Goal: Task Accomplishment & Management: Manage account settings

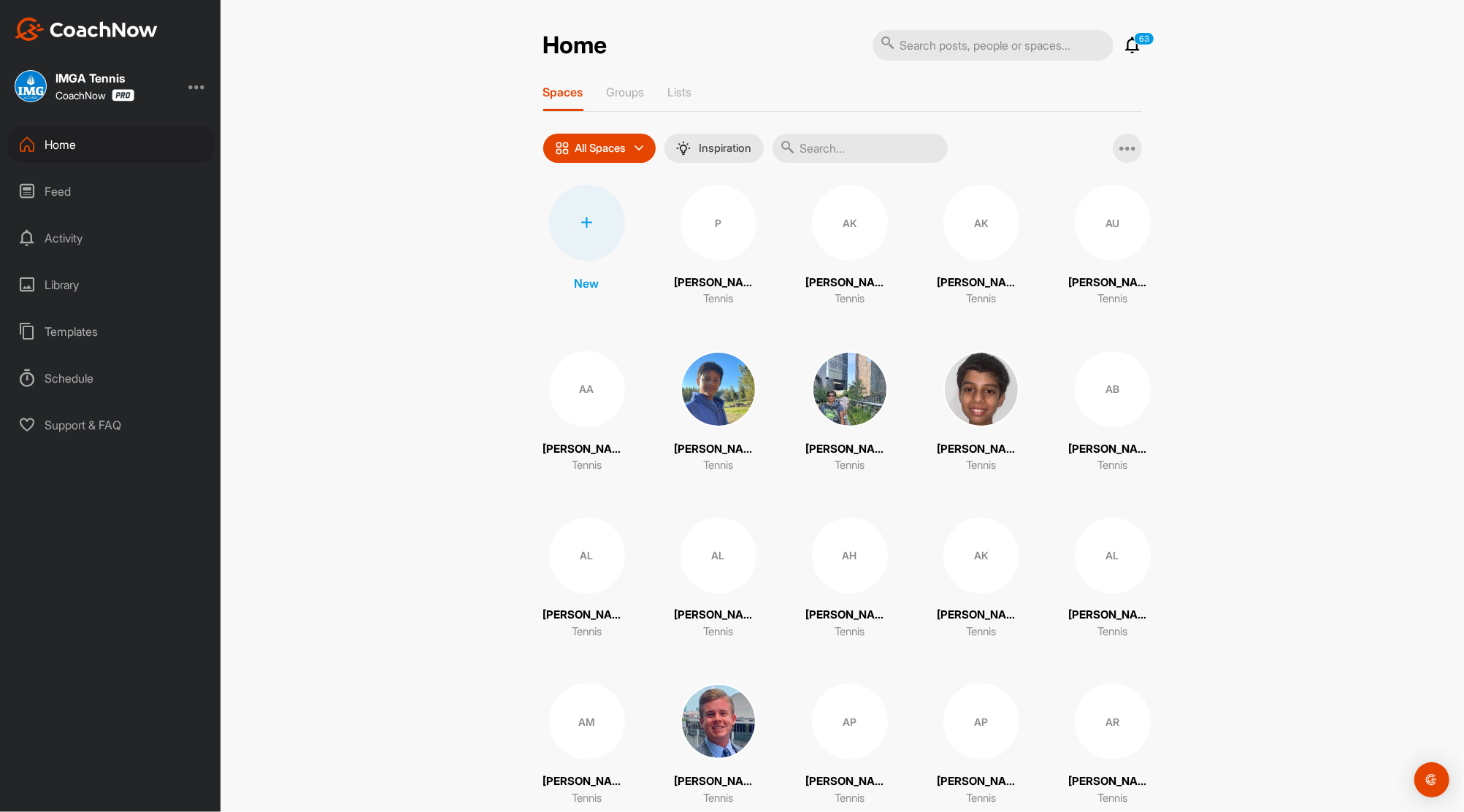
click at [1125, 45] on icon at bounding box center [1133, 45] width 18 height 18
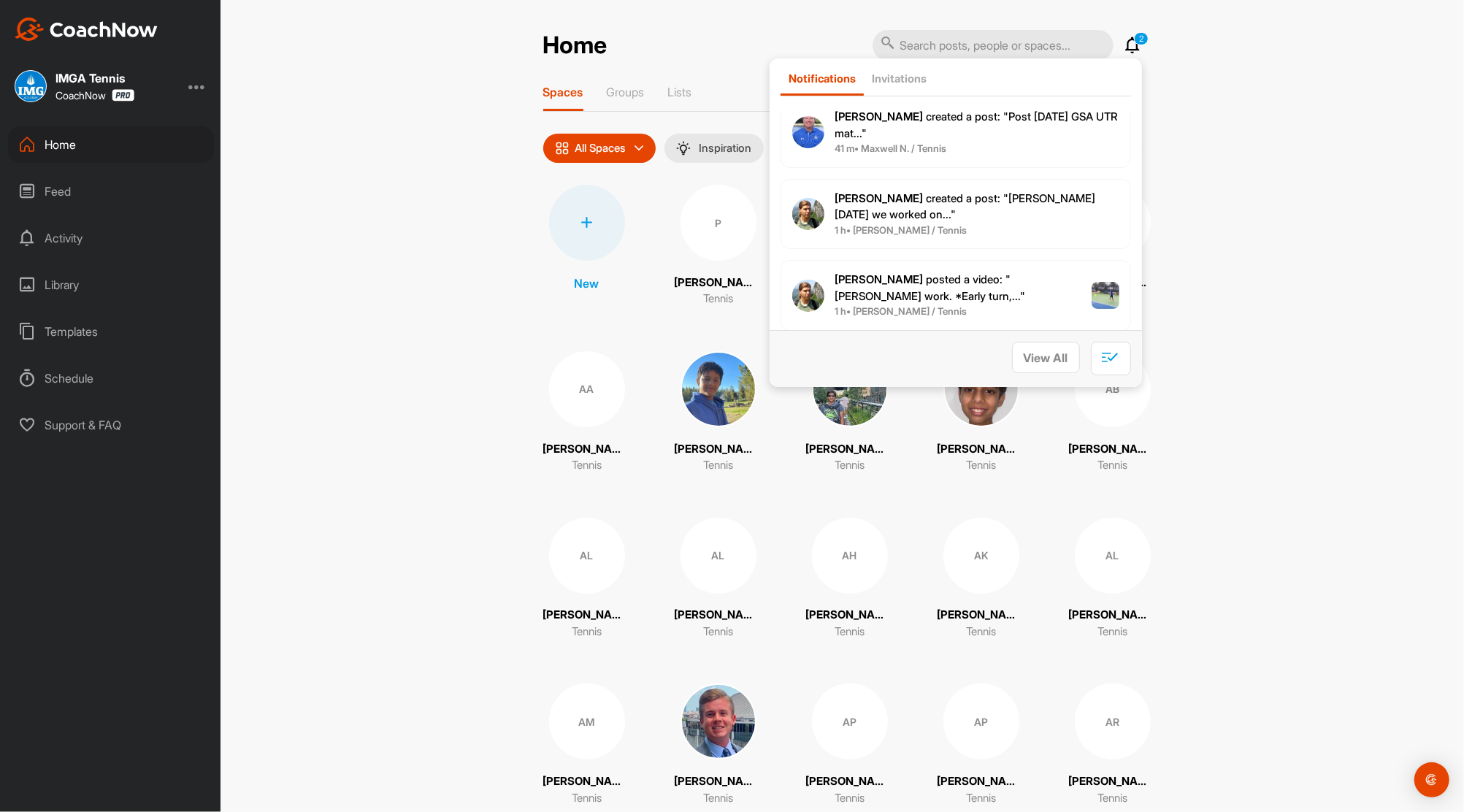
scroll to position [1700, 0]
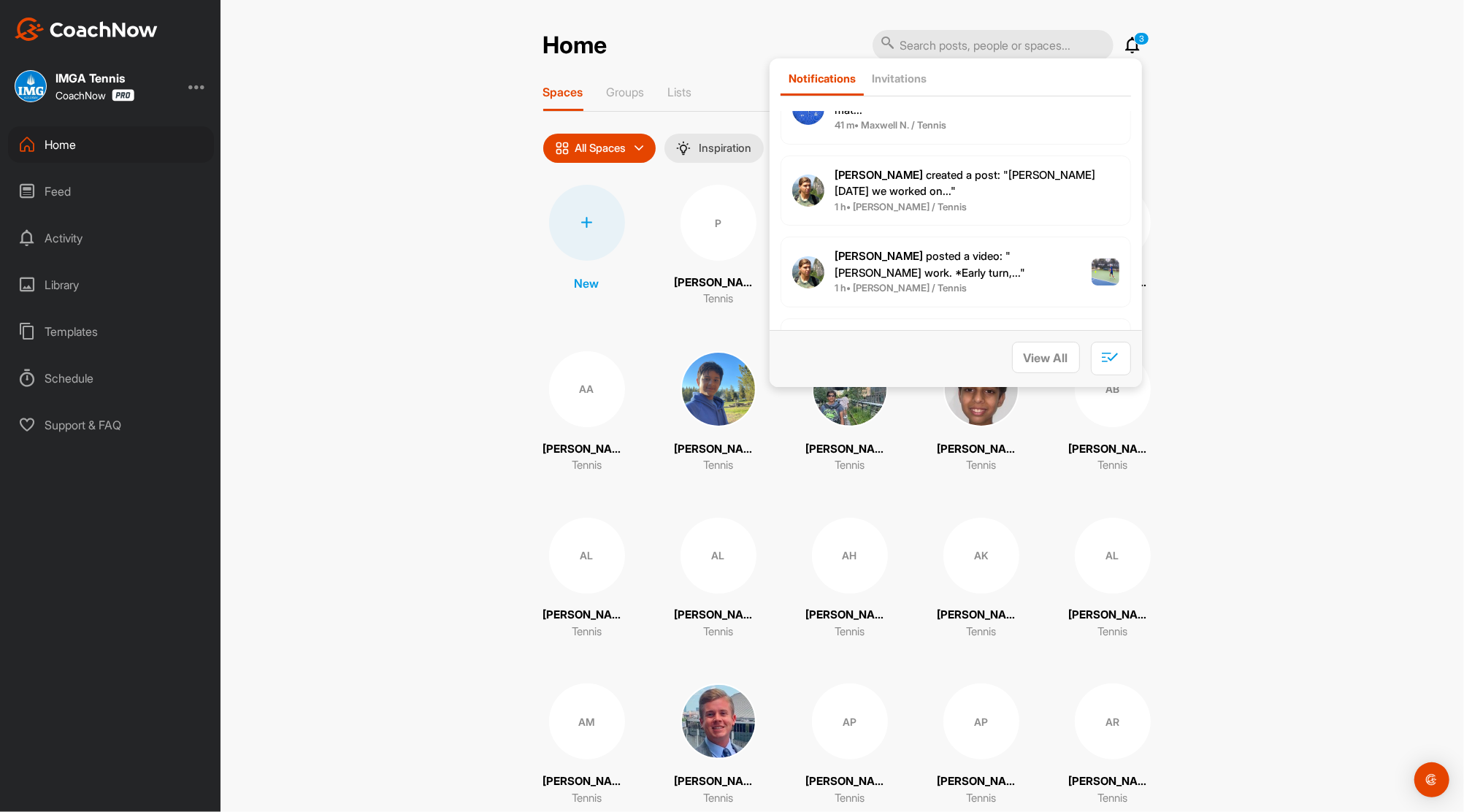
click at [849, 190] on span "Peter V. created a post : "Luca yesterday we worked on..."" at bounding box center [966, 183] width 261 height 31
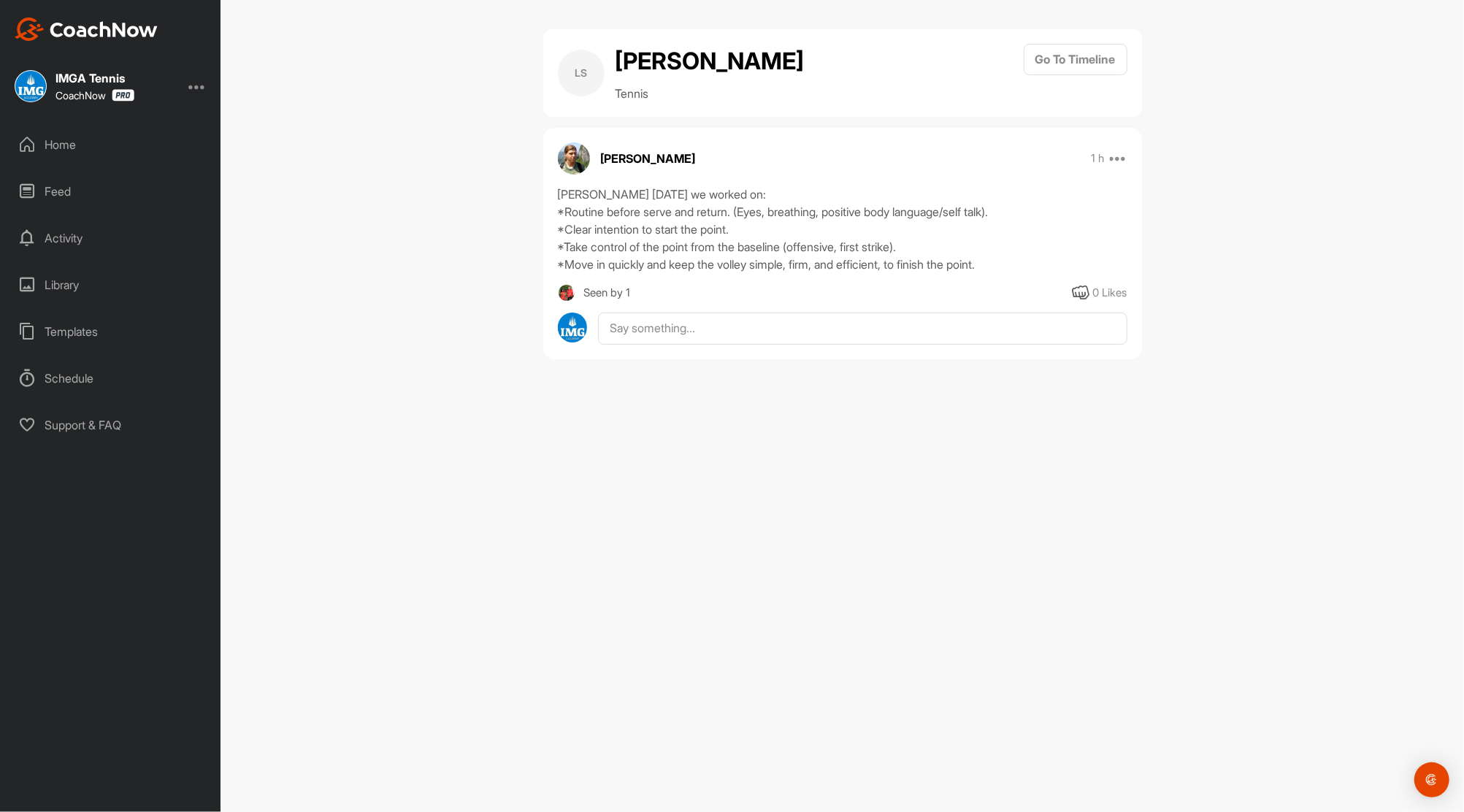
click at [56, 190] on div "Feed" at bounding box center [111, 191] width 206 height 37
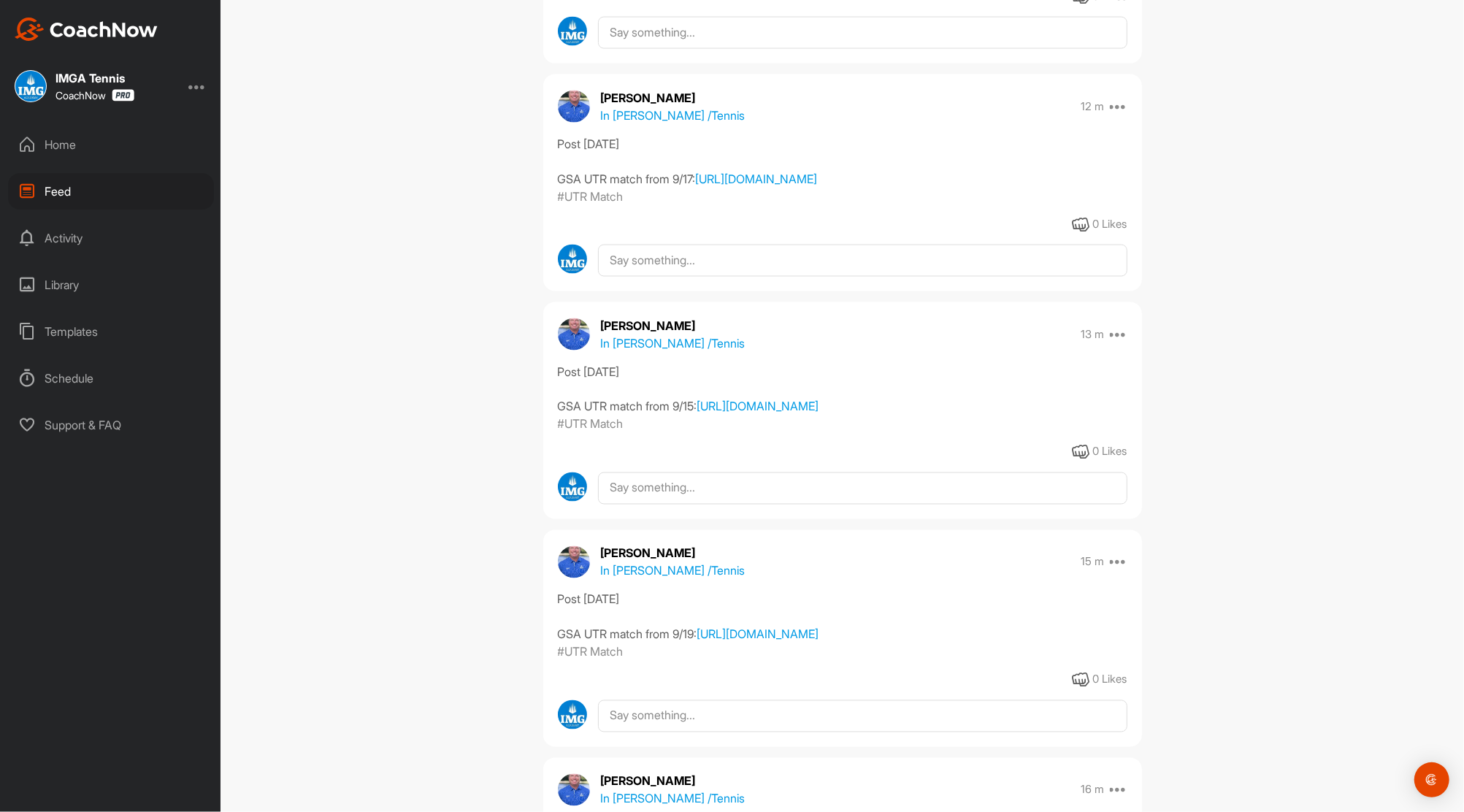
scroll to position [142, 0]
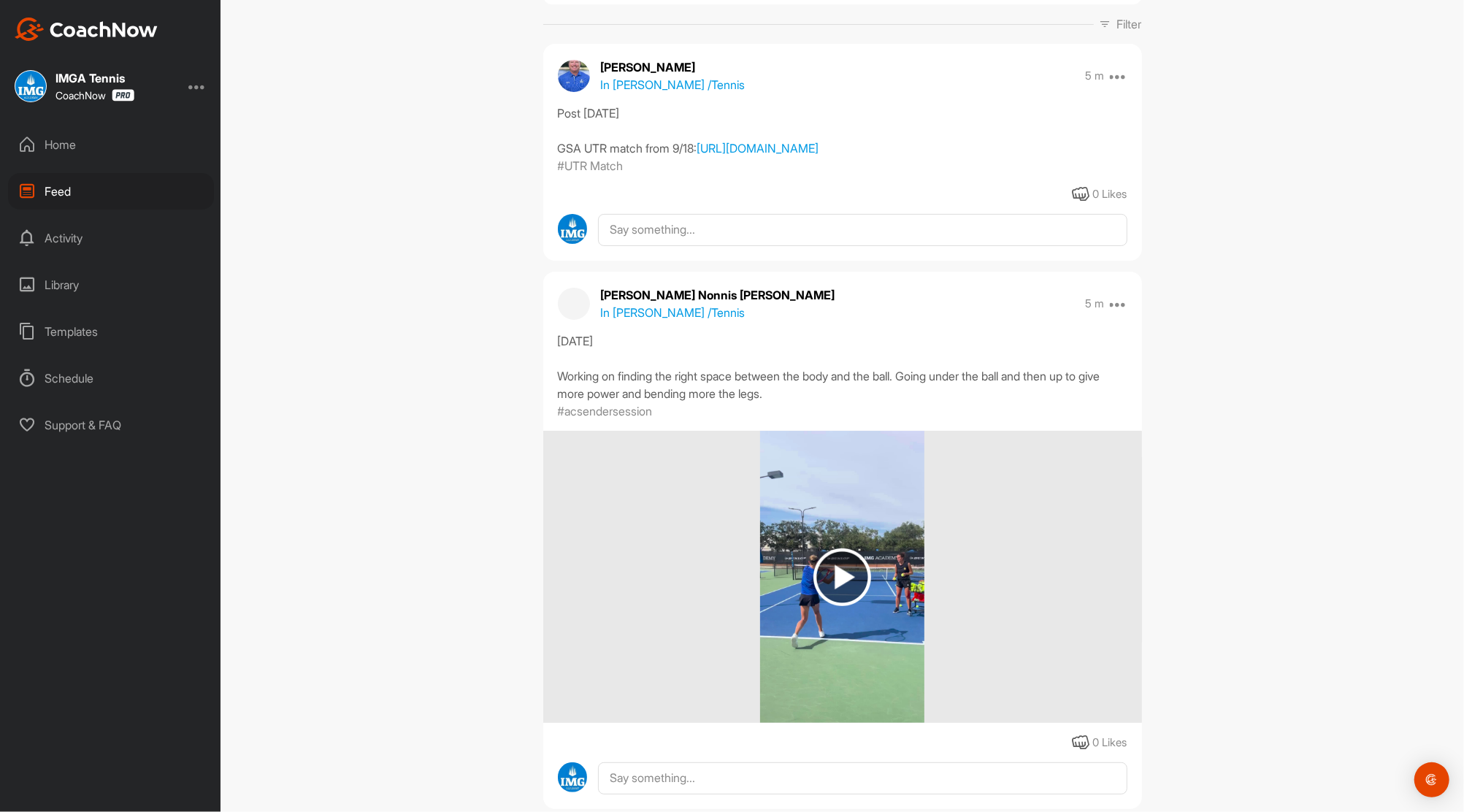
click at [55, 147] on div "Home" at bounding box center [111, 145] width 206 height 37
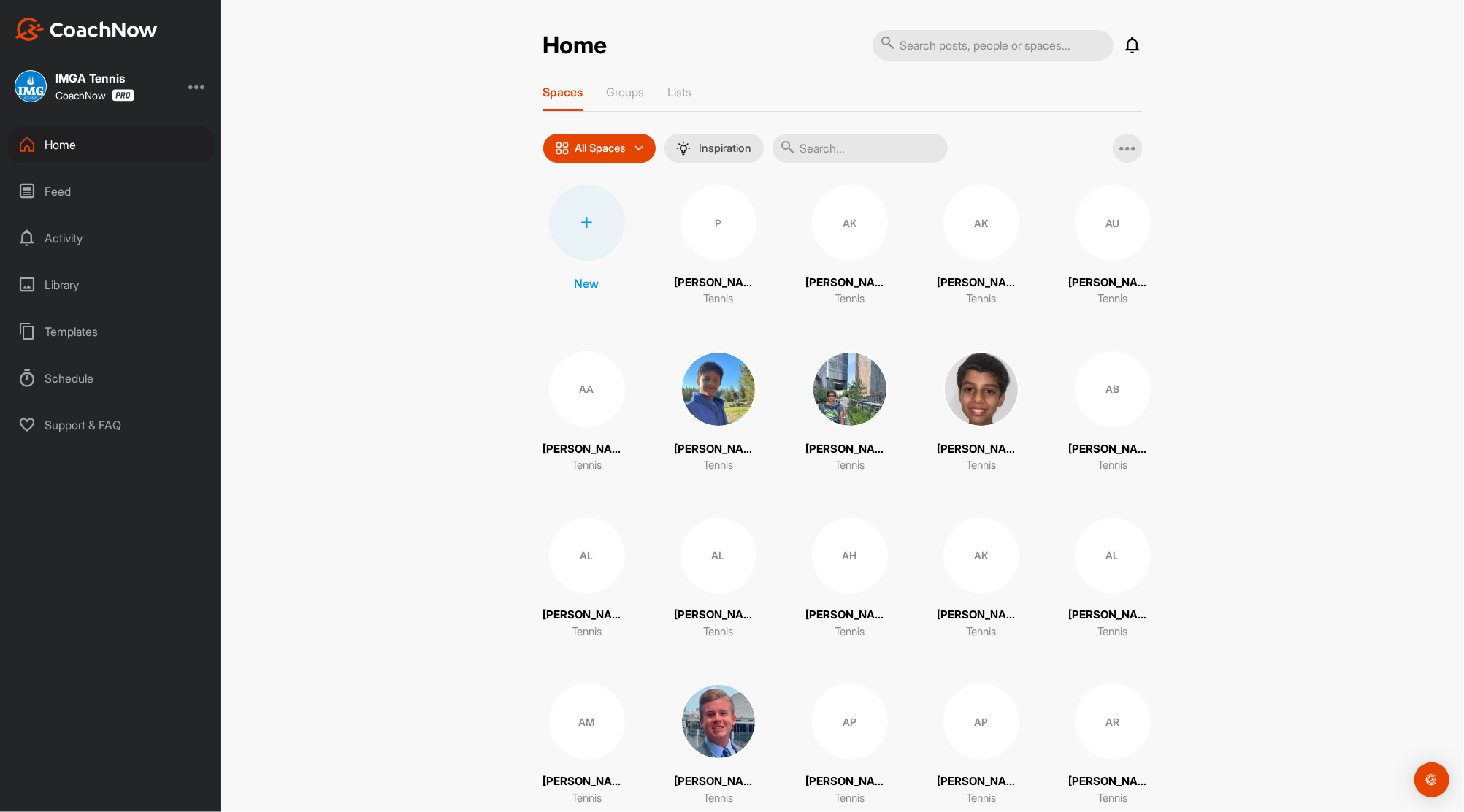
click at [47, 186] on div "Feed" at bounding box center [111, 191] width 206 height 37
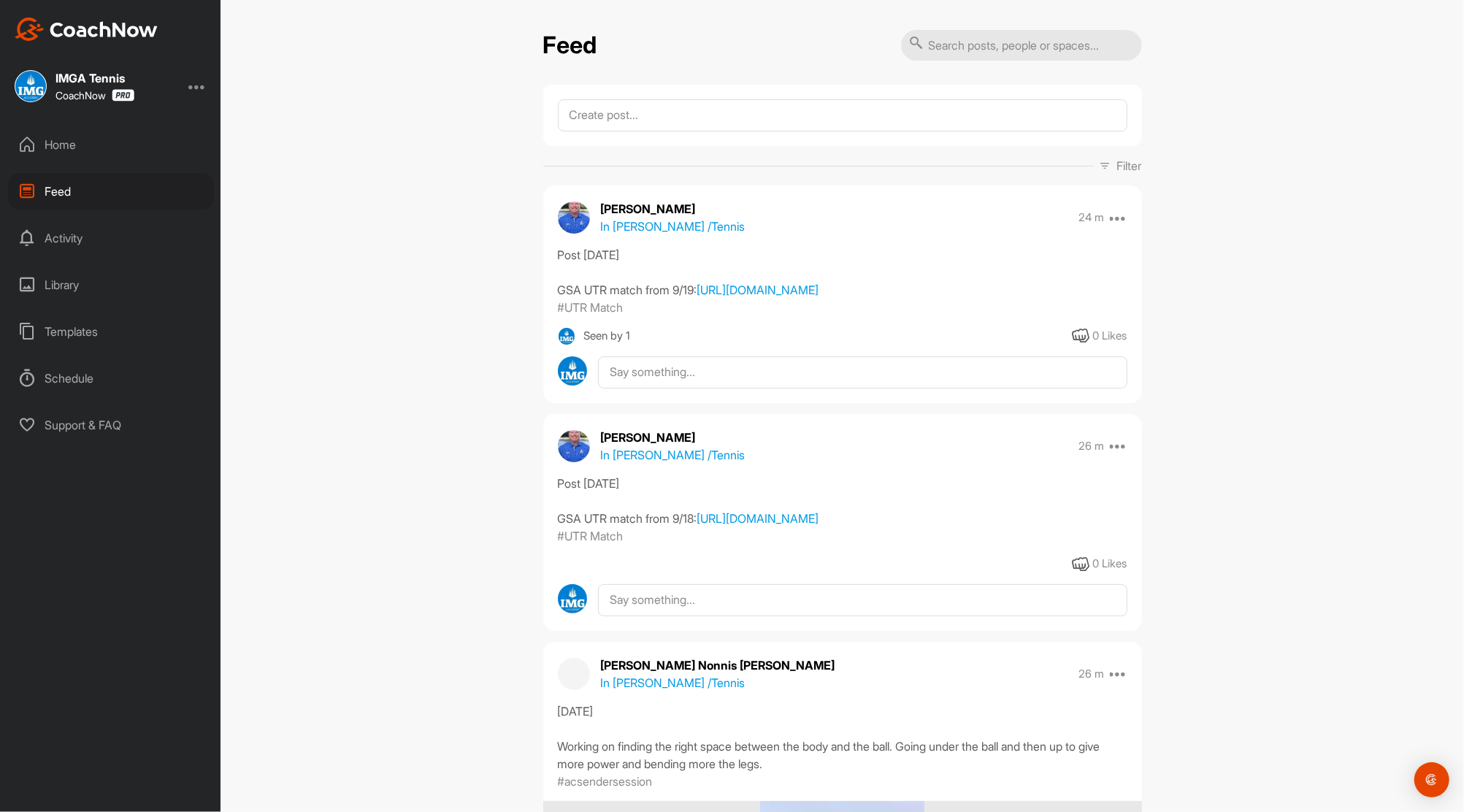
click at [59, 143] on div "Home" at bounding box center [111, 145] width 206 height 37
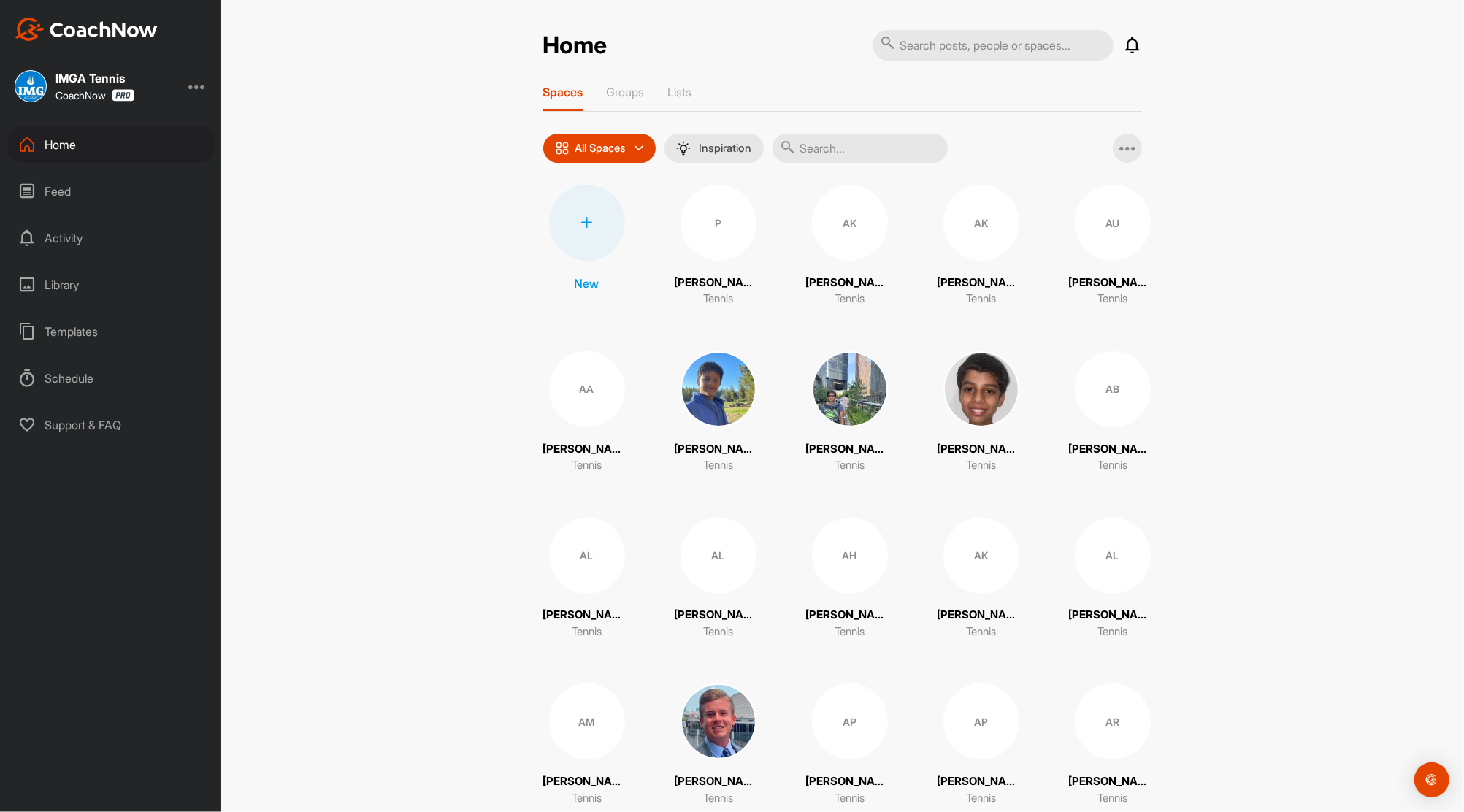
click at [821, 143] on input "text" at bounding box center [860, 148] width 175 height 29
click at [826, 149] on input "text" at bounding box center [860, 148] width 175 height 29
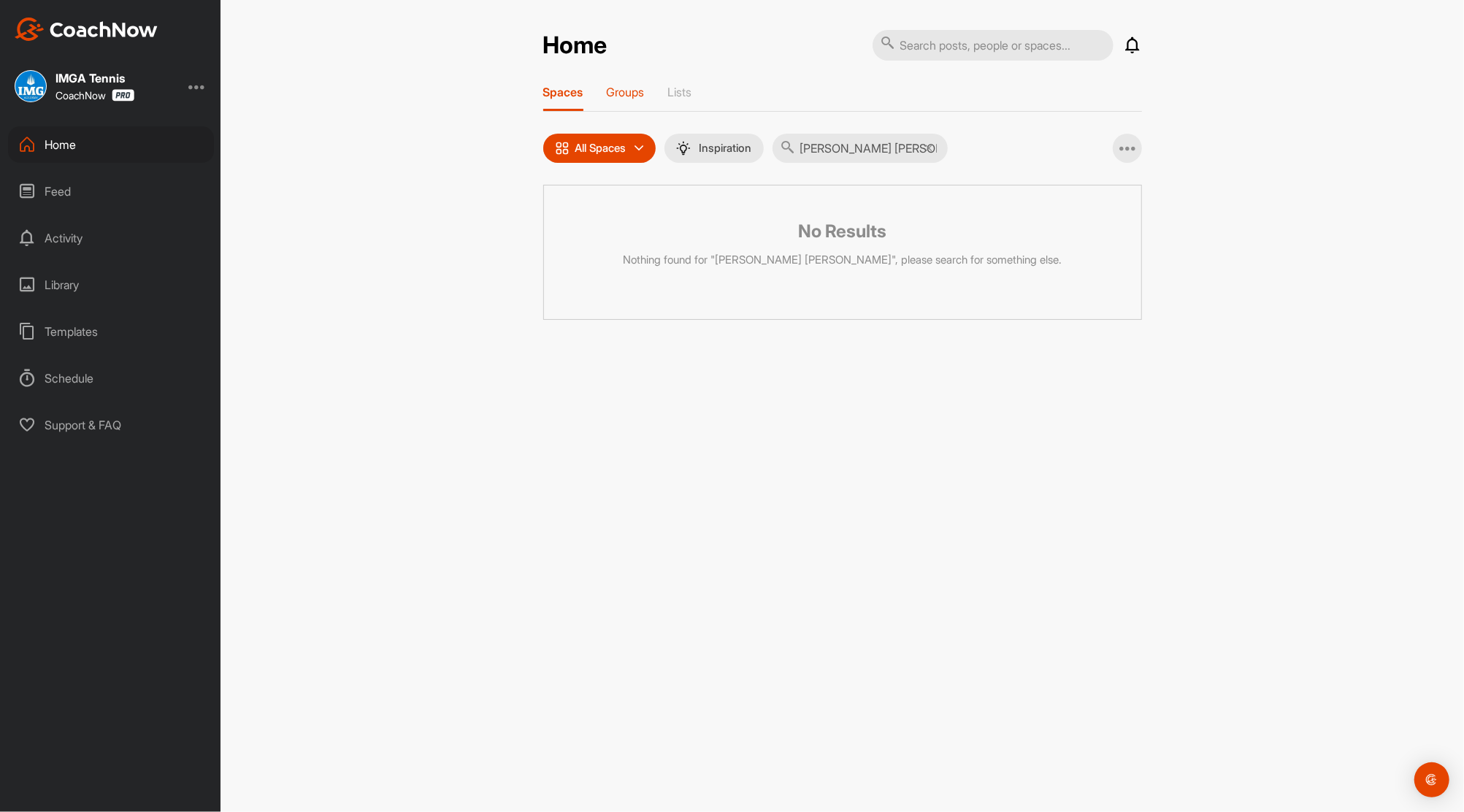
type input "Lang Liu"
click at [623, 97] on p "Groups" at bounding box center [626, 91] width 38 height 15
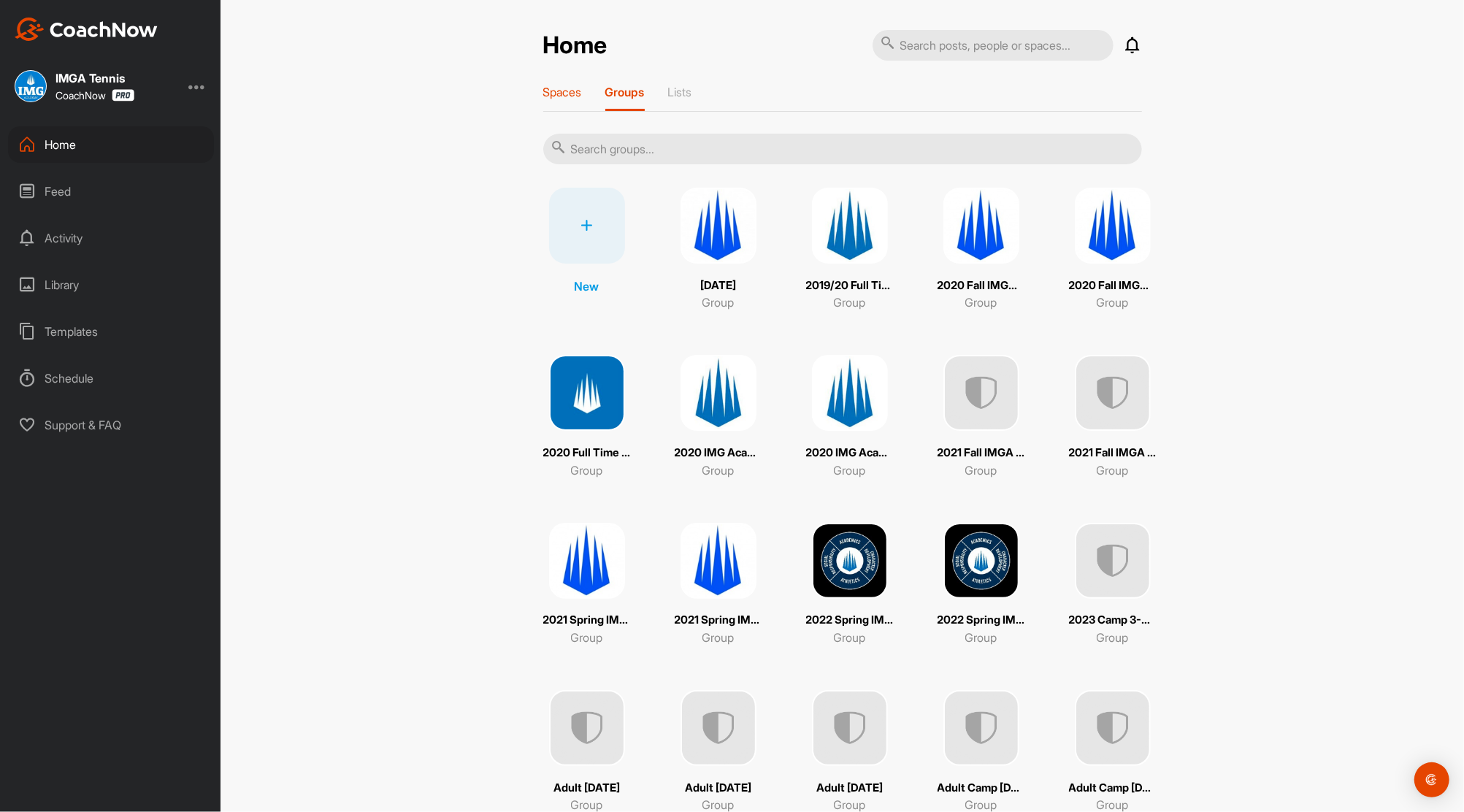
click at [566, 88] on p "Spaces" at bounding box center [563, 91] width 38 height 15
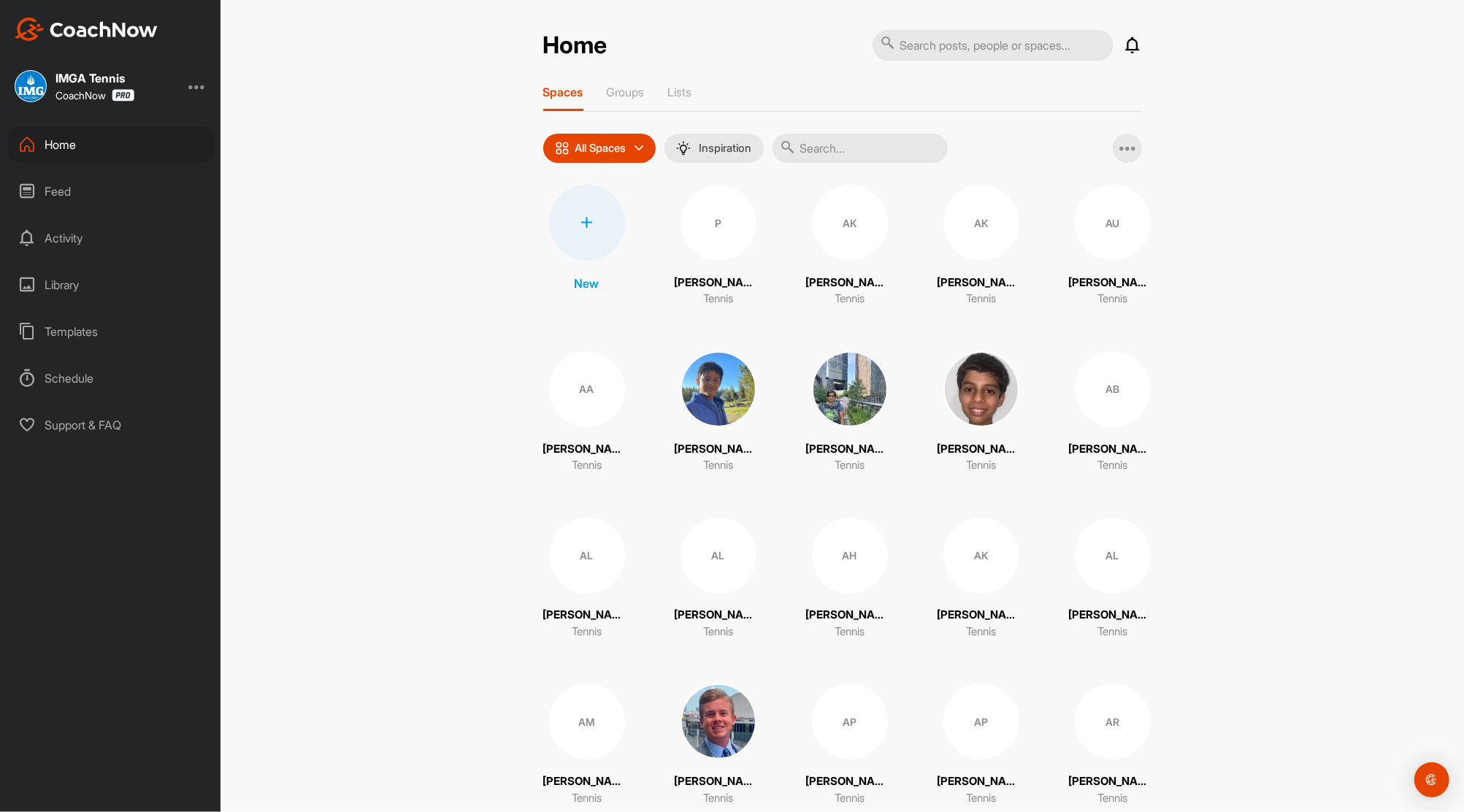
click at [588, 217] on div at bounding box center [587, 223] width 76 height 76
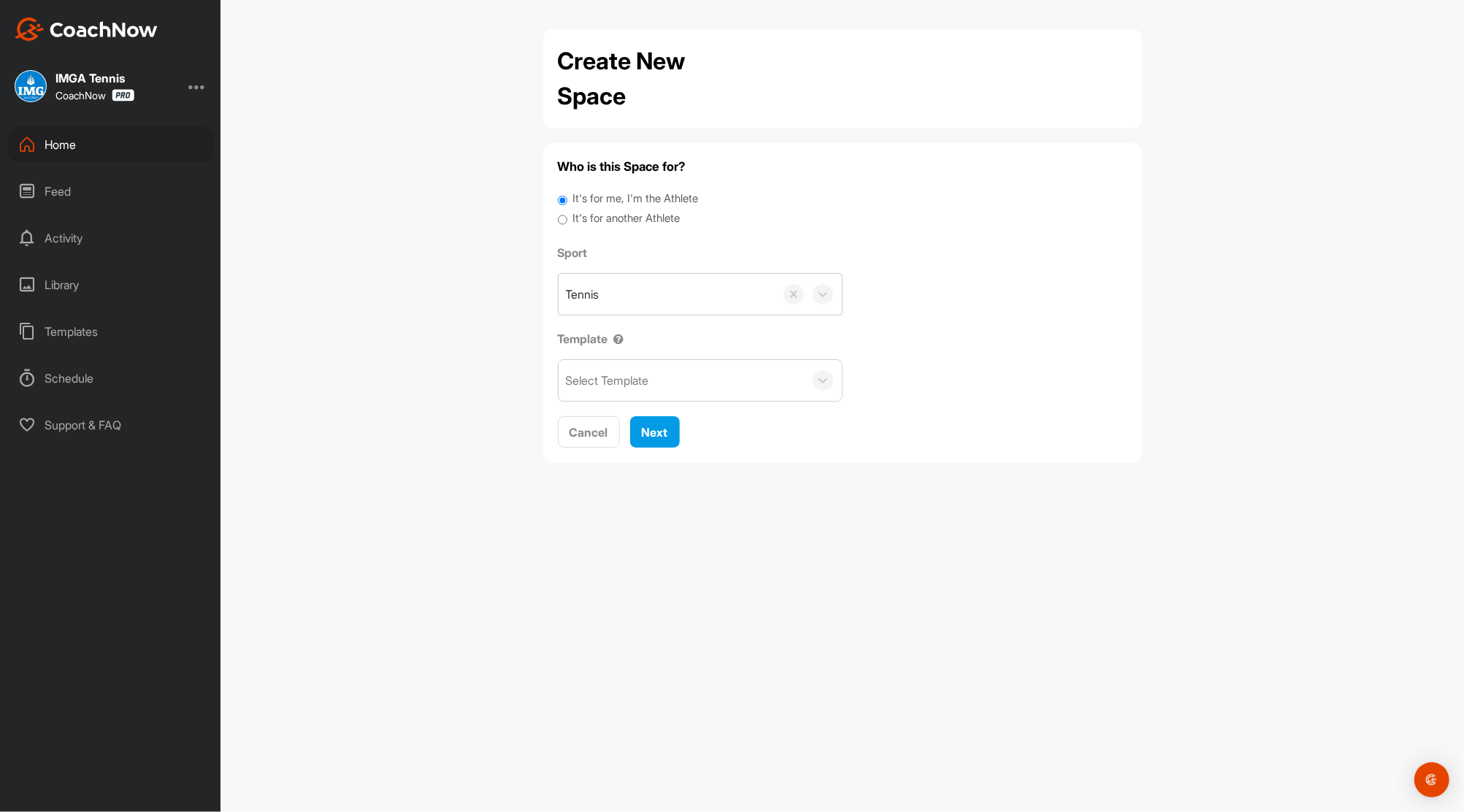
click at [561, 217] on input "It's for another Athlete" at bounding box center [563, 220] width 9 height 20
radio input "true"
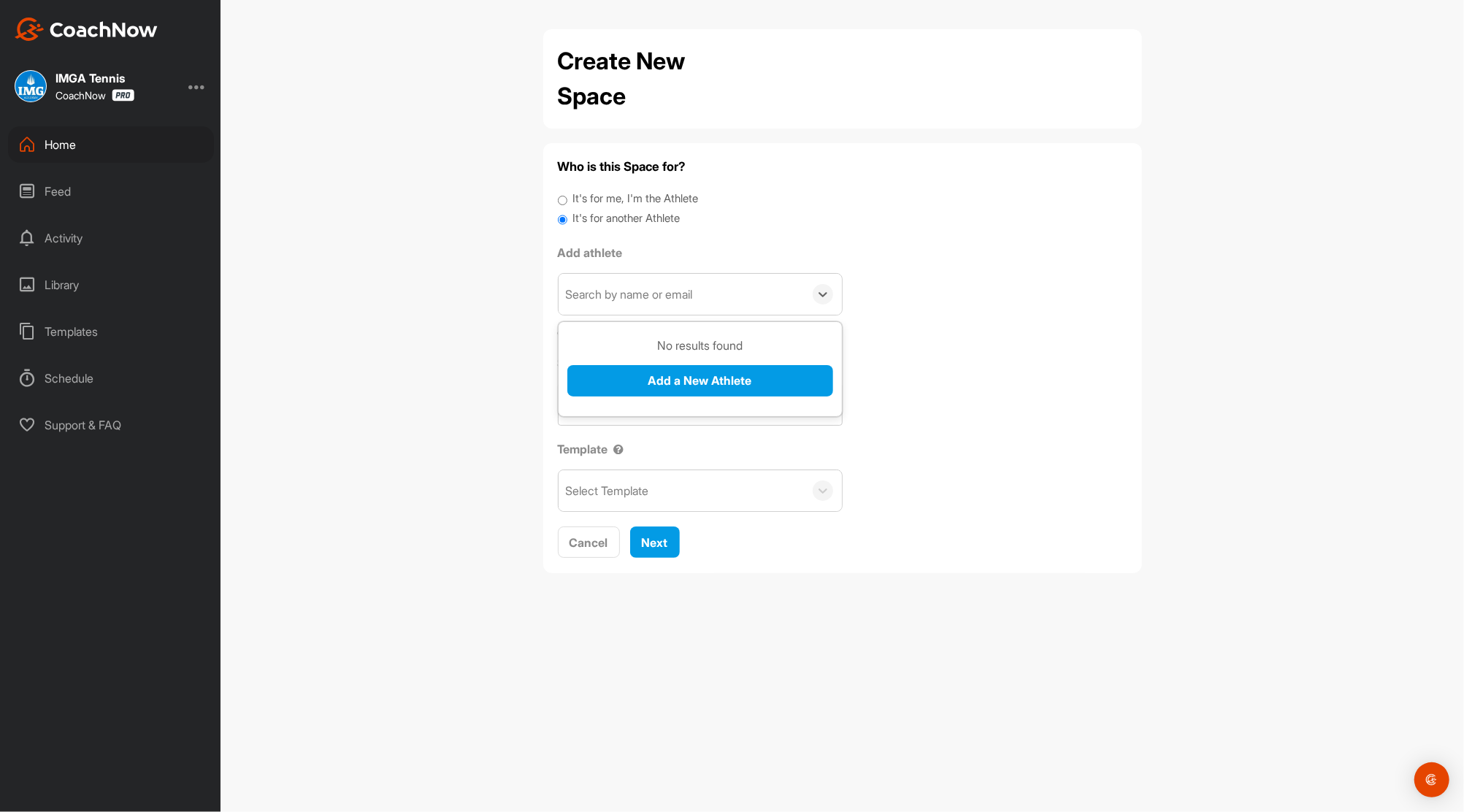
click at [607, 292] on div "Search by name or email" at bounding box center [630, 294] width 127 height 18
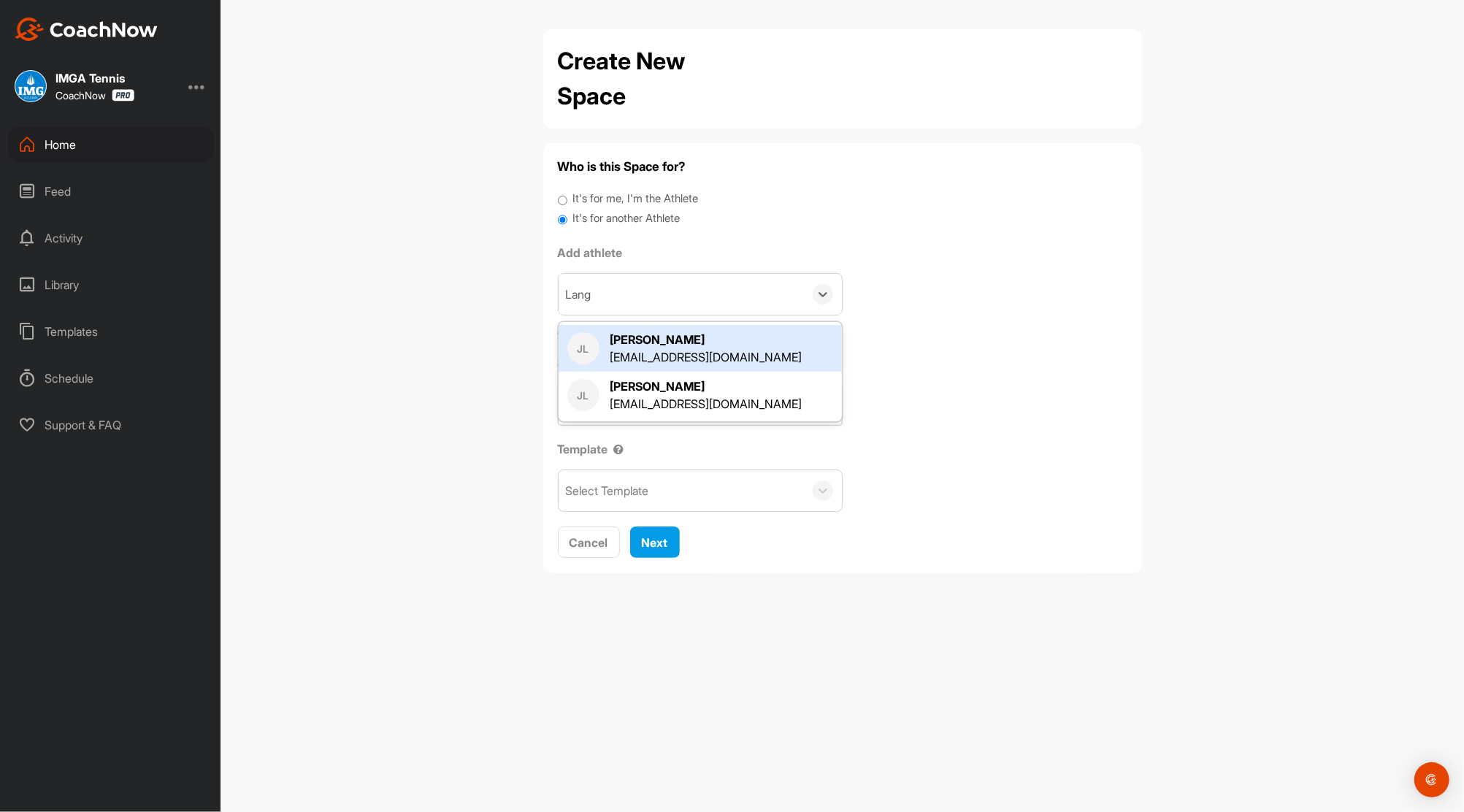
type input "Lang L"
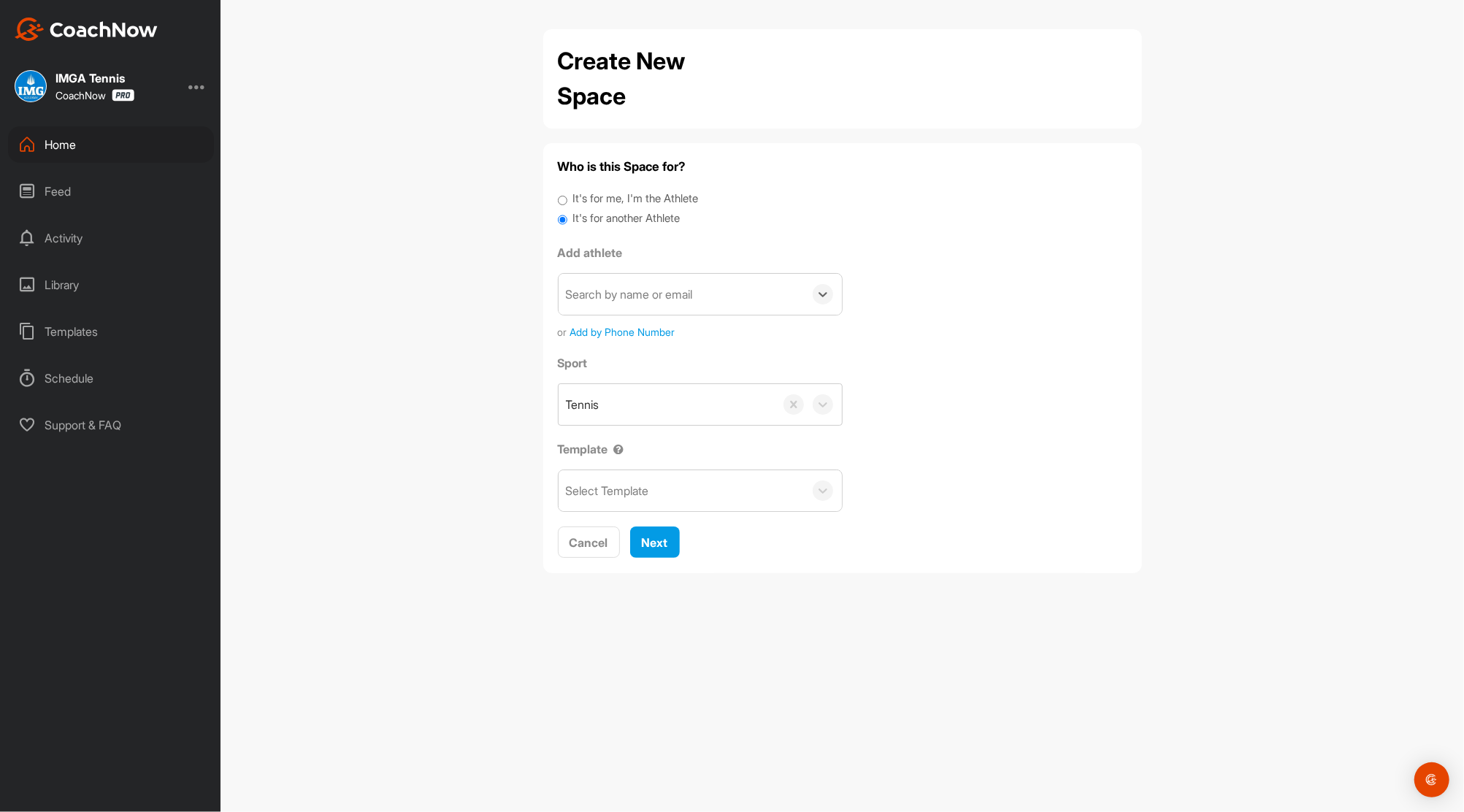
click at [607, 292] on div "Search by name or email" at bounding box center [682, 294] width 246 height 41
click at [607, 292] on div "Search by name or email" at bounding box center [630, 294] width 127 height 18
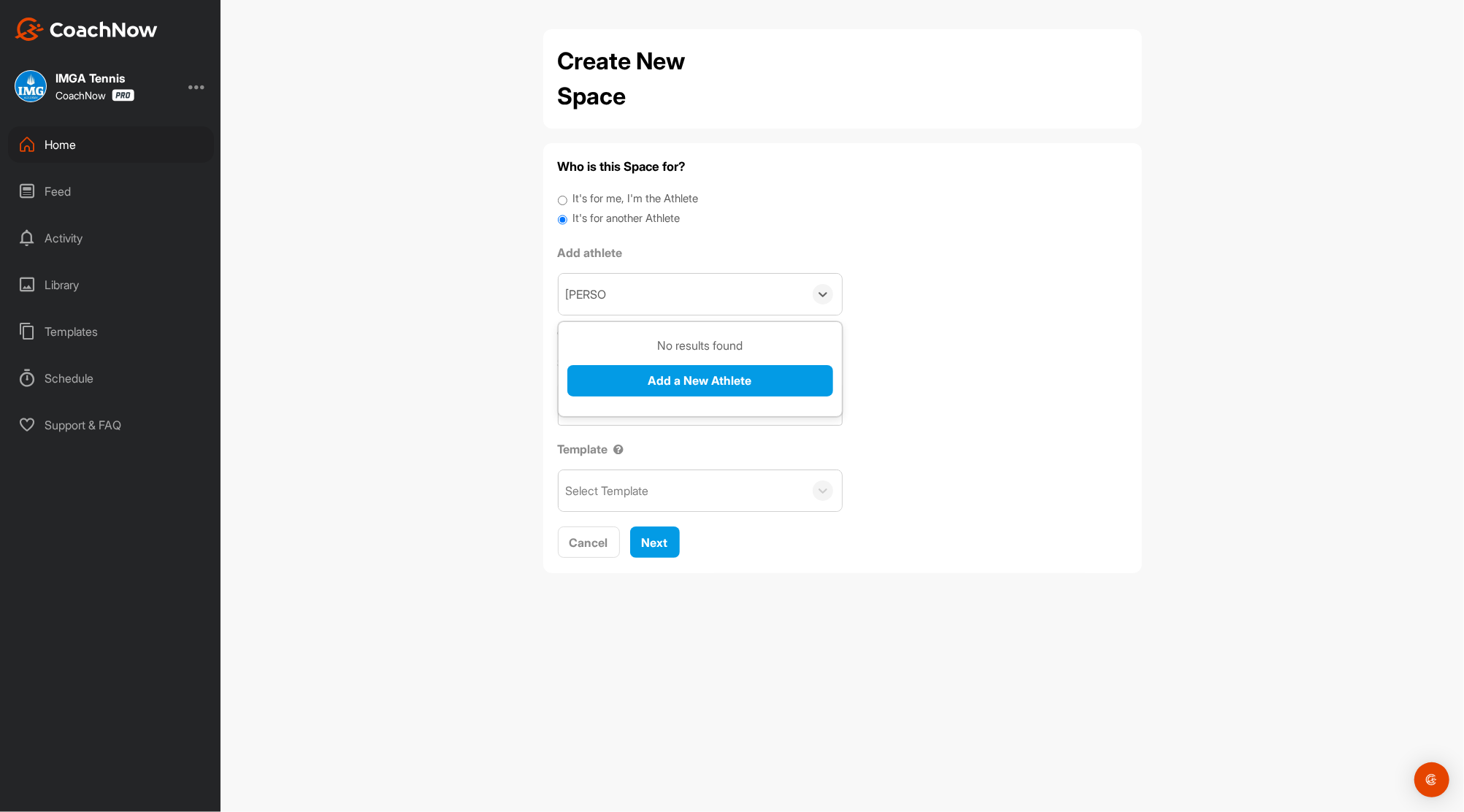
type input "Lang Liu"
click at [649, 379] on button "Add a New Athlete" at bounding box center [700, 381] width 266 height 31
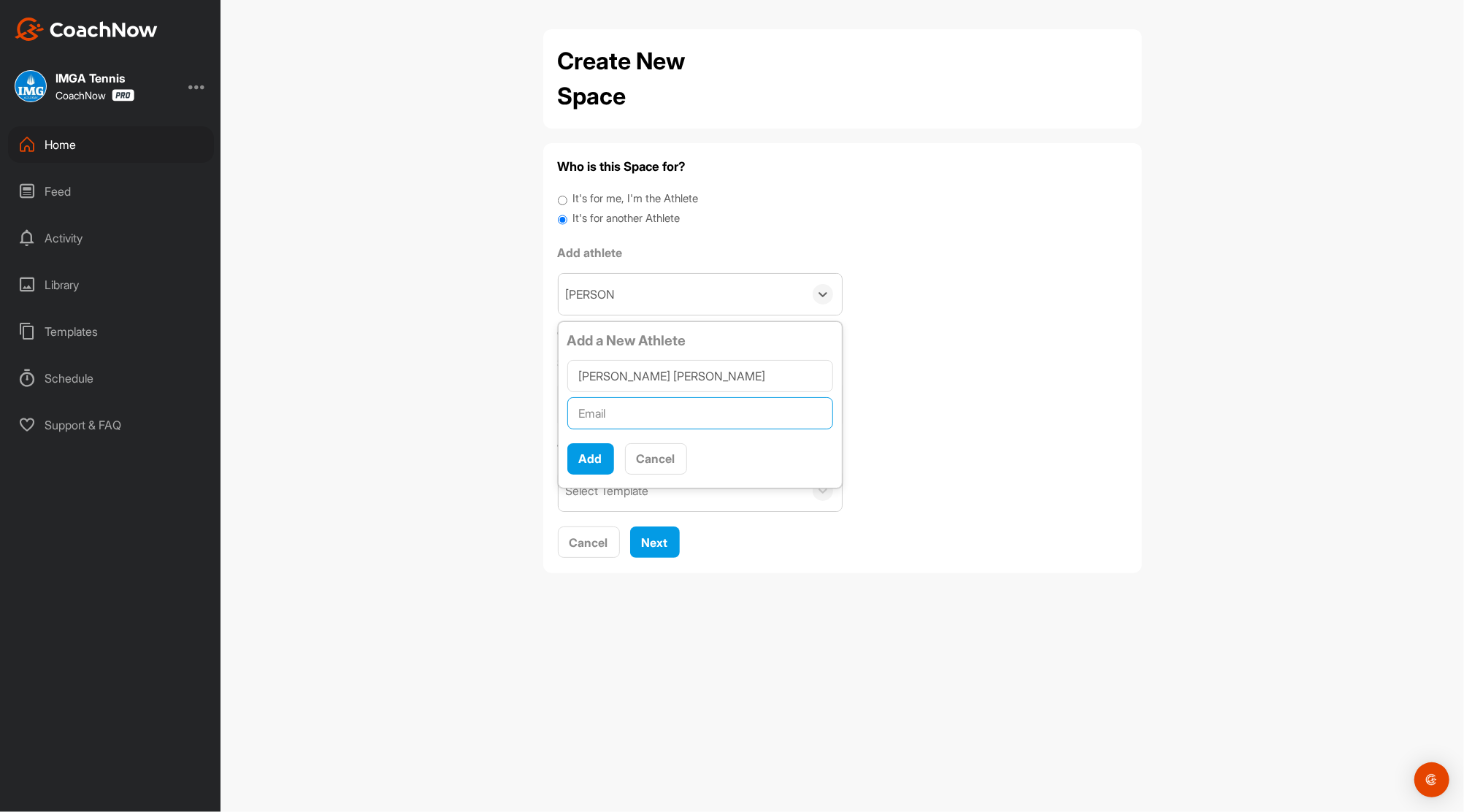
click at [606, 410] on input "text" at bounding box center [700, 414] width 266 height 32
paste input "ll641817331@gmail.com"
type input "ll641817331@gmail.com"
click at [590, 458] on button "Add" at bounding box center [590, 458] width 47 height 31
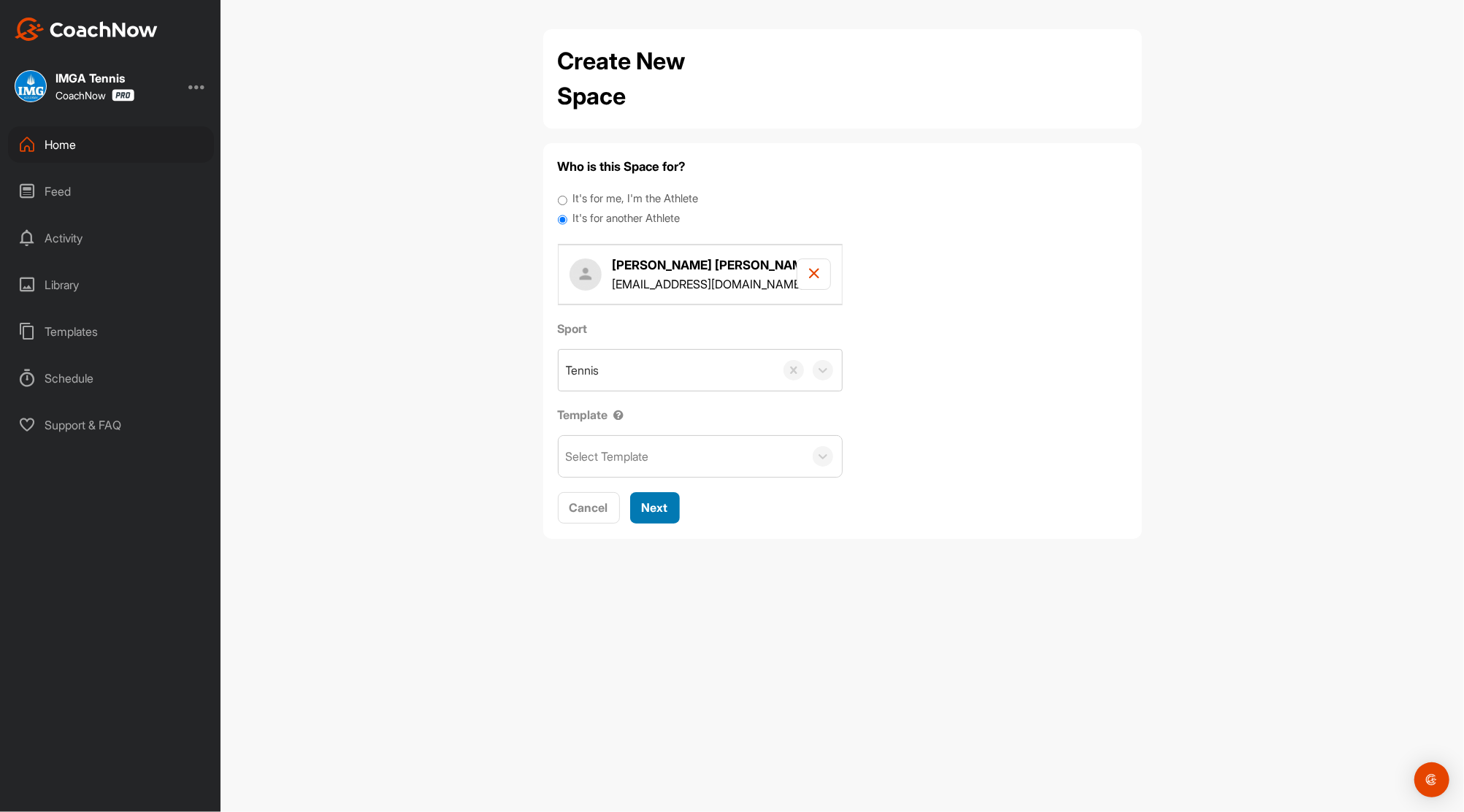
click at [653, 497] on button "Next" at bounding box center [655, 507] width 50 height 31
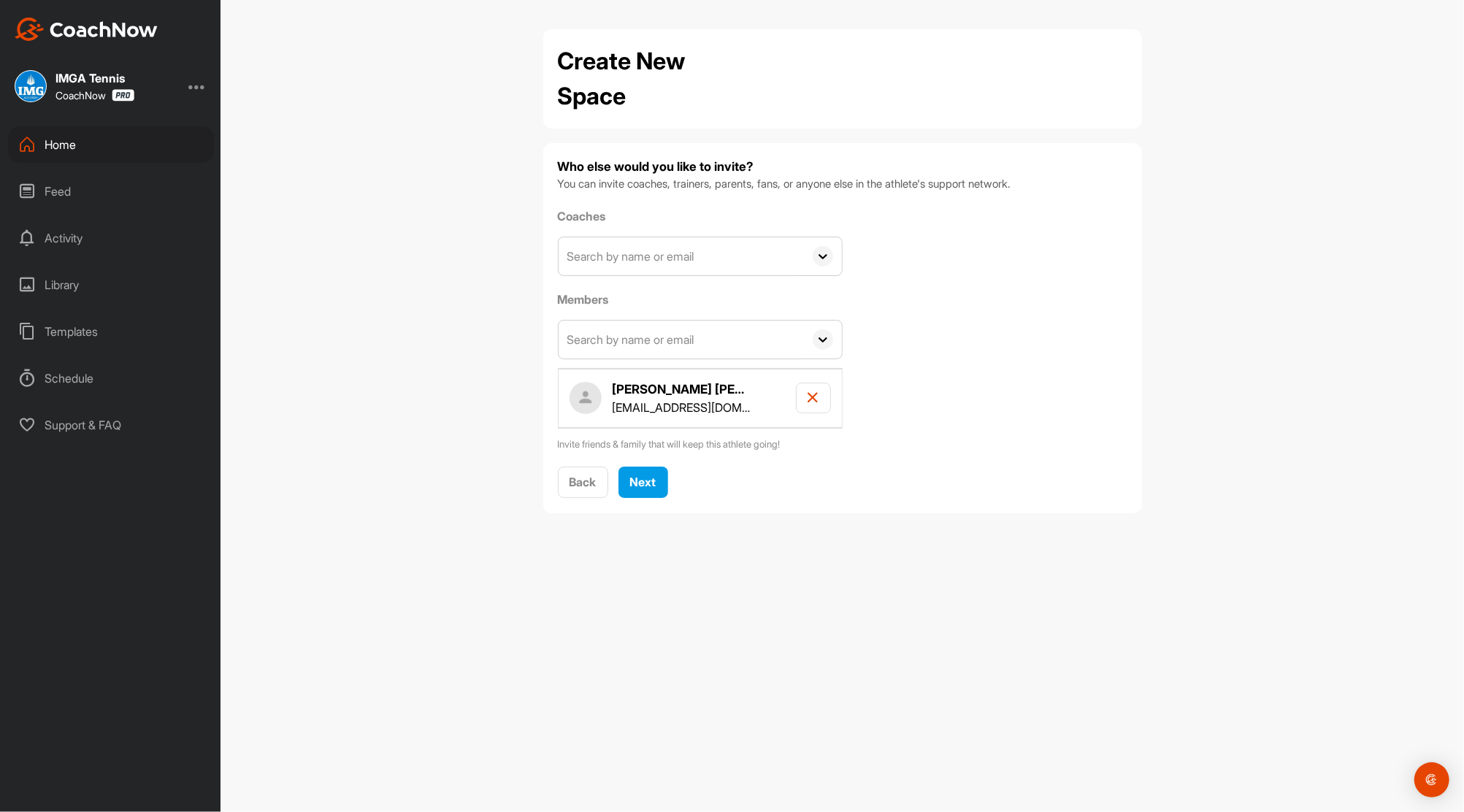
click at [699, 258] on input "text" at bounding box center [682, 256] width 246 height 38
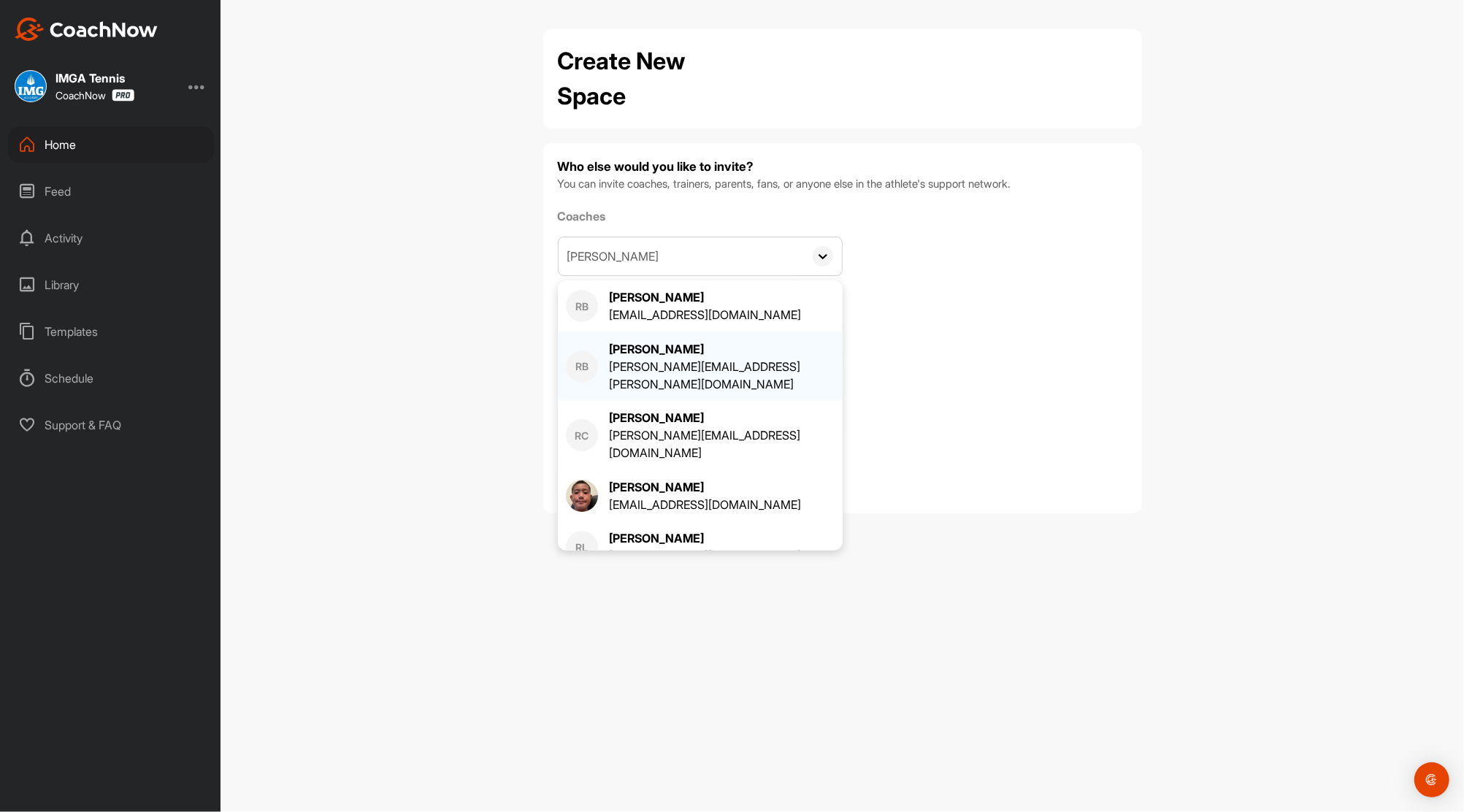
type input "Roger"
click at [673, 349] on div "[PERSON_NAME]" at bounding box center [722, 348] width 226 height 18
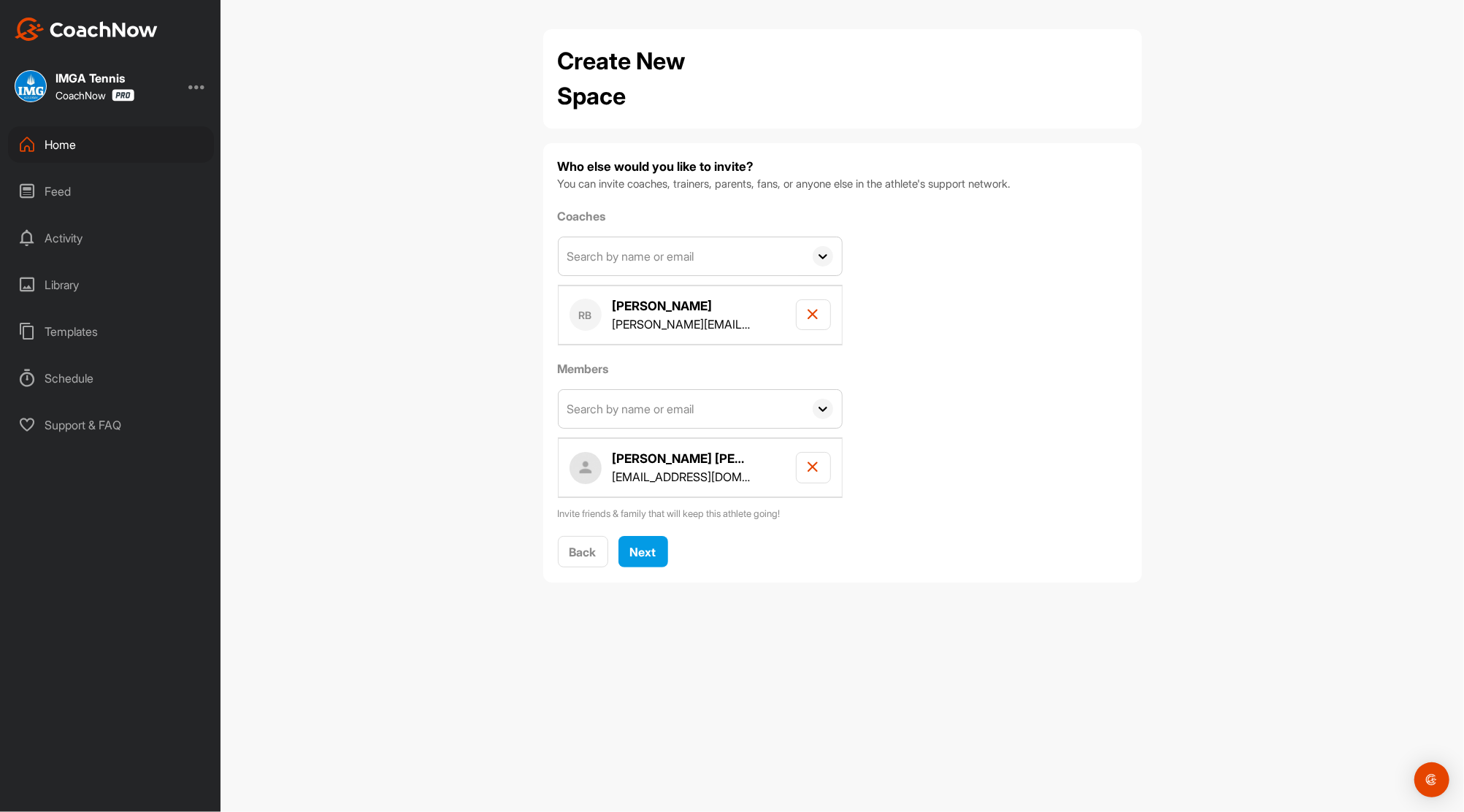
click at [639, 254] on input "text" at bounding box center [682, 256] width 246 height 38
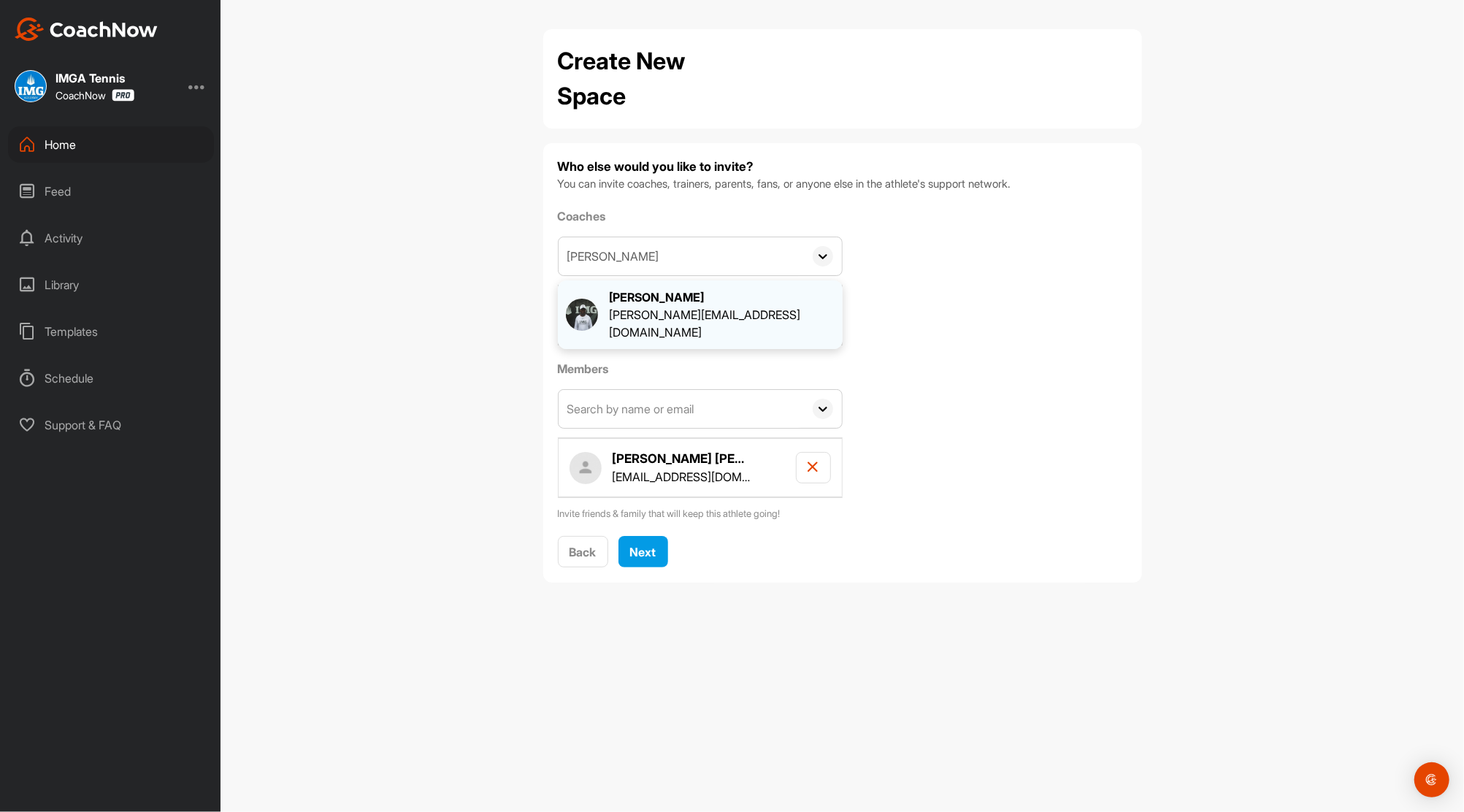
type input "jonathan osui"
click at [653, 302] on div "[PERSON_NAME]" at bounding box center [722, 297] width 226 height 18
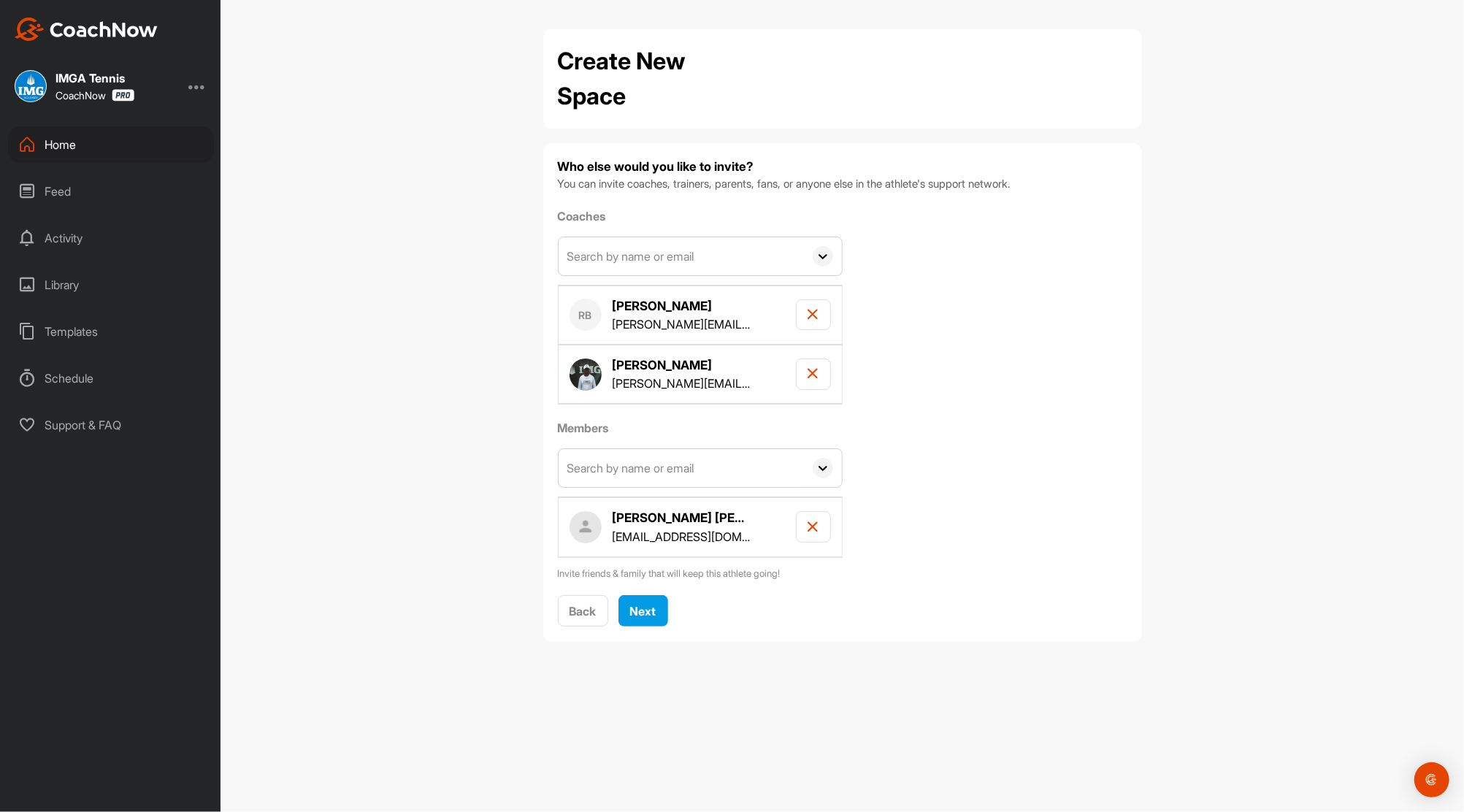
click at [667, 259] on input "text" at bounding box center [682, 256] width 246 height 38
type input "andrew kimball"
click at [668, 304] on div "[PERSON_NAME]" at bounding box center [722, 297] width 226 height 18
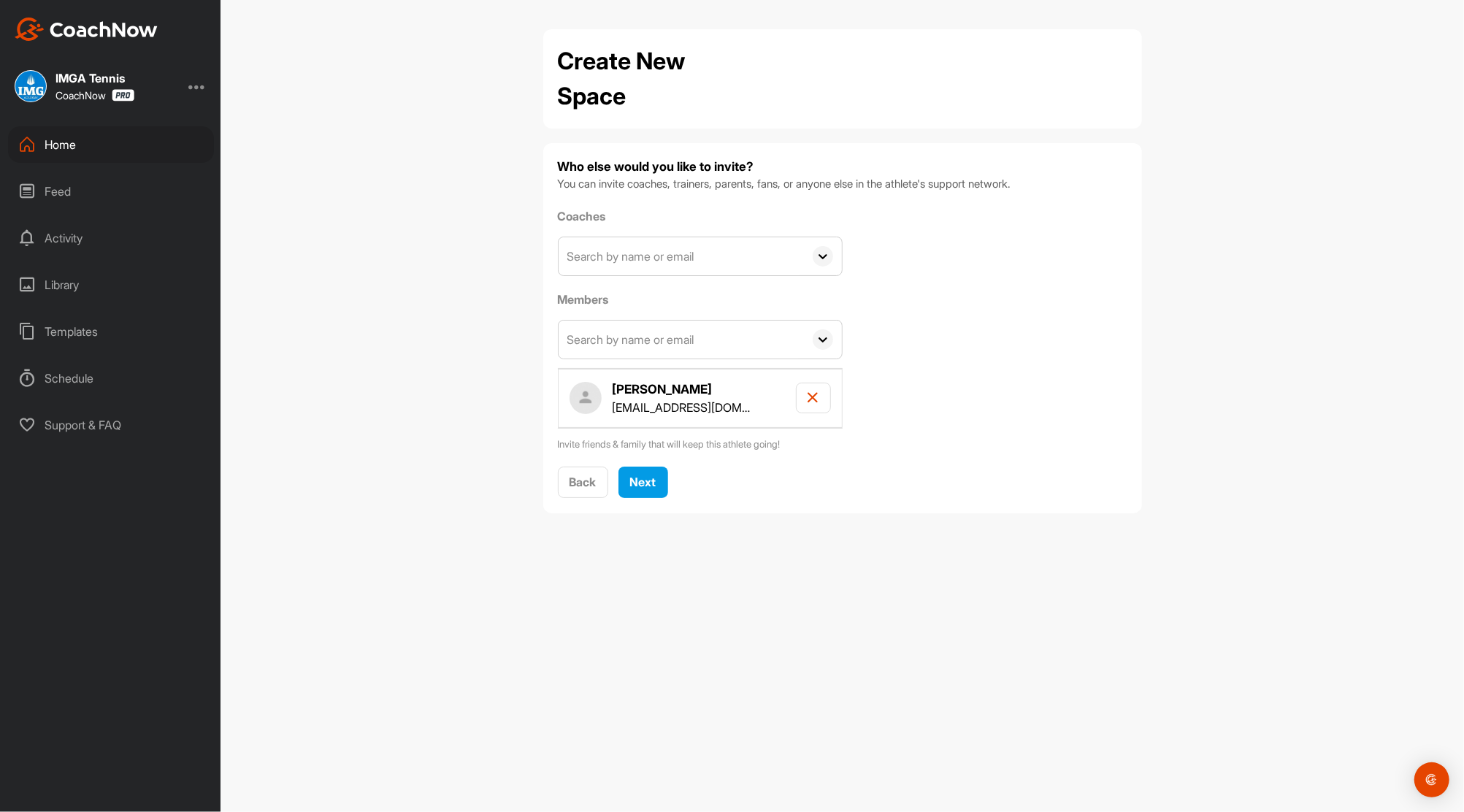
click at [672, 249] on input "text" at bounding box center [682, 256] width 246 height 38
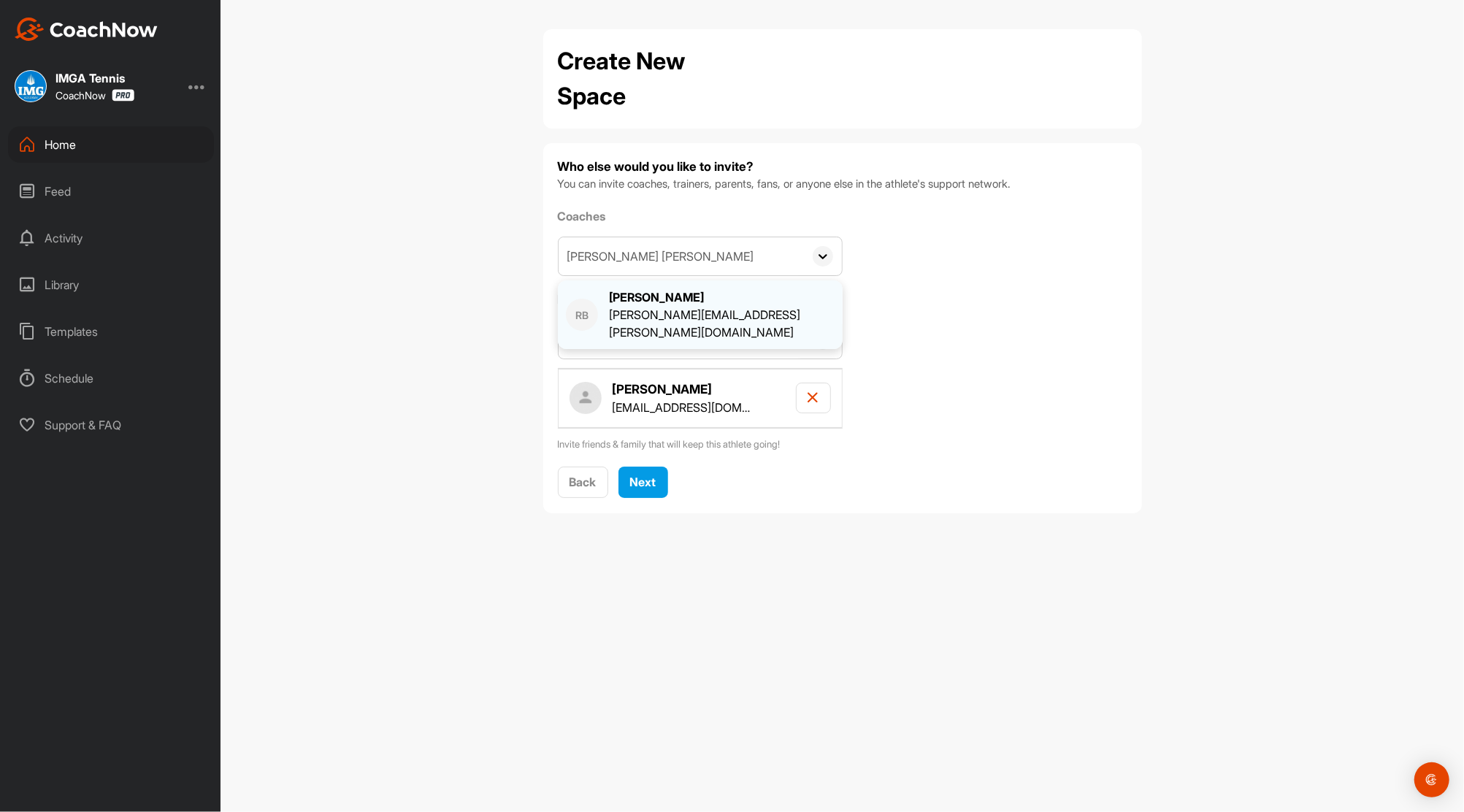
type input "[PERSON_NAME] [PERSON_NAME]"
click at [666, 295] on div "[PERSON_NAME]" at bounding box center [722, 297] width 226 height 18
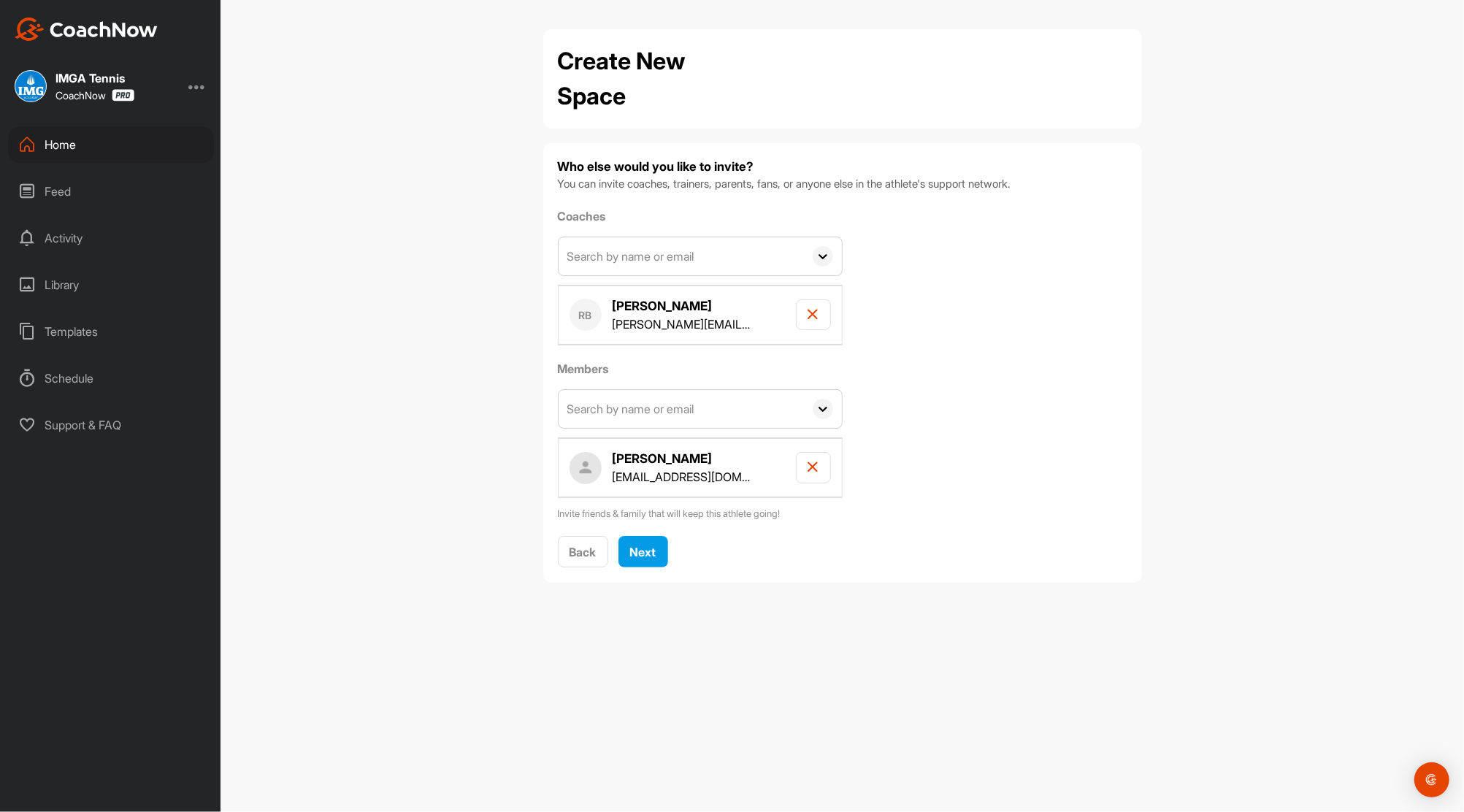
click at [673, 253] on input "text" at bounding box center [682, 256] width 246 height 38
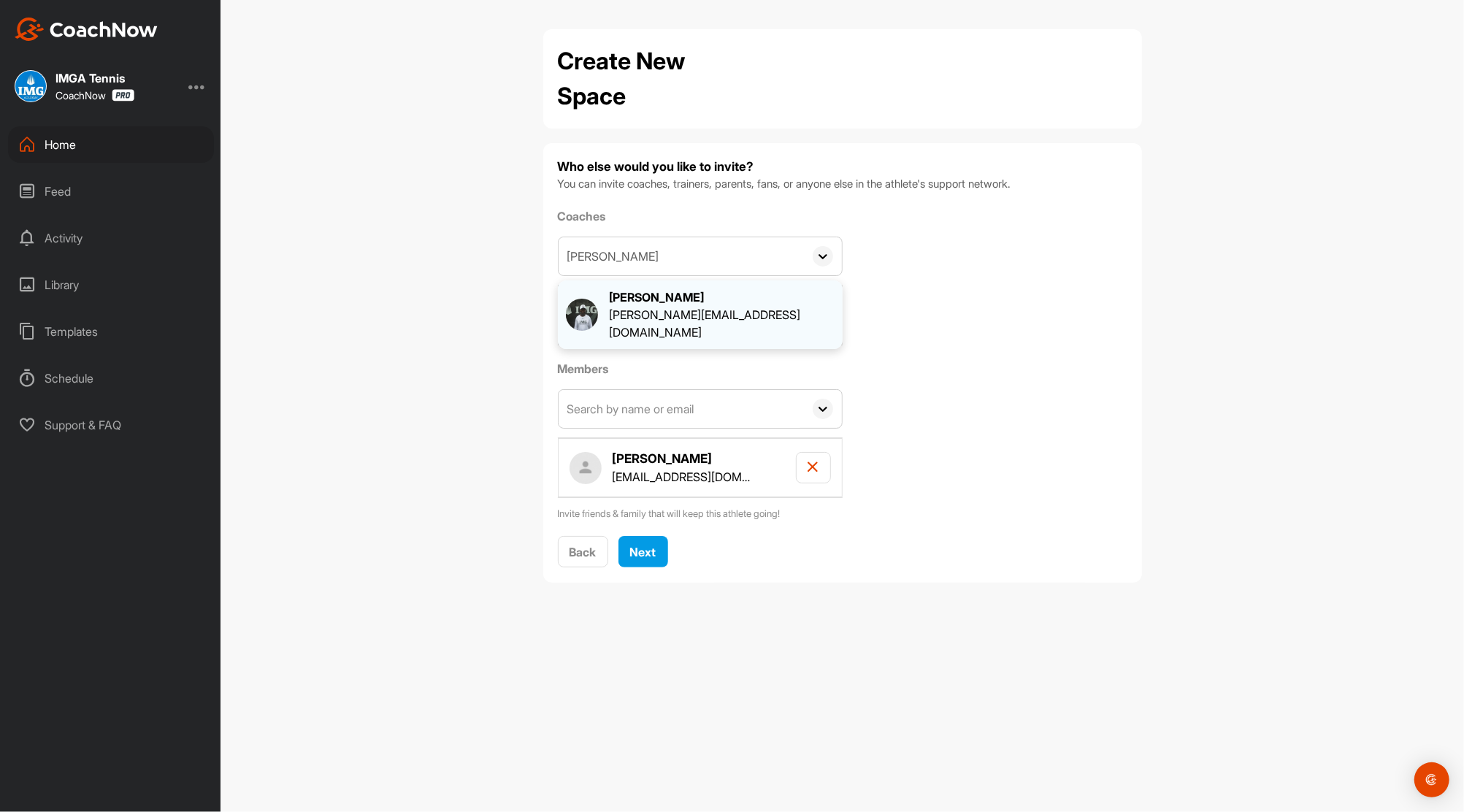
type input "[PERSON_NAME]"
click at [665, 309] on div "[PERSON_NAME][EMAIL_ADDRESS][DOMAIN_NAME]" at bounding box center [722, 324] width 226 height 35
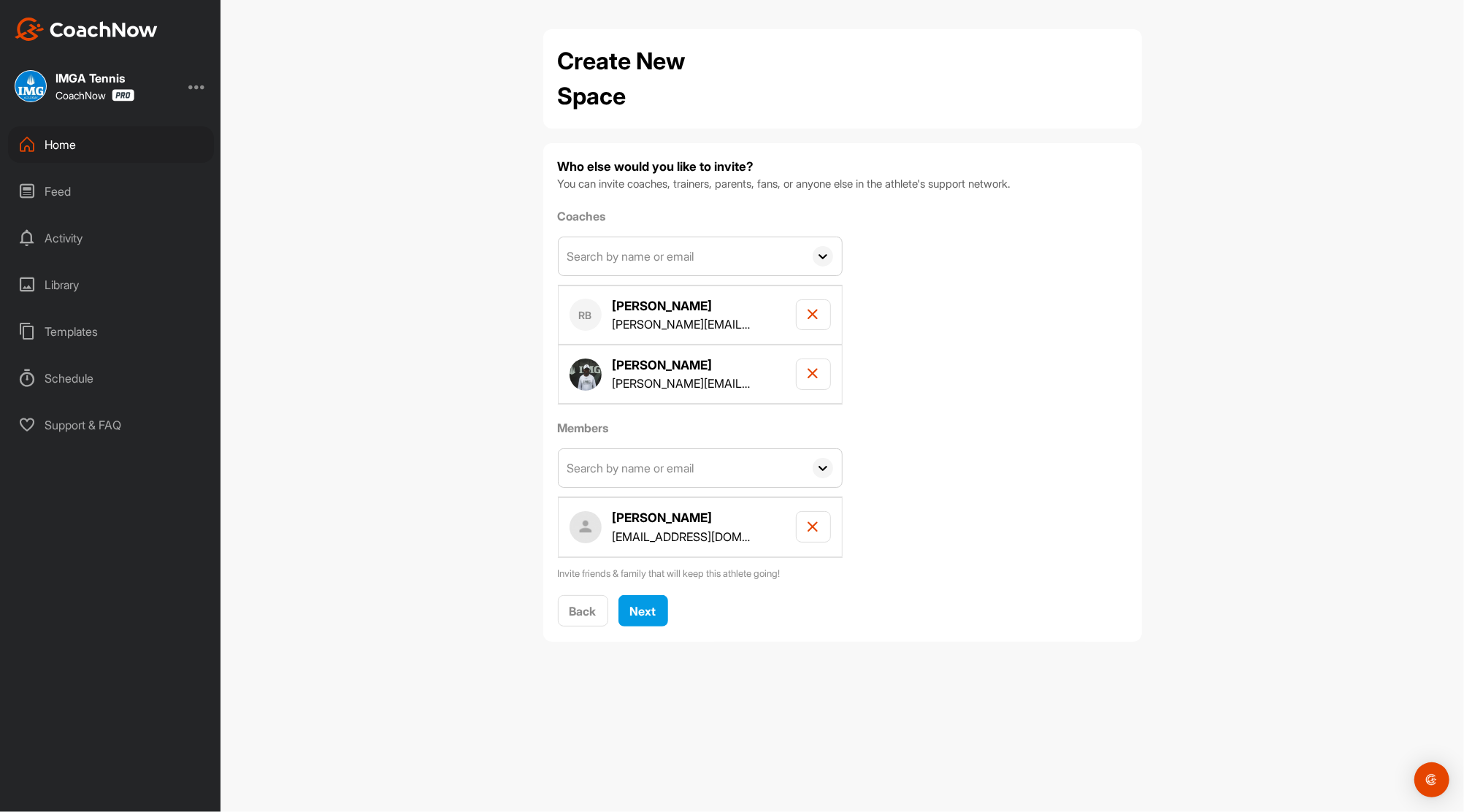
click at [682, 256] on input "text" at bounding box center [682, 256] width 246 height 38
type input "andrew kimball"
click at [674, 297] on div "[PERSON_NAME]" at bounding box center [722, 297] width 226 height 18
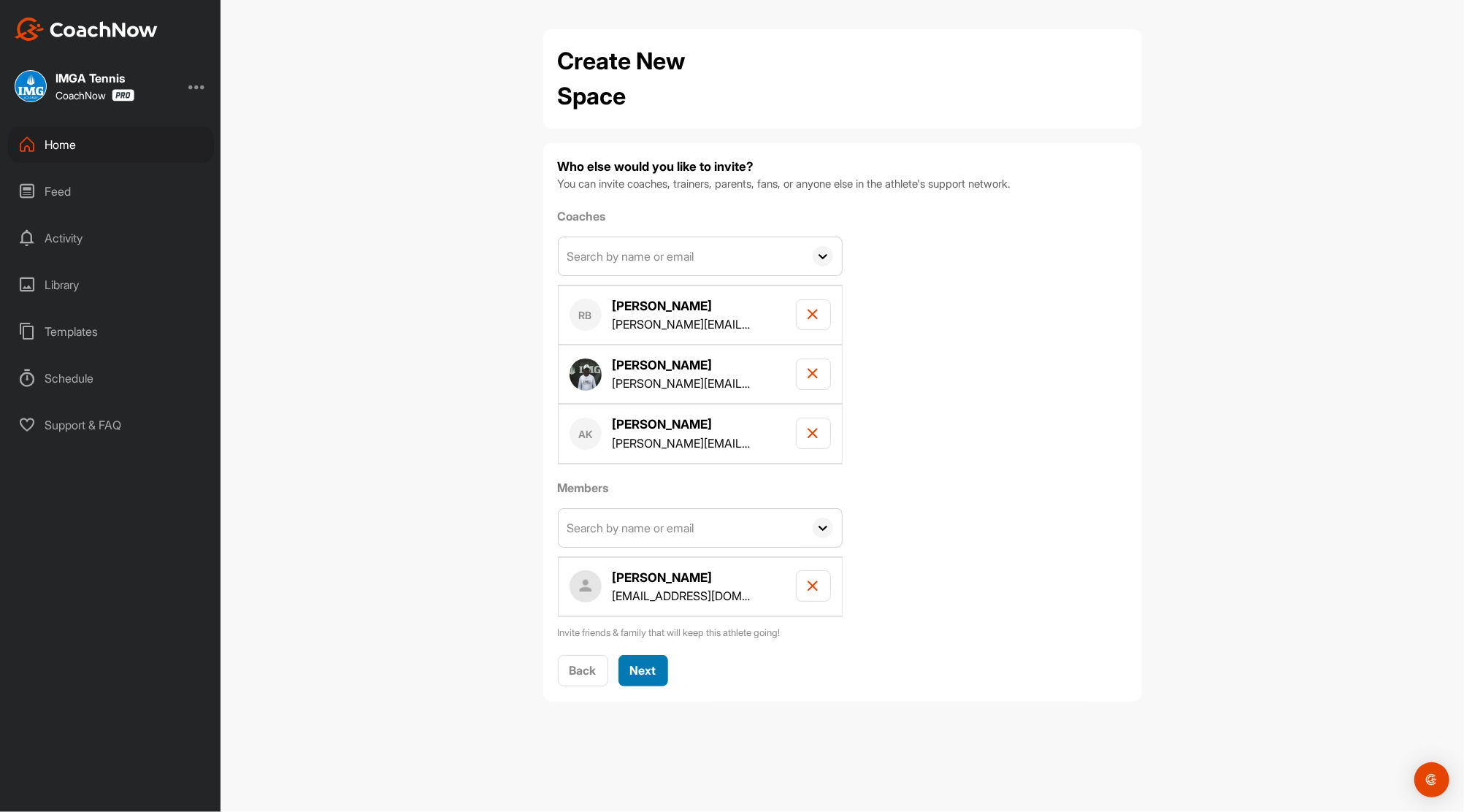
click at [646, 672] on span "Next" at bounding box center [643, 670] width 26 height 15
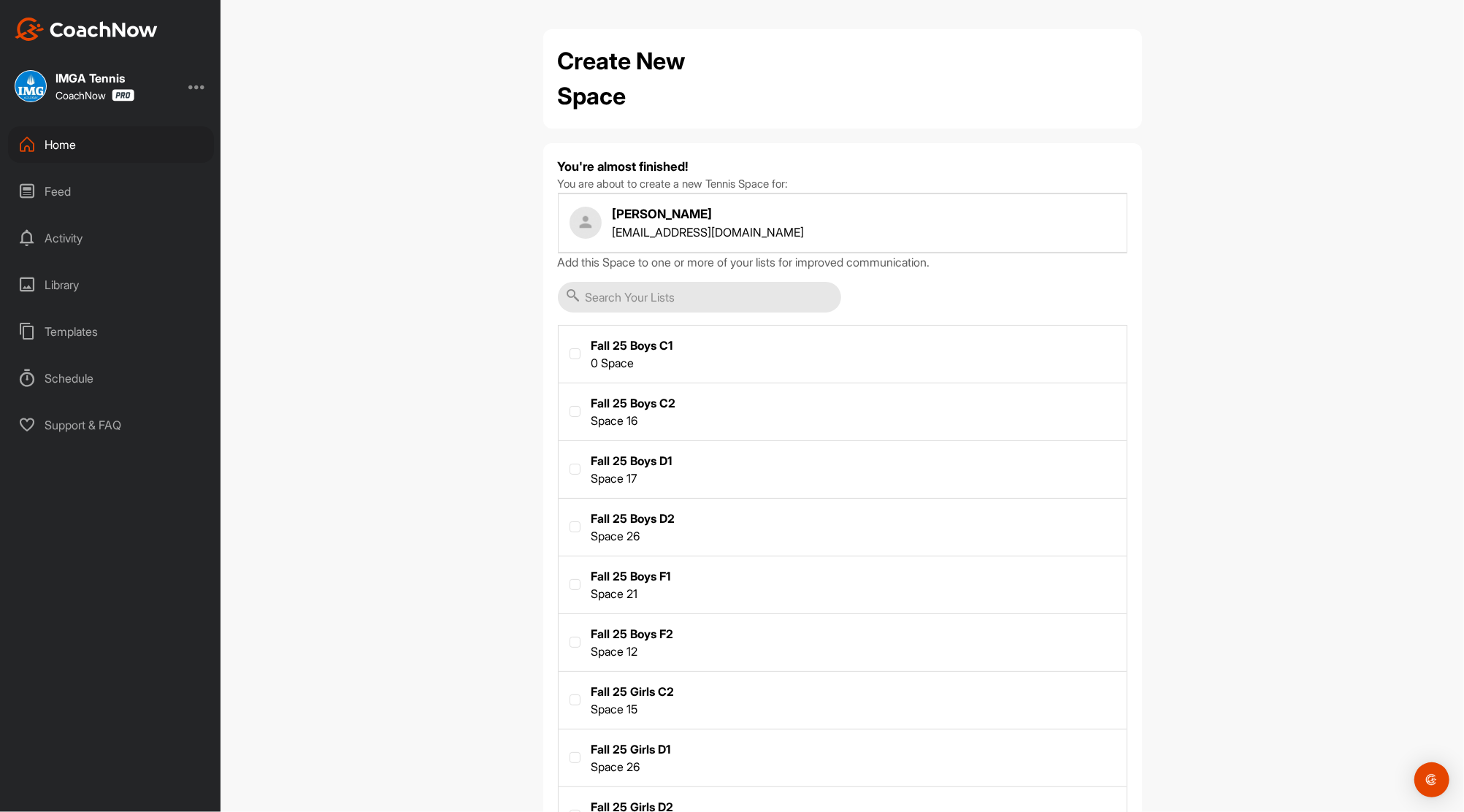
scroll to position [356, 0]
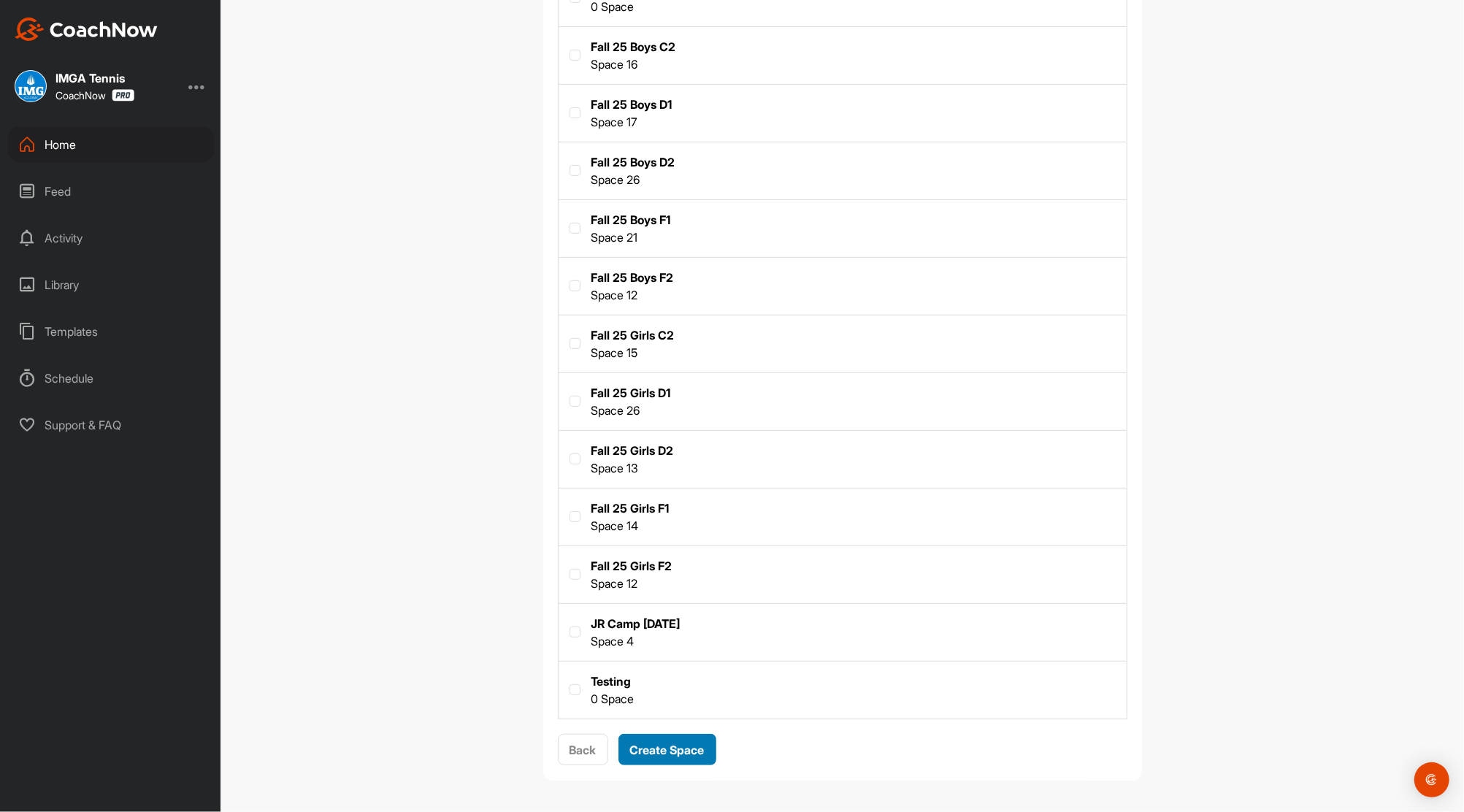
click at [692, 748] on span "Create Space" at bounding box center [667, 749] width 74 height 15
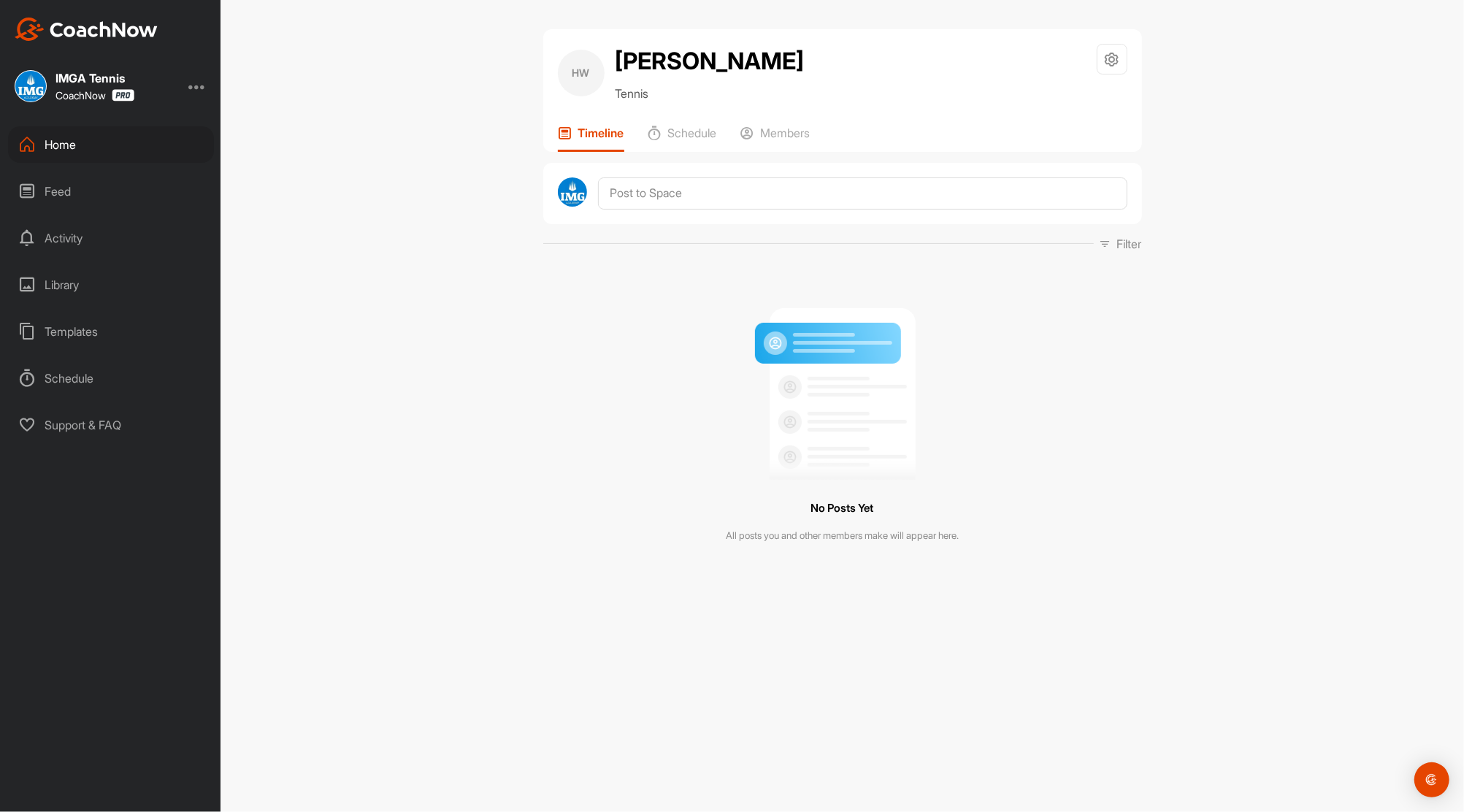
click at [50, 149] on div "Home" at bounding box center [111, 145] width 206 height 37
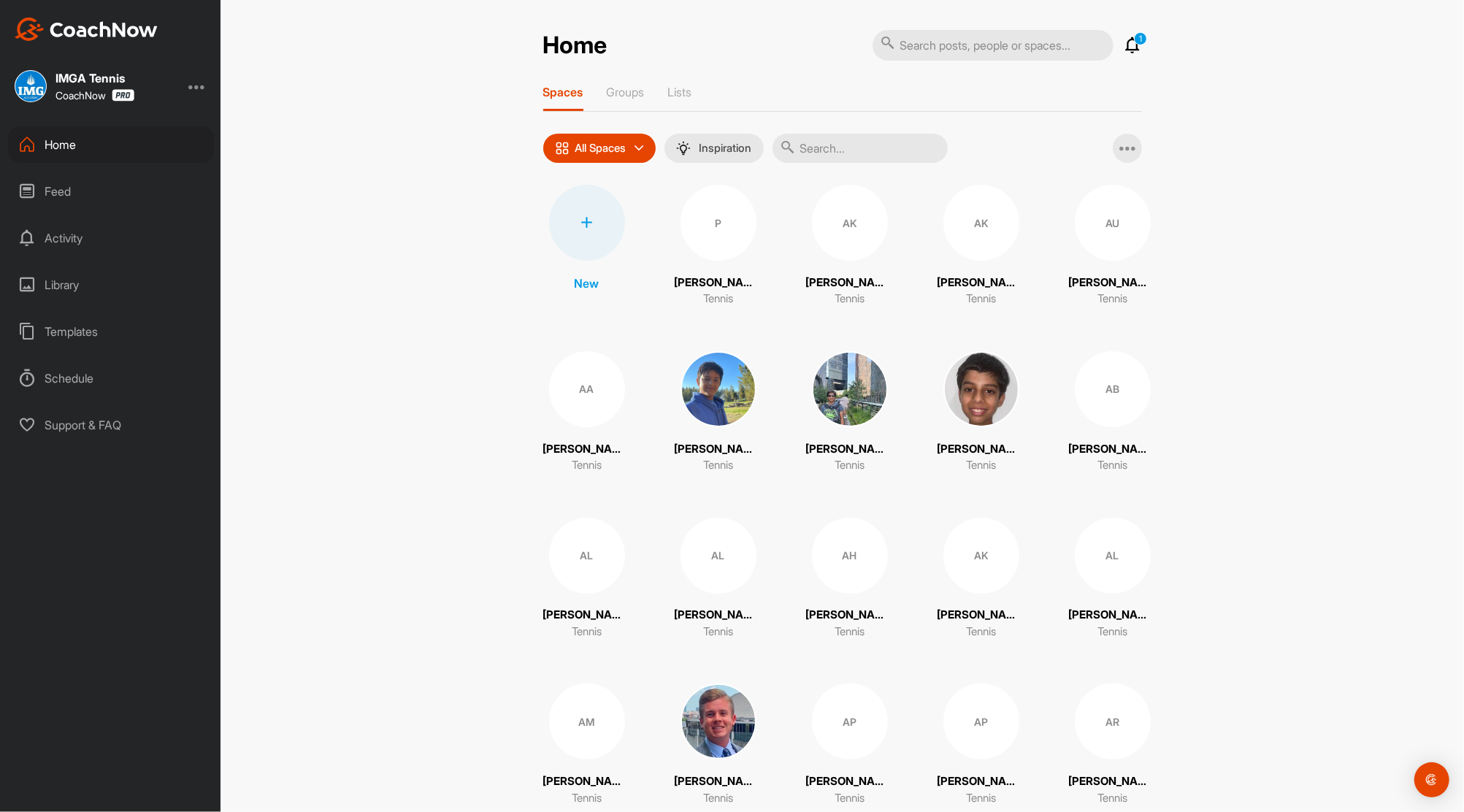
click at [875, 154] on input "text" at bounding box center [860, 148] width 175 height 29
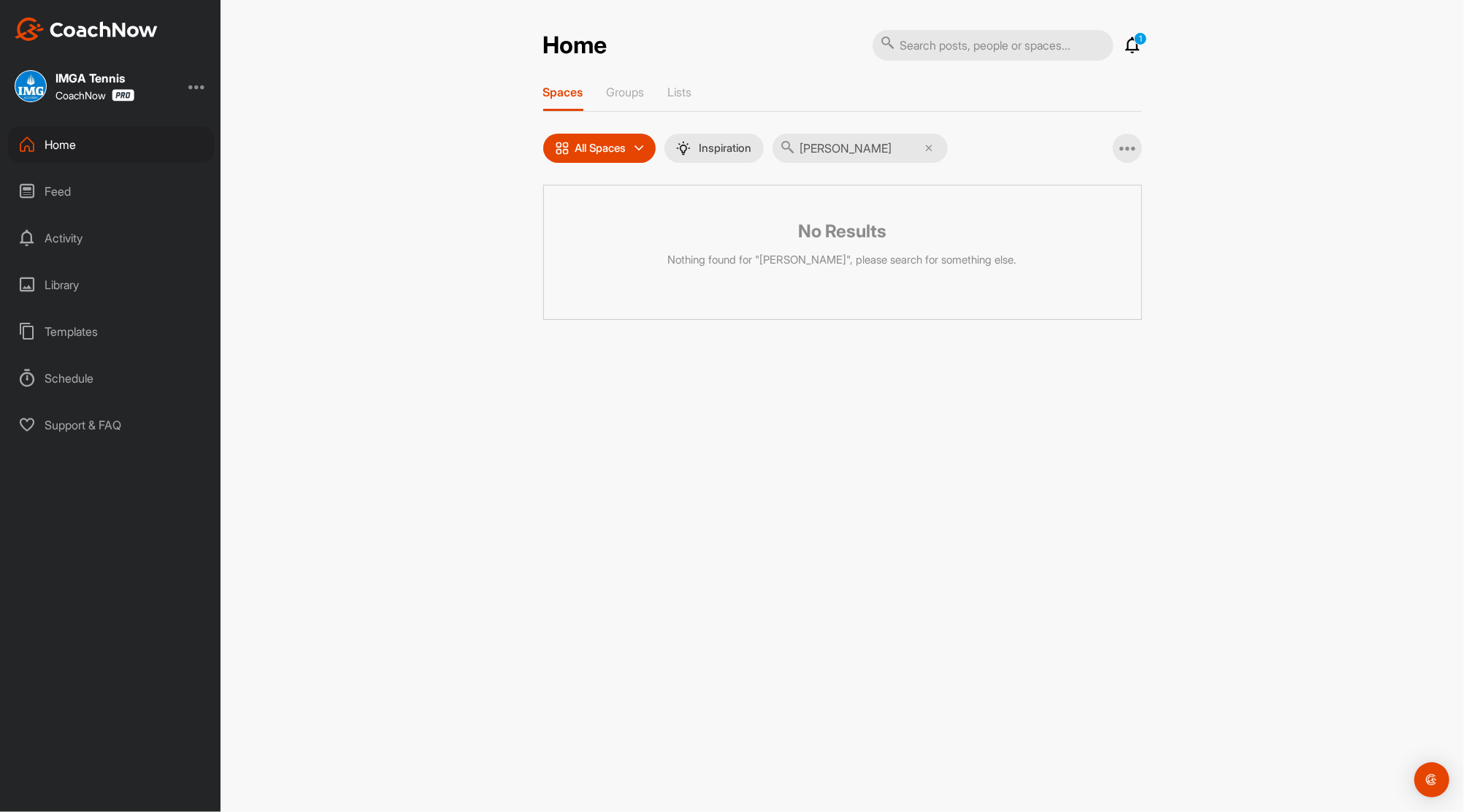
type input "Maria Sebast"
click at [567, 95] on p "Spaces" at bounding box center [563, 91] width 40 height 15
click at [612, 97] on div "Groups" at bounding box center [626, 97] width 38 height 26
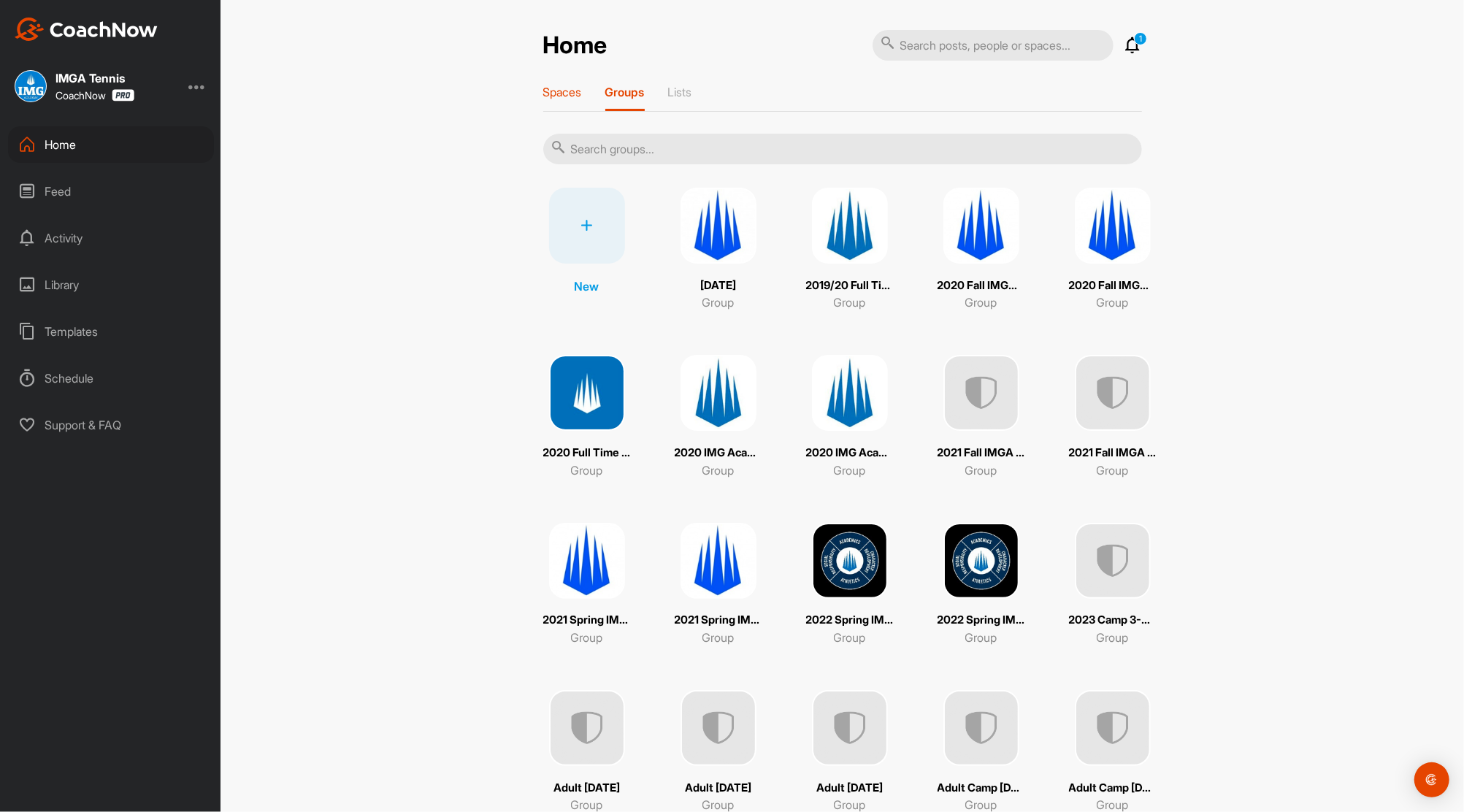
click at [571, 93] on p "Spaces" at bounding box center [563, 91] width 38 height 15
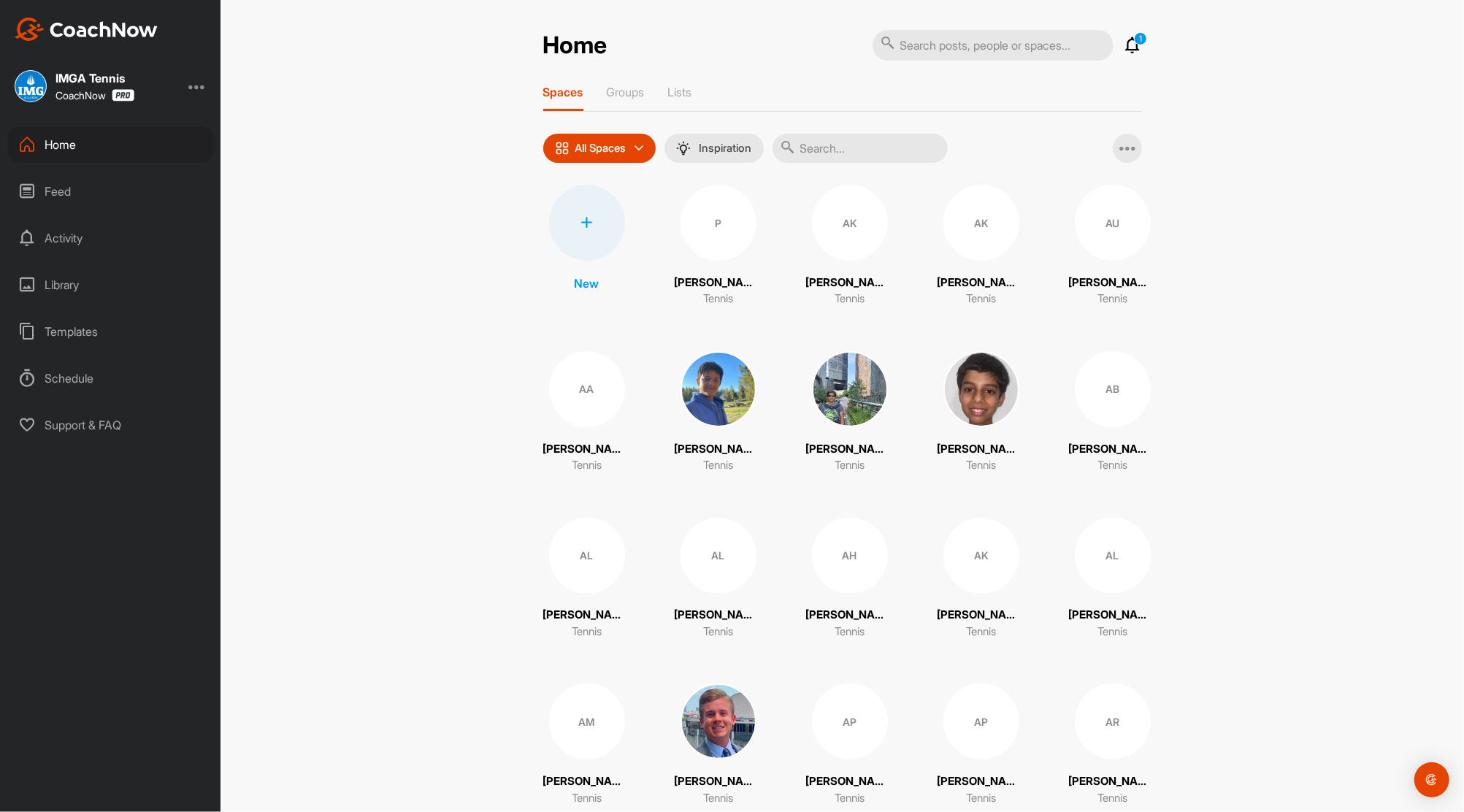
click at [582, 217] on icon at bounding box center [587, 223] width 12 height 12
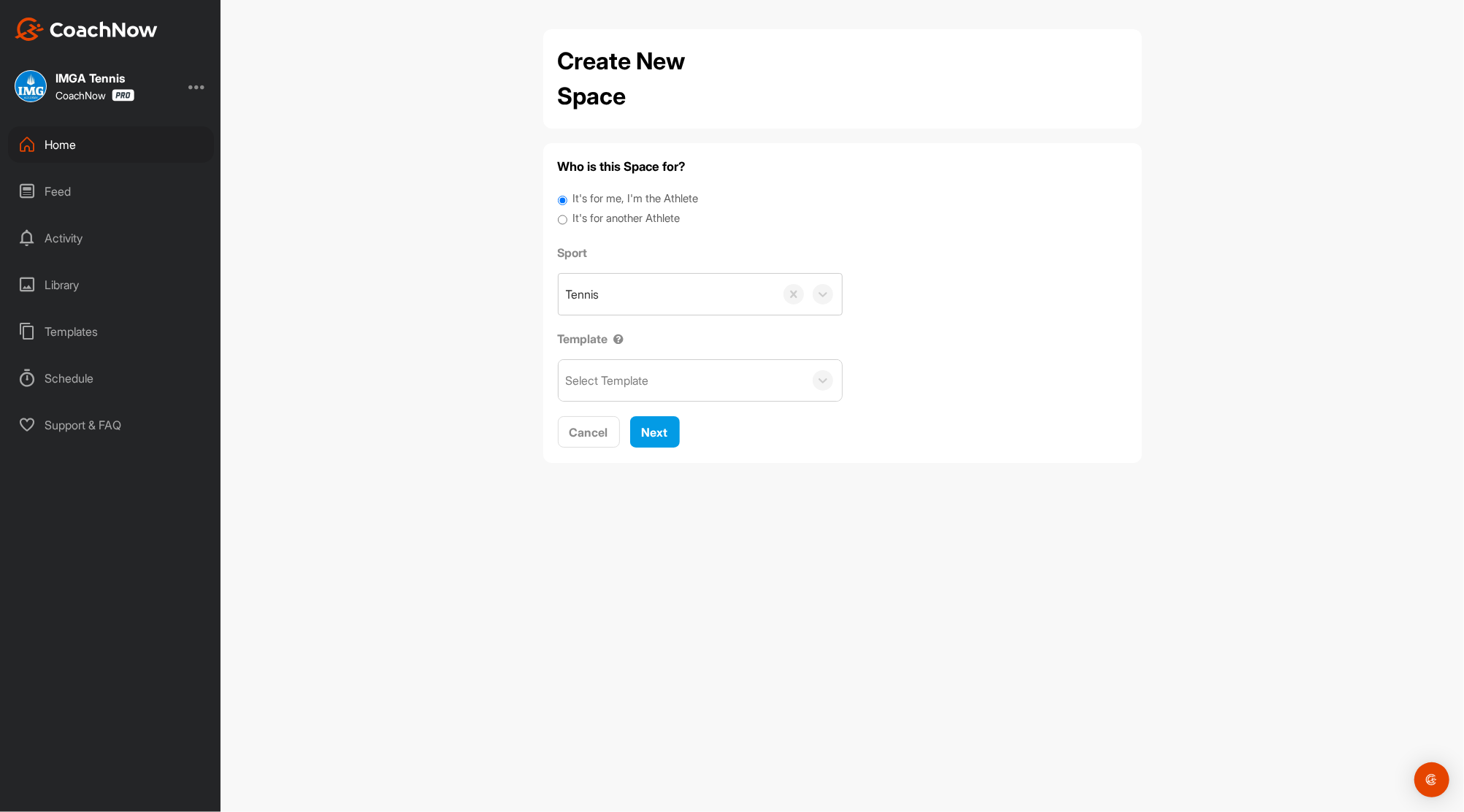
click at [560, 219] on input "It's for another Athlete" at bounding box center [563, 220] width 9 height 20
radio input "true"
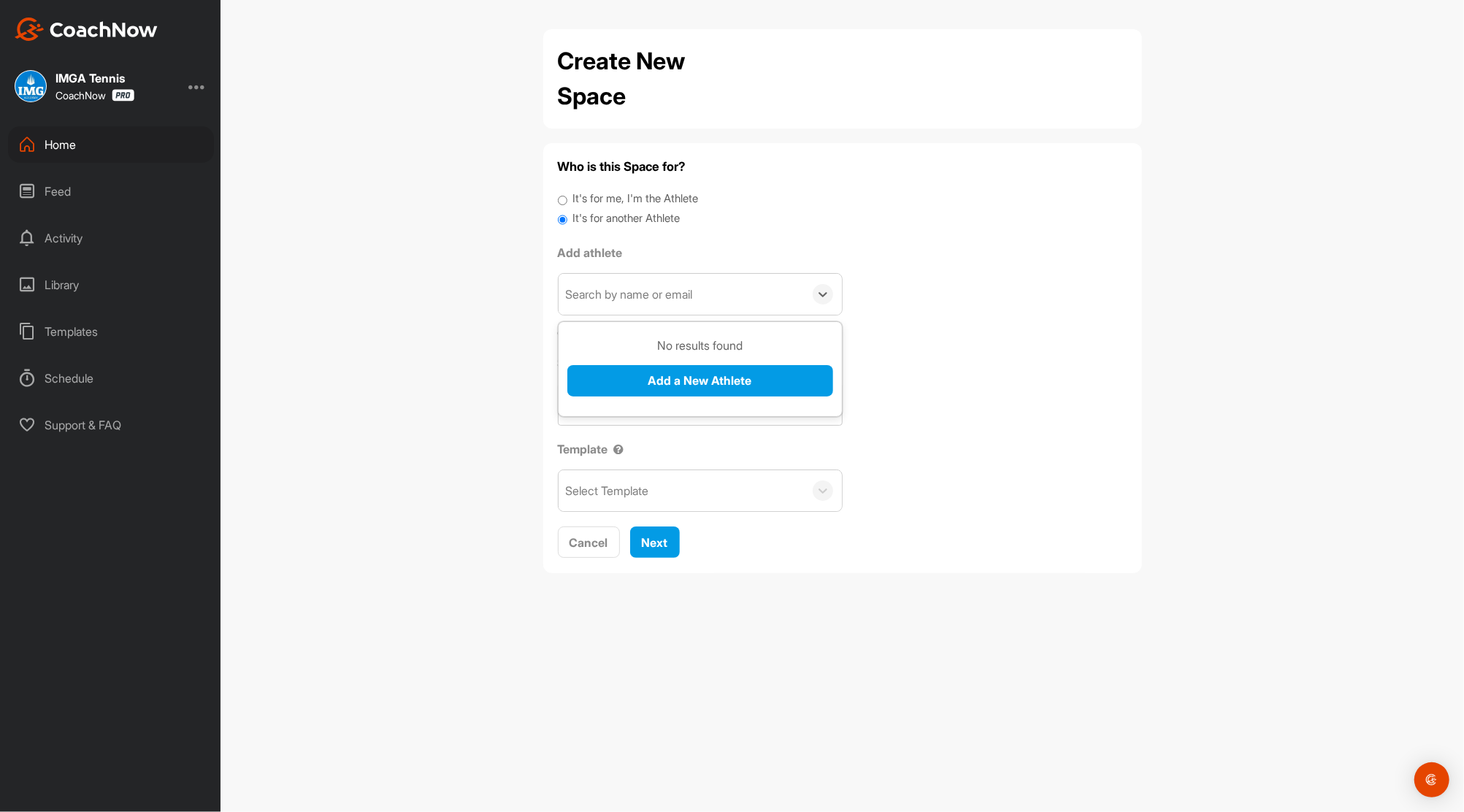
click at [643, 292] on div "Search by name or email" at bounding box center [630, 294] width 127 height 18
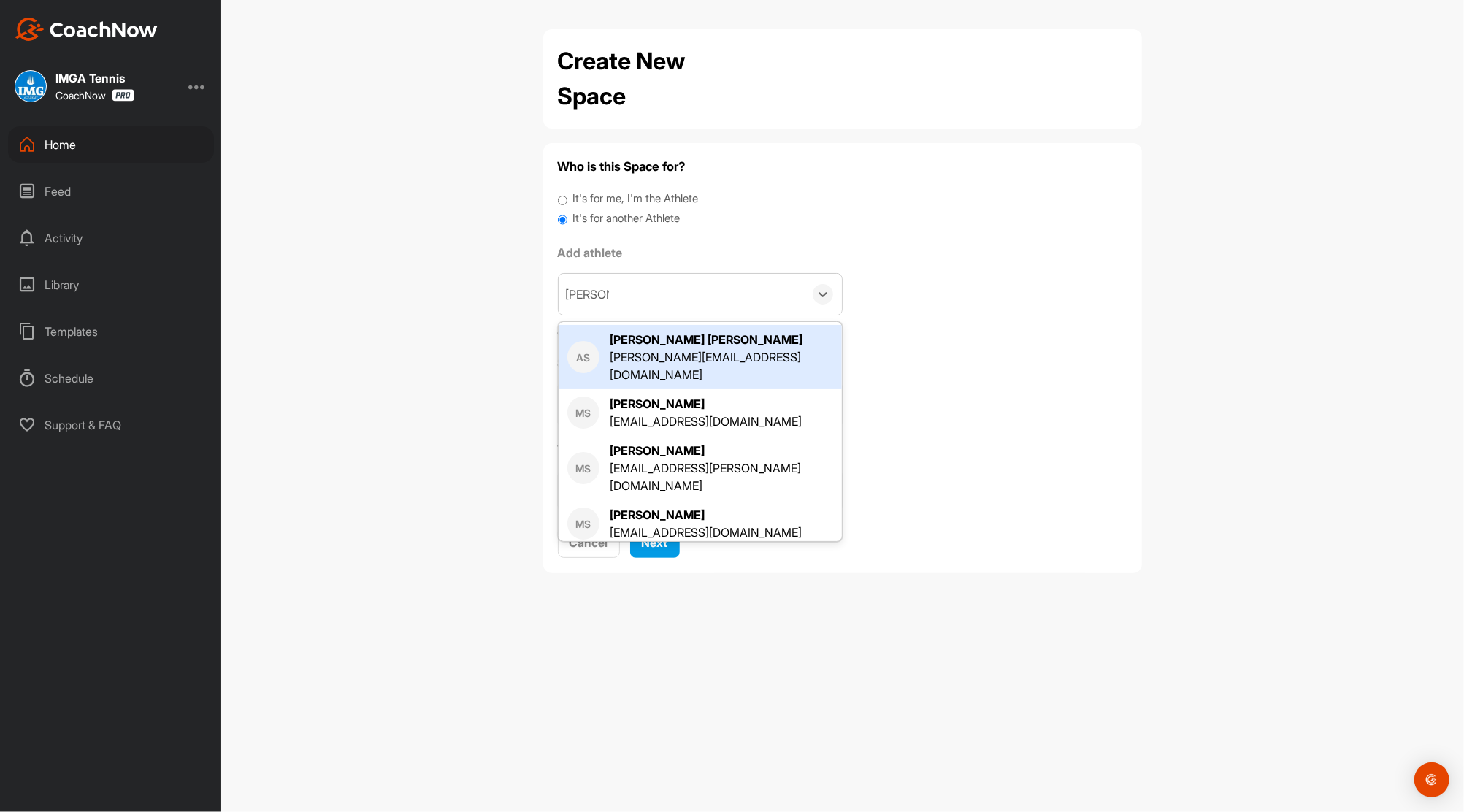
type input "Maria Sw"
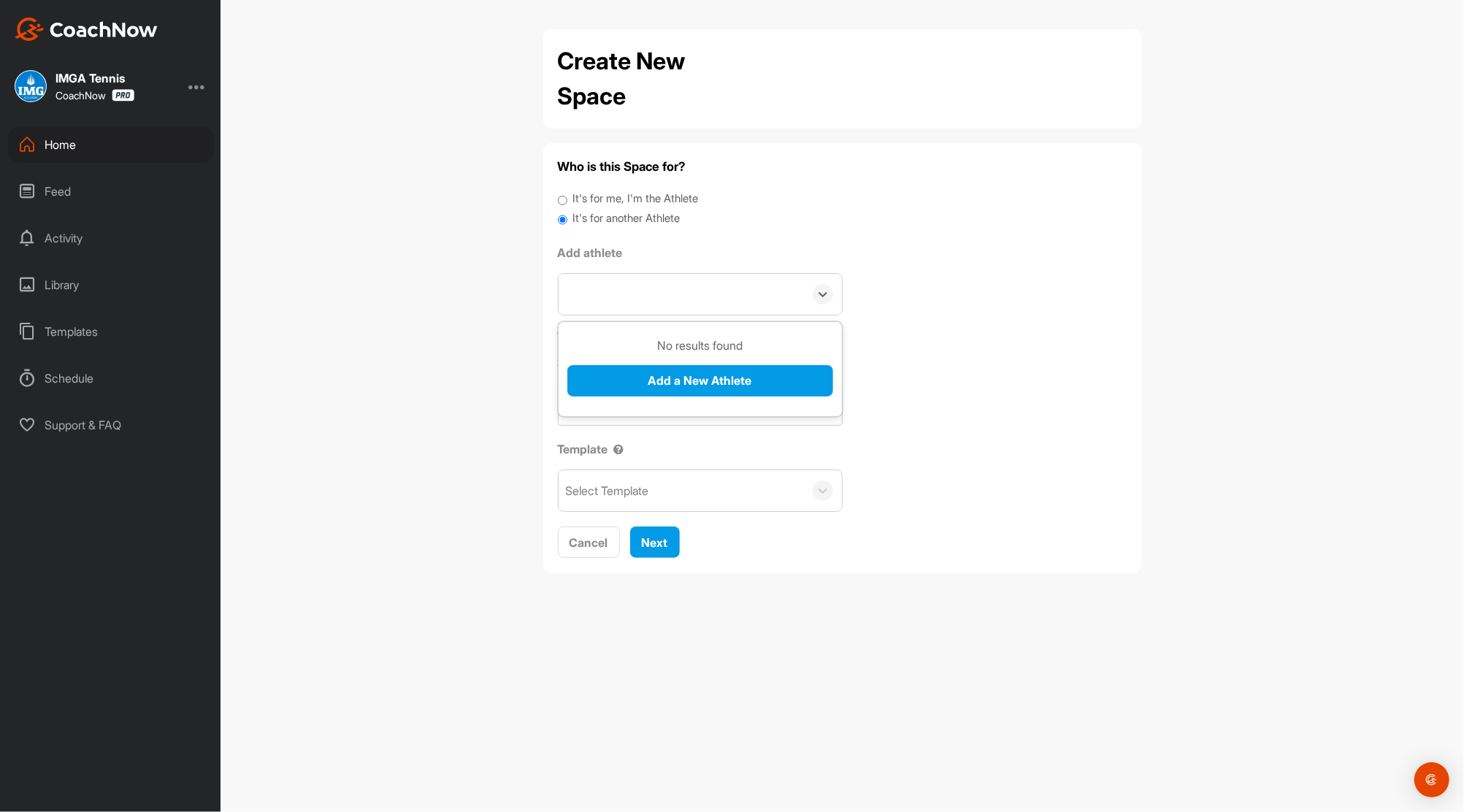
click at [643, 292] on div "Maria Sw" at bounding box center [682, 294] width 246 height 41
click at [643, 292] on div "Search by name or email" at bounding box center [630, 294] width 127 height 18
type input "Maria Sebastian"
click at [675, 372] on button "Add a New Athlete" at bounding box center [700, 381] width 266 height 31
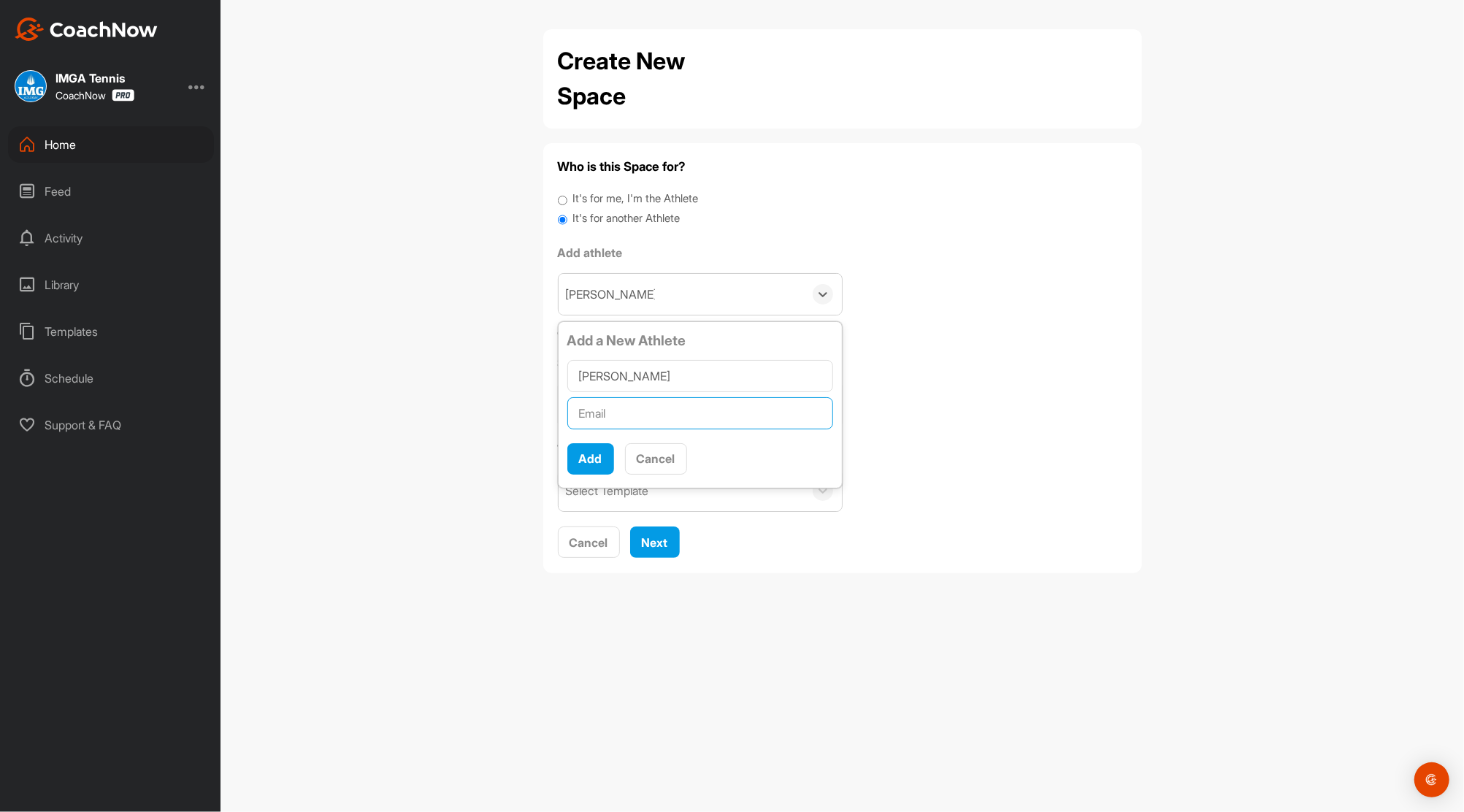
click at [604, 422] on input "text" at bounding box center [700, 414] width 266 height 32
paste input "vsebastiandds@yahoo.com"
type input "vsebastiandds@yahoo.com"
click at [584, 464] on button "Add" at bounding box center [590, 458] width 47 height 31
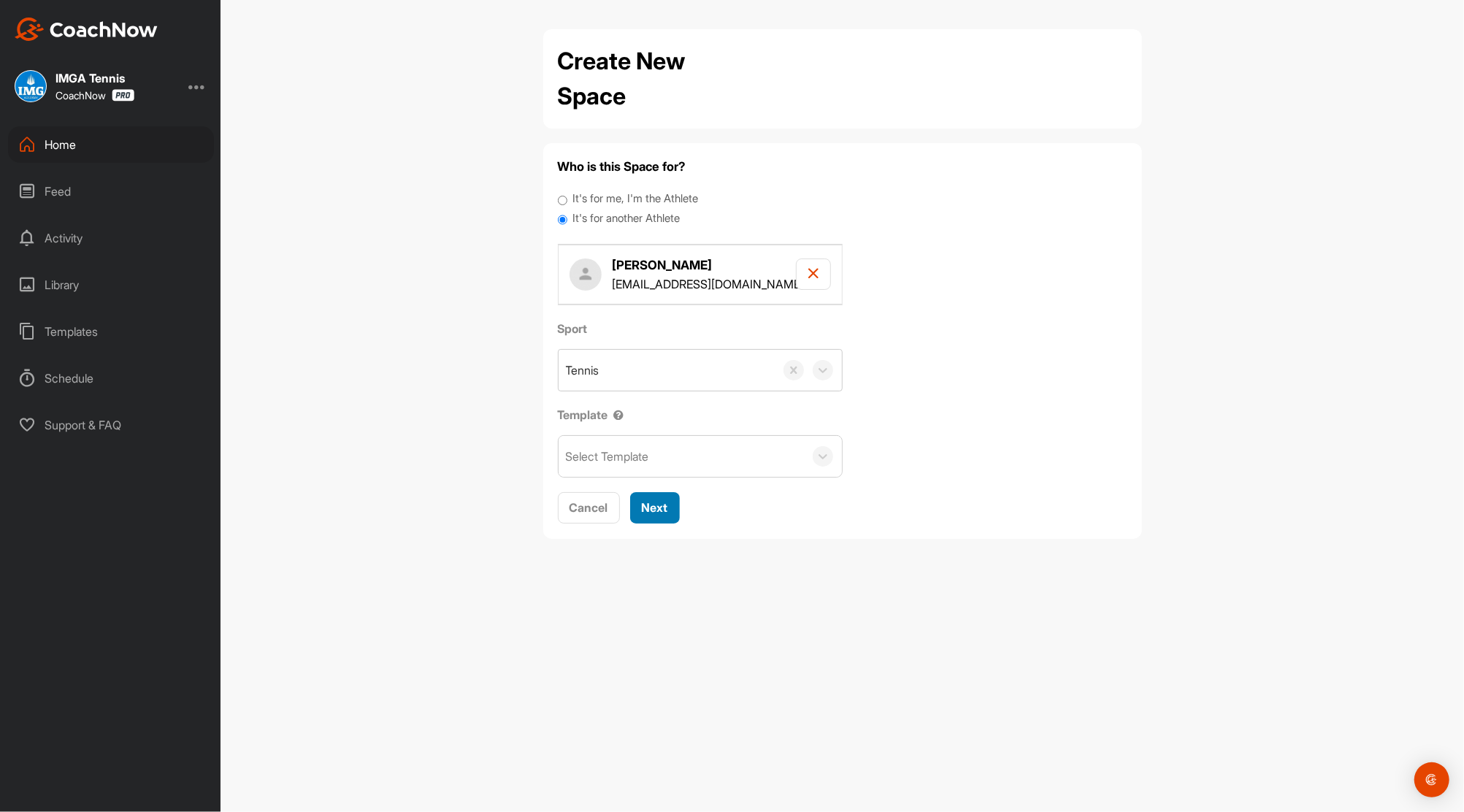
click at [658, 510] on span "Next" at bounding box center [655, 507] width 26 height 15
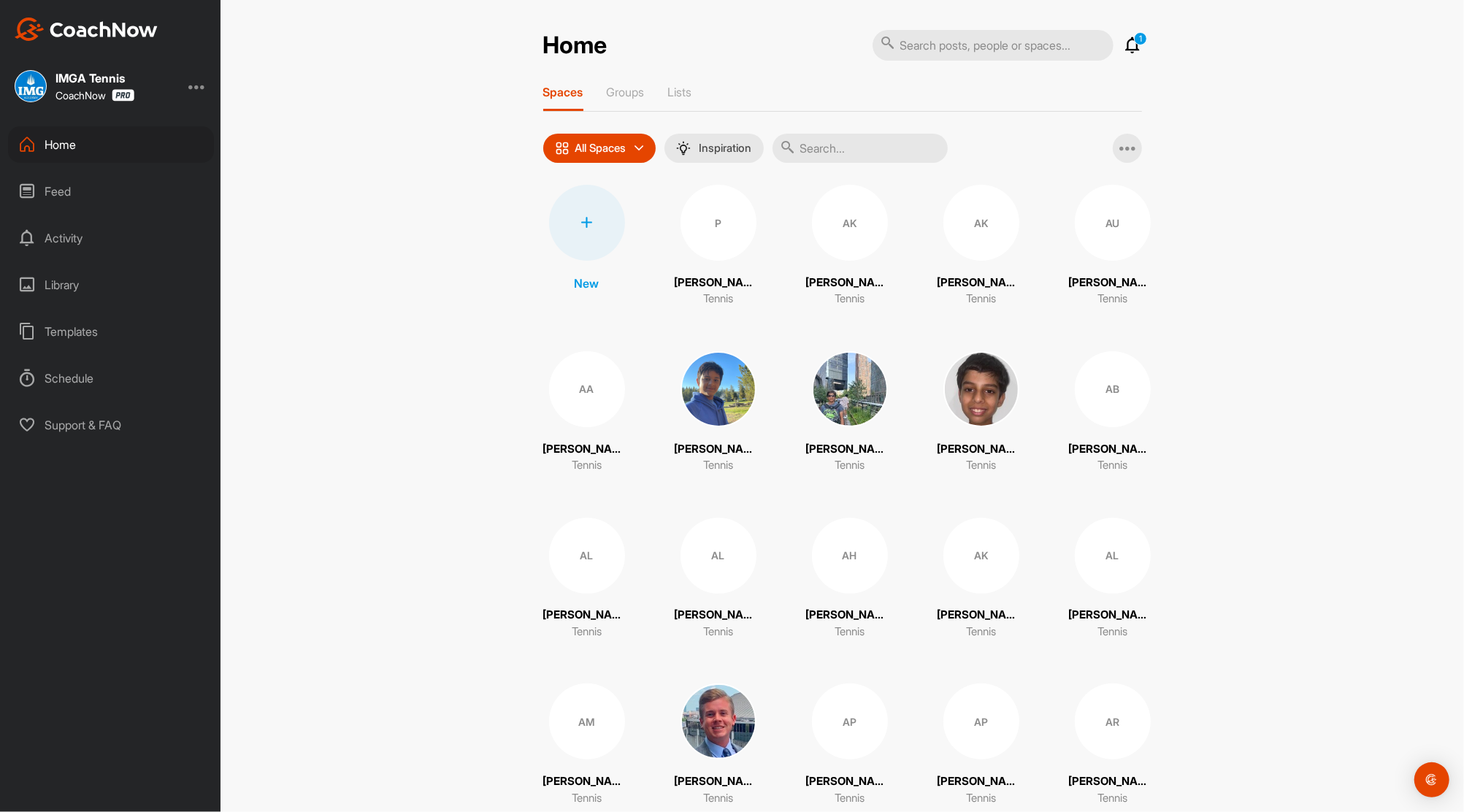
click at [577, 211] on div at bounding box center [587, 223] width 76 height 76
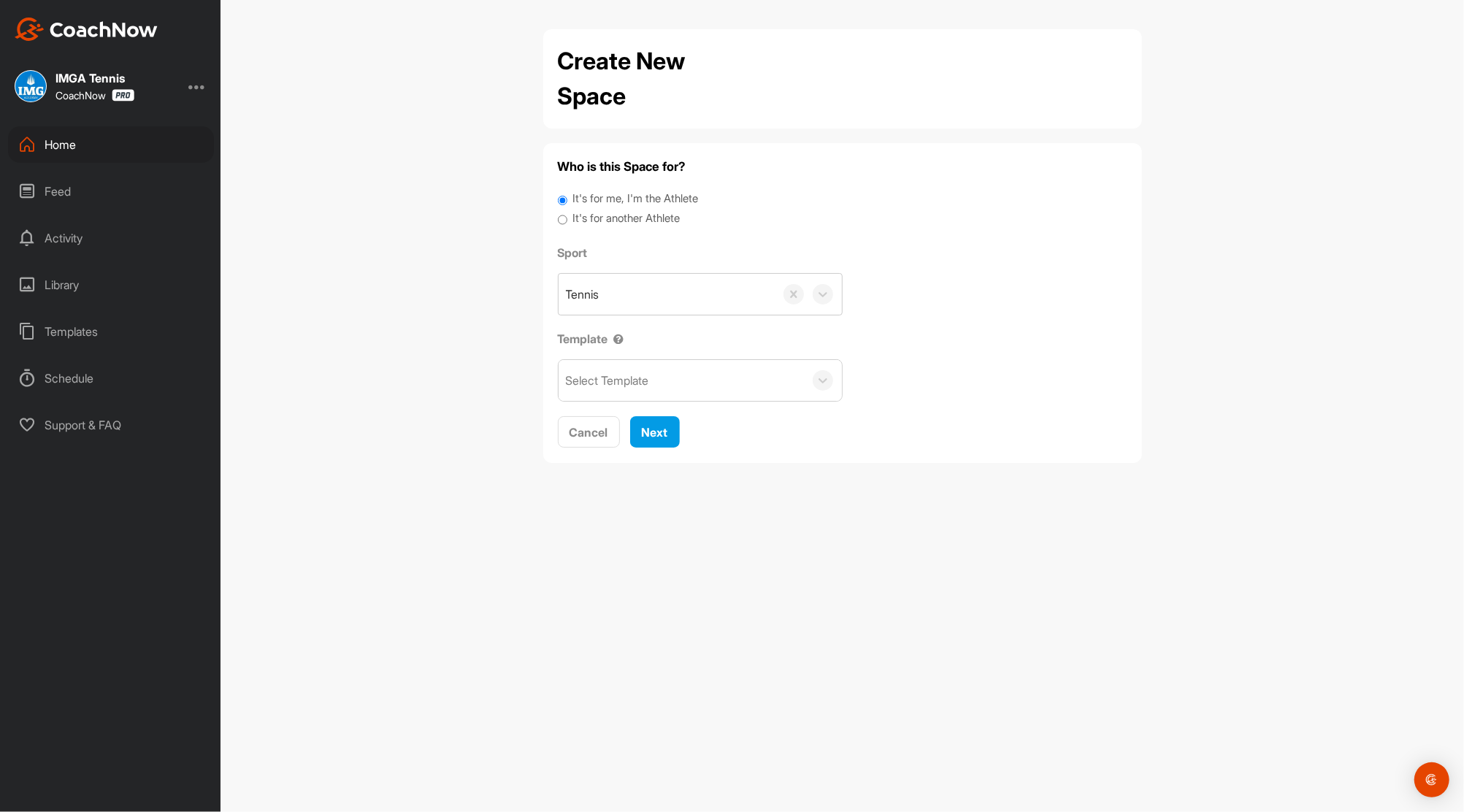
click at [562, 218] on input "It's for another Athlete" at bounding box center [563, 220] width 9 height 20
radio input "true"
click at [600, 295] on div "Search by name or email" at bounding box center [630, 294] width 127 height 18
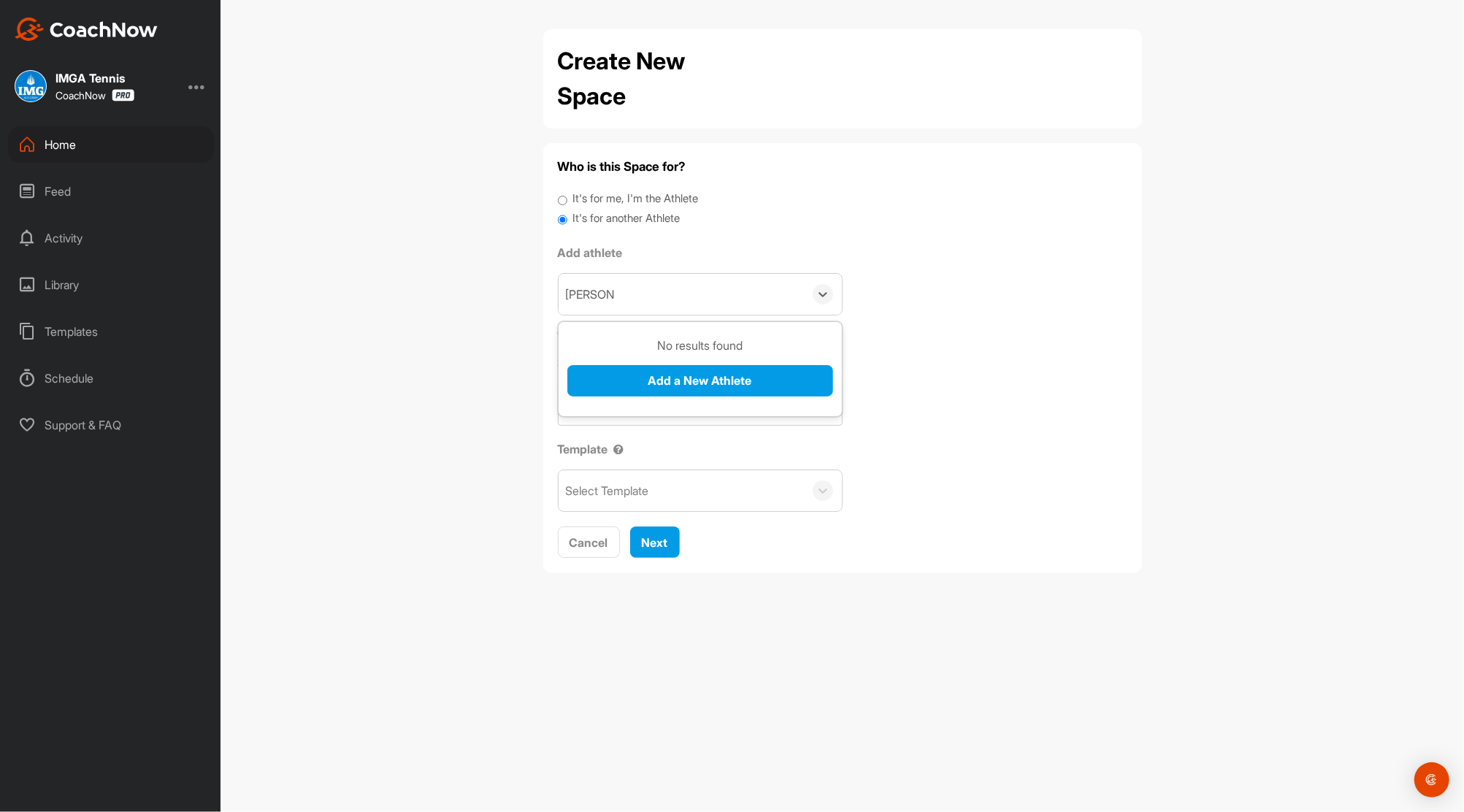
type input "Cris Seba"
click at [600, 295] on input "Cris Seba" at bounding box center [593, 294] width 55 height 32
type input "Cris Sebastian"
click at [712, 393] on button "Add a New Athlete" at bounding box center [700, 381] width 266 height 31
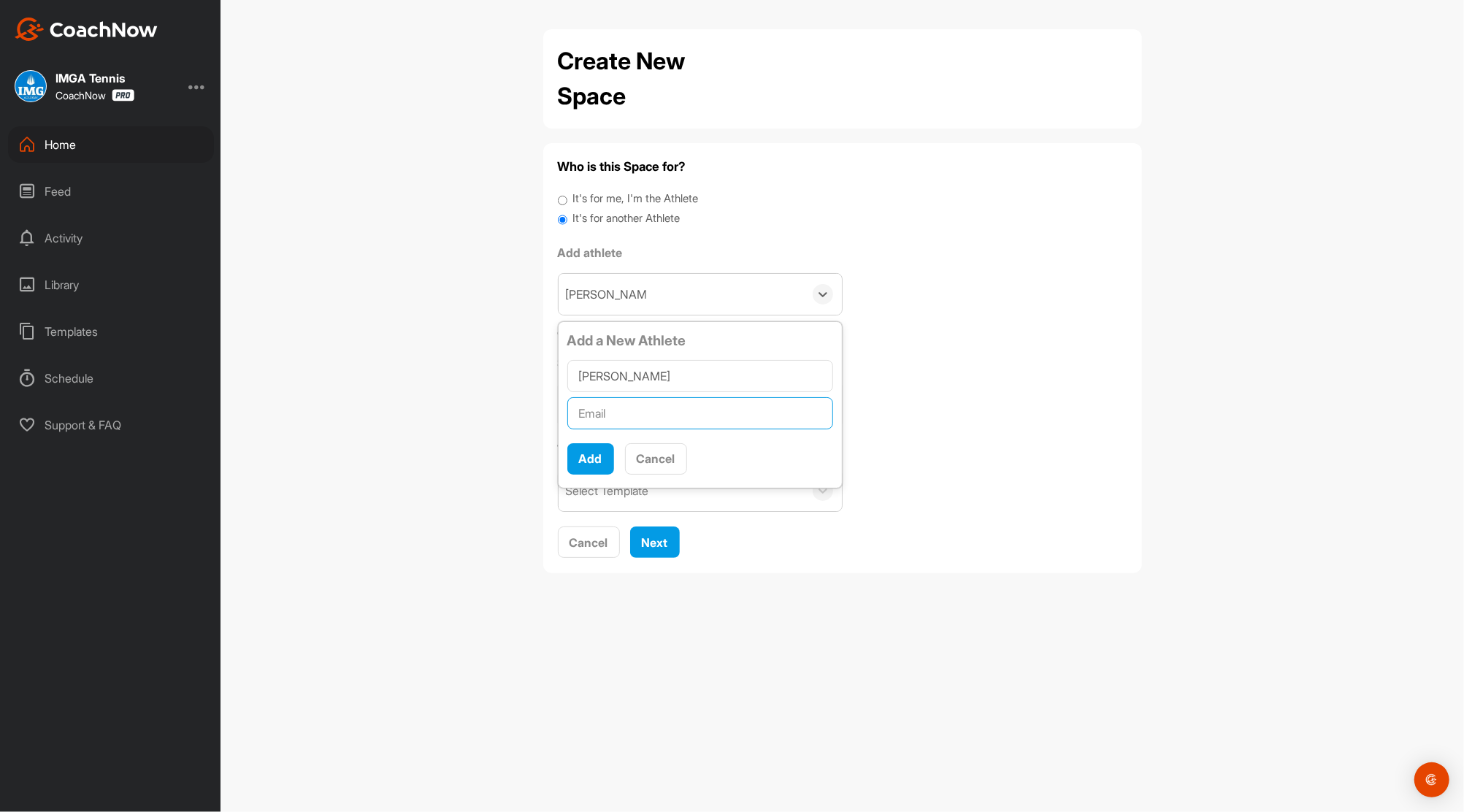
click at [617, 415] on input "text" at bounding box center [700, 414] width 266 height 32
paste input "vsebastiandds@yahoo.com"
type input "vsebastiandds@yahoo.com"
click at [584, 449] on button "Add" at bounding box center [590, 458] width 47 height 31
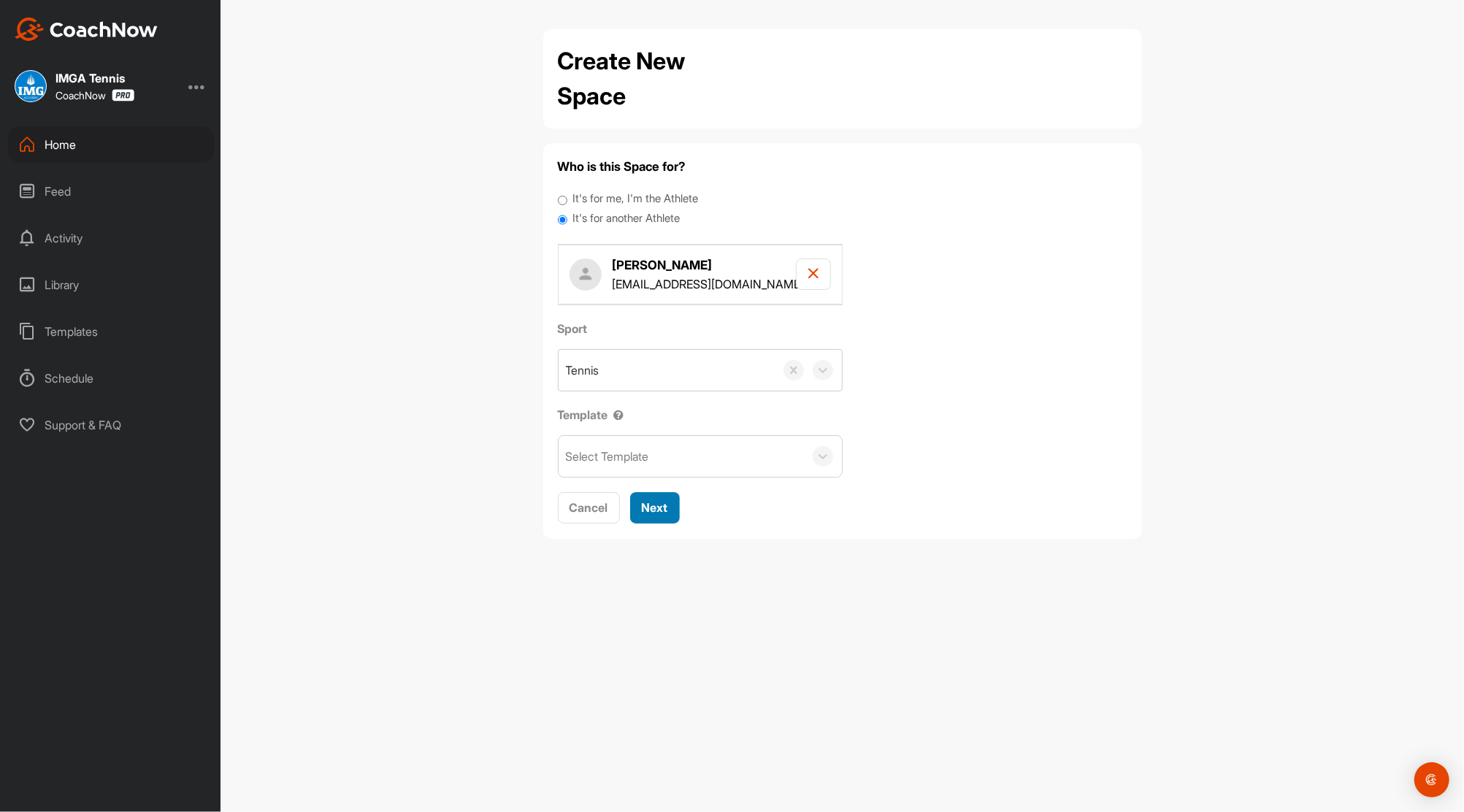
click at [654, 503] on span "Next" at bounding box center [655, 507] width 26 height 15
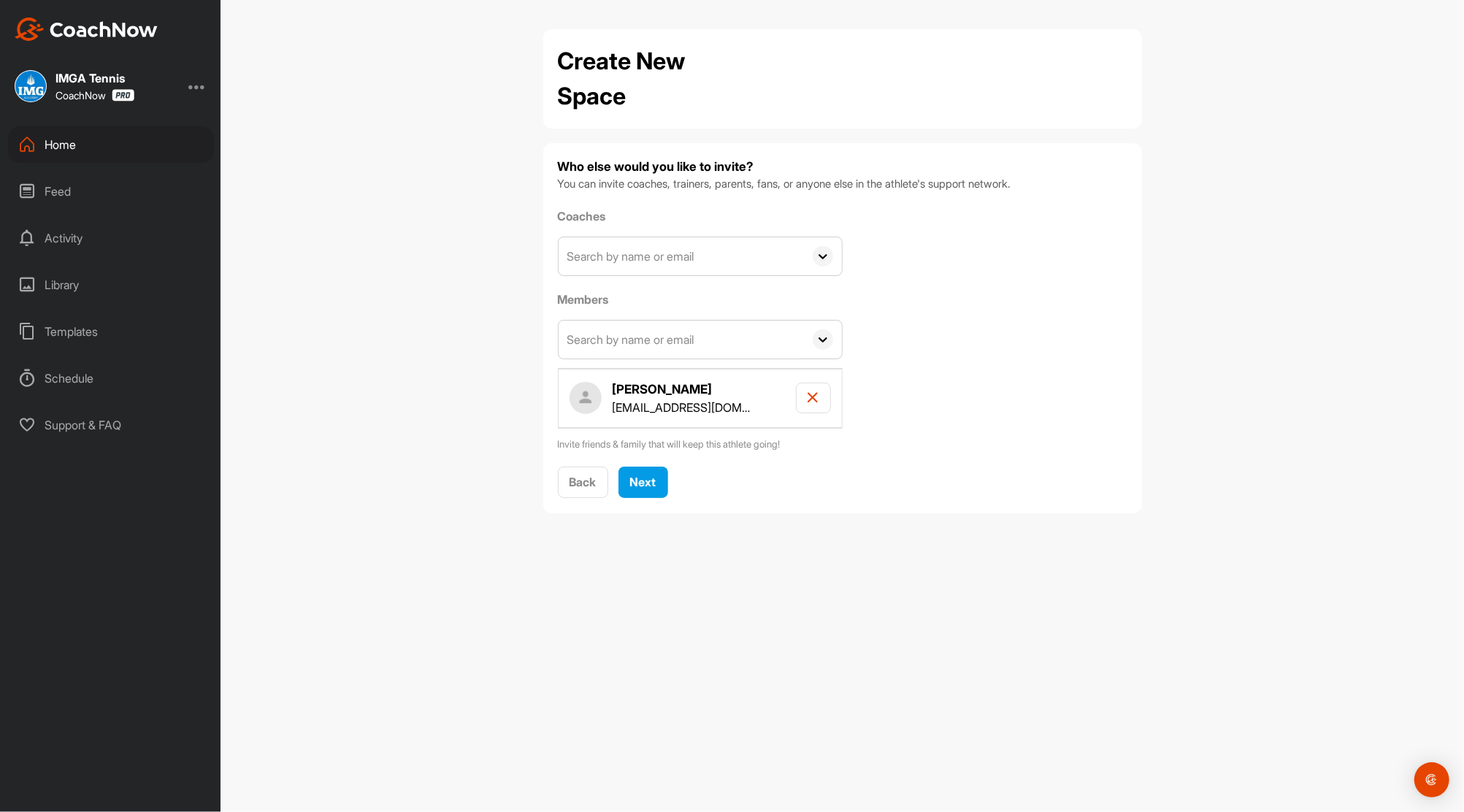
click at [696, 253] on input "text" at bounding box center [682, 256] width 246 height 38
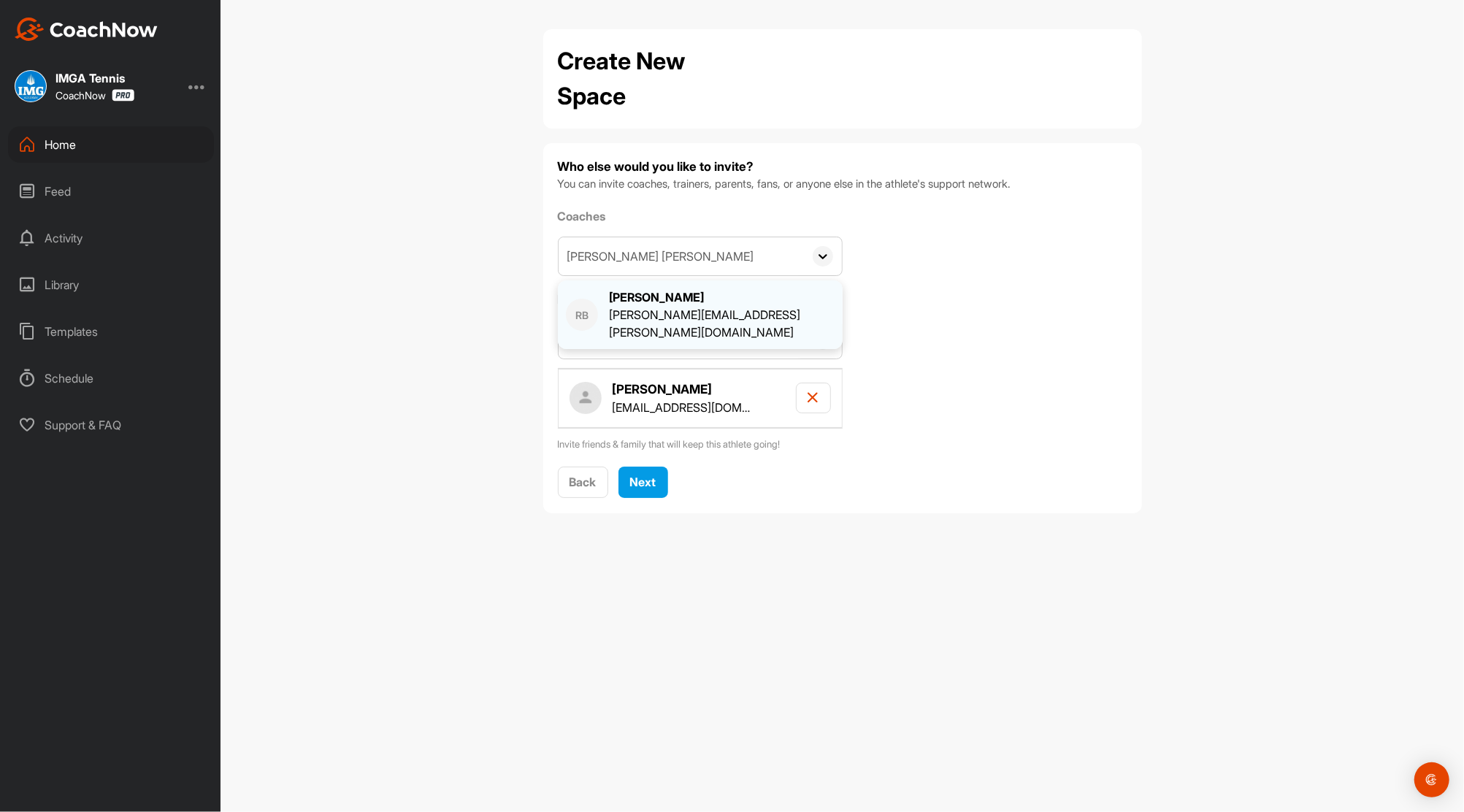
type input "[PERSON_NAME] [PERSON_NAME]"
click at [674, 297] on div "[PERSON_NAME]" at bounding box center [722, 297] width 226 height 18
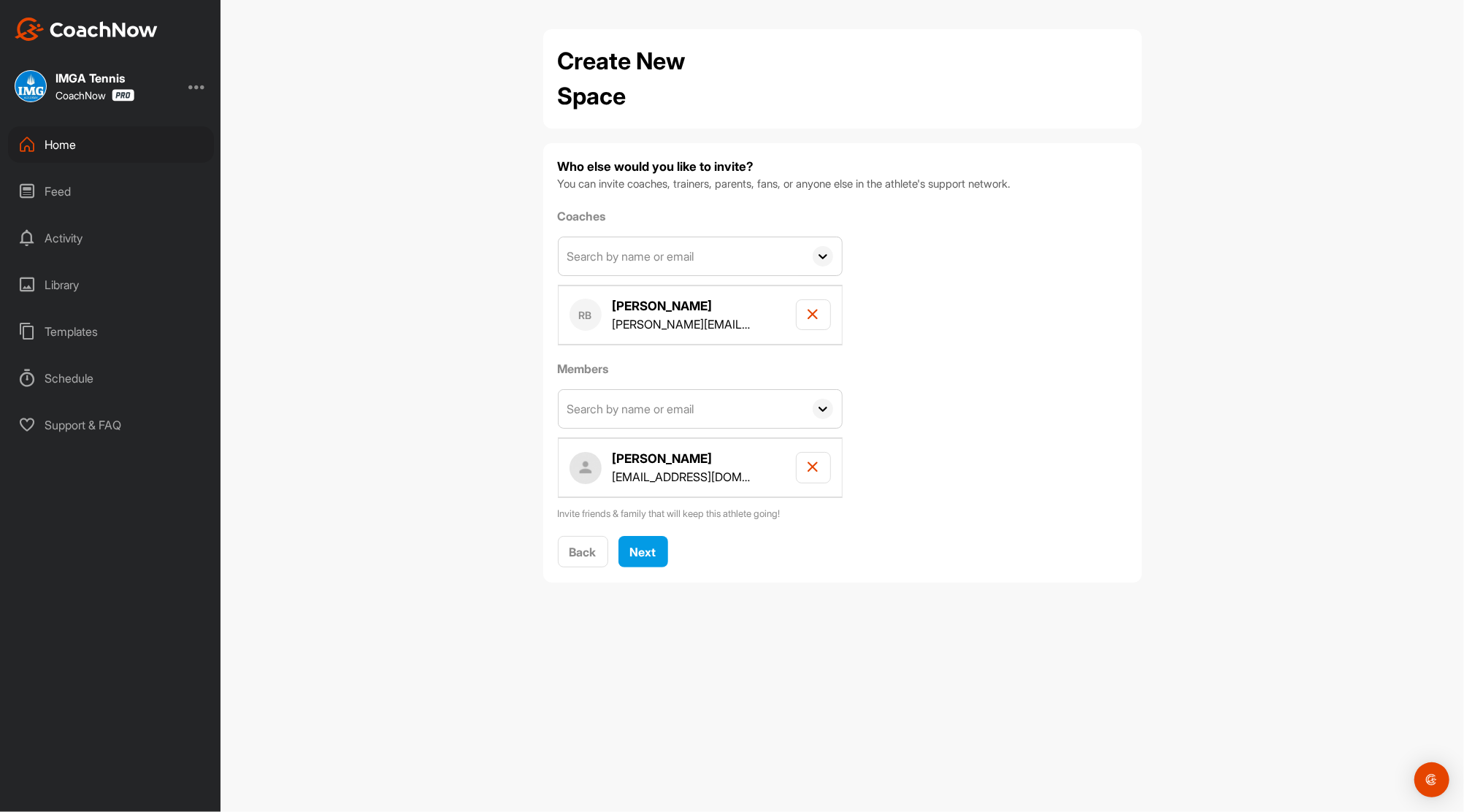
click at [673, 261] on input "text" at bounding box center [682, 256] width 246 height 38
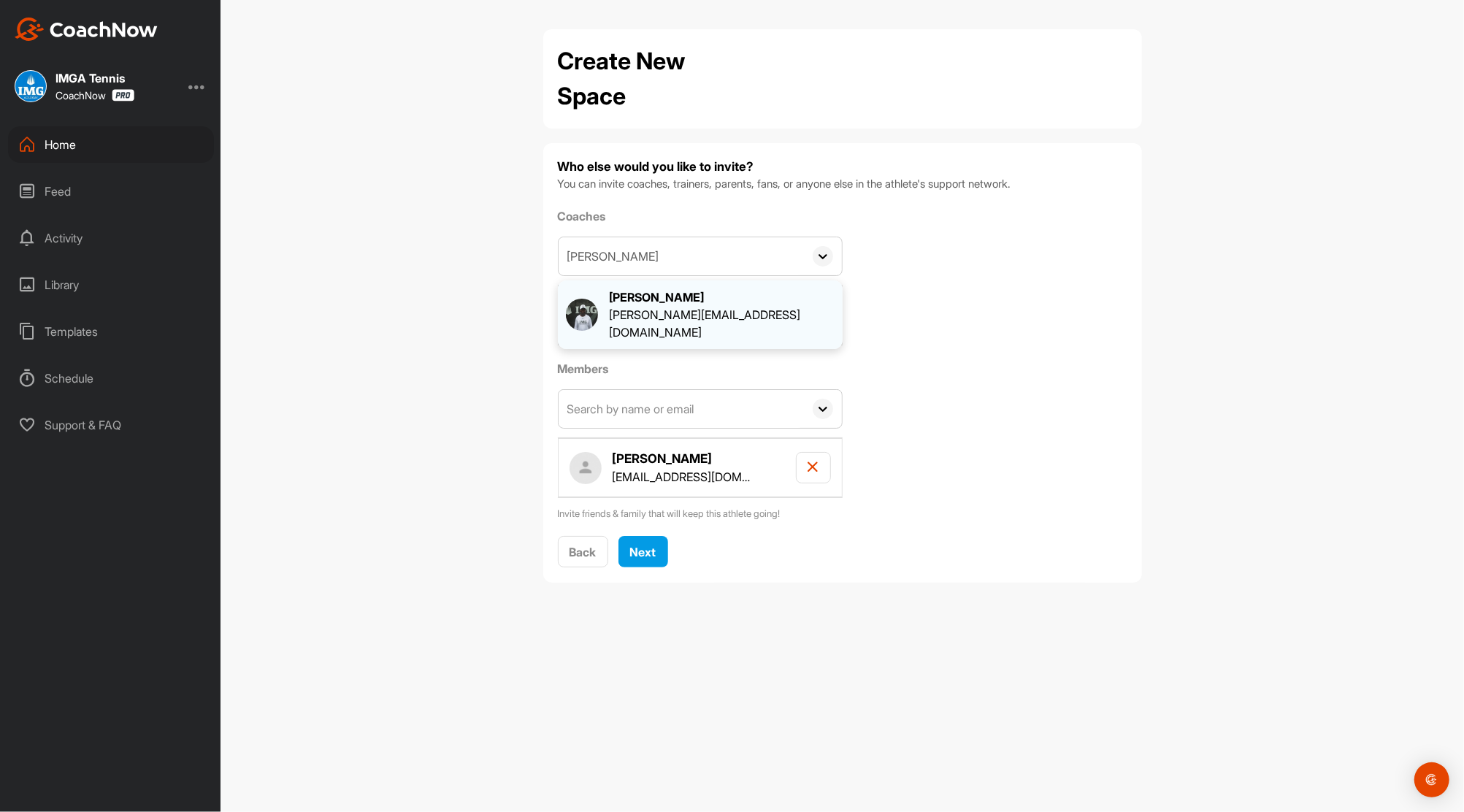
type input "[PERSON_NAME]"
click at [683, 306] on div "[PERSON_NAME][EMAIL_ADDRESS][DOMAIN_NAME]" at bounding box center [722, 324] width 226 height 35
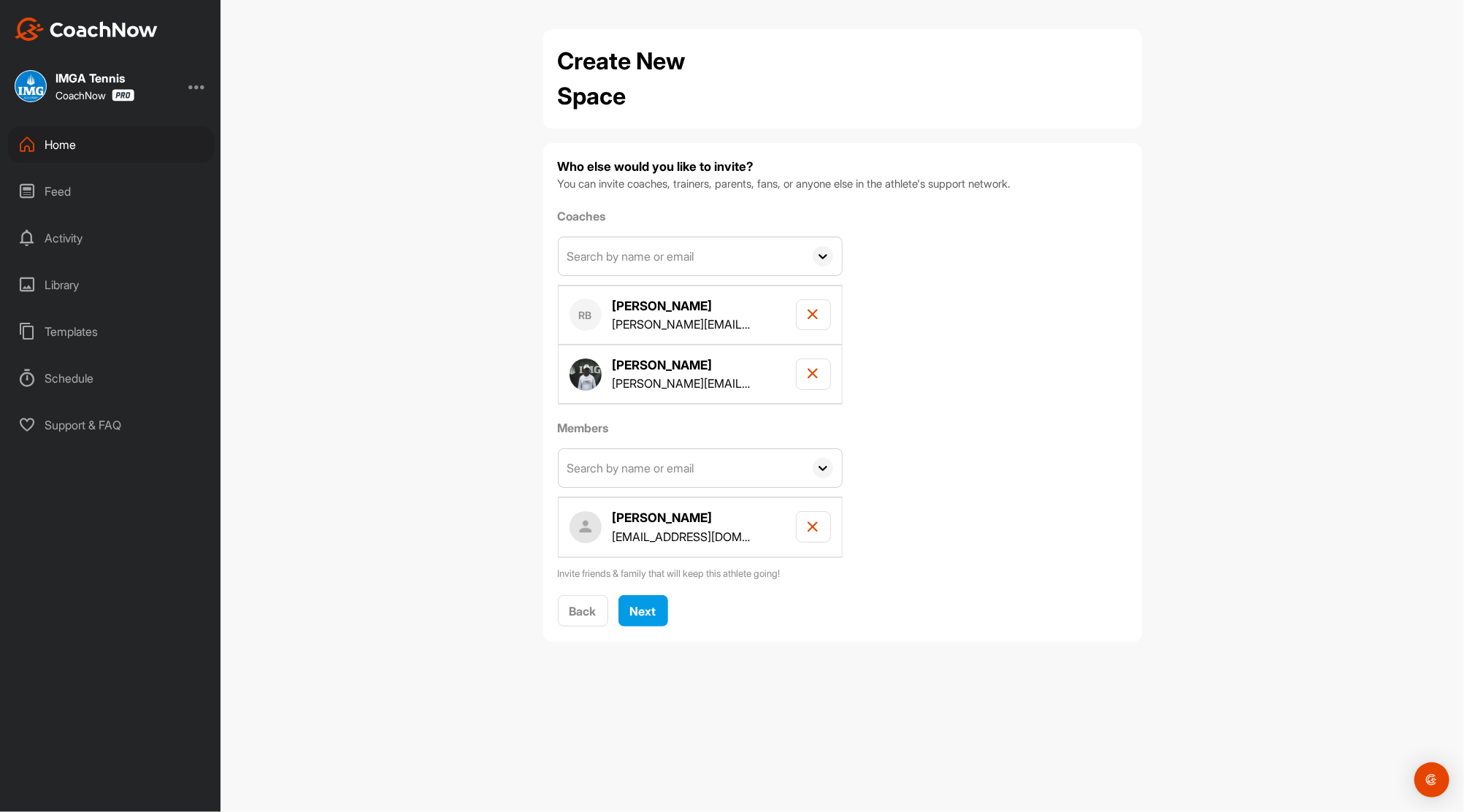
click at [686, 249] on input "text" at bounding box center [682, 256] width 246 height 38
type input "Andrew kimball"
click at [692, 311] on div "[PERSON_NAME][EMAIL_ADDRESS][PERSON_NAME][DOMAIN_NAME]" at bounding box center [722, 324] width 226 height 35
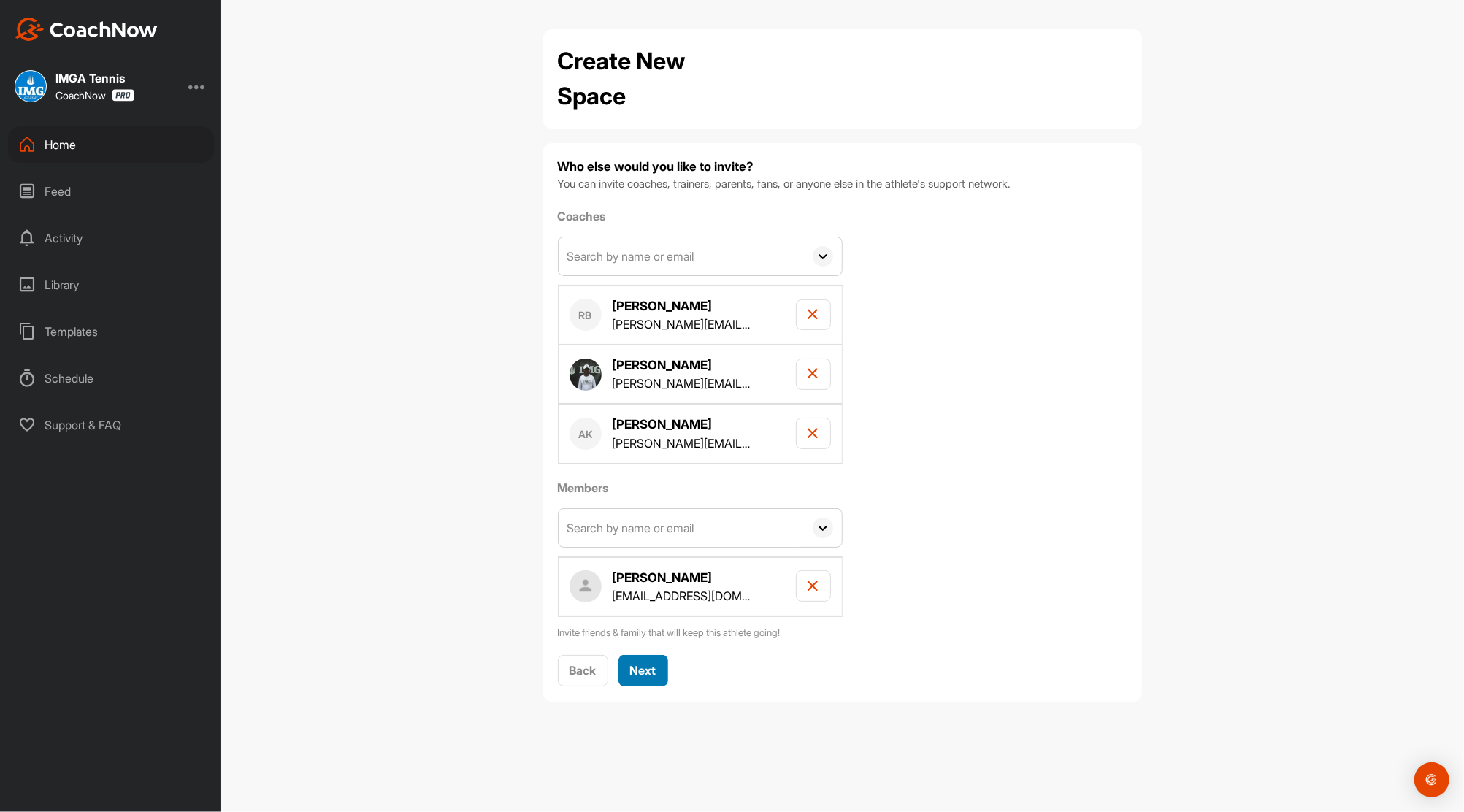
click at [653, 663] on span "Next" at bounding box center [643, 670] width 26 height 15
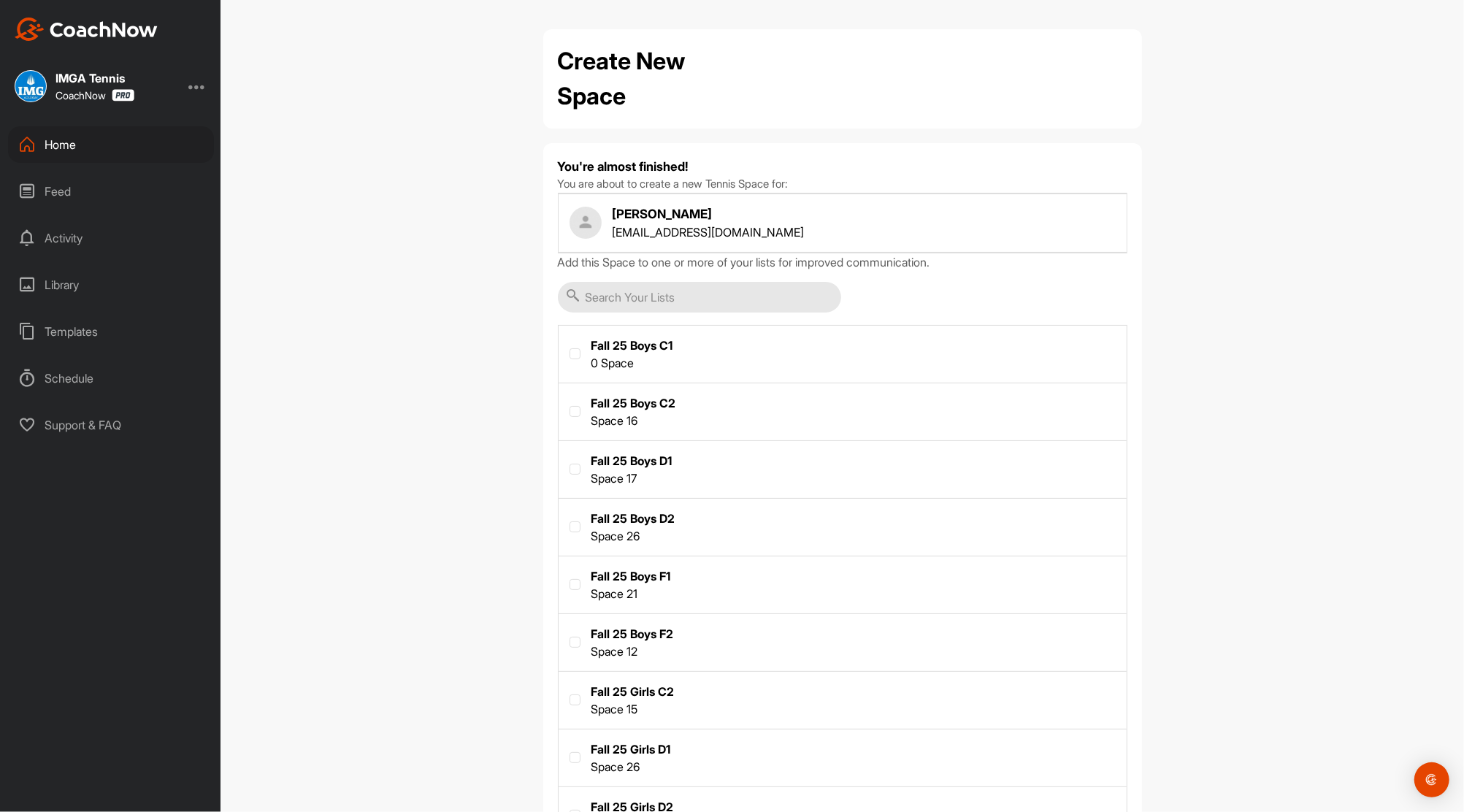
scroll to position [356, 0]
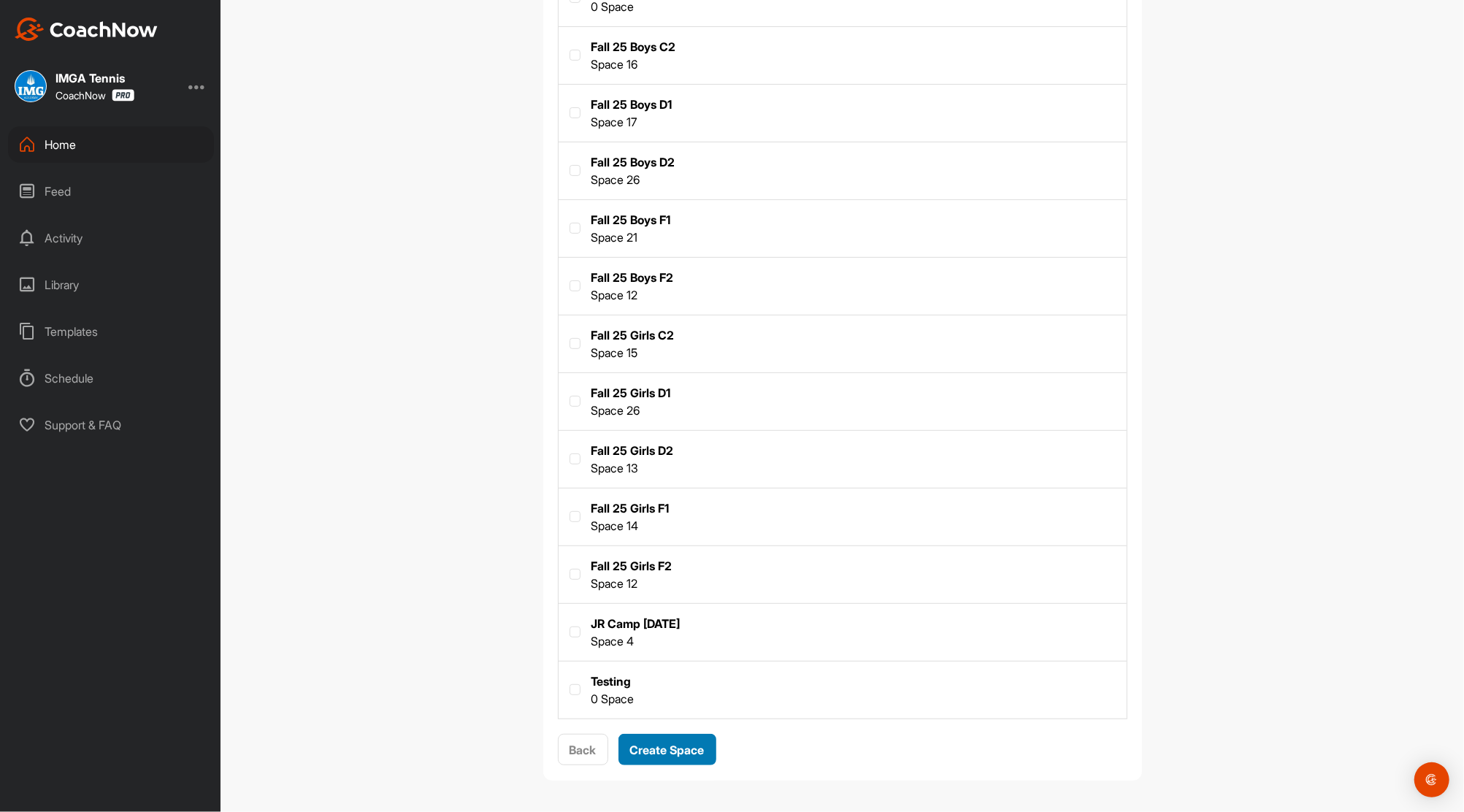
click at [667, 744] on span "Create Space" at bounding box center [667, 749] width 74 height 15
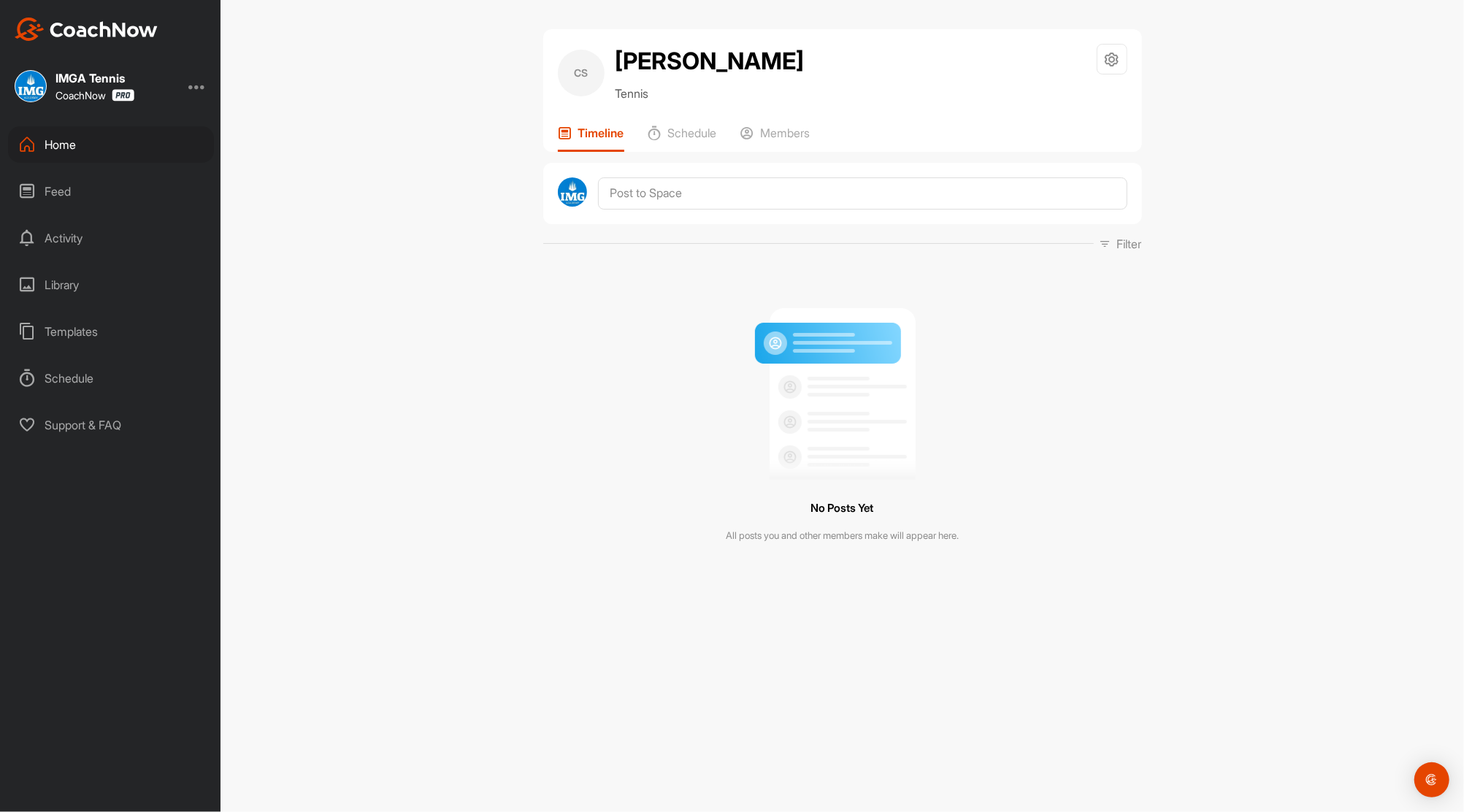
click at [53, 143] on div "Home" at bounding box center [111, 145] width 206 height 37
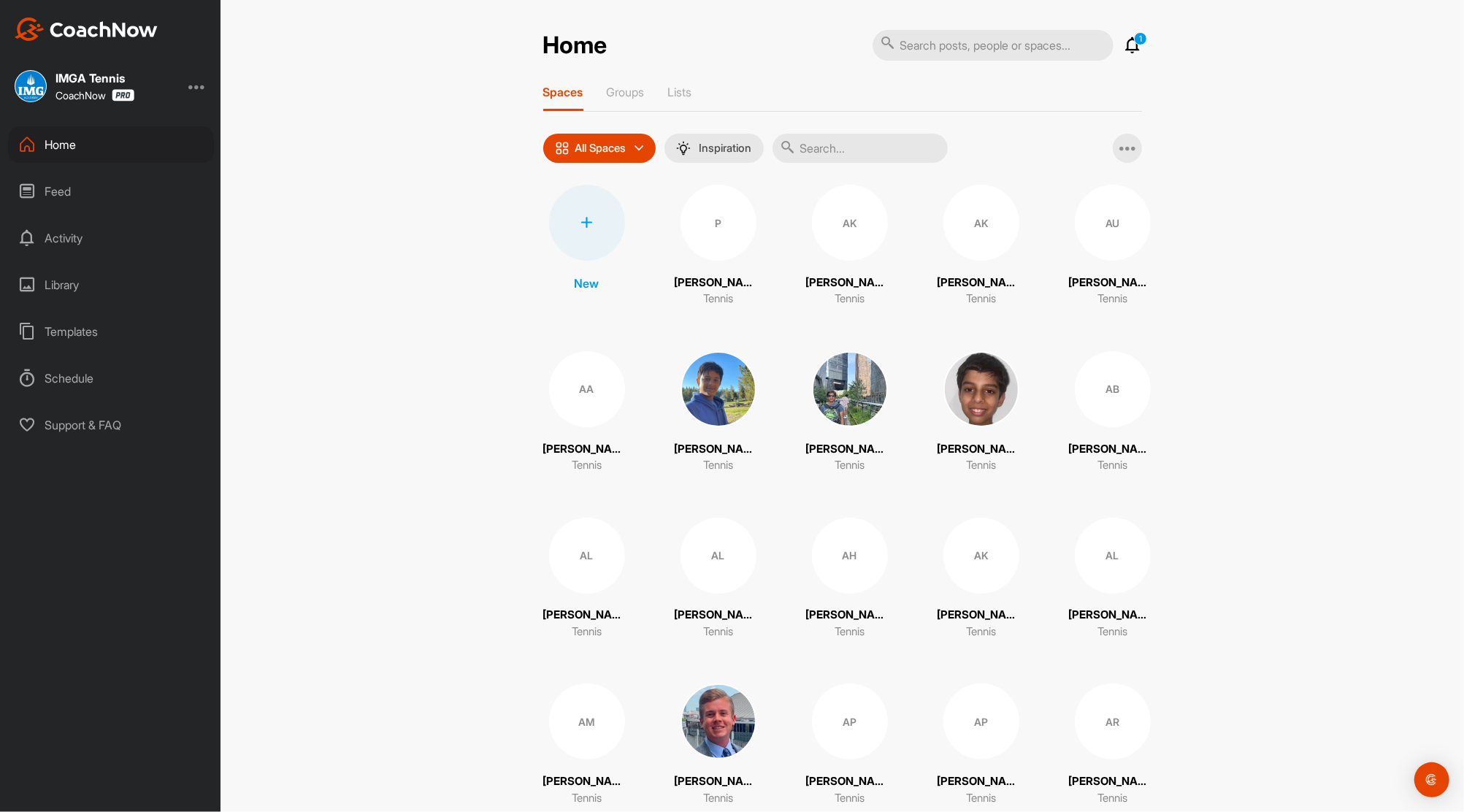
click at [825, 140] on input "text" at bounding box center [860, 148] width 175 height 29
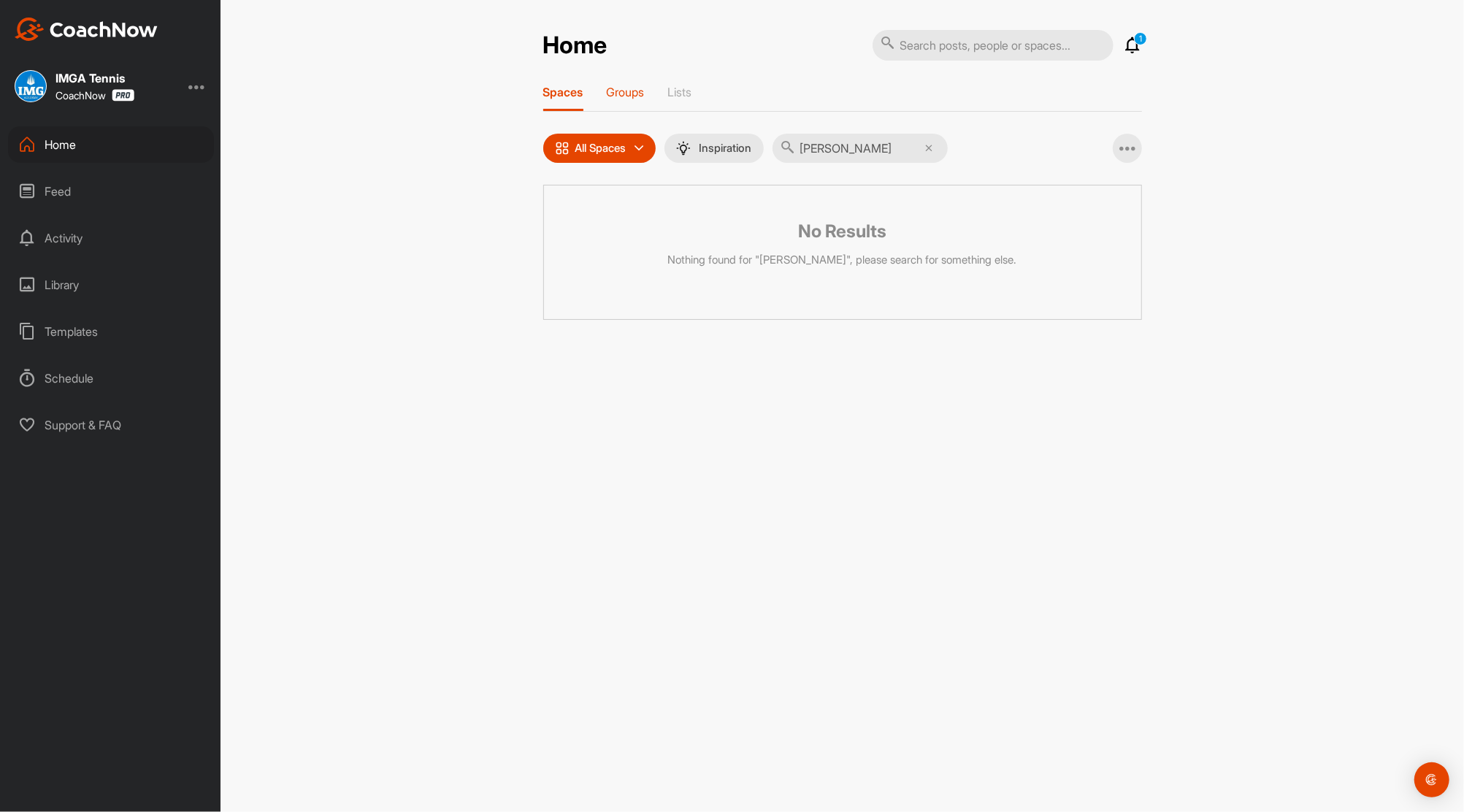
type input "Vianney Garcia"
click at [631, 91] on p "Groups" at bounding box center [626, 91] width 38 height 15
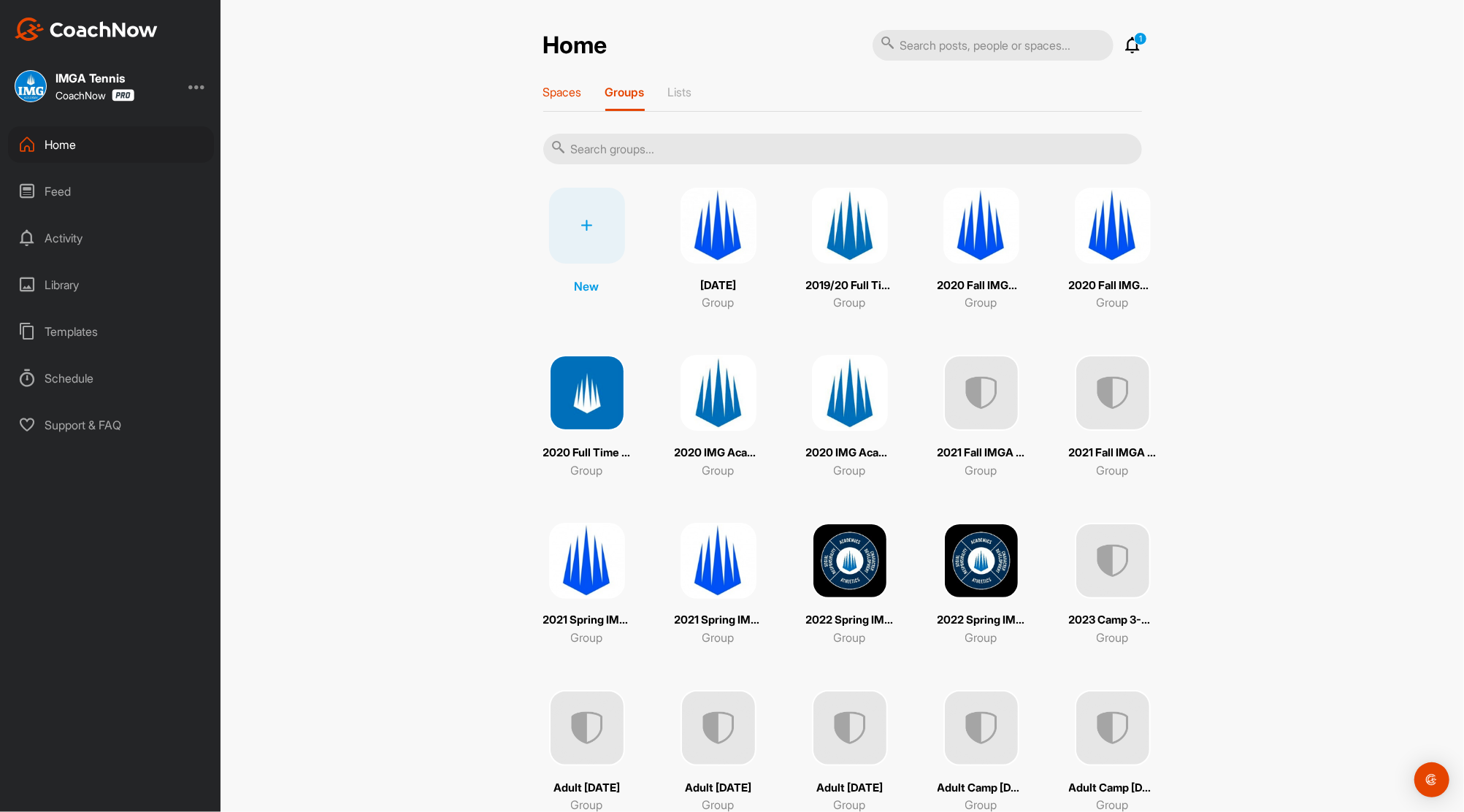
click at [567, 91] on p "Spaces" at bounding box center [563, 91] width 38 height 15
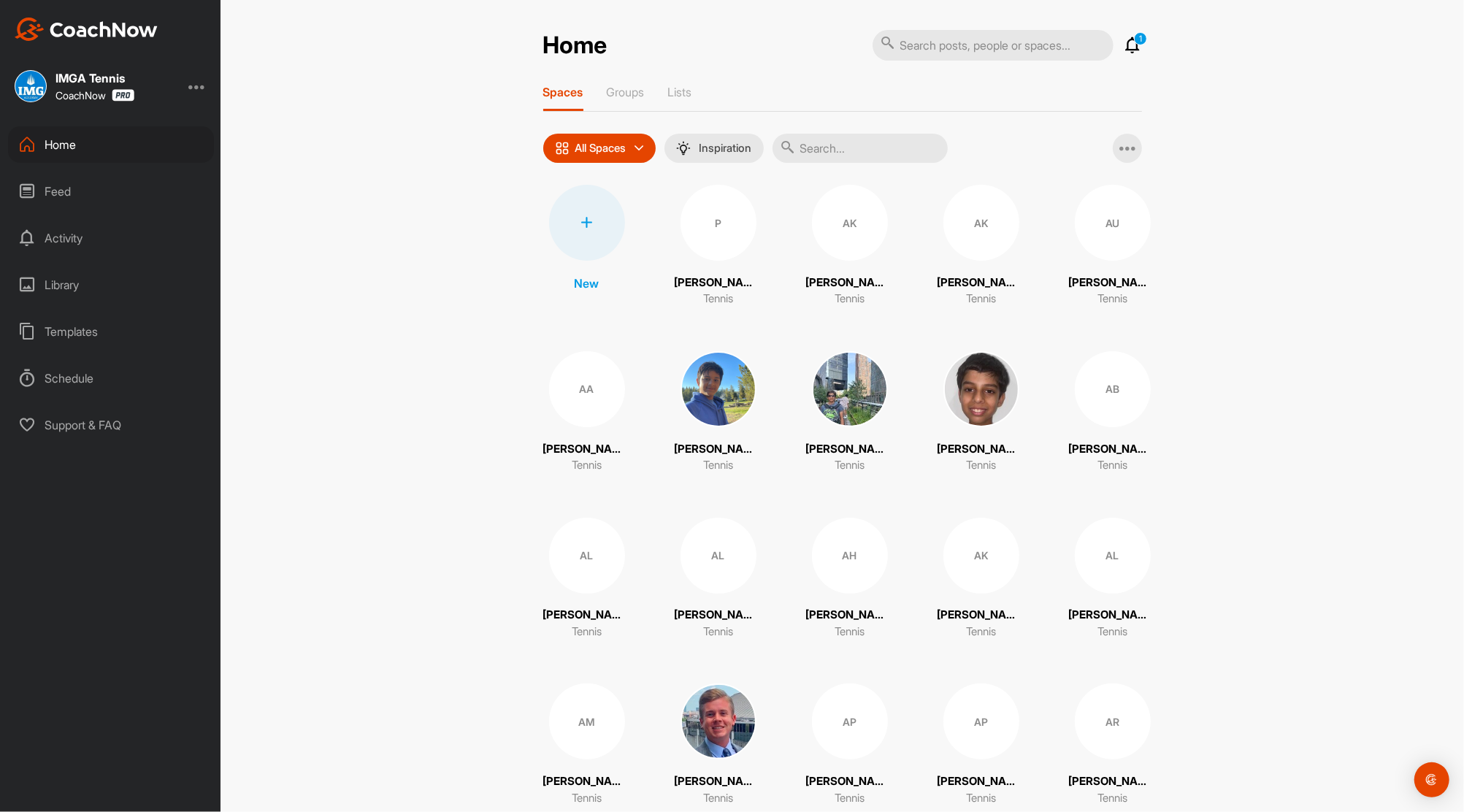
click at [593, 226] on div at bounding box center [587, 223] width 76 height 76
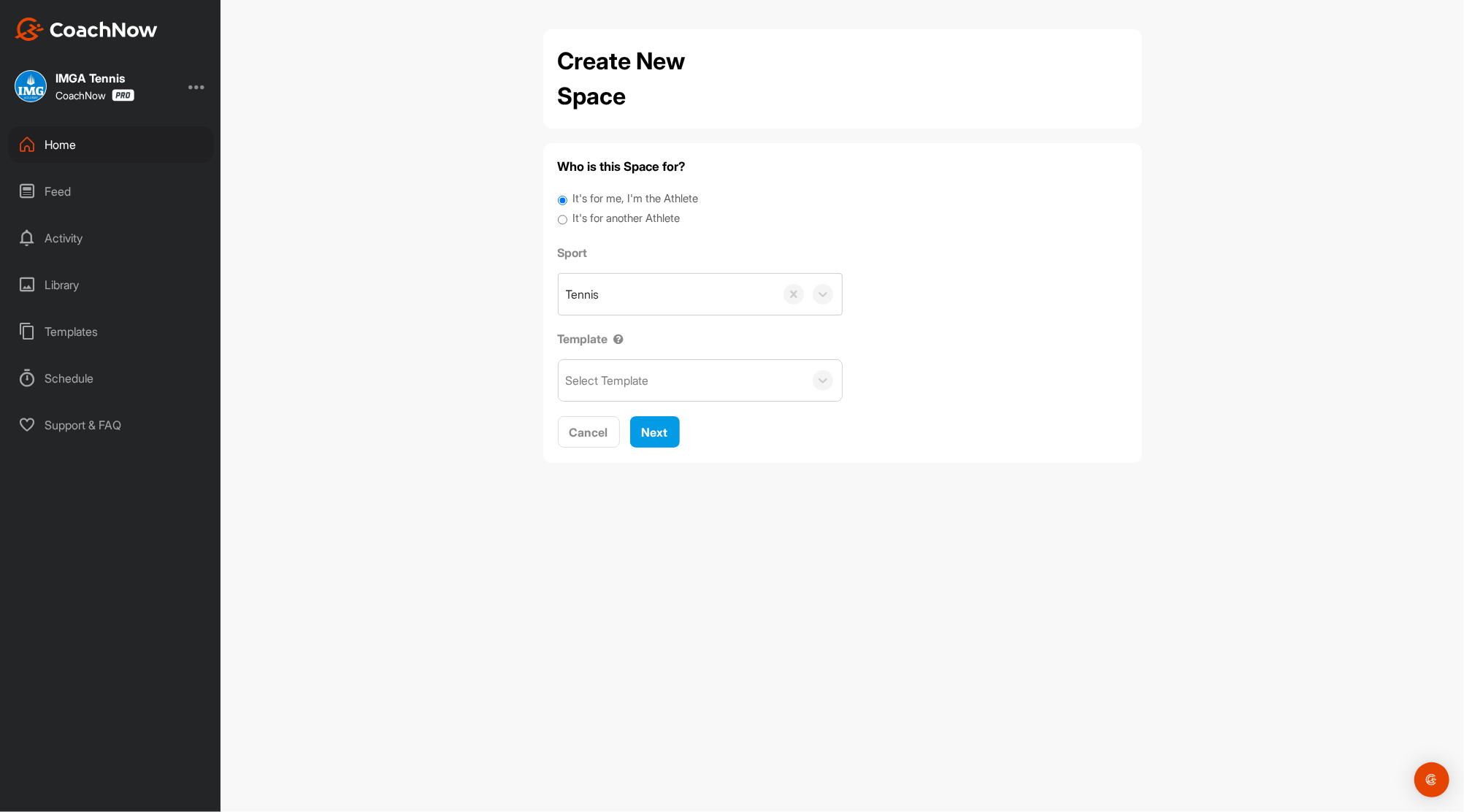
click at [562, 223] on input "It's for another Athlete" at bounding box center [563, 220] width 9 height 20
radio input "true"
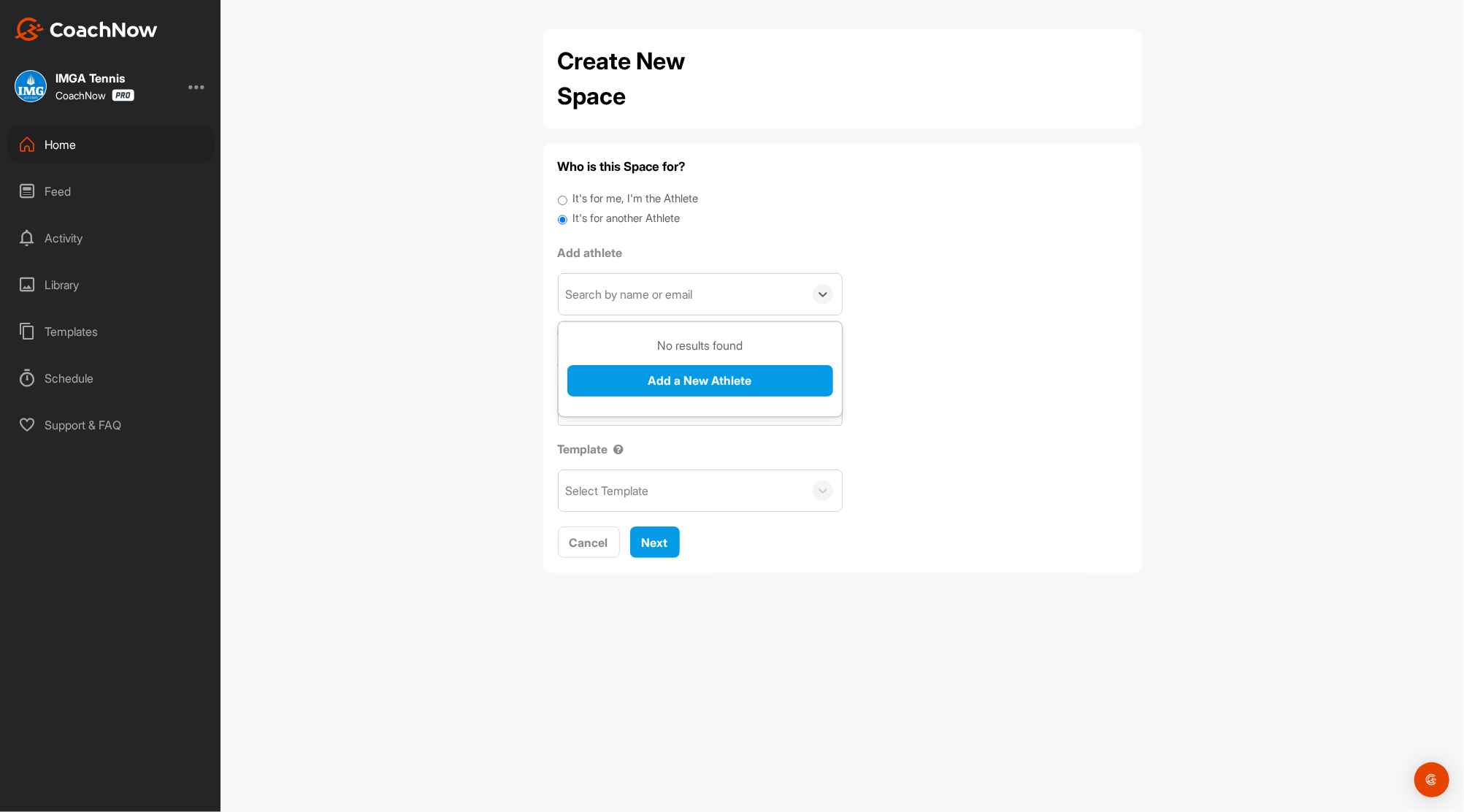
click at [615, 295] on div "Search by name or email" at bounding box center [630, 294] width 127 height 18
type input "Vianny"
click at [615, 295] on div "Vianny" at bounding box center [682, 294] width 246 height 41
click at [615, 295] on div "Search by name or email" at bounding box center [630, 294] width 127 height 18
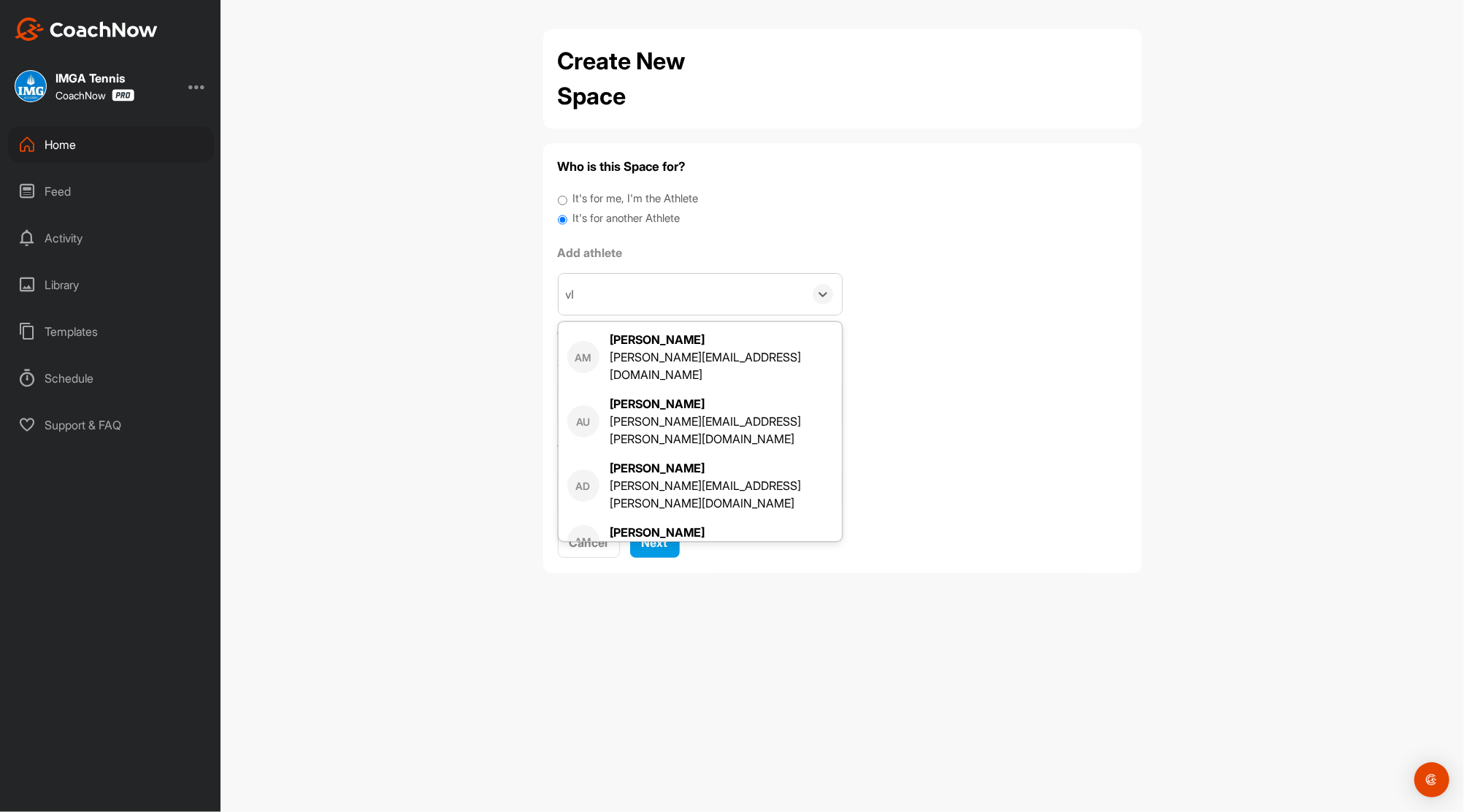
type input "v"
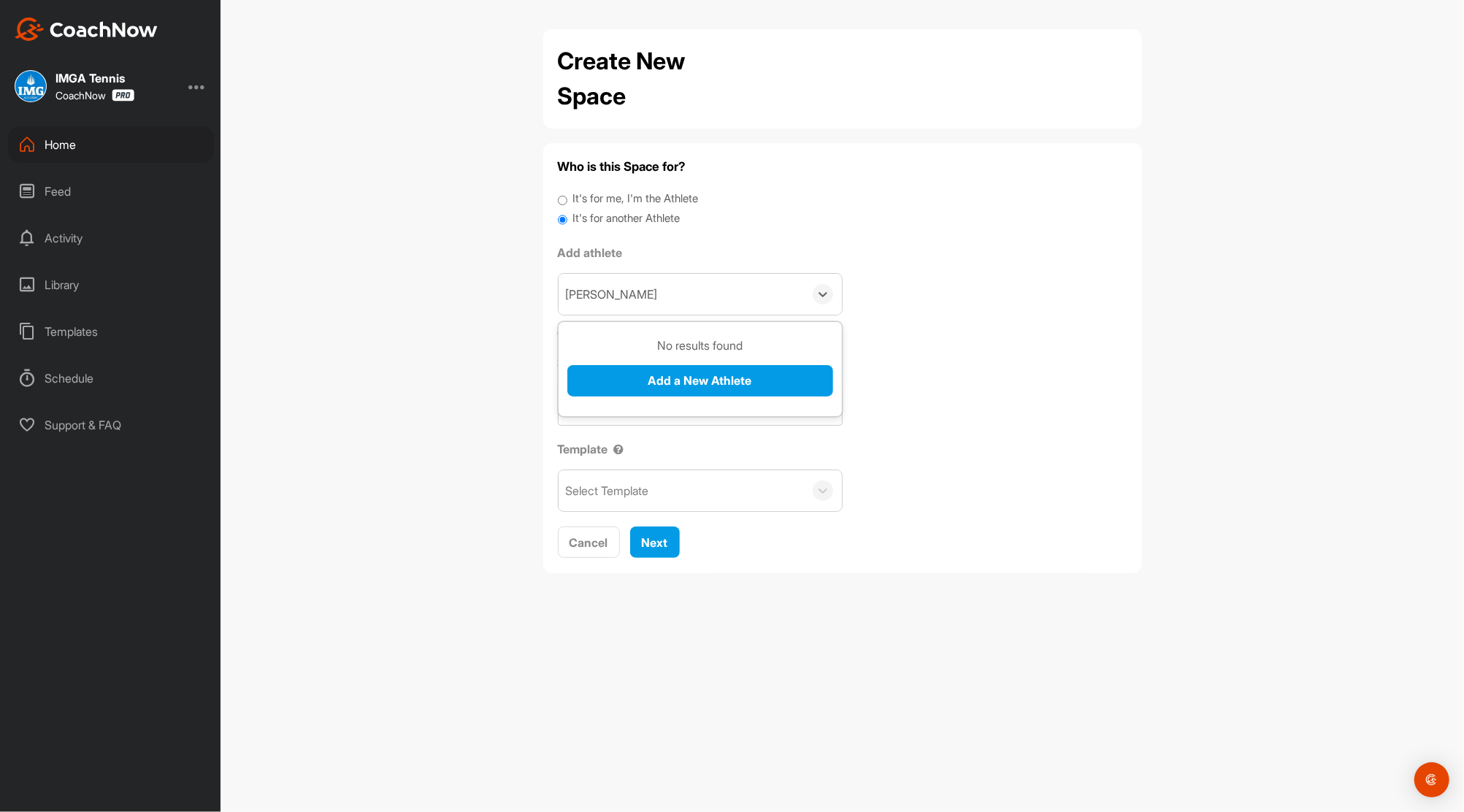
type input "[PERSON_NAME]"
click at [646, 379] on button "Add a New Athlete" at bounding box center [700, 381] width 266 height 31
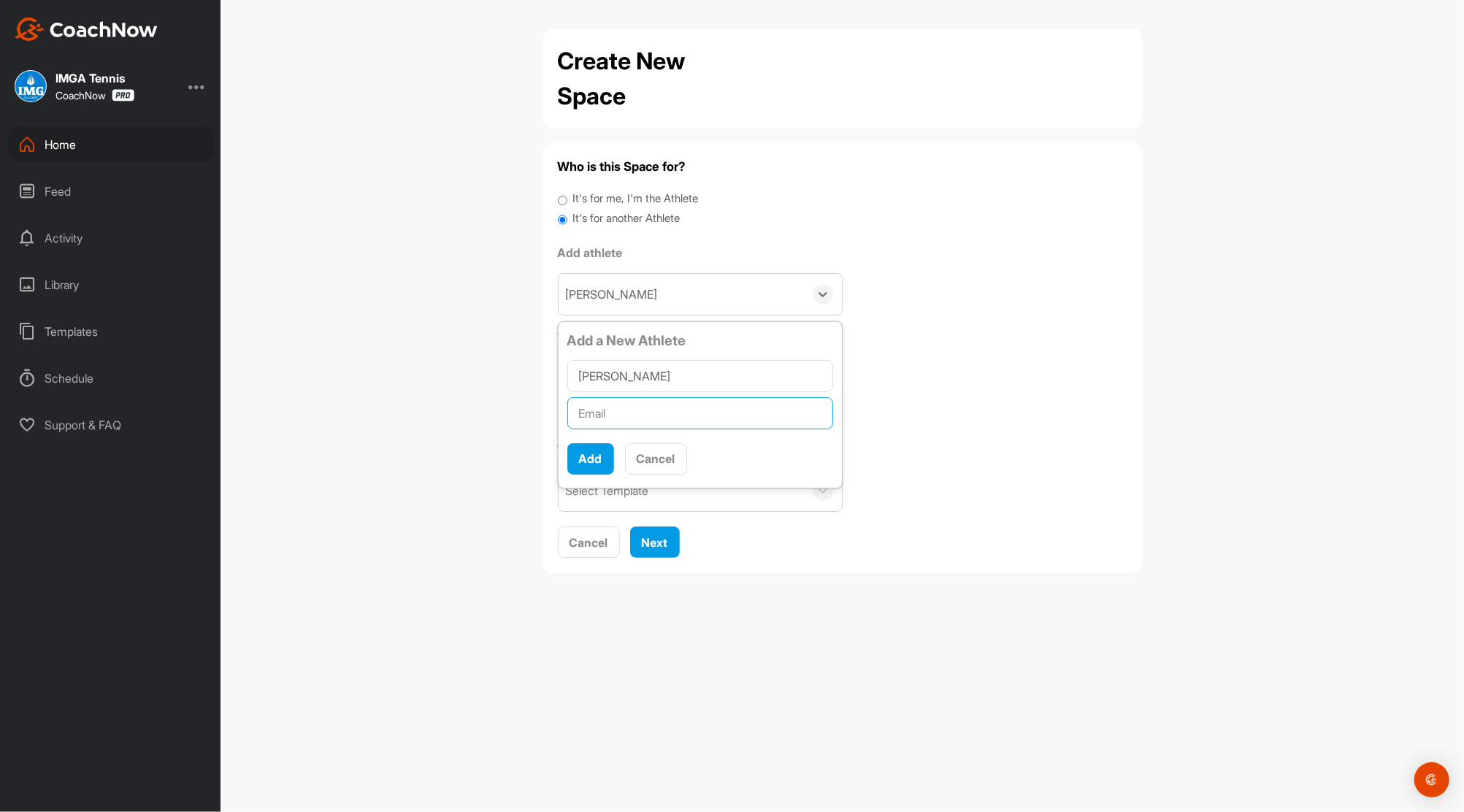
click at [605, 405] on input "text" at bounding box center [700, 414] width 266 height 32
paste input "[EMAIL_ADDRESS][DOMAIN_NAME]"
type input "[EMAIL_ADDRESS][DOMAIN_NAME]"
click at [593, 457] on button "Add" at bounding box center [590, 458] width 47 height 31
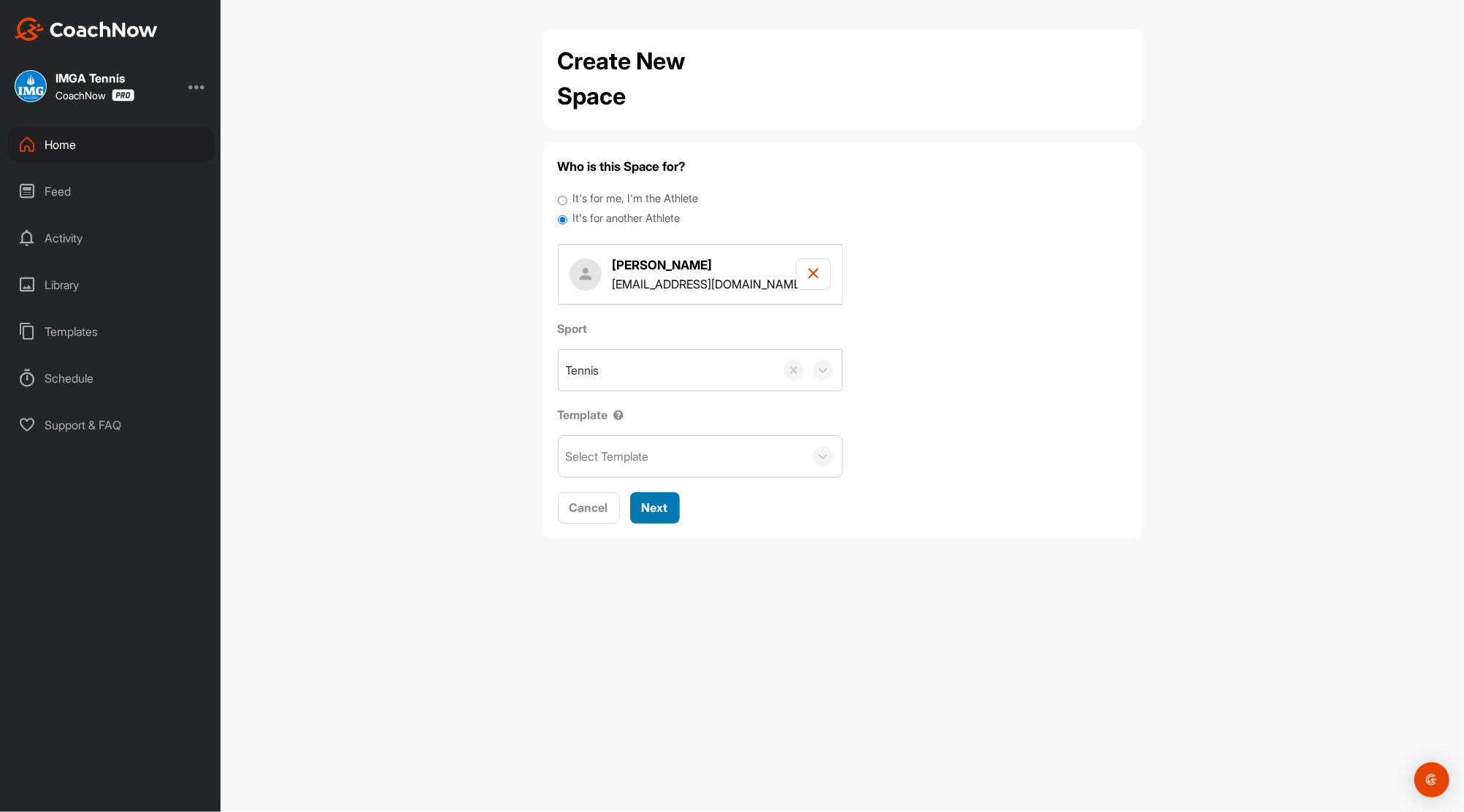
click at [660, 505] on span "Next" at bounding box center [655, 507] width 26 height 15
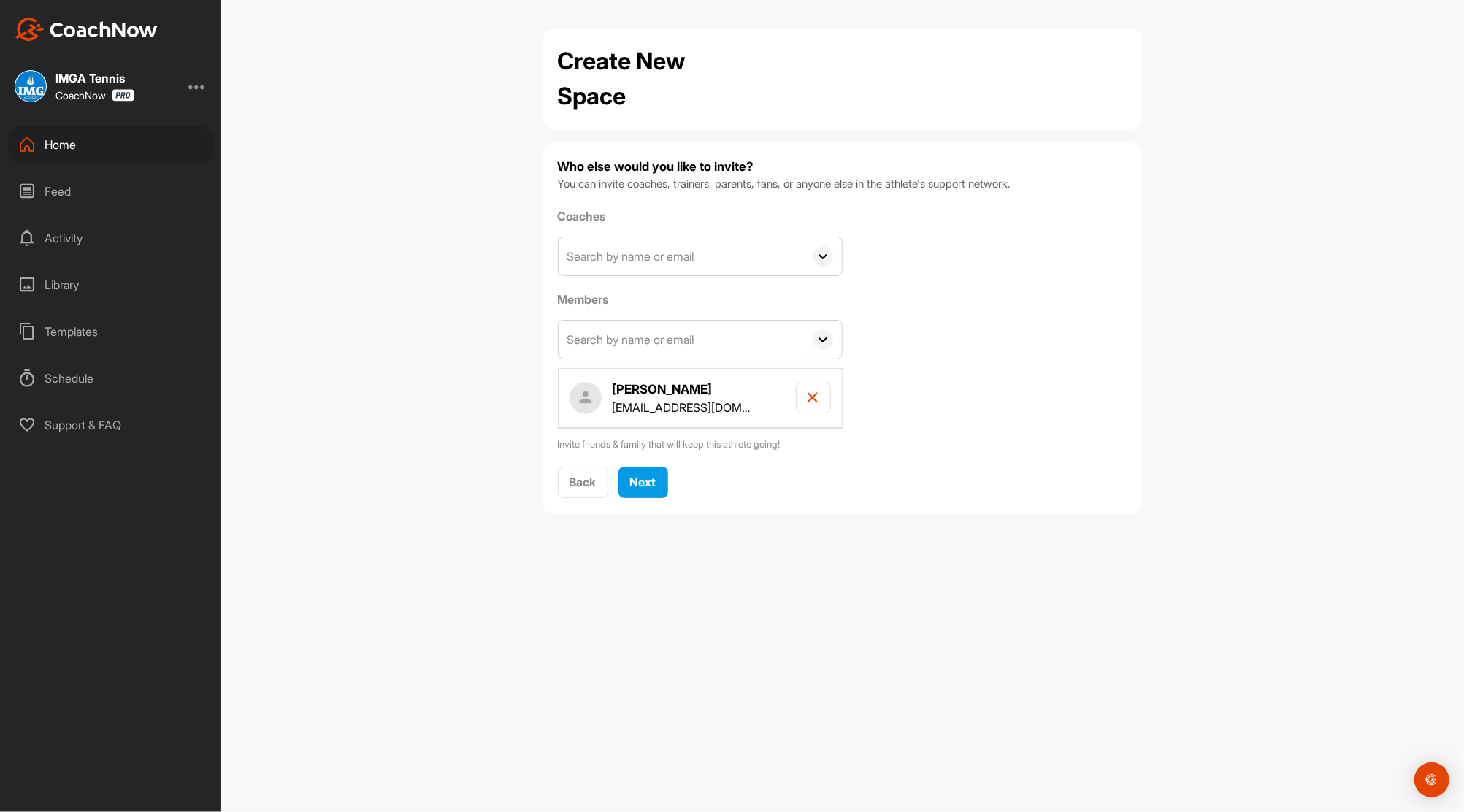
click at [714, 257] on input "text" at bounding box center [682, 256] width 246 height 38
type input "Andrew Kimba"
click at [683, 302] on div "[PERSON_NAME]" at bounding box center [722, 297] width 226 height 18
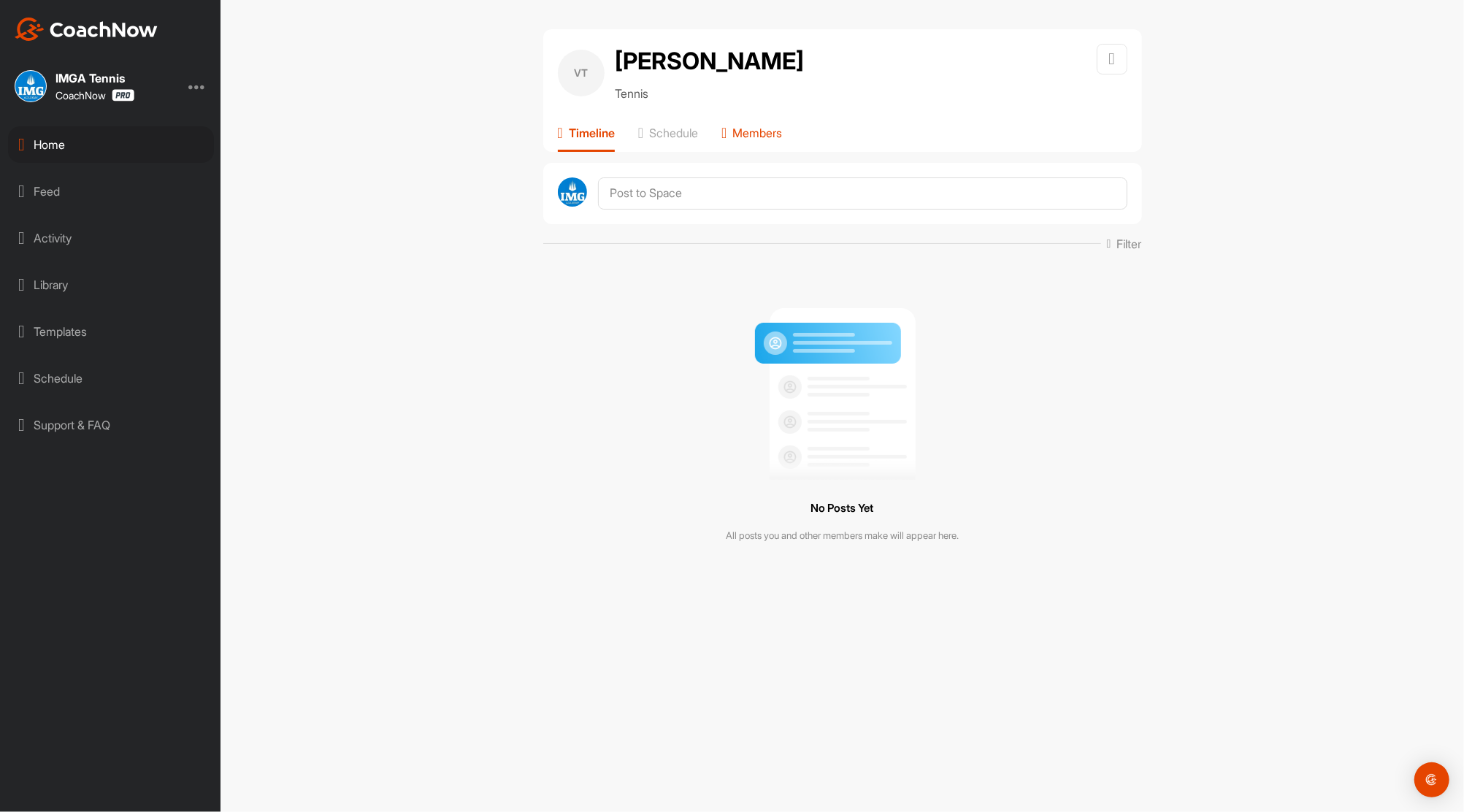
click at [782, 140] on p "Members" at bounding box center [757, 133] width 50 height 15
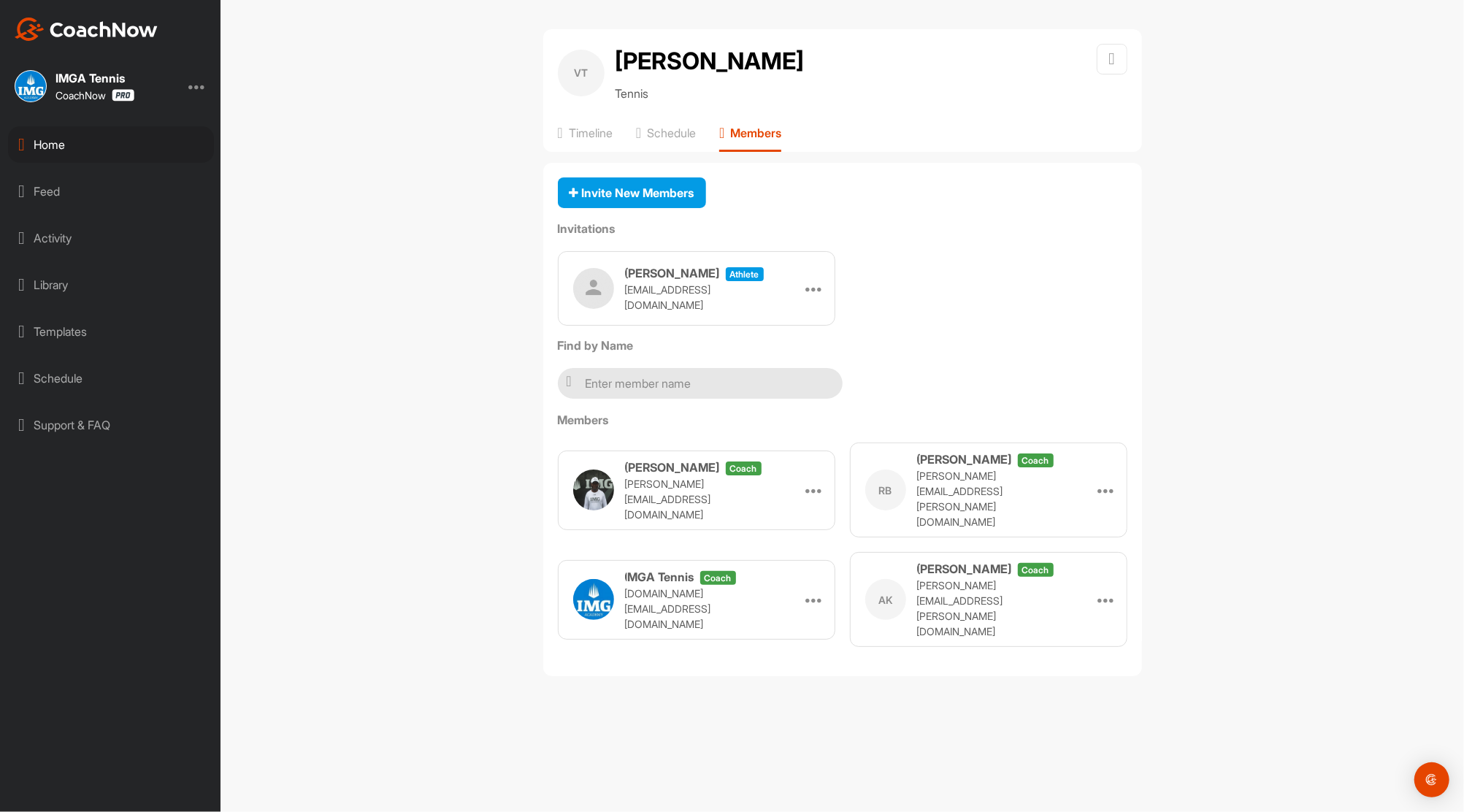
click at [56, 141] on div "Home" at bounding box center [111, 145] width 206 height 37
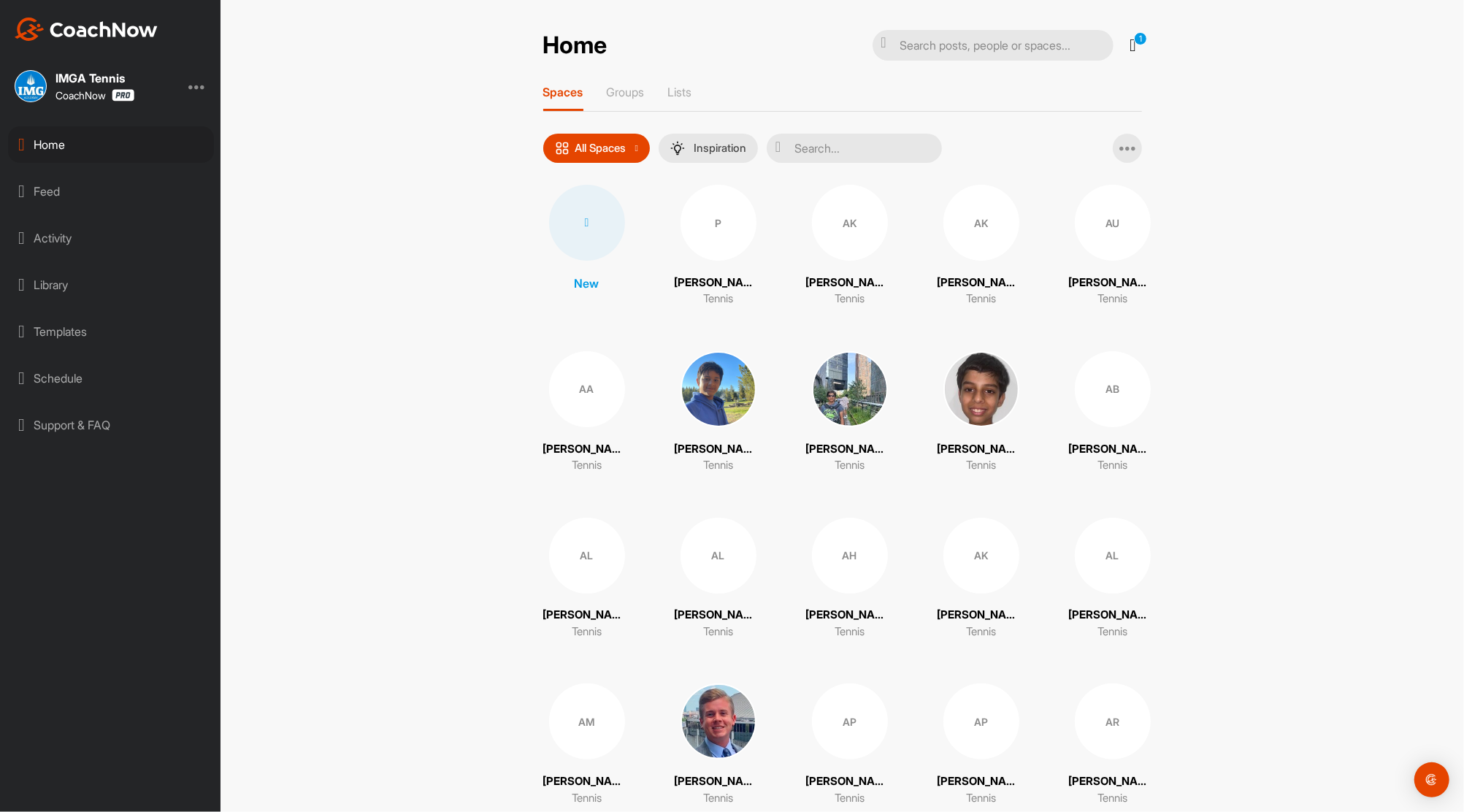
click at [818, 140] on input "text" at bounding box center [854, 148] width 175 height 29
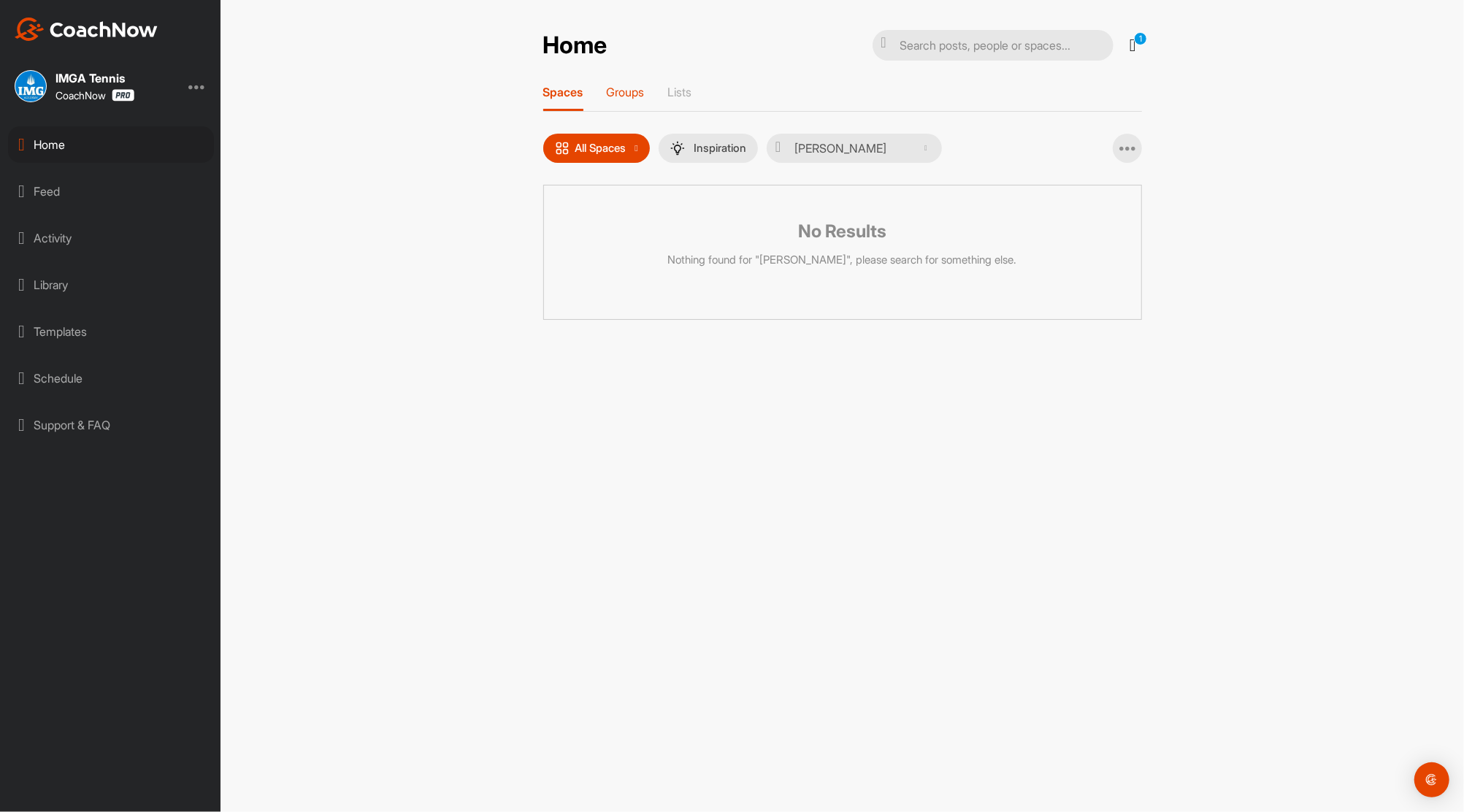
type input "[PERSON_NAME]"
click at [629, 93] on p "Groups" at bounding box center [626, 91] width 38 height 15
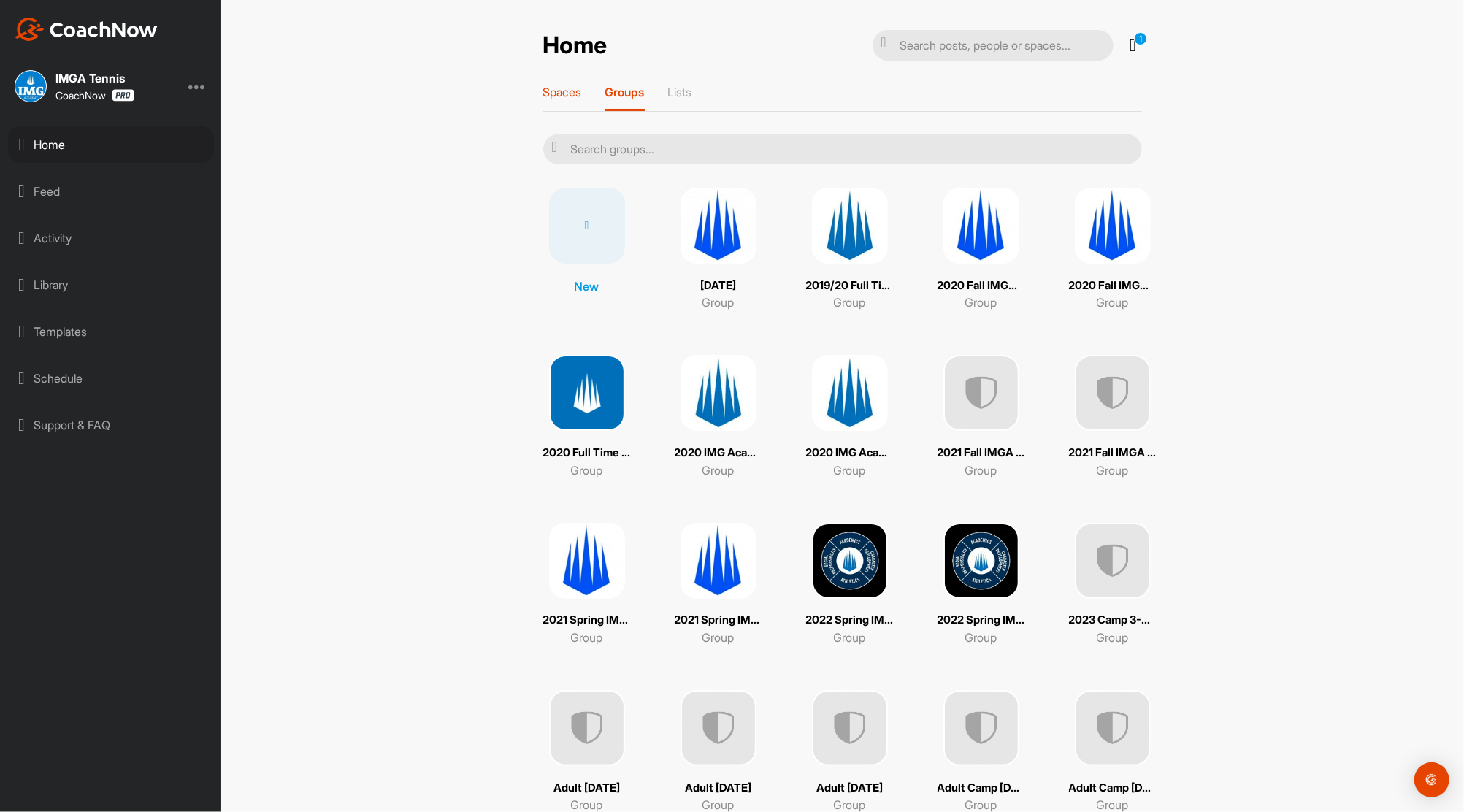
click at [567, 94] on p "Spaces" at bounding box center [563, 91] width 38 height 15
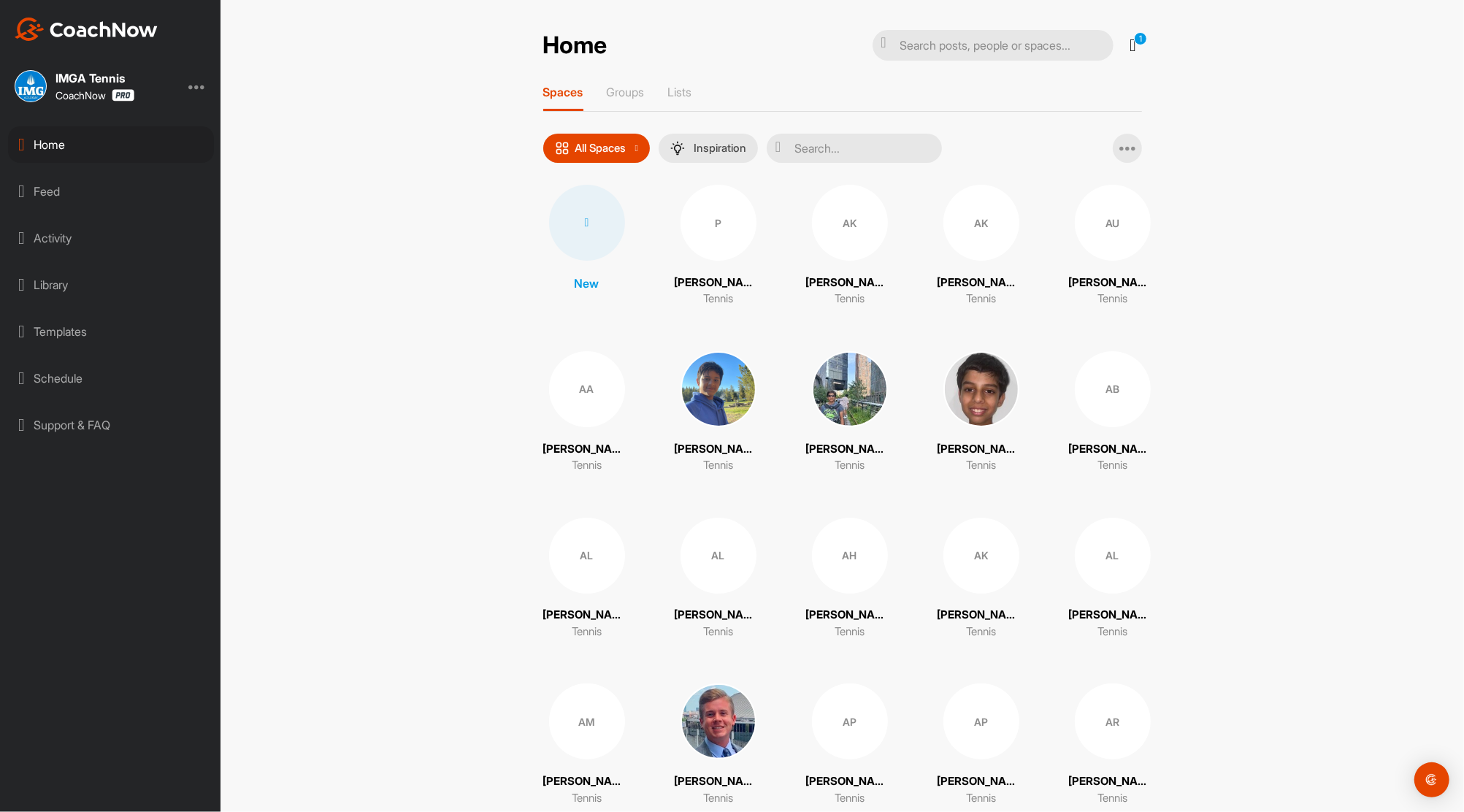
click at [593, 233] on div at bounding box center [587, 223] width 76 height 76
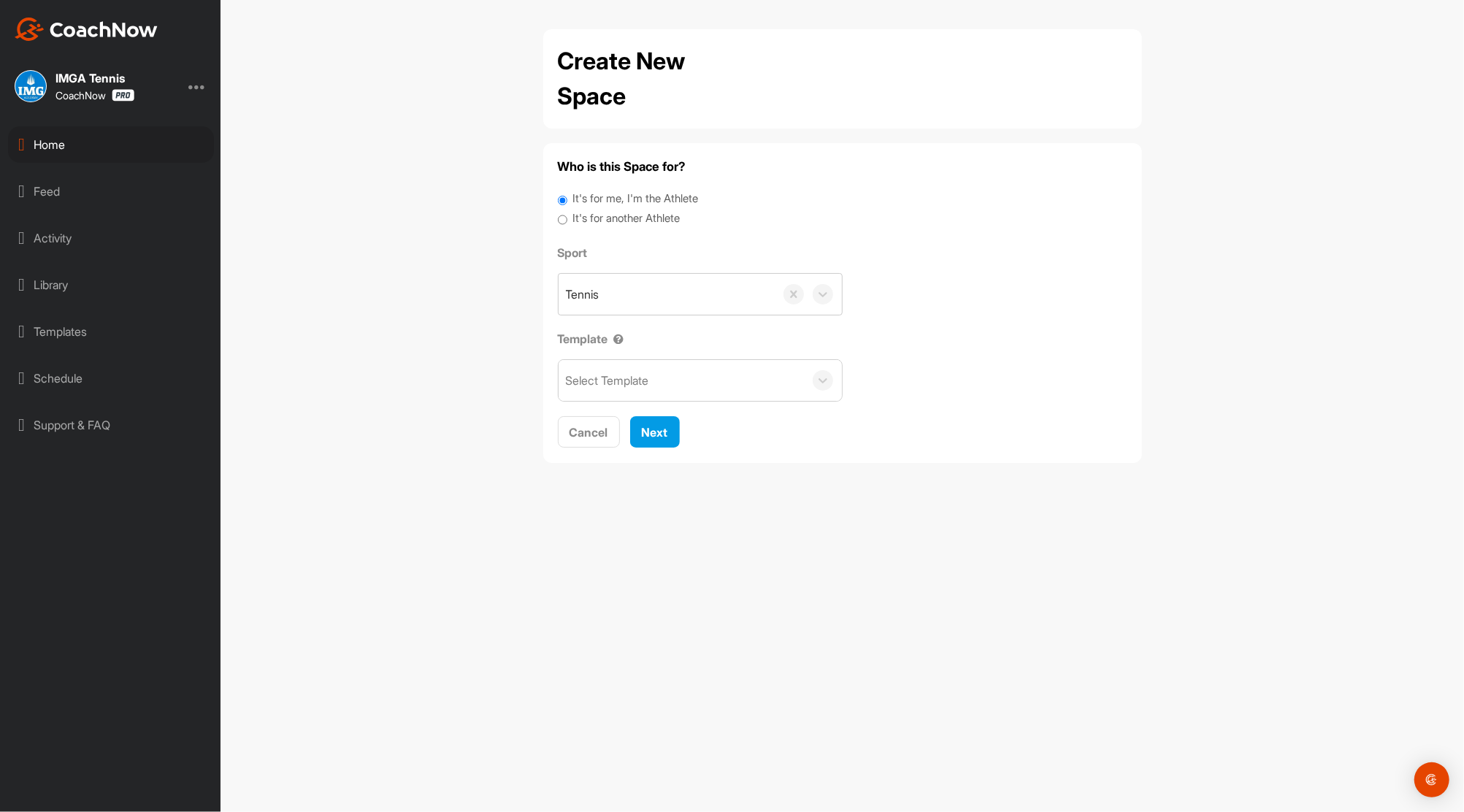
click at [565, 222] on input "It's for another Athlete" at bounding box center [563, 220] width 9 height 20
radio input "true"
click at [620, 294] on div "Search by name or email" at bounding box center [630, 294] width 127 height 18
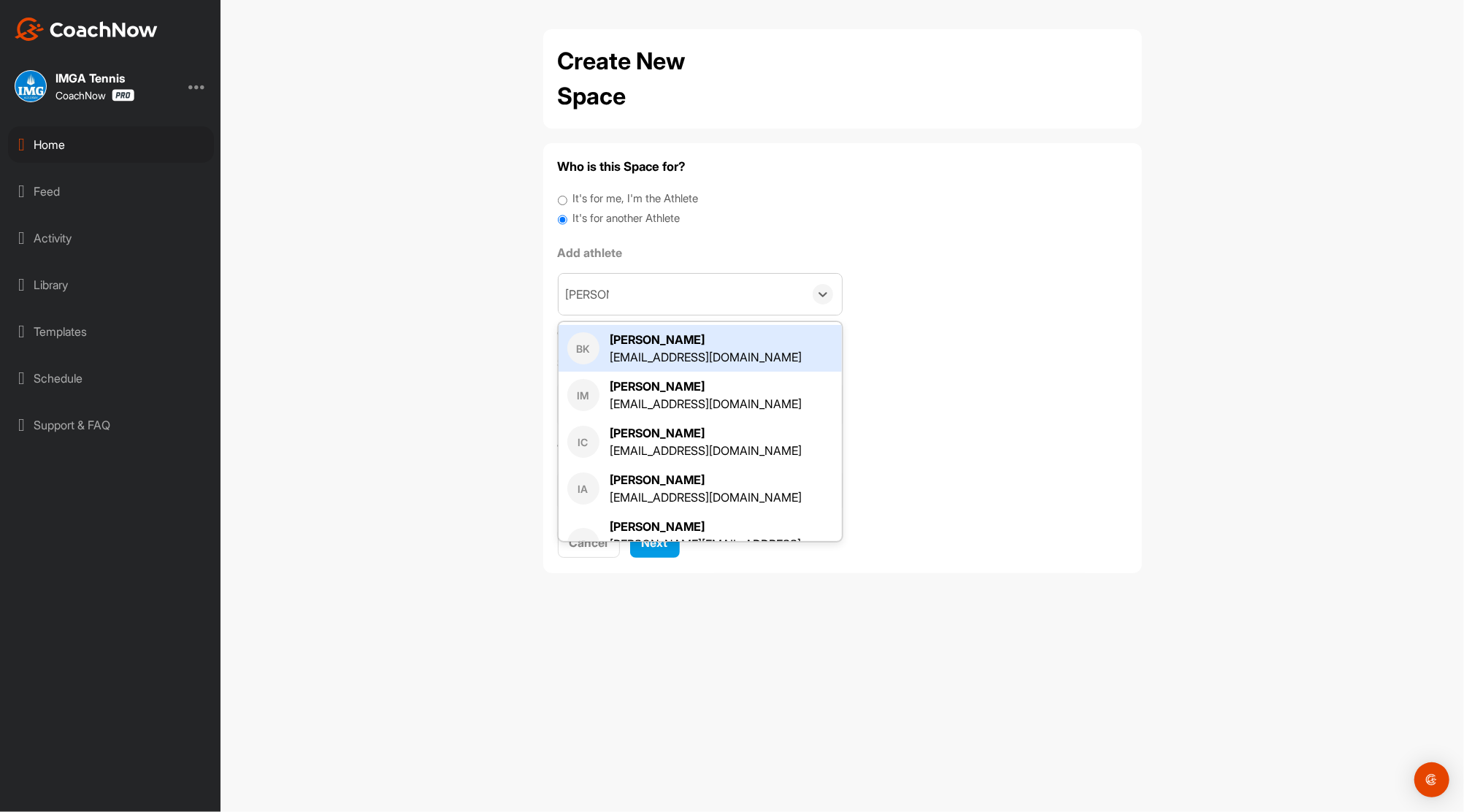
type input "[PERSON_NAME]"
click at [620, 294] on div "[PERSON_NAME]" at bounding box center [682, 294] width 246 height 41
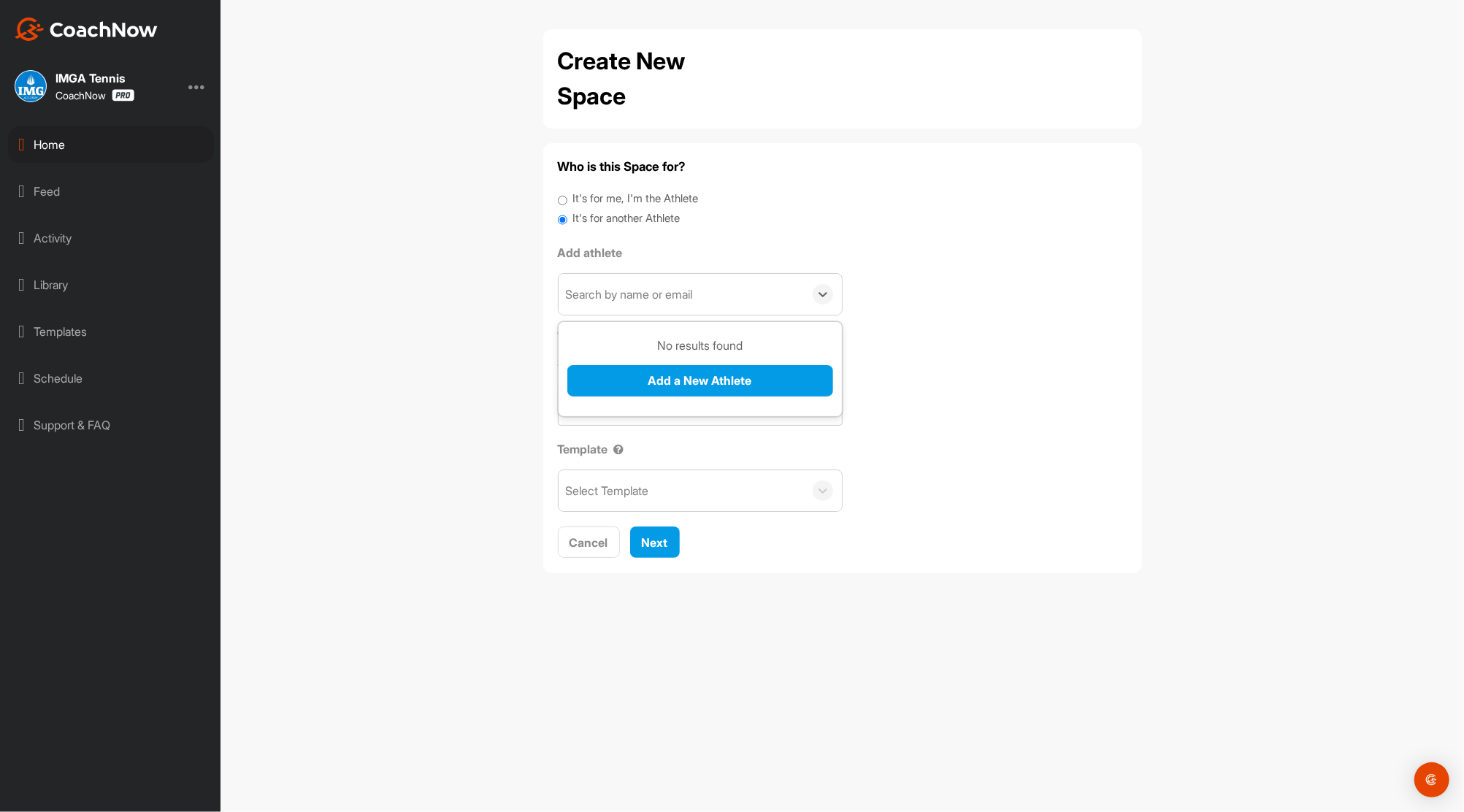
click at [620, 294] on div "Search by name or email" at bounding box center [630, 294] width 127 height 18
type input "[PERSON_NAME]"
click at [668, 377] on button "Add a New Athlete" at bounding box center [700, 381] width 266 height 31
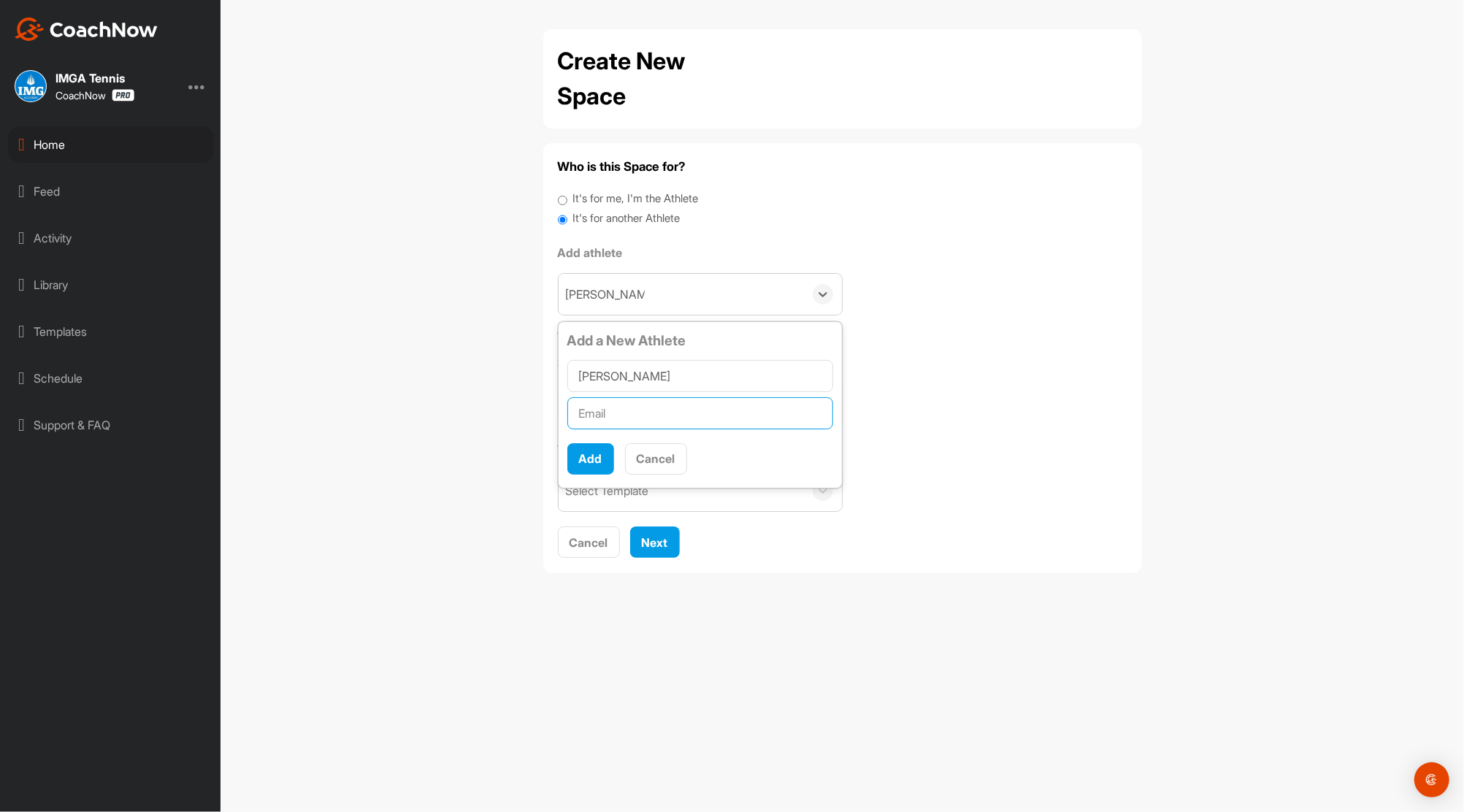
click at [625, 406] on input "text" at bounding box center [700, 414] width 266 height 32
paste input "[EMAIL_ADDRESS][PERSON_NAME][DOMAIN_NAME]"
type input "[EMAIL_ADDRESS][PERSON_NAME][DOMAIN_NAME]"
click at [593, 457] on button "Add" at bounding box center [590, 458] width 47 height 31
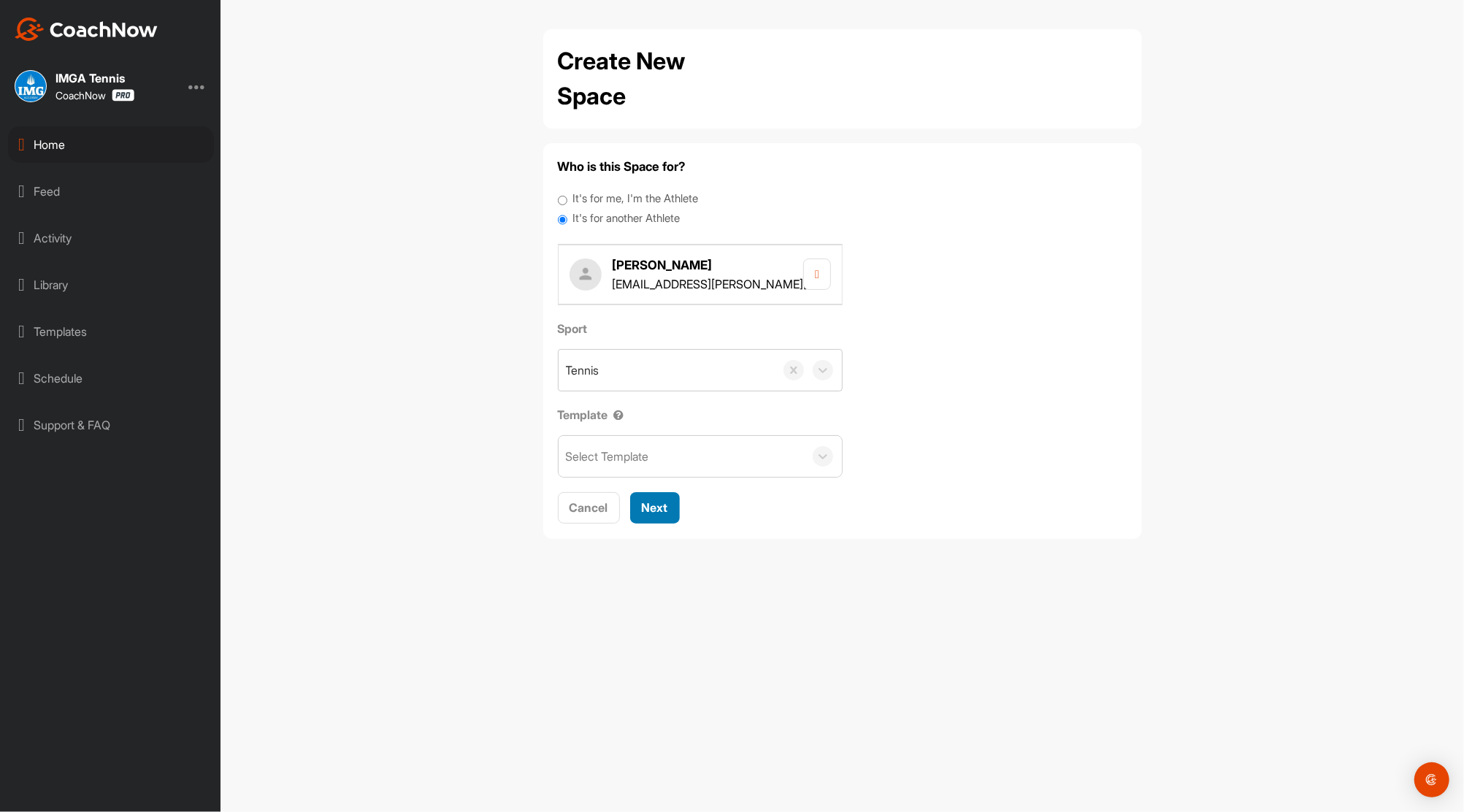
click at [663, 517] on button "Next" at bounding box center [655, 507] width 50 height 31
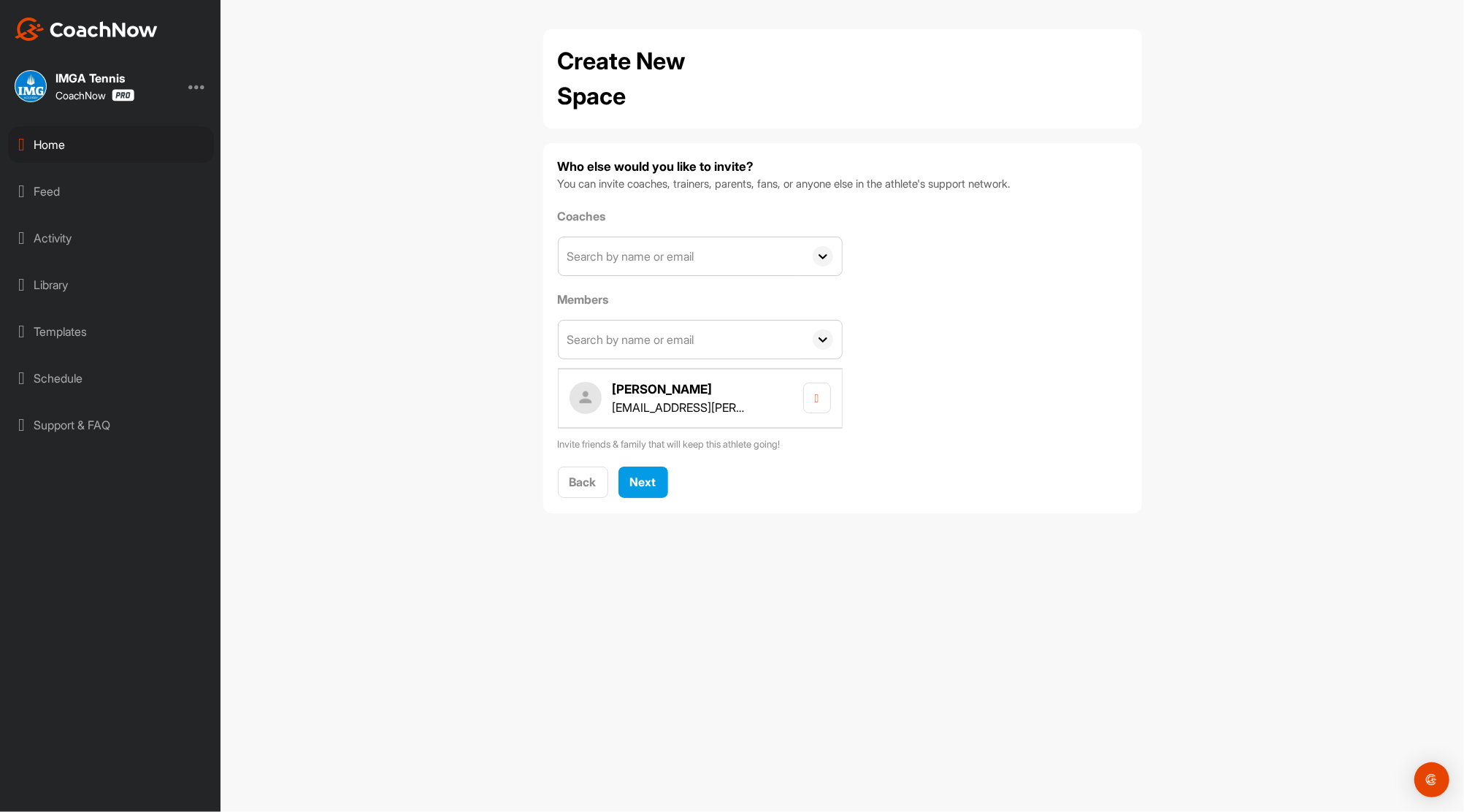
click at [678, 243] on input "text" at bounding box center [682, 256] width 246 height 38
type input "[PERSON_NAME]"
click at [636, 318] on div "[PERSON_NAME][EMAIL_ADDRESS][PERSON_NAME][DOMAIN_NAME]" at bounding box center [722, 324] width 226 height 35
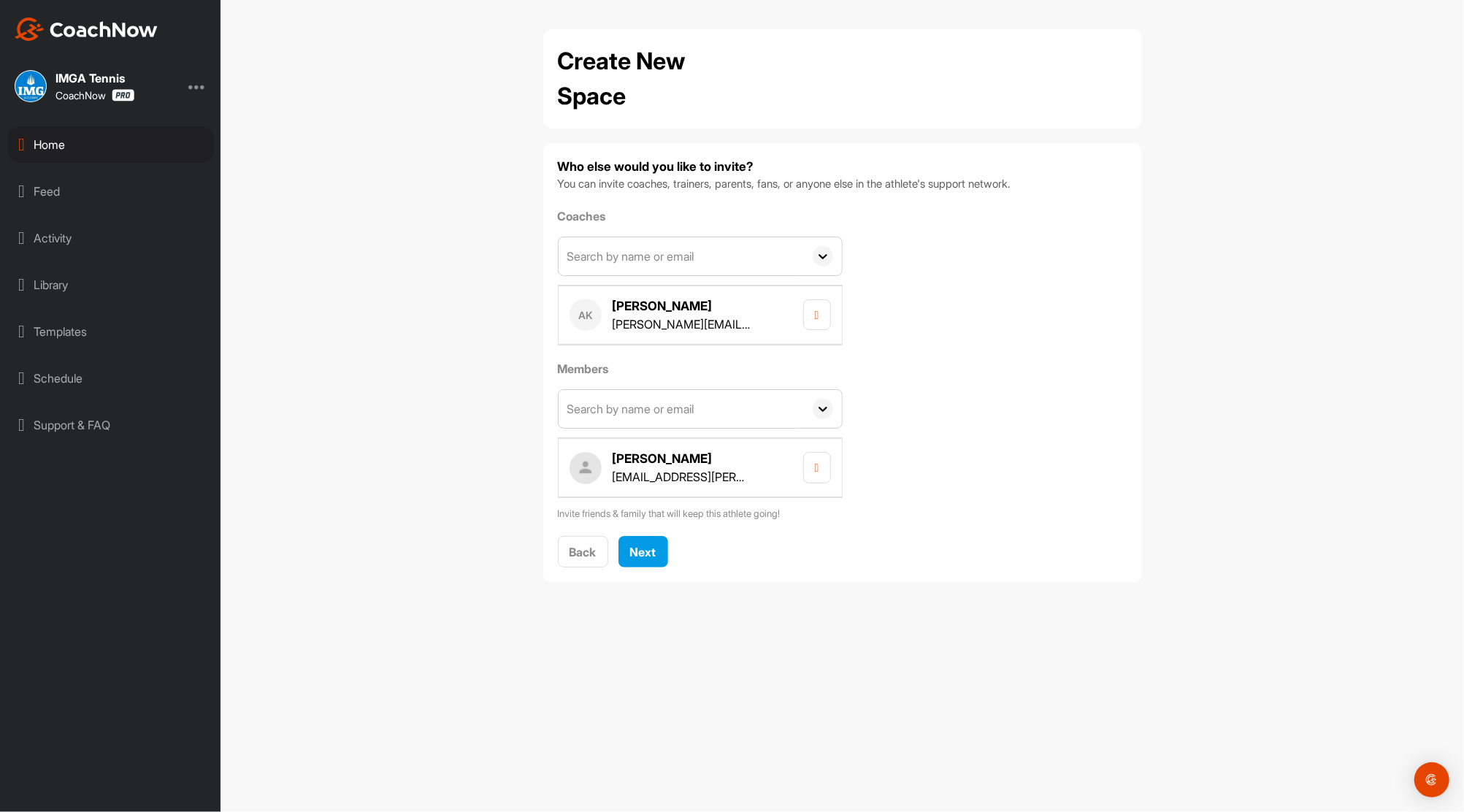
click at [666, 244] on input "text" at bounding box center [682, 256] width 246 height 38
type input "roger black"
click at [667, 305] on div "[PERSON_NAME]" at bounding box center [722, 297] width 226 height 18
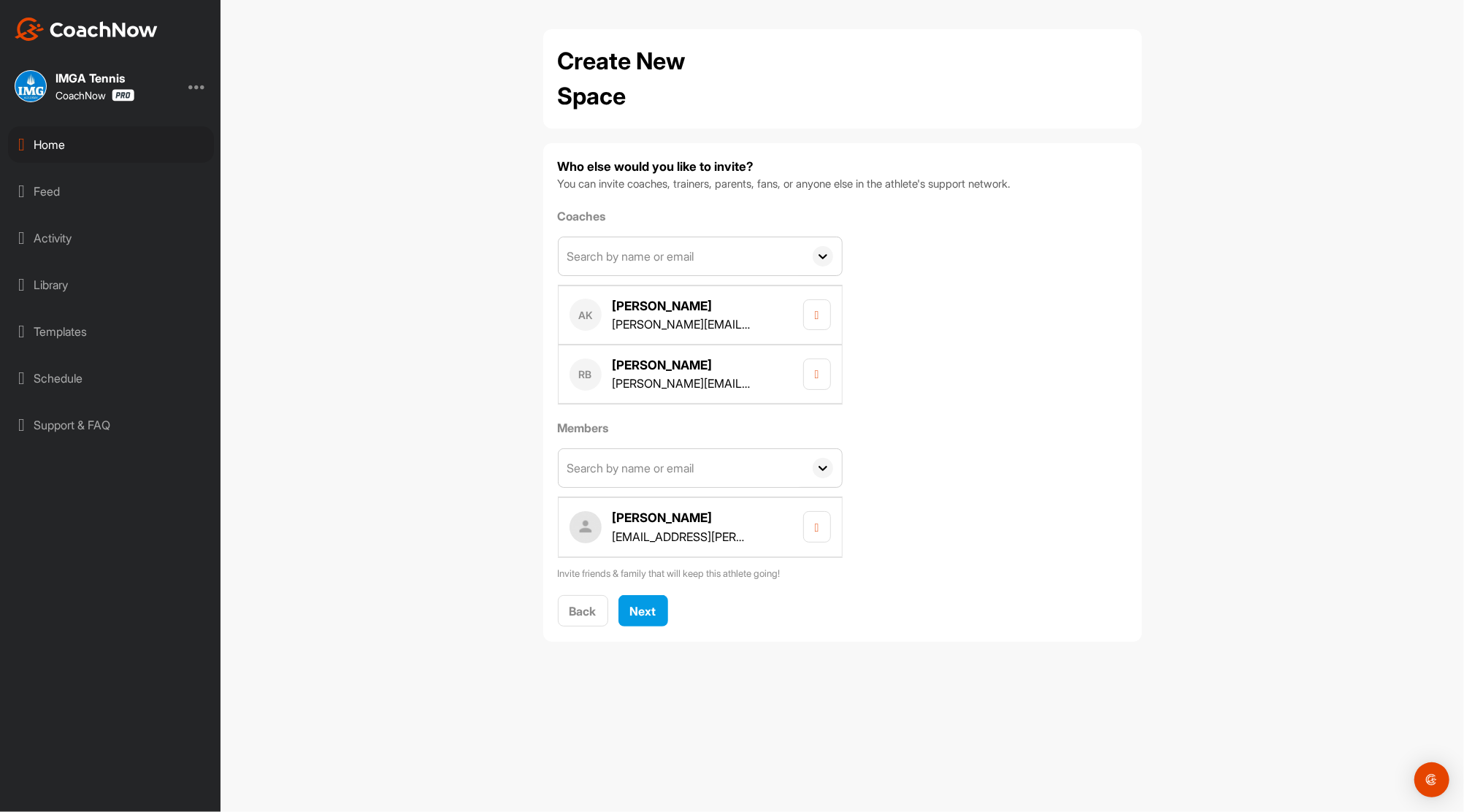
click at [660, 253] on input "text" at bounding box center [682, 256] width 246 height 38
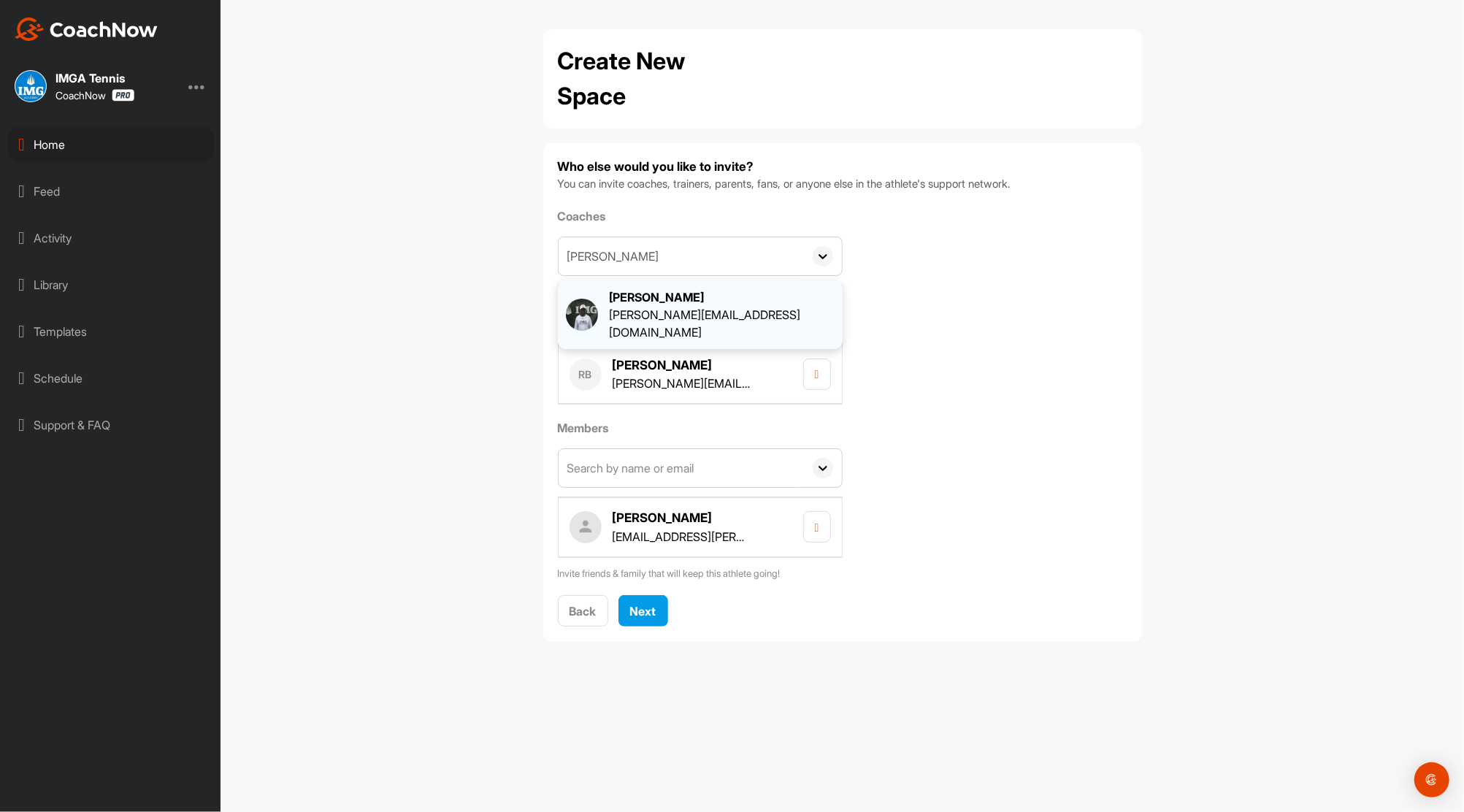
type input "jonathan osui"
click at [661, 295] on div "[PERSON_NAME]" at bounding box center [722, 297] width 226 height 18
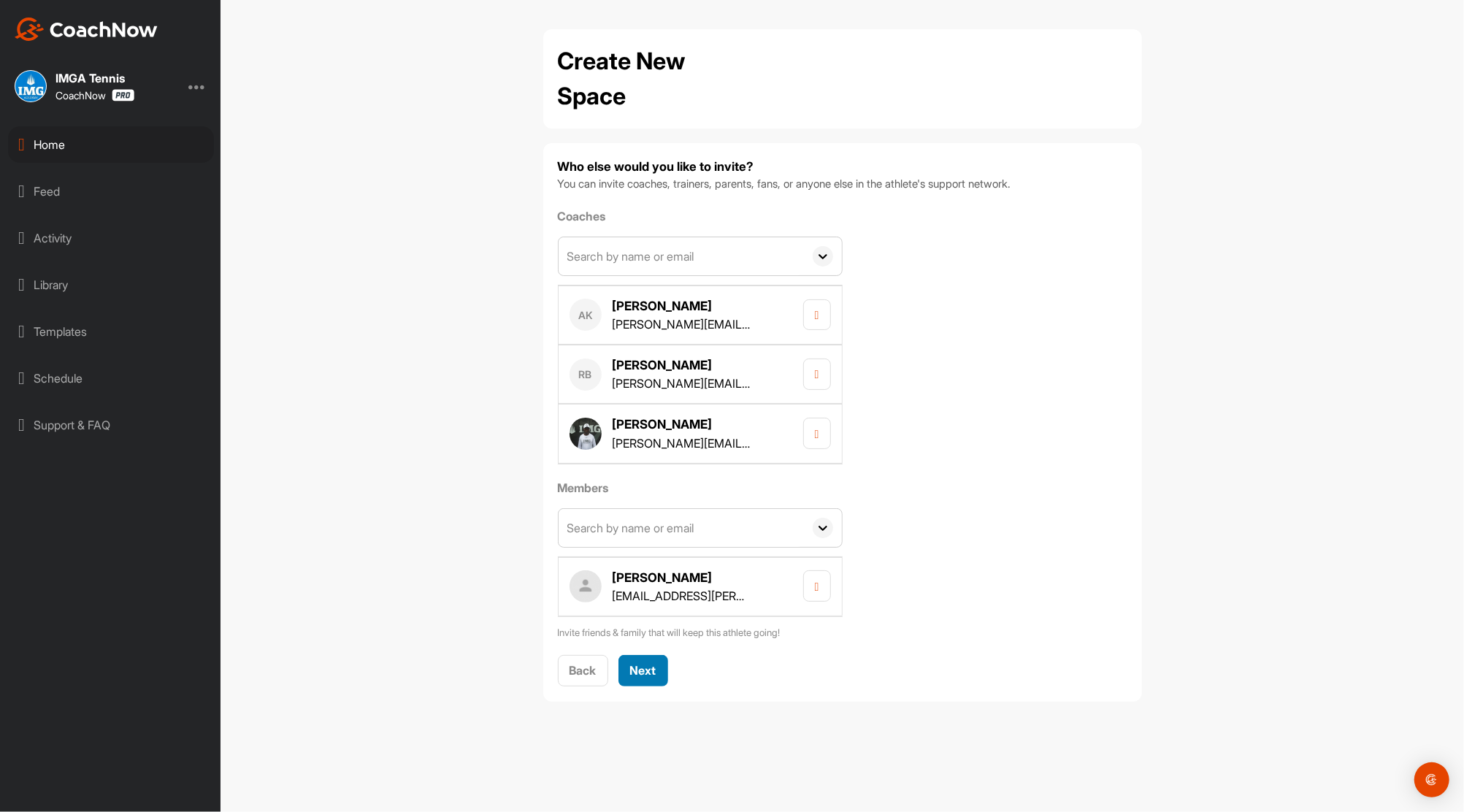
click at [646, 663] on span "Next" at bounding box center [643, 670] width 26 height 15
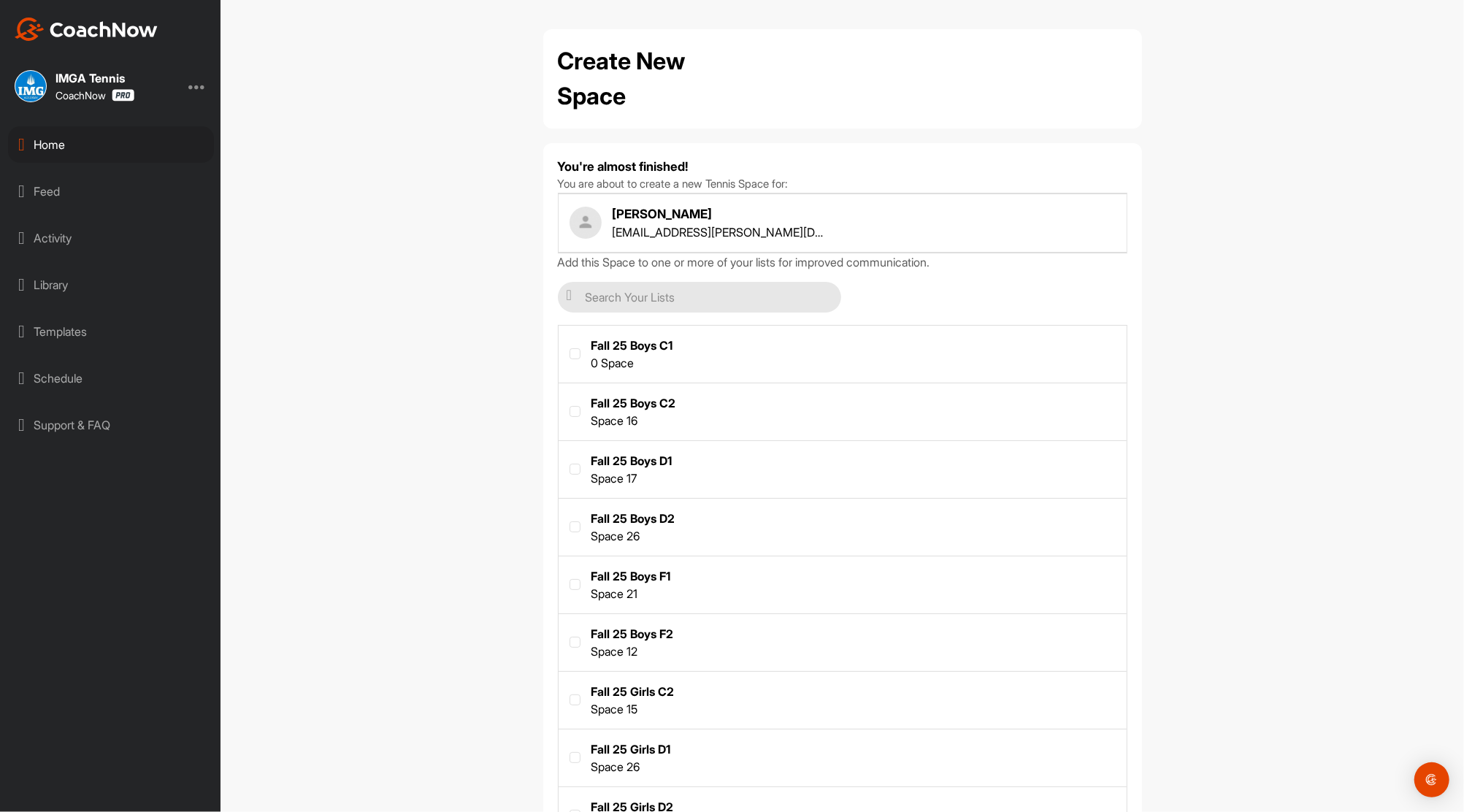
scroll to position [356, 0]
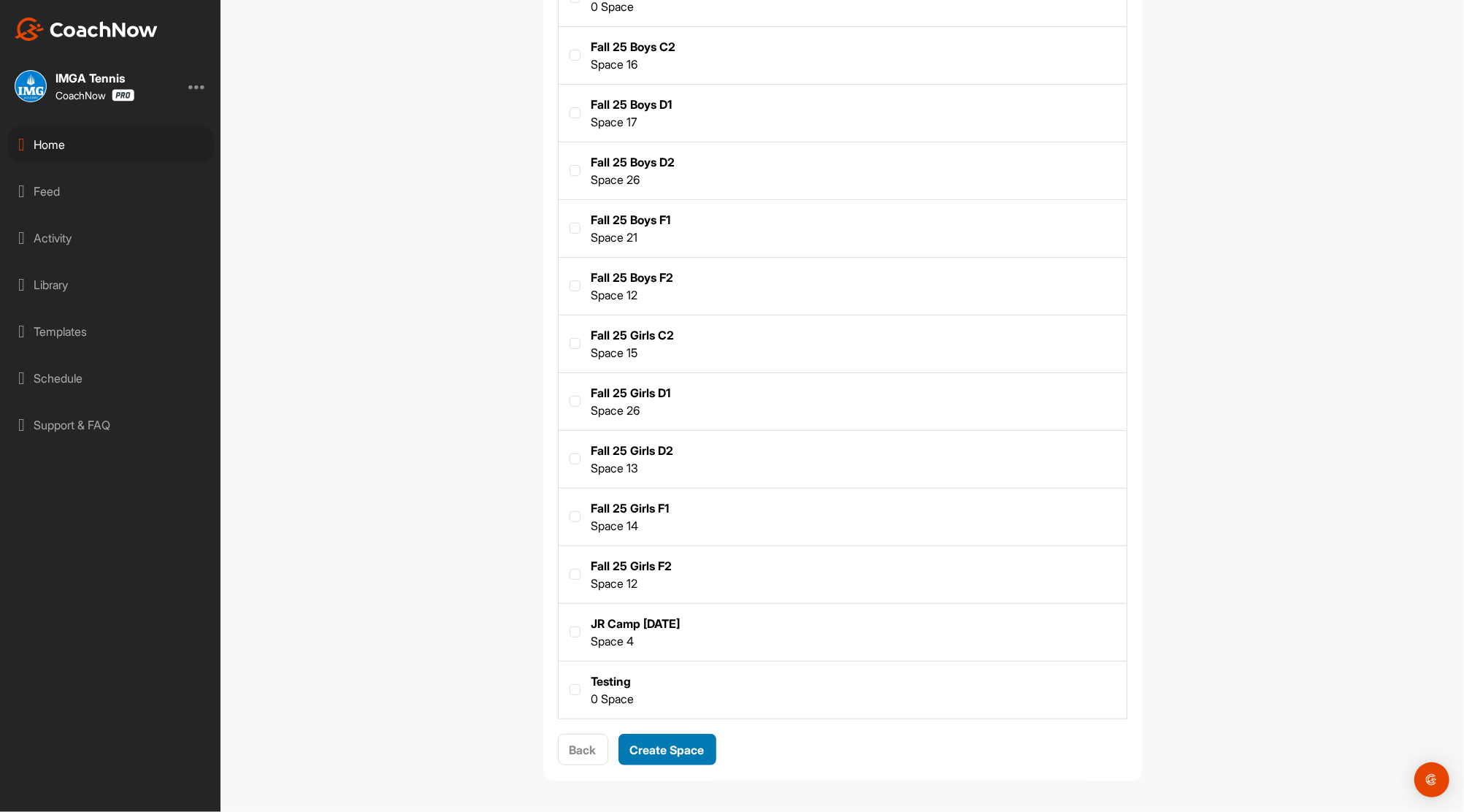
click at [686, 751] on span "Create Space" at bounding box center [667, 749] width 74 height 15
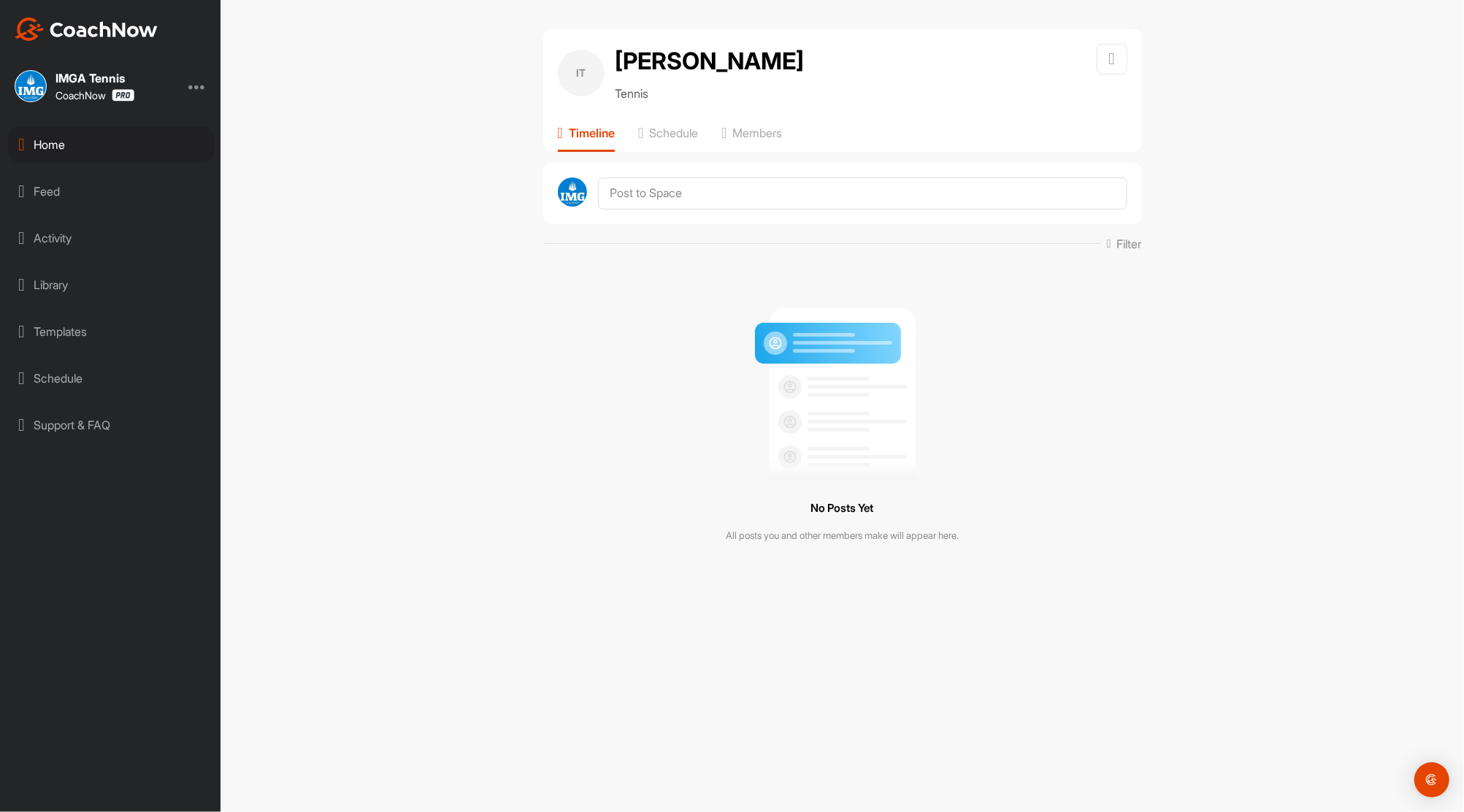
click at [67, 145] on div "Home" at bounding box center [111, 145] width 206 height 37
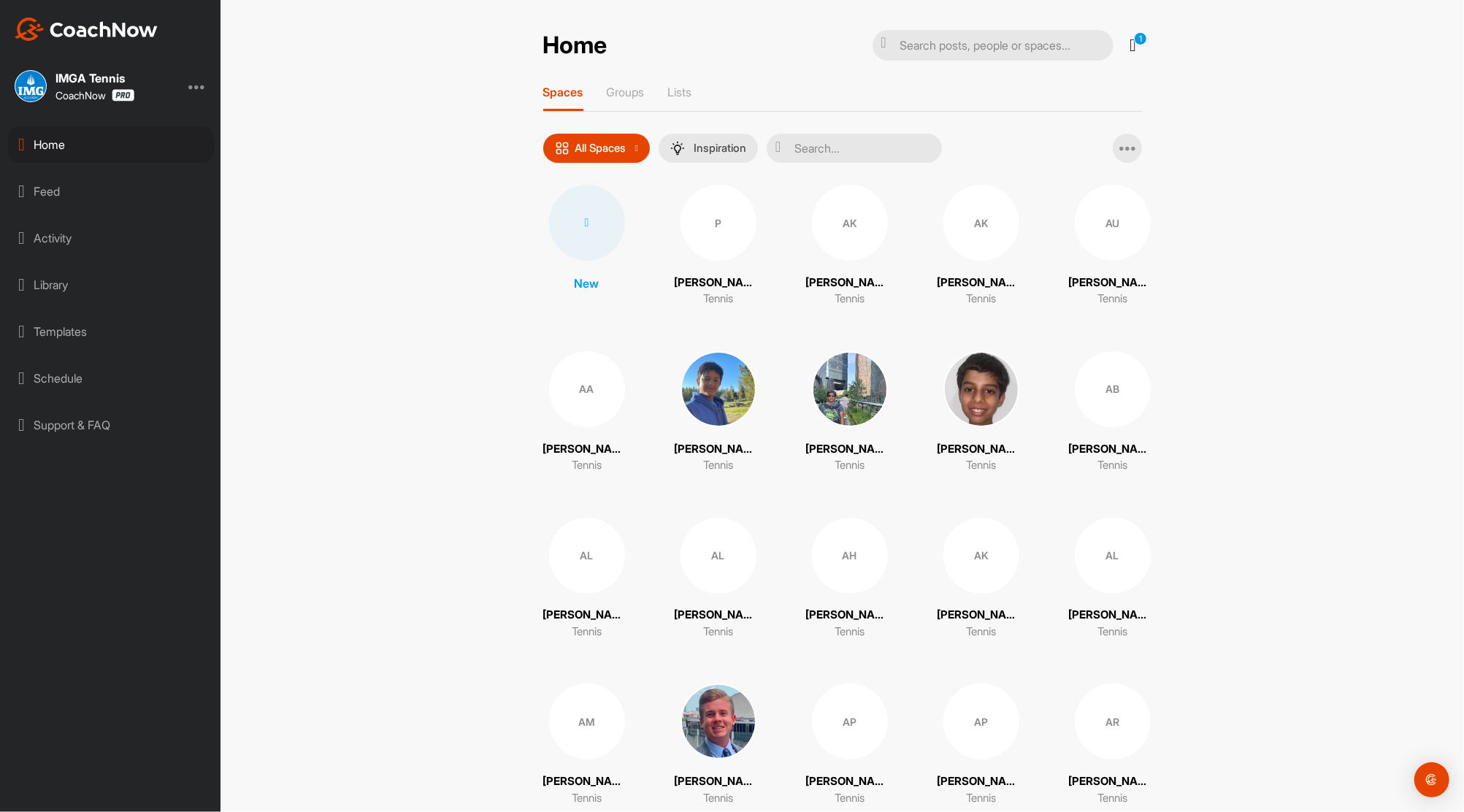
click at [808, 150] on input "text" at bounding box center [854, 148] width 175 height 29
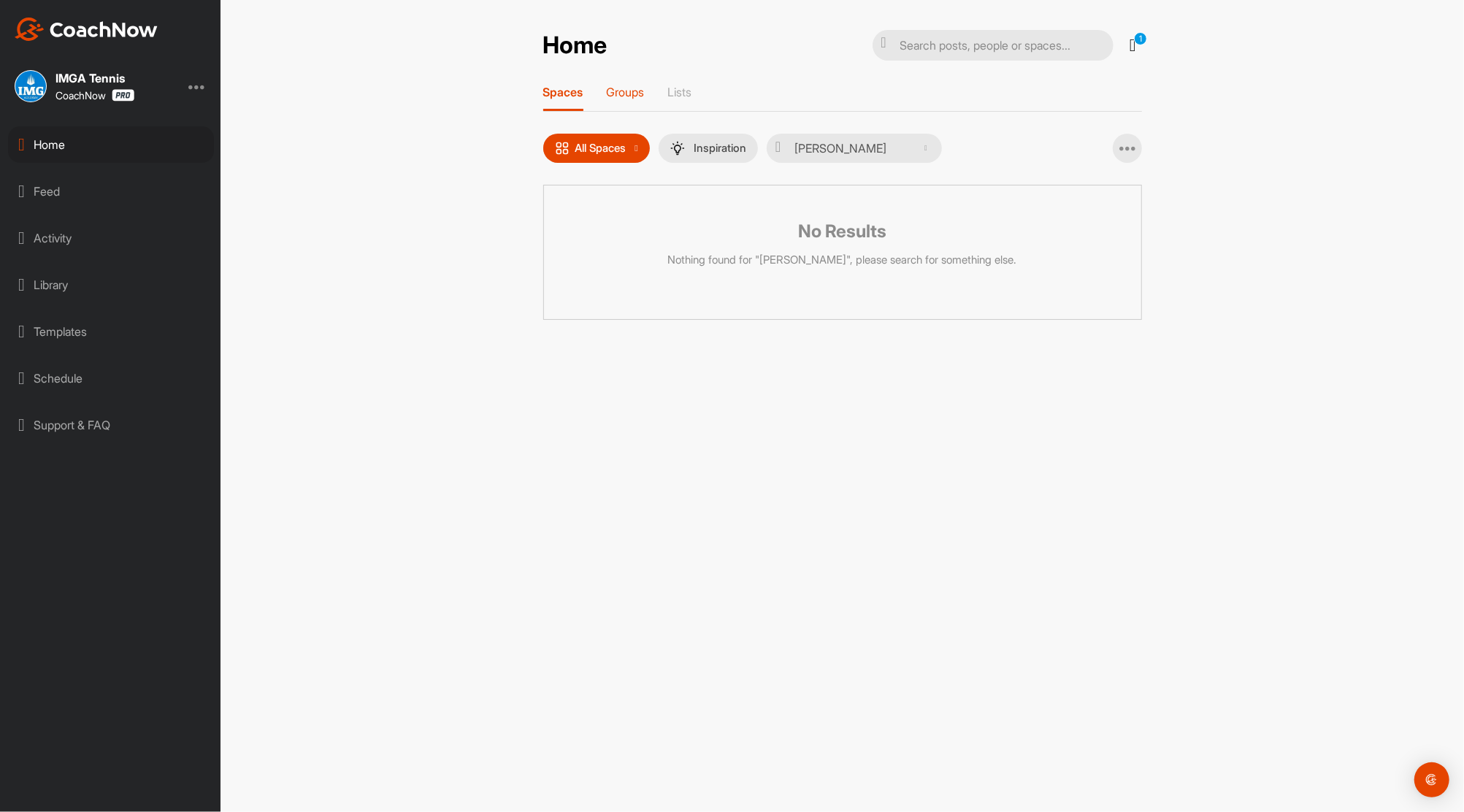
type input "Christian Tadini"
click at [637, 93] on p "Groups" at bounding box center [626, 91] width 38 height 15
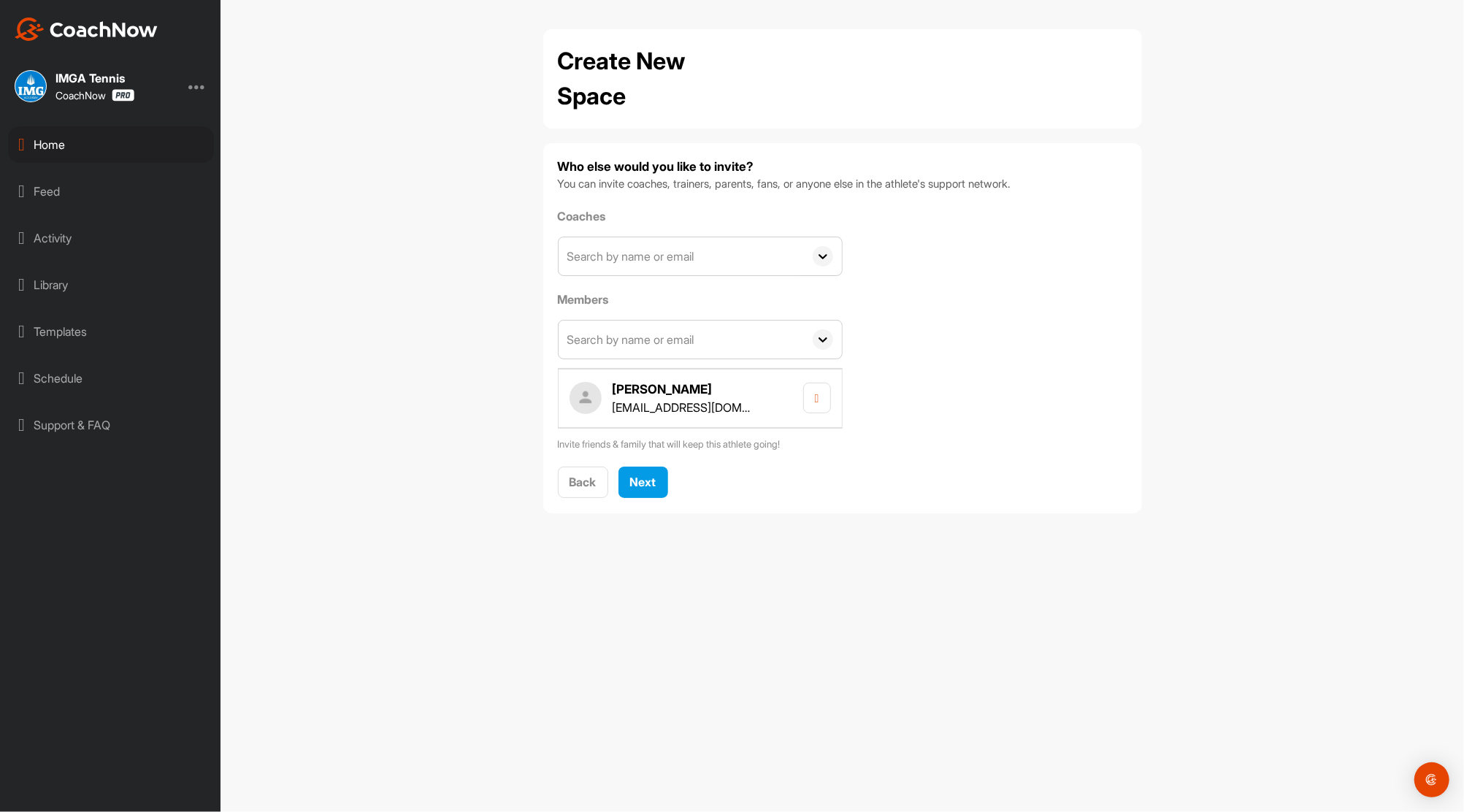
drag, startPoint x: 0, startPoint y: 0, endPoint x: 694, endPoint y: 250, distance: 737.7
click at [694, 250] on input "text" at bounding box center [682, 256] width 246 height 38
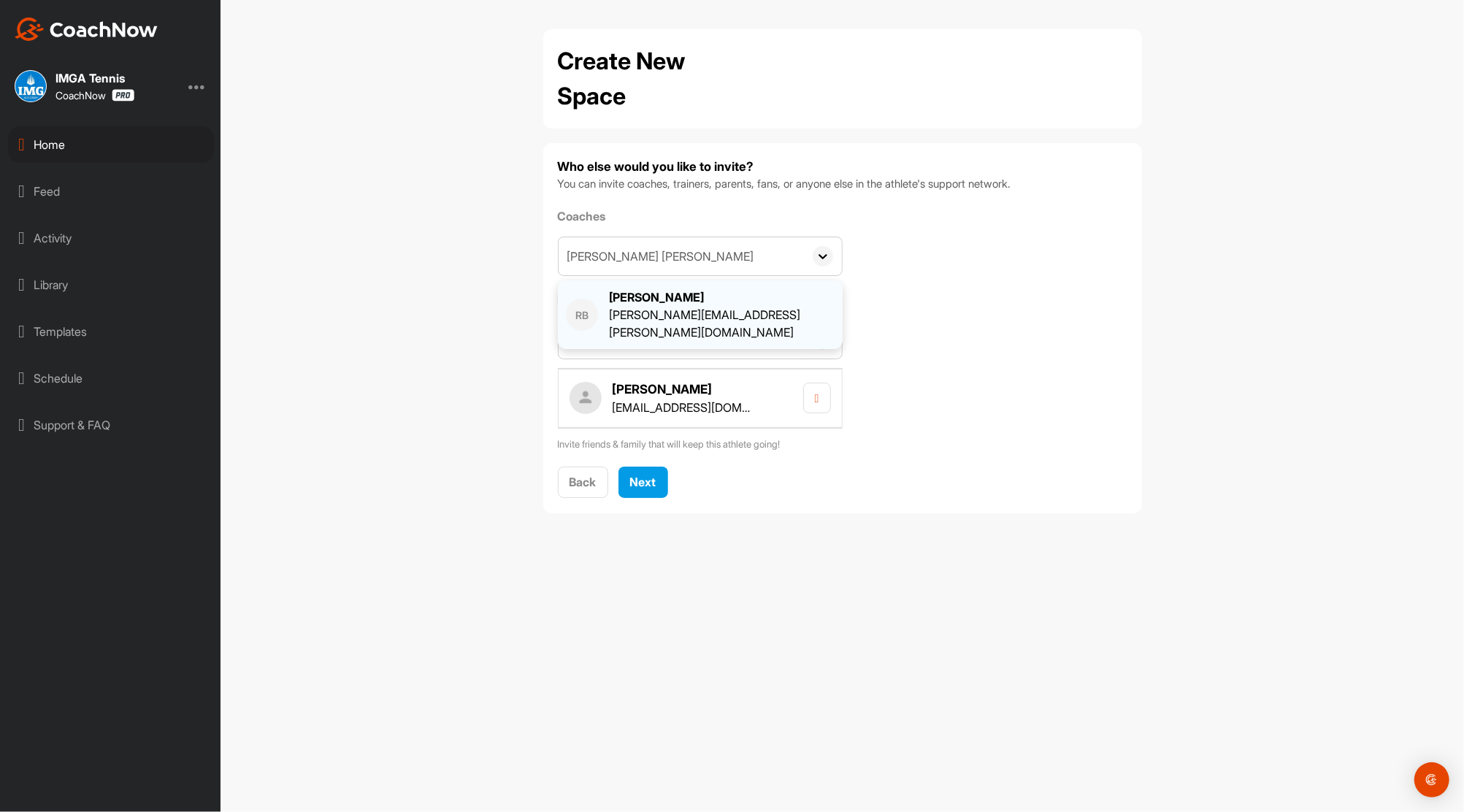
type input "[PERSON_NAME] [PERSON_NAME]"
click at [668, 309] on div "[PERSON_NAME][EMAIL_ADDRESS][PERSON_NAME][DOMAIN_NAME]" at bounding box center [722, 324] width 226 height 35
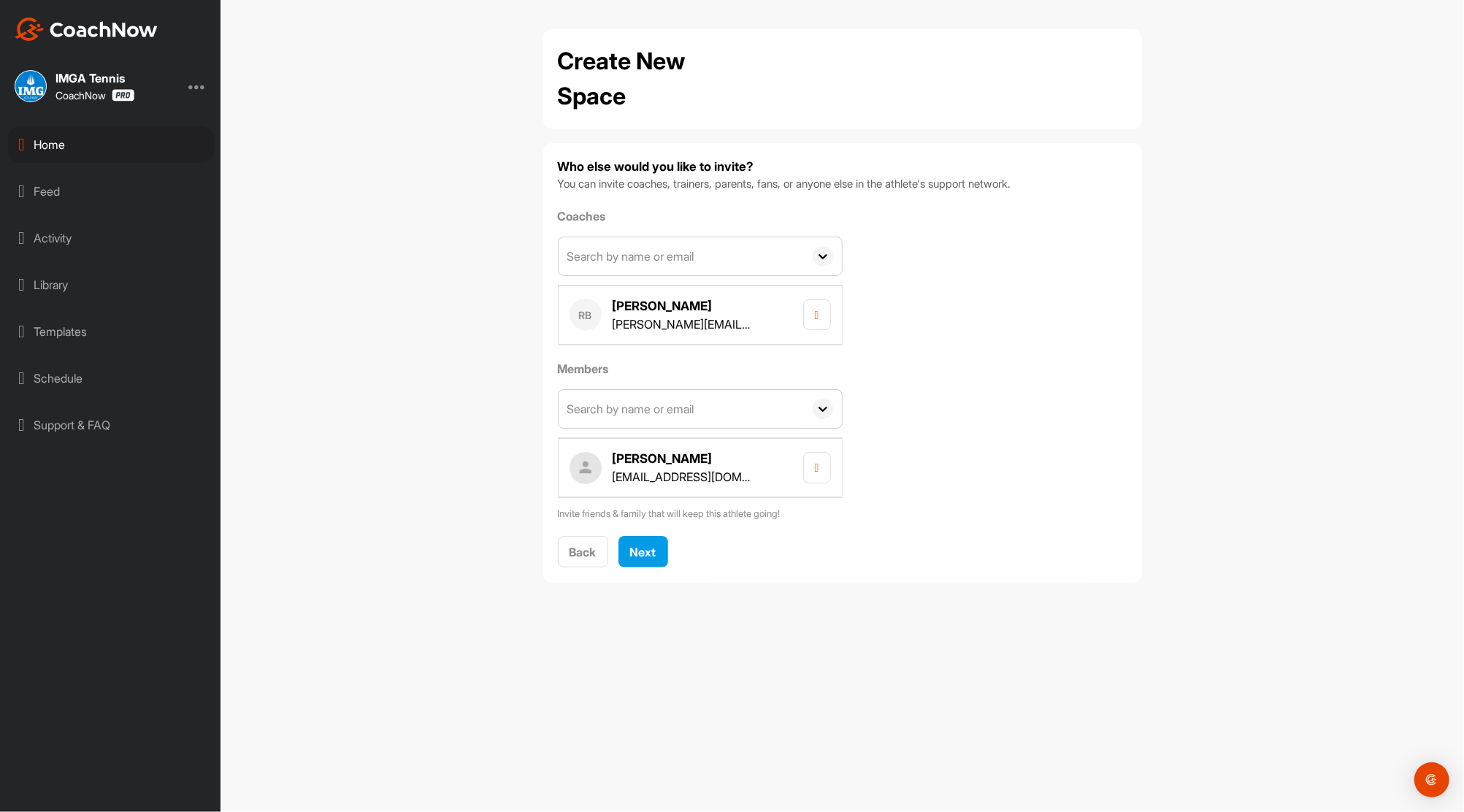
click at [661, 253] on input "text" at bounding box center [682, 256] width 246 height 38
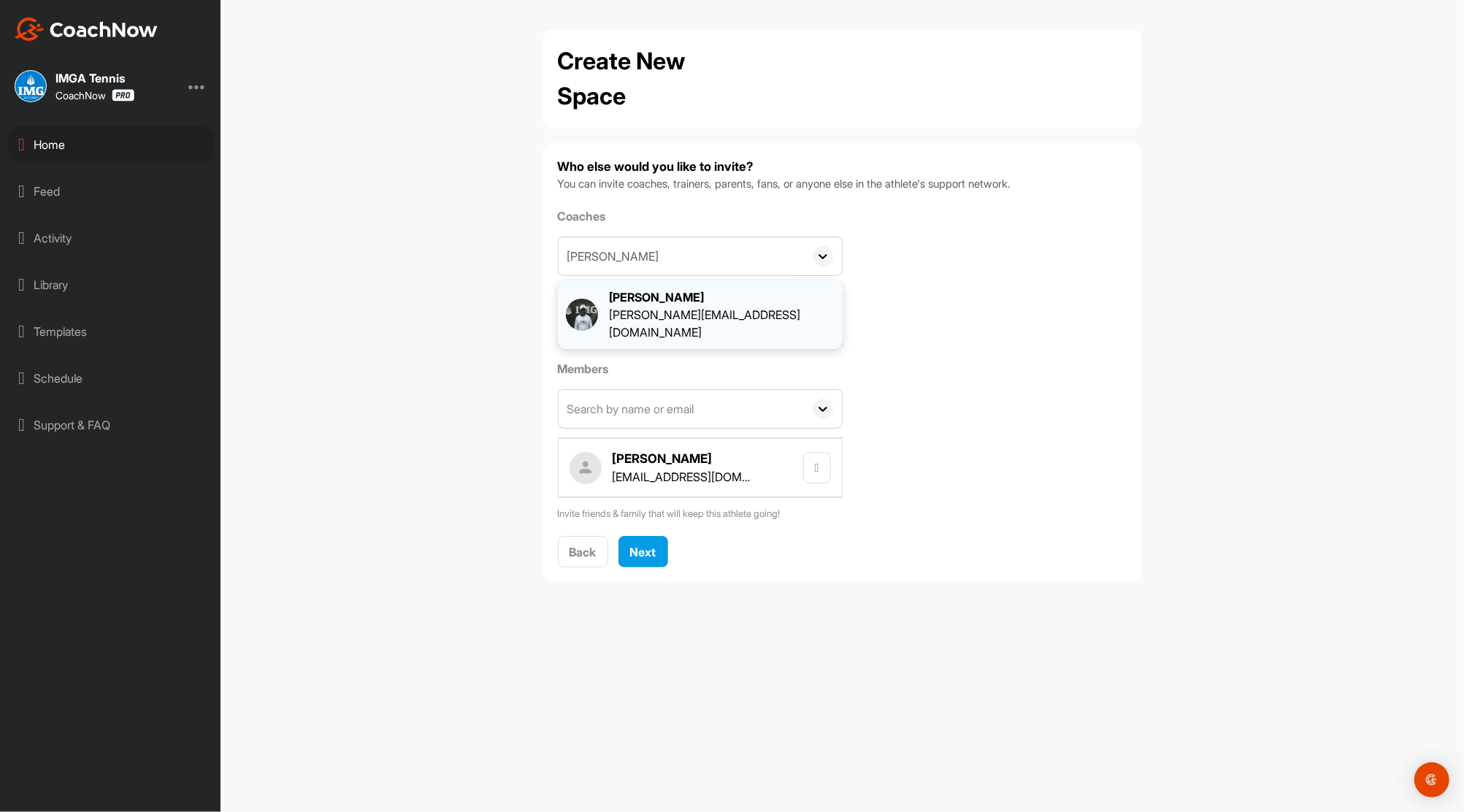
type input "jonathan osu"
click at [672, 307] on div "[PERSON_NAME][EMAIL_ADDRESS][DOMAIN_NAME]" at bounding box center [722, 324] width 226 height 35
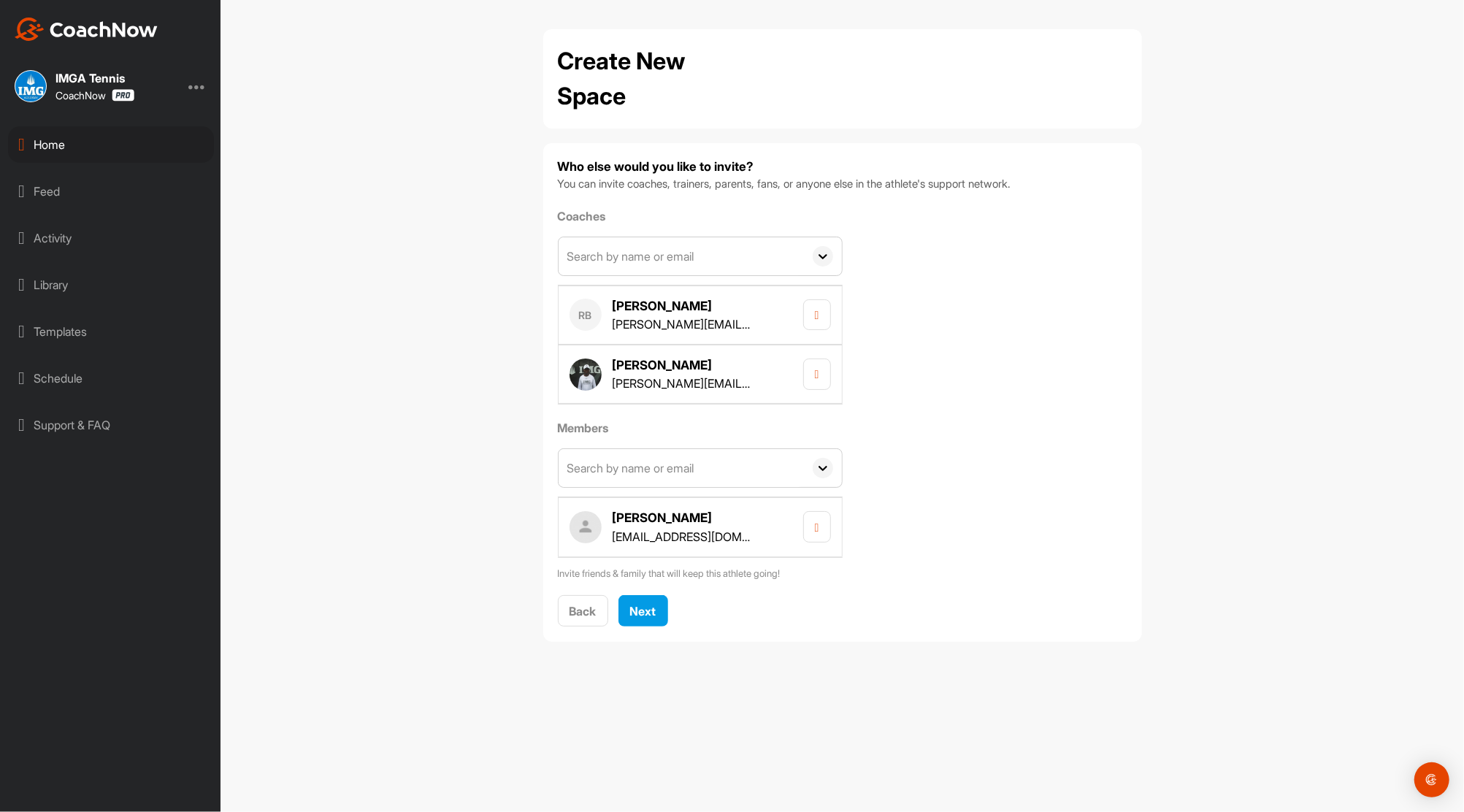
click at [625, 260] on input "text" at bounding box center [682, 256] width 246 height 38
type input "andrew kimb"
click at [662, 309] on div "[PERSON_NAME][EMAIL_ADDRESS][PERSON_NAME][DOMAIN_NAME]" at bounding box center [722, 324] width 226 height 35
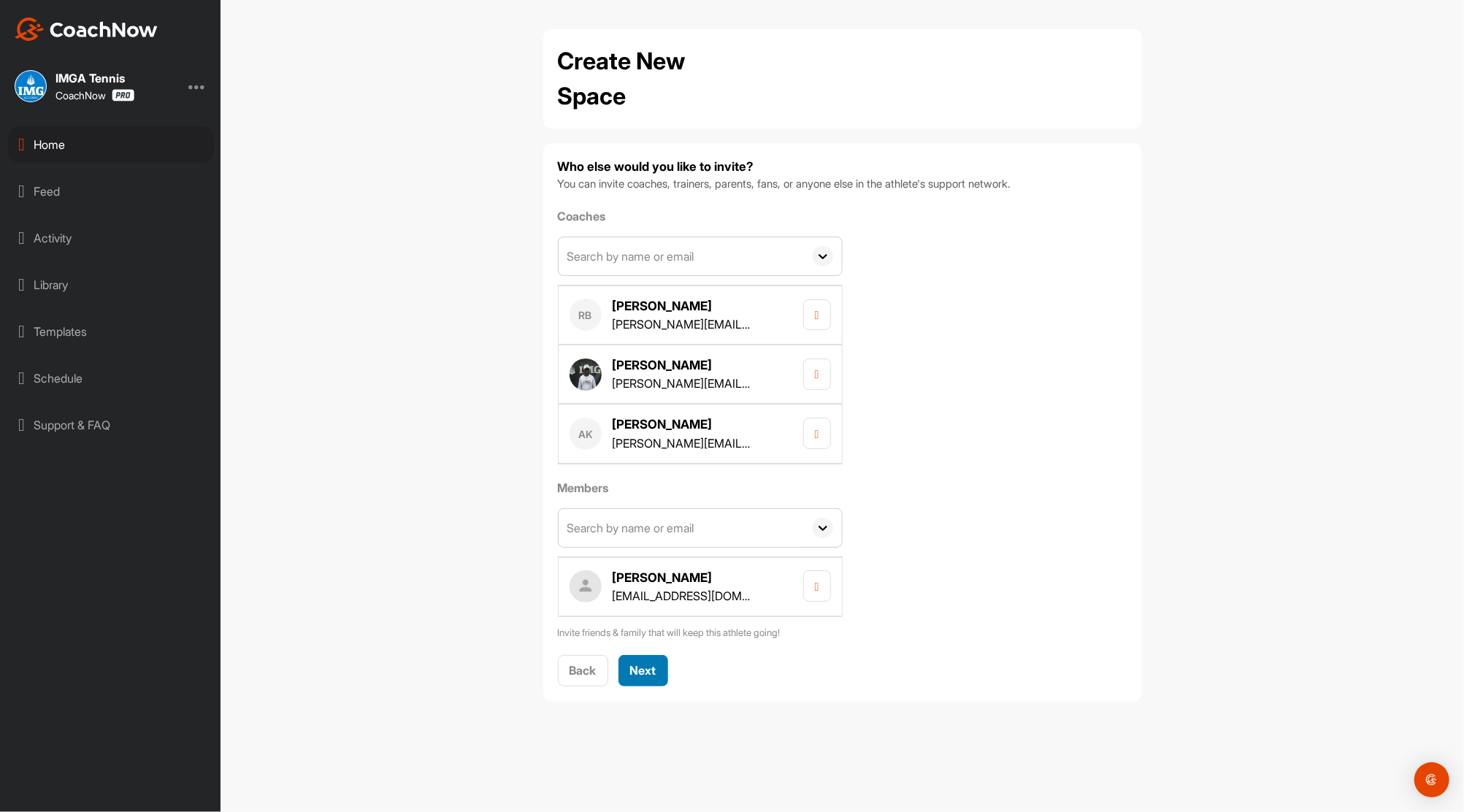
click at [658, 672] on button "Next" at bounding box center [643, 670] width 50 height 31
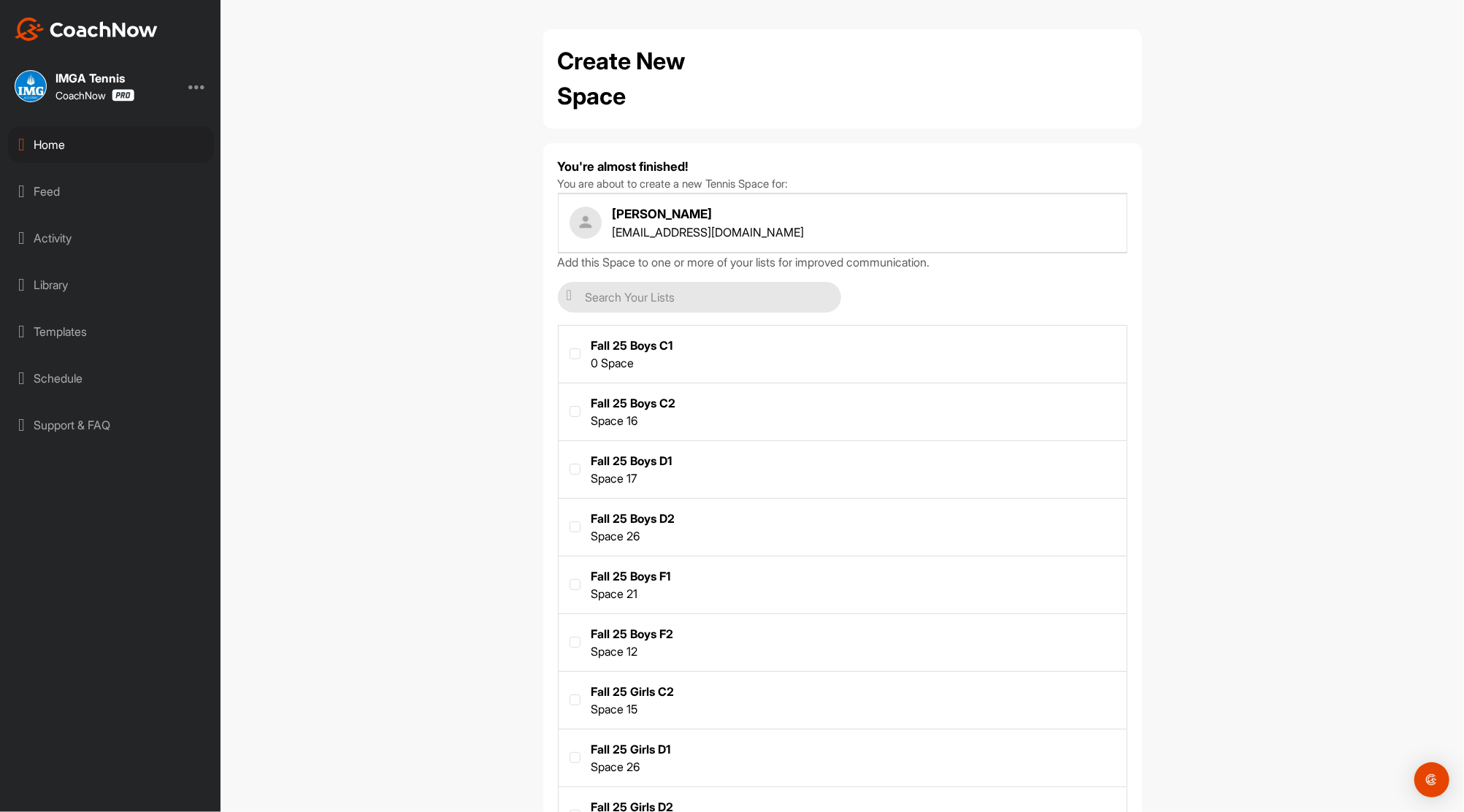
scroll to position [356, 0]
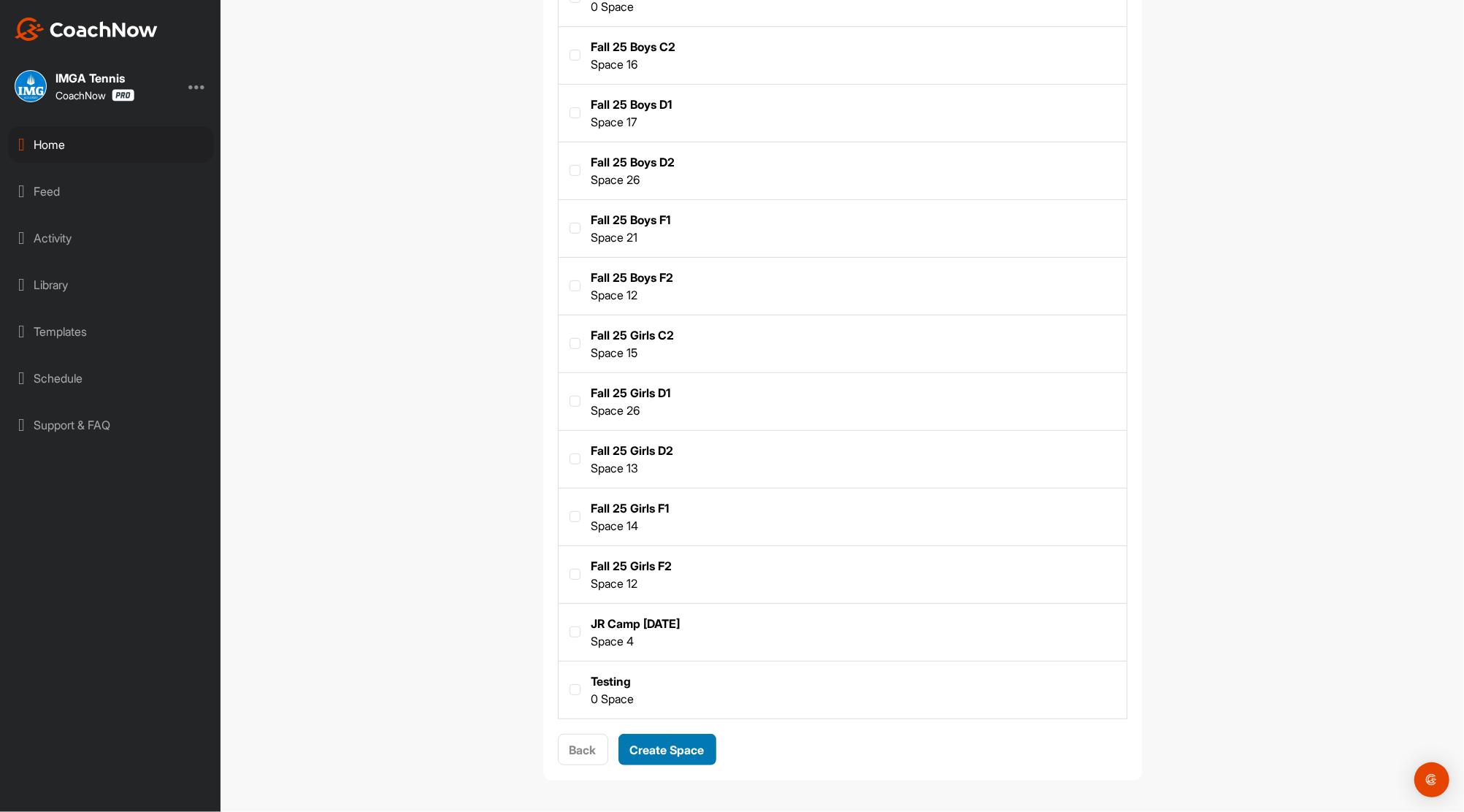
click at [661, 742] on span "Create Space" at bounding box center [667, 749] width 74 height 15
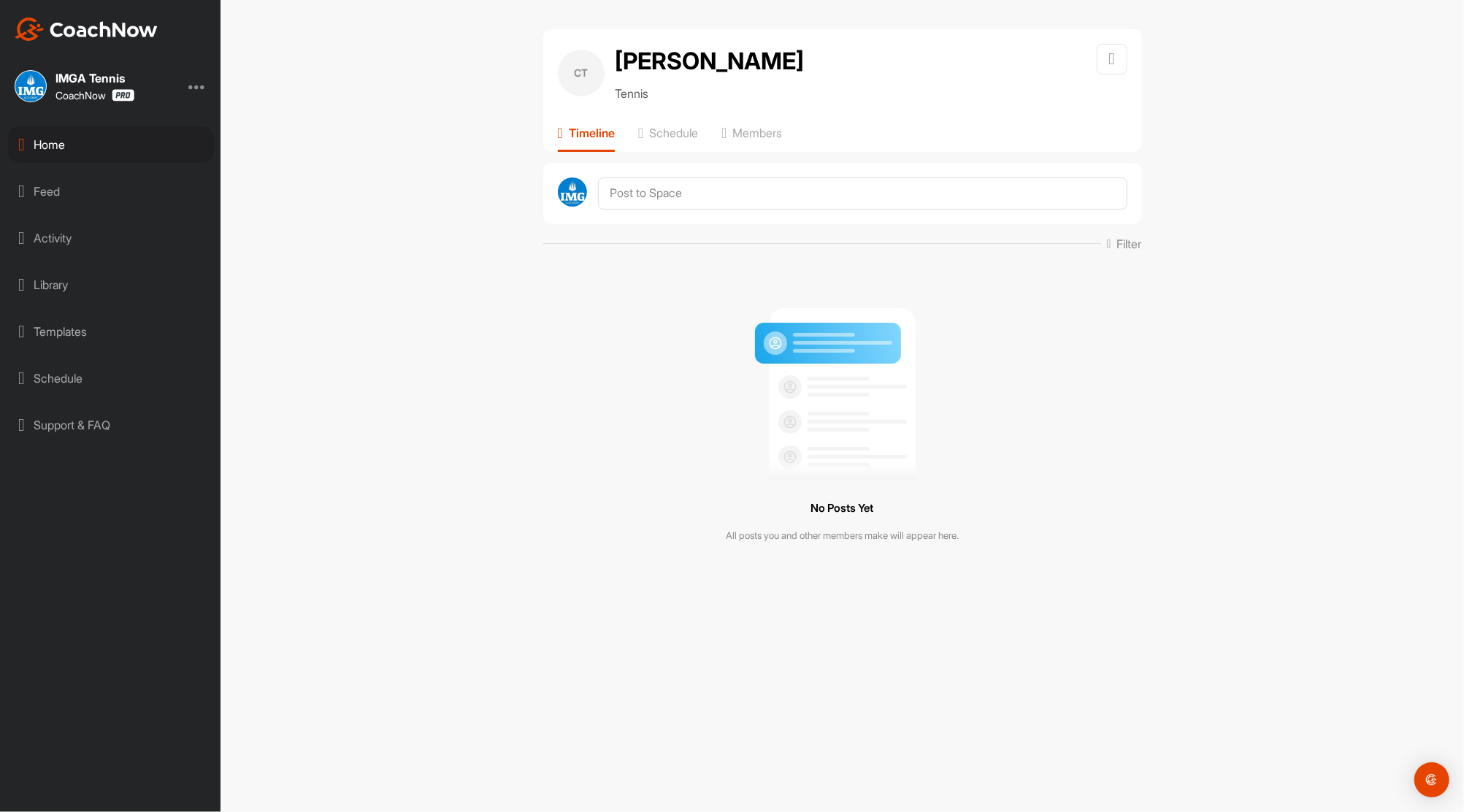
click at [64, 143] on div "Home" at bounding box center [111, 145] width 206 height 37
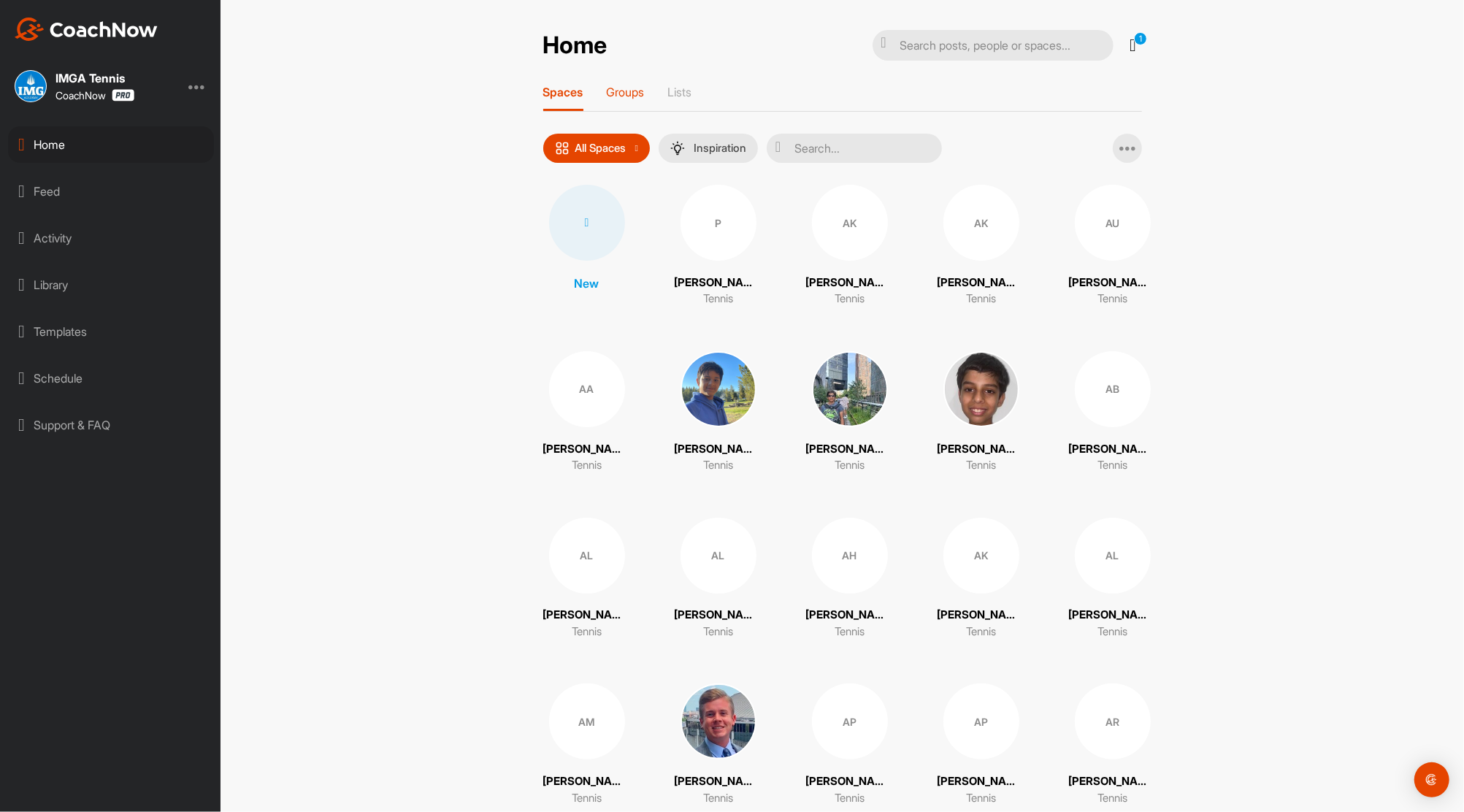
click at [619, 91] on p "Groups" at bounding box center [626, 91] width 38 height 15
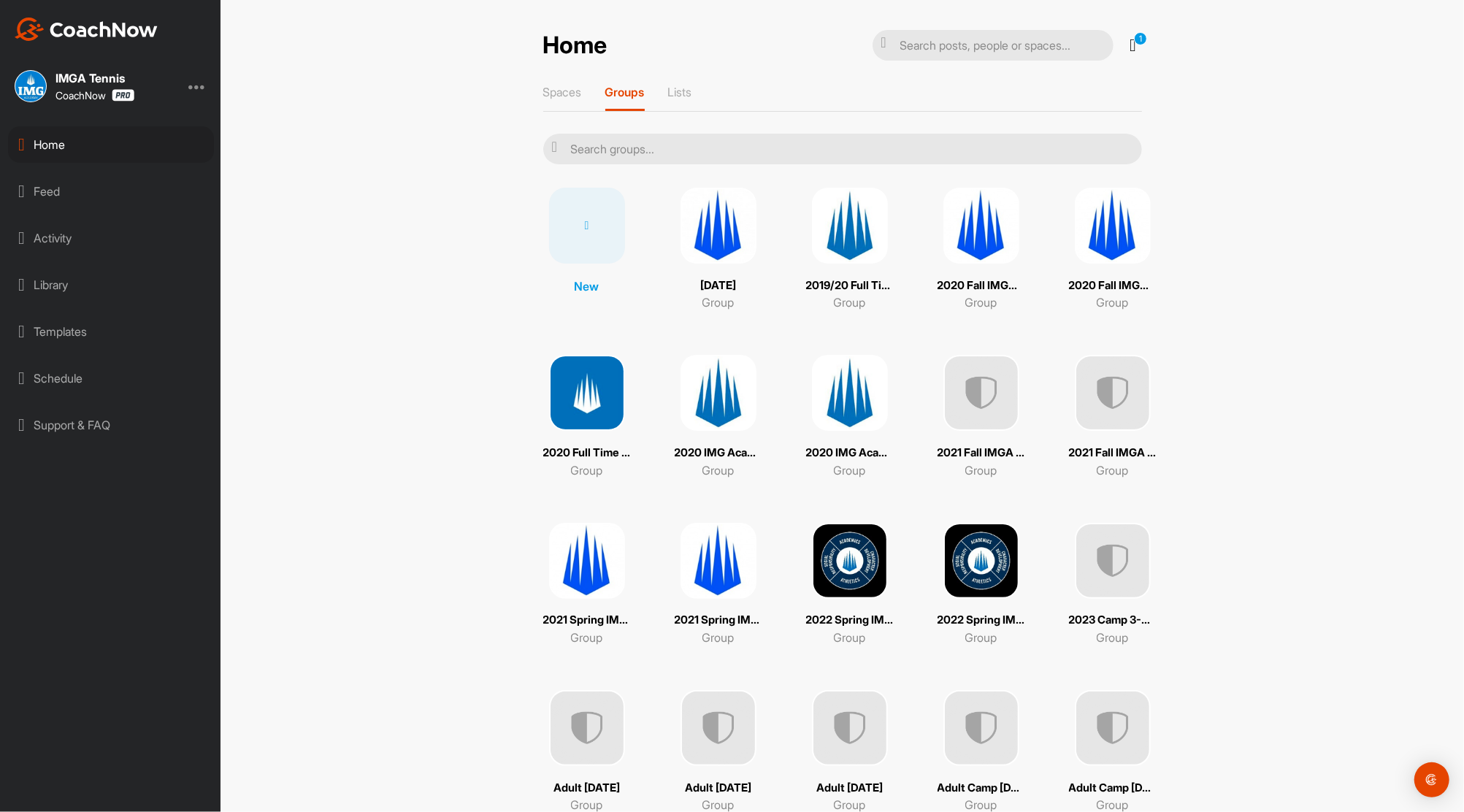
click at [583, 217] on div at bounding box center [587, 225] width 76 height 76
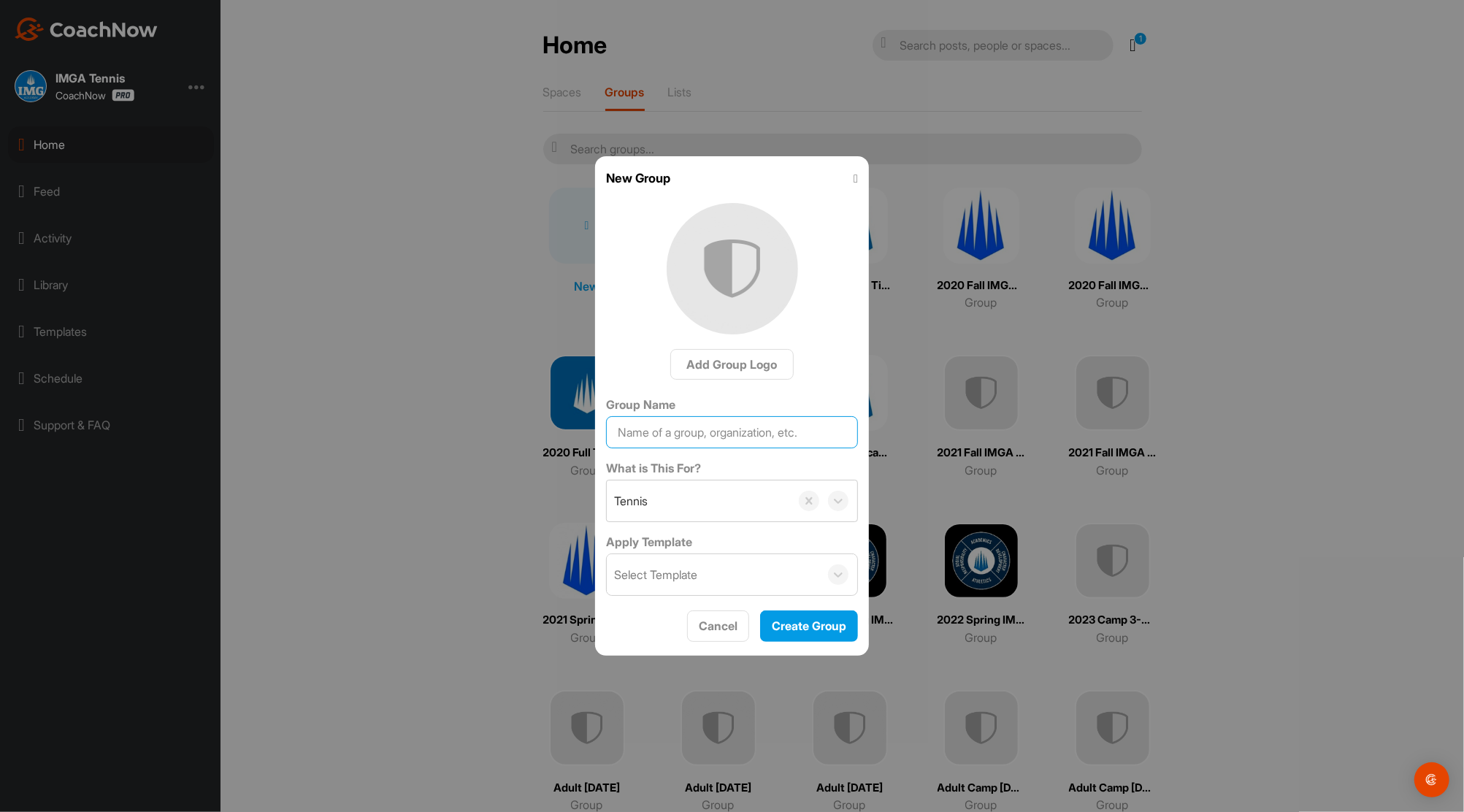
click at [679, 429] on input "Group Name" at bounding box center [732, 432] width 252 height 32
type input "Adult Camp [DATE]"
click at [801, 616] on button "Create Group" at bounding box center [808, 626] width 97 height 31
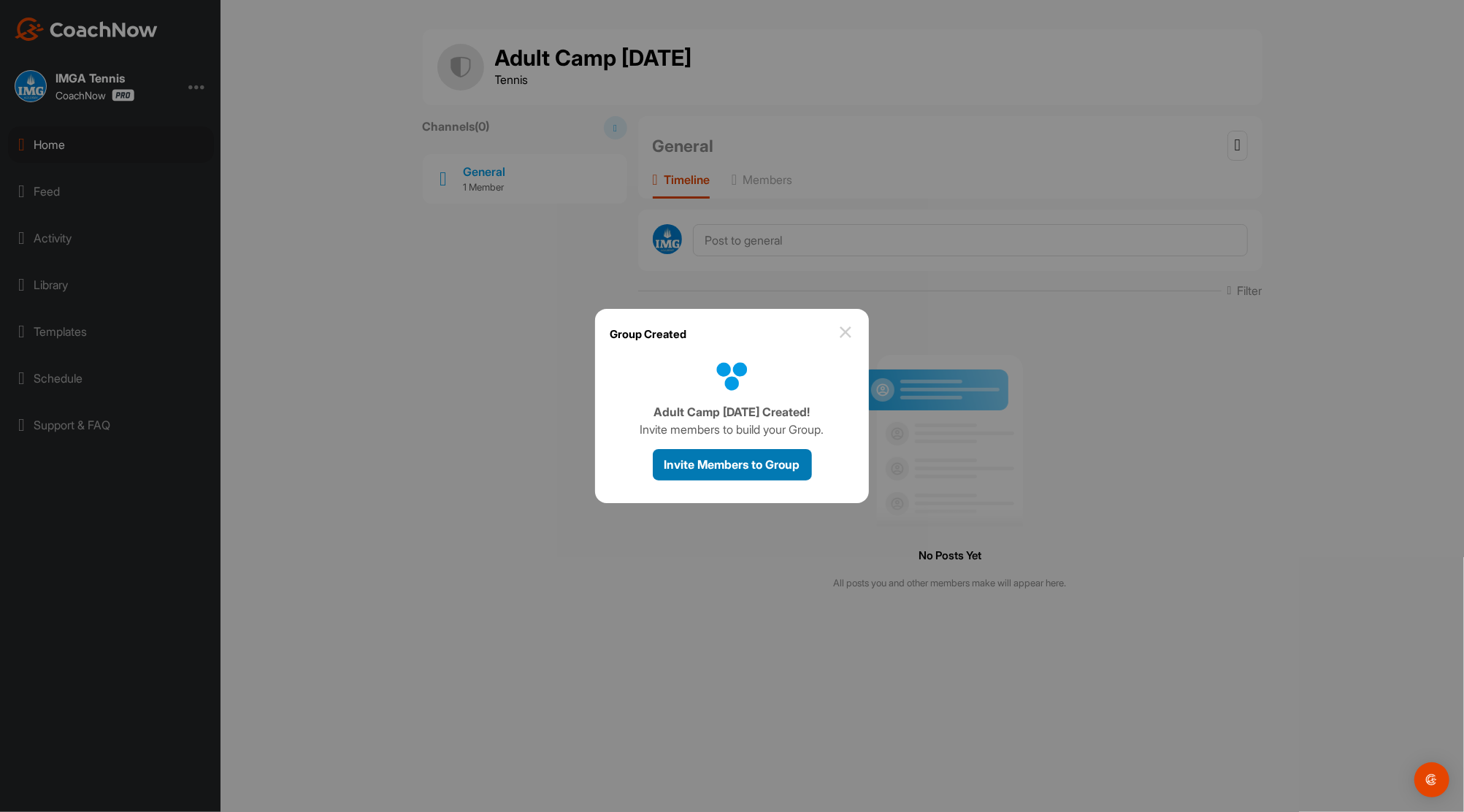
click at [744, 471] on div "Invite Members to Group" at bounding box center [732, 464] width 136 height 18
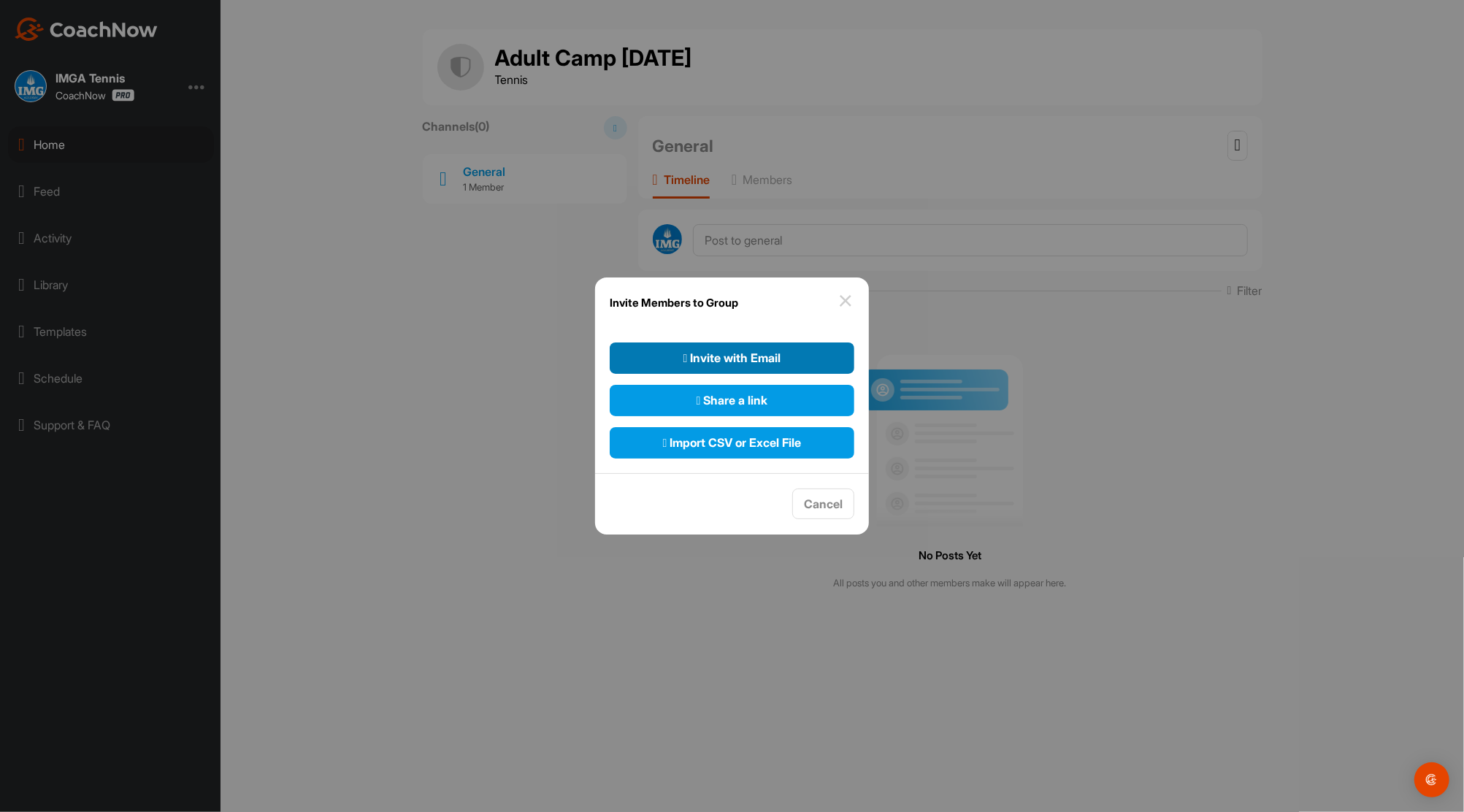
click at [741, 354] on span "Invite with Email" at bounding box center [732, 358] width 97 height 18
select select"] "player"
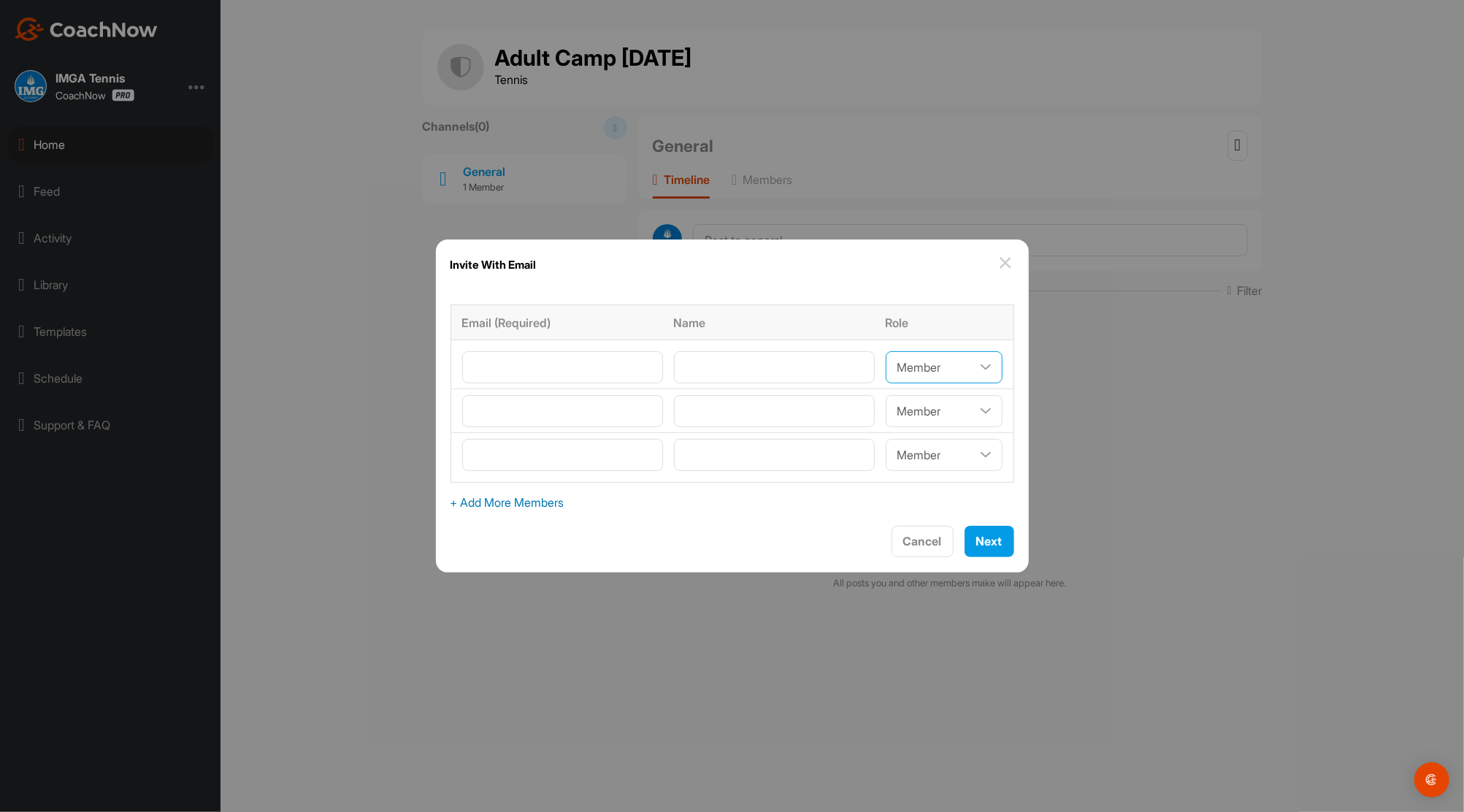
click at [970, 361] on select"] "Coach/Admin Member Viewer" at bounding box center [944, 368] width 117 height 32
select select"] "coach"
click at [886, 352] on select"] "Coach/Admin Member Viewer" at bounding box center [944, 368] width 117 height 32
click at [977, 409] on select"] "Coach/Admin Member Viewer" at bounding box center [944, 411] width 117 height 32
select select"] "coach"
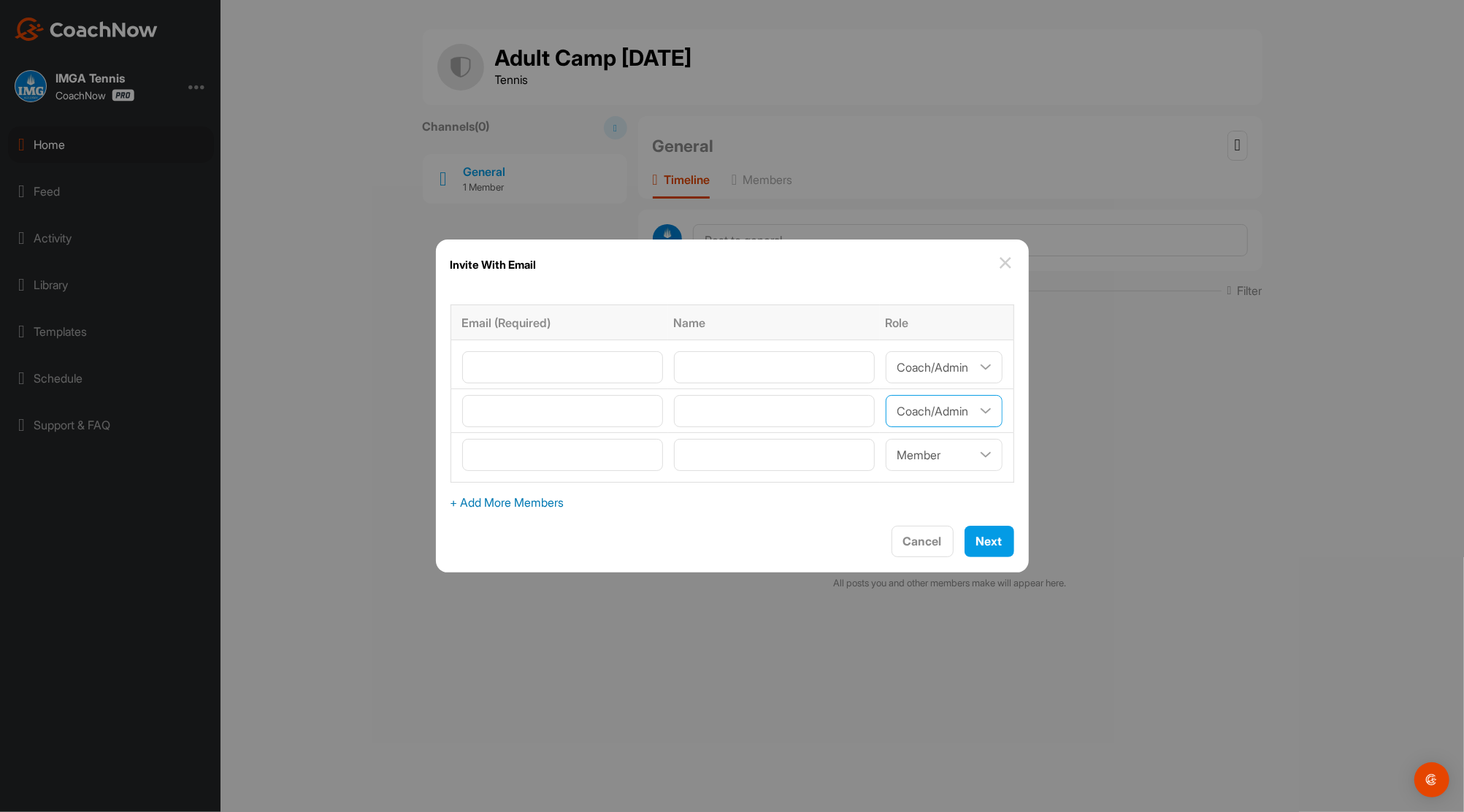
click at [886, 395] on select"] "Coach/Admin Member Viewer" at bounding box center [944, 411] width 117 height 32
click at [979, 457] on select"] "Coach/Admin Member Viewer" at bounding box center [944, 455] width 117 height 32
select select"] "coach"
click at [886, 439] on select"] "Coach/Admin Member Viewer" at bounding box center [944, 455] width 117 height 32
click at [775, 368] on input"] "text" at bounding box center [775, 368] width 201 height 32
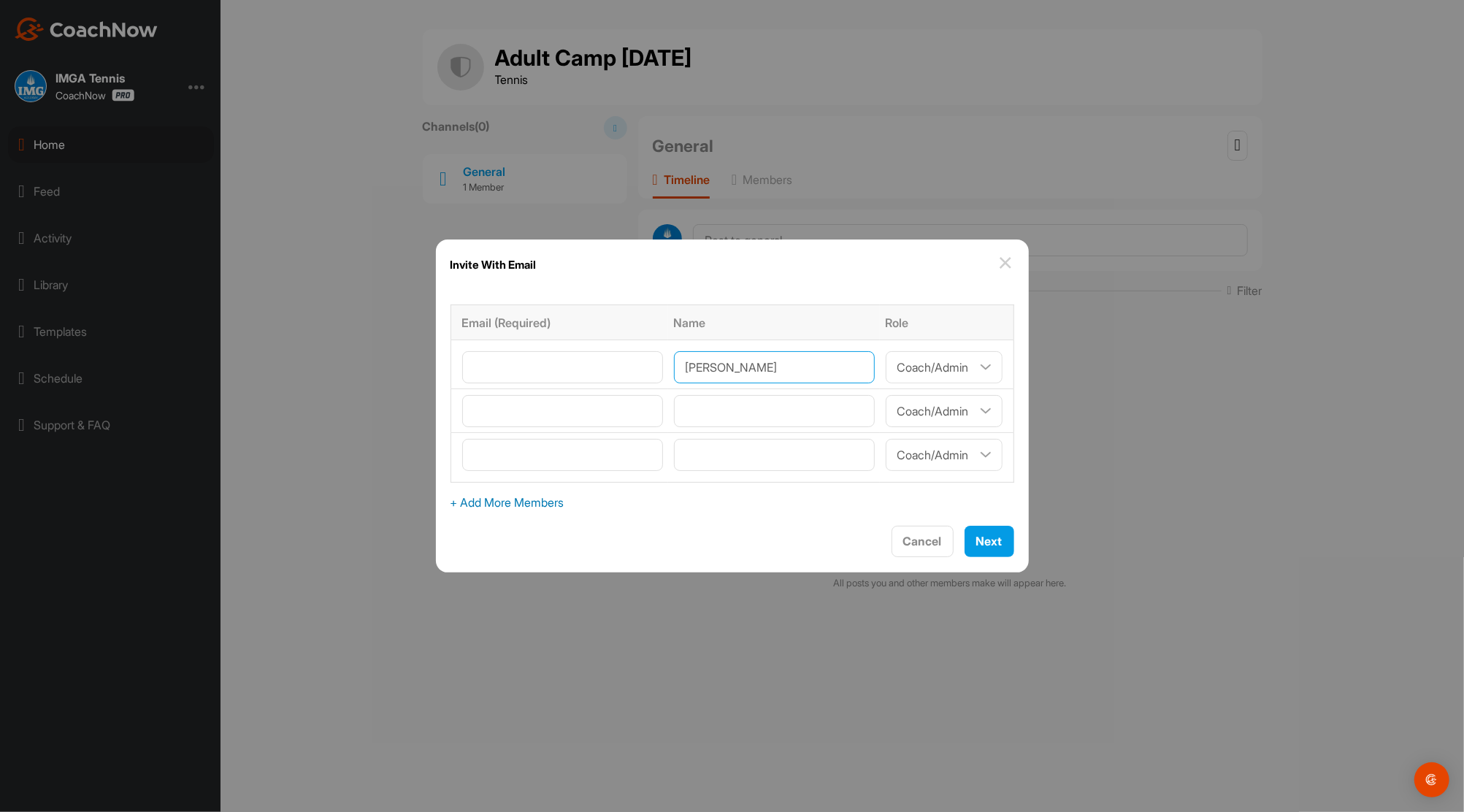
type input"] "[PERSON_NAME]"
click at [561, 365] on input"] "email" at bounding box center [563, 368] width 201 height 32
type input"] "Roger.Blackburn@IMGAcademy.com"
click at [723, 410] on input"] "text" at bounding box center [775, 411] width 201 height 32
type input"] "[PERSON_NAME]"
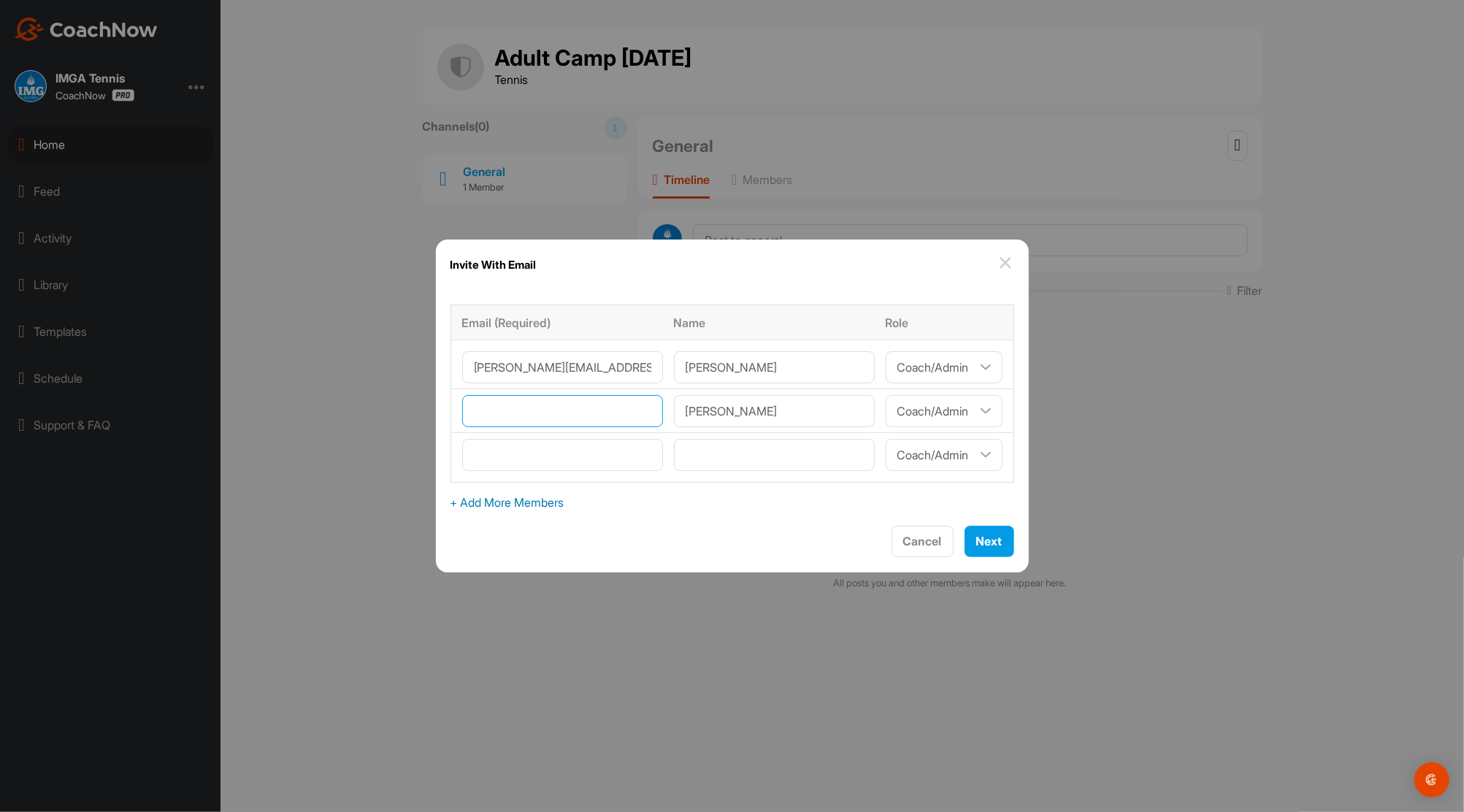
click at [620, 404] on input"] "email" at bounding box center [563, 411] width 201 height 32
type input"] "Andrew.Kimball@imgacademy.com"
click at [697, 451] on input"] "text" at bounding box center [775, 455] width 201 height 32
type input"] "[PERSON_NAME]"
click at [551, 453] on input"] "email" at bounding box center [563, 455] width 201 height 32
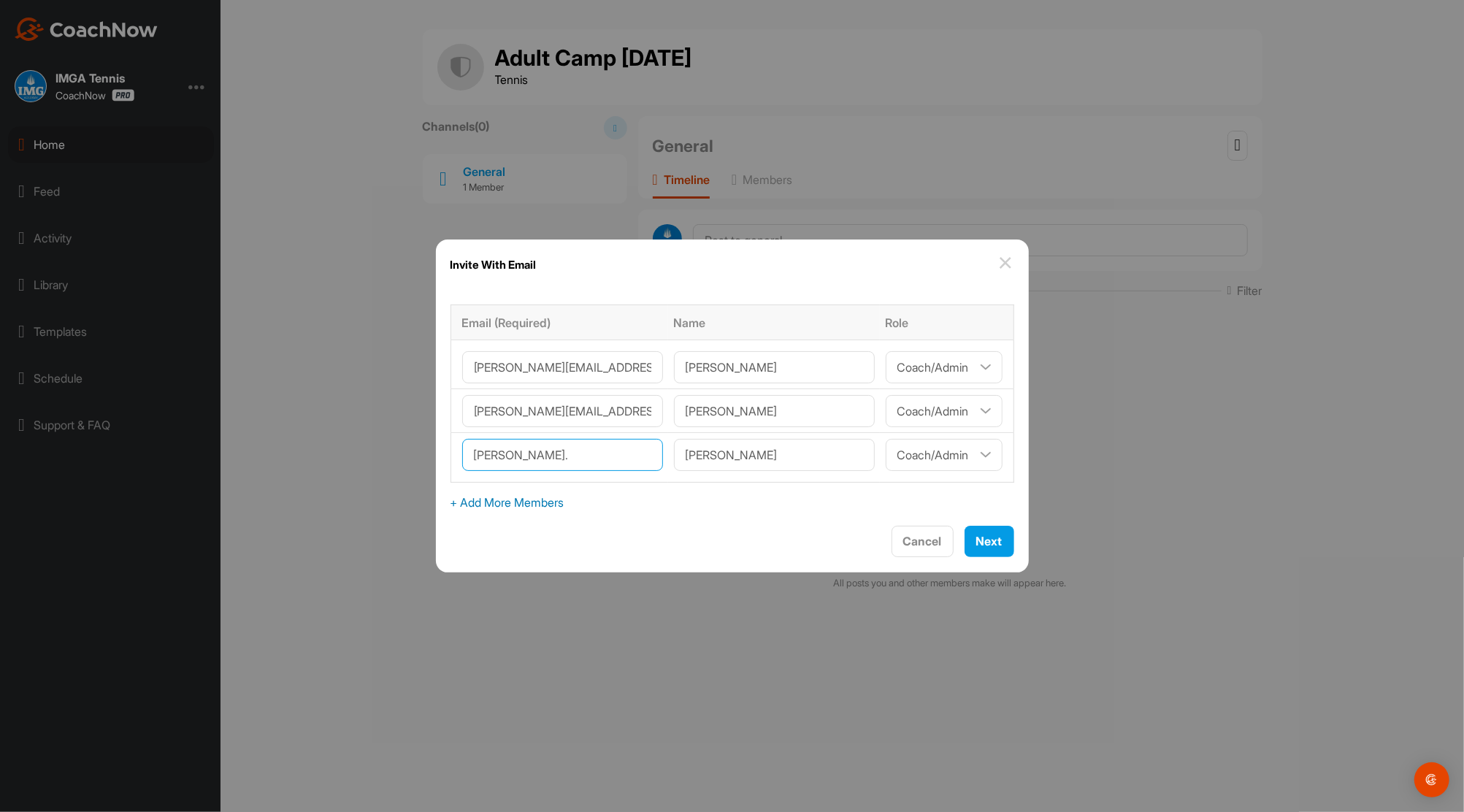
type input"] "Jonathan.Osuigwe@IMGAcademy.com"
click at [504, 493] on span "+ Add More Members" at bounding box center [732, 502] width 563 height 18
select select"] "player"
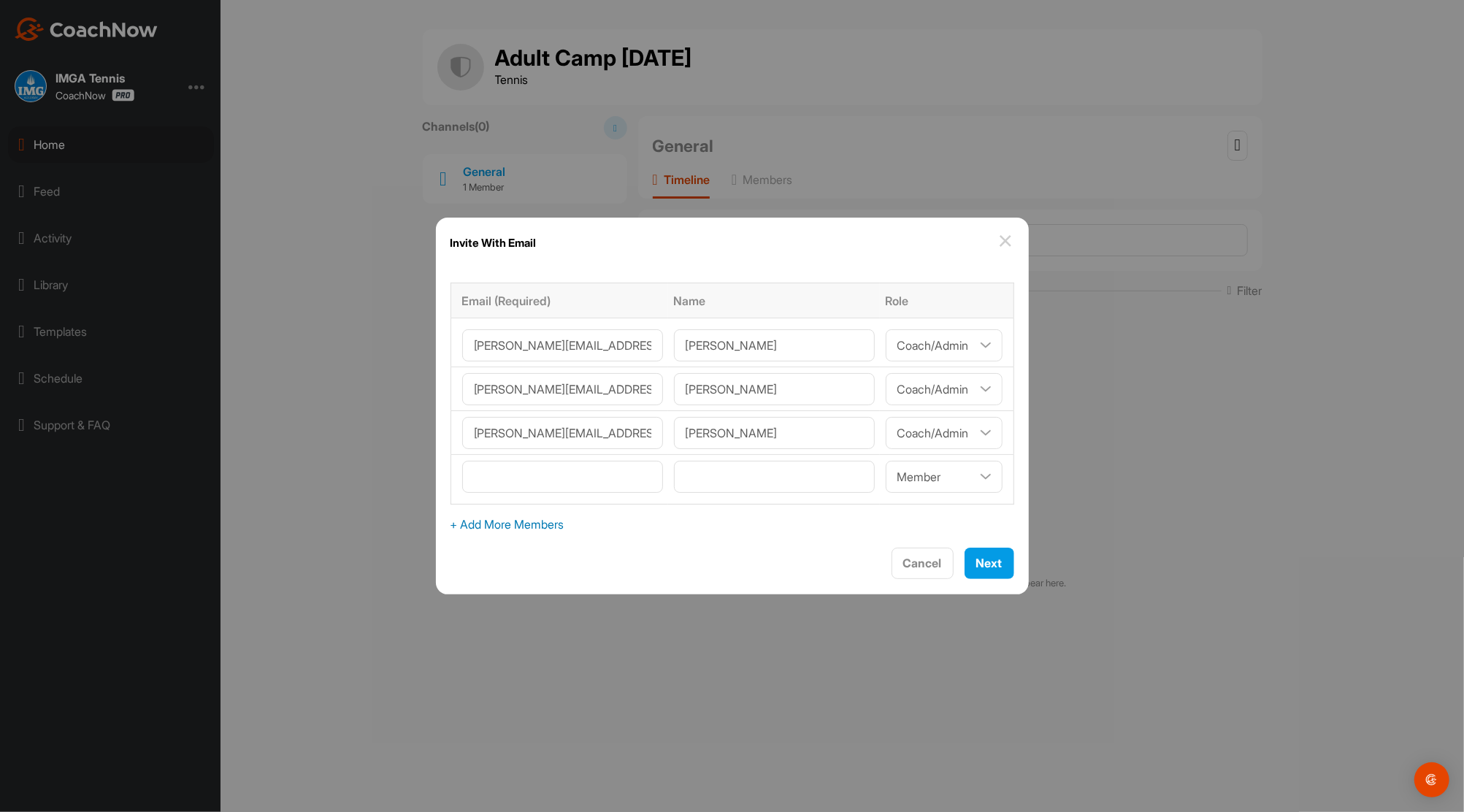
click at [507, 519] on span "+ Add More Members" at bounding box center [732, 524] width 563 height 18
select select"] "player"
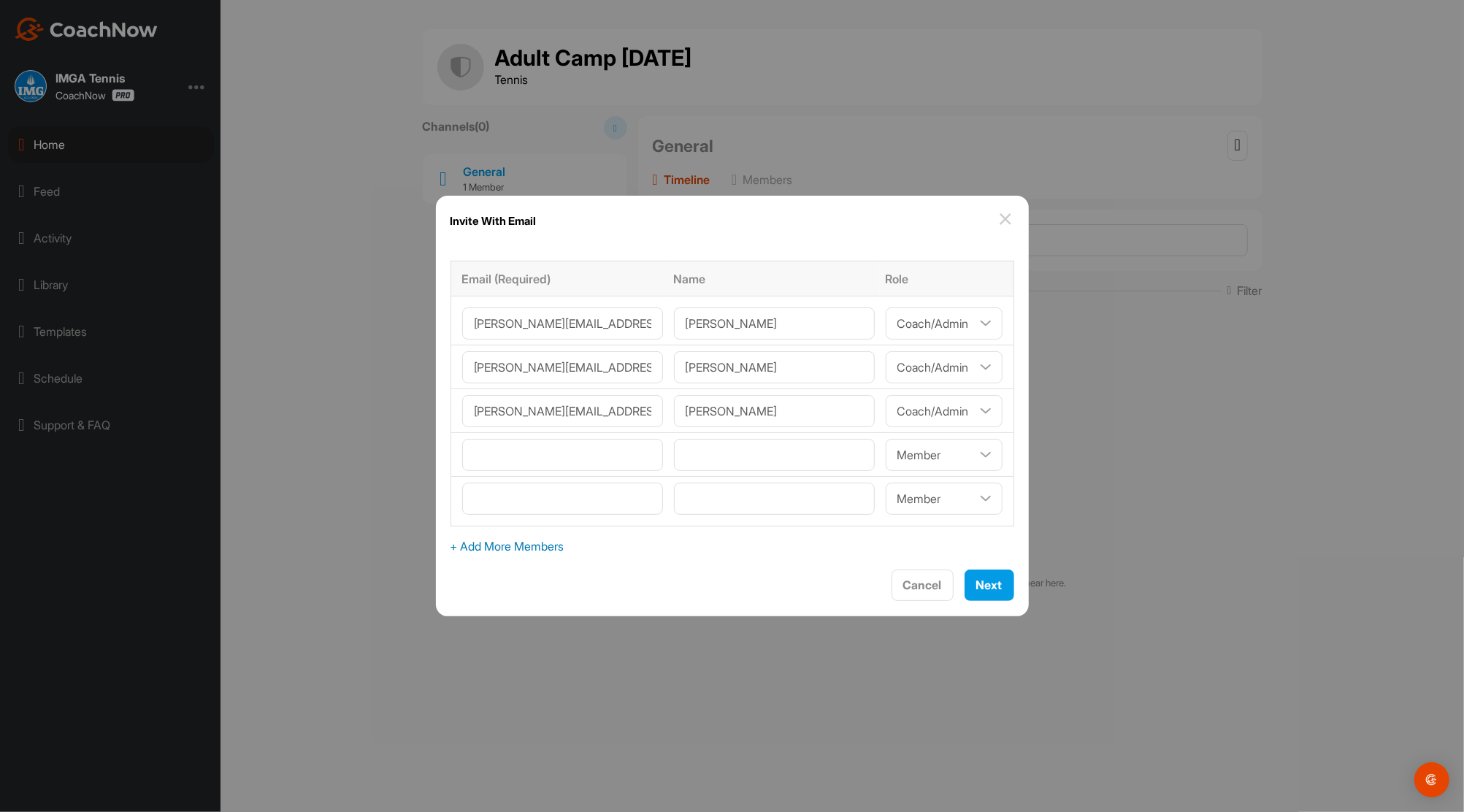
click at [515, 552] on span "+ Add More Members" at bounding box center [732, 546] width 563 height 18
select select"] "player"
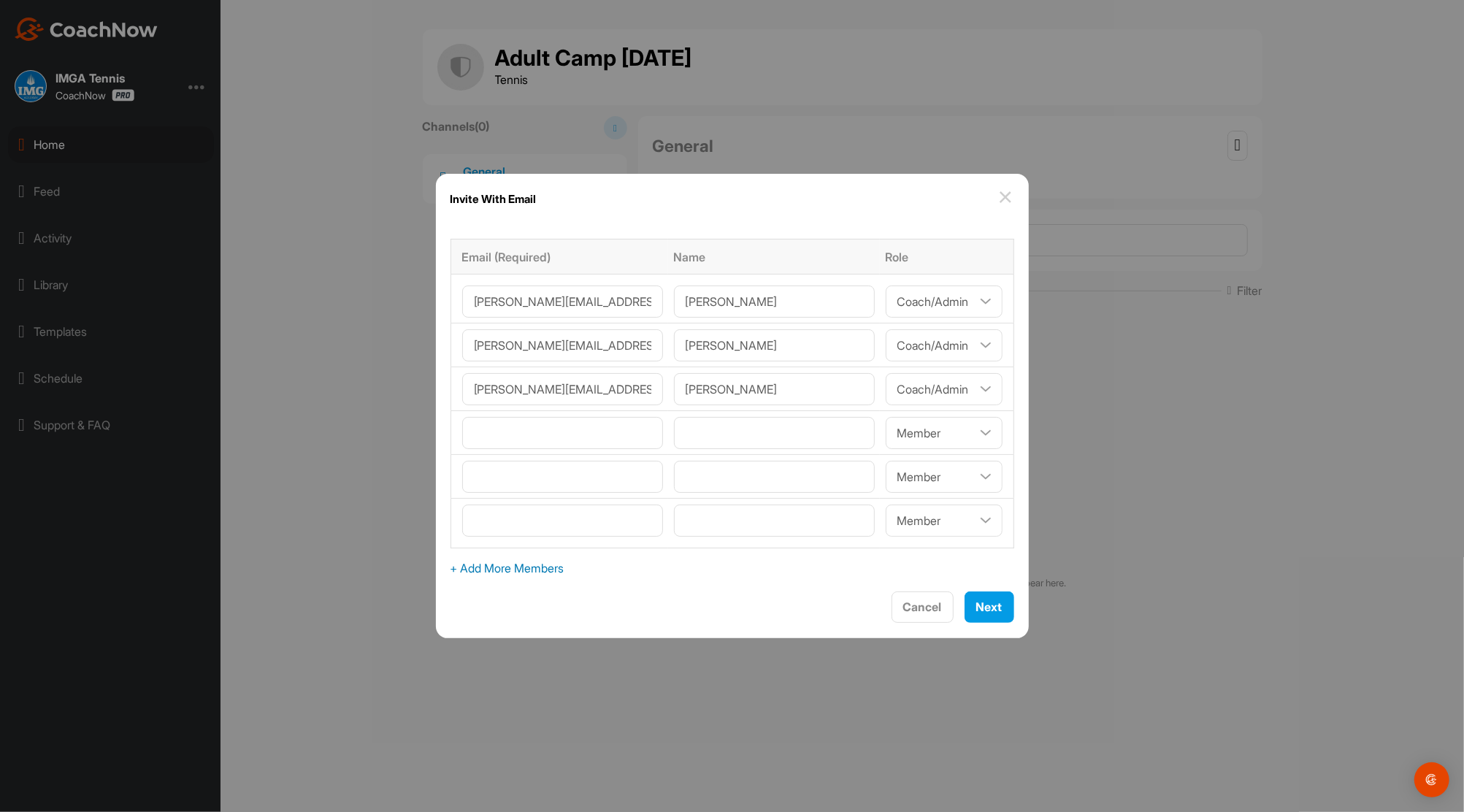
click at [514, 564] on span "+ Add More Members" at bounding box center [732, 568] width 563 height 18
select select"] "player"
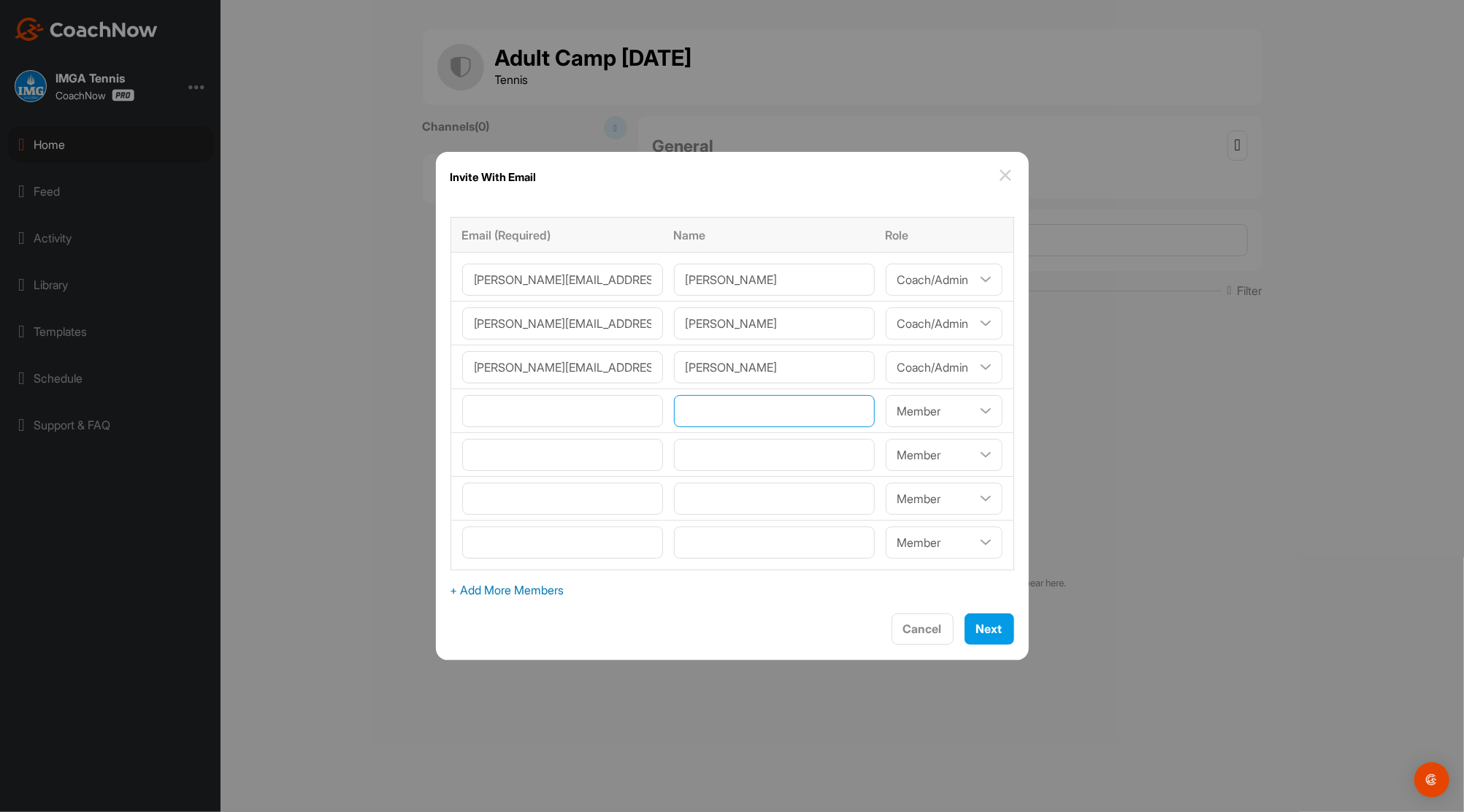
click at [710, 403] on input"] "text" at bounding box center [775, 411] width 201 height 32
click at [758, 404] on input"] "text" at bounding box center [775, 411] width 201 height 32
type input"] "Lang Liu"
click at [609, 411] on input"] "email" at bounding box center [563, 411] width 201 height 32
click at [505, 415] on input"] "email" at bounding box center [563, 411] width 201 height 32
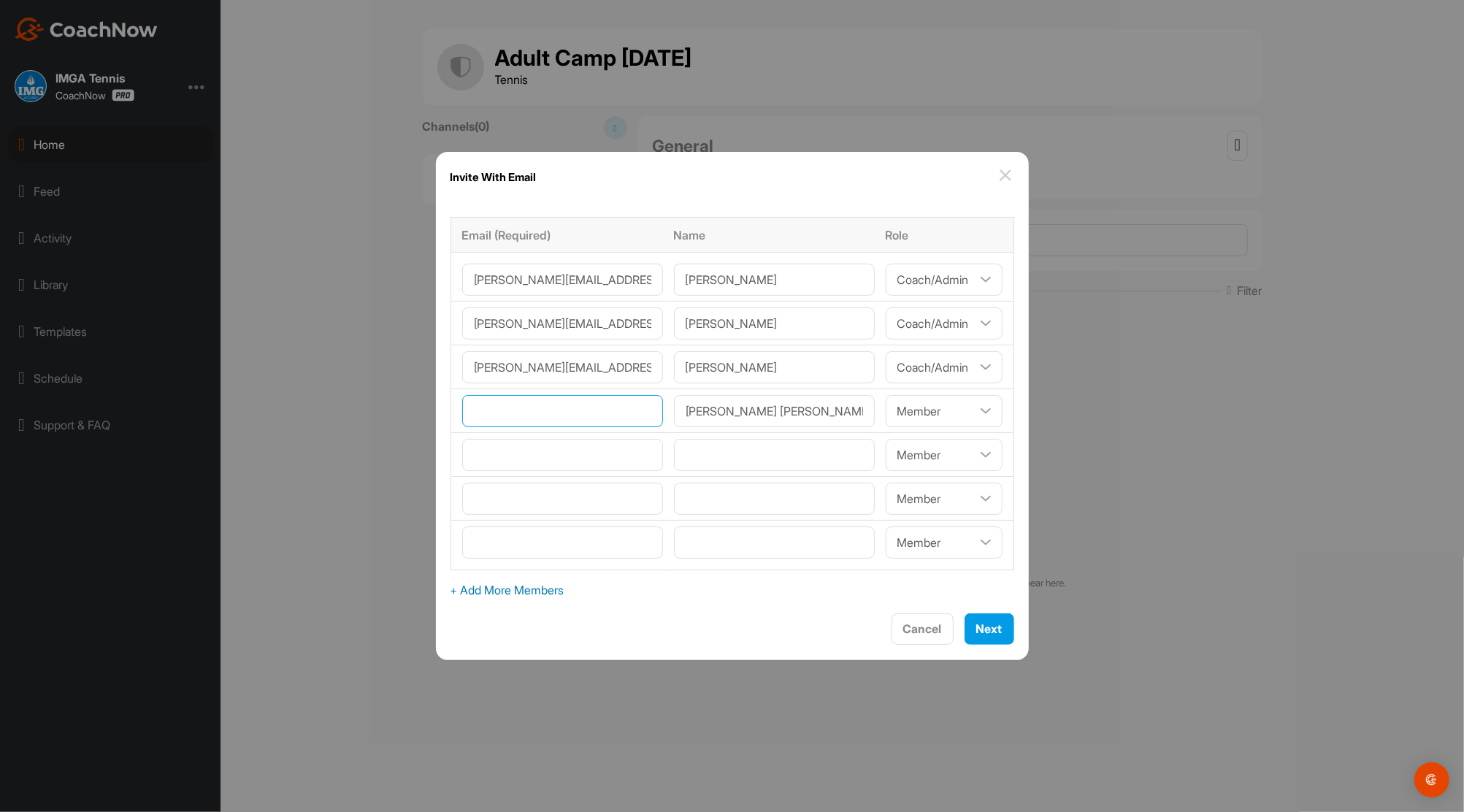
paste input"] "ll641817331@gmail.com"
type input"] "ll641817331@gmail.com"
click at [725, 456] on input"] "text" at bounding box center [775, 455] width 201 height 32
click at [712, 454] on input"] "text" at bounding box center [775, 455] width 201 height 32
type input"] "Hao Wen"
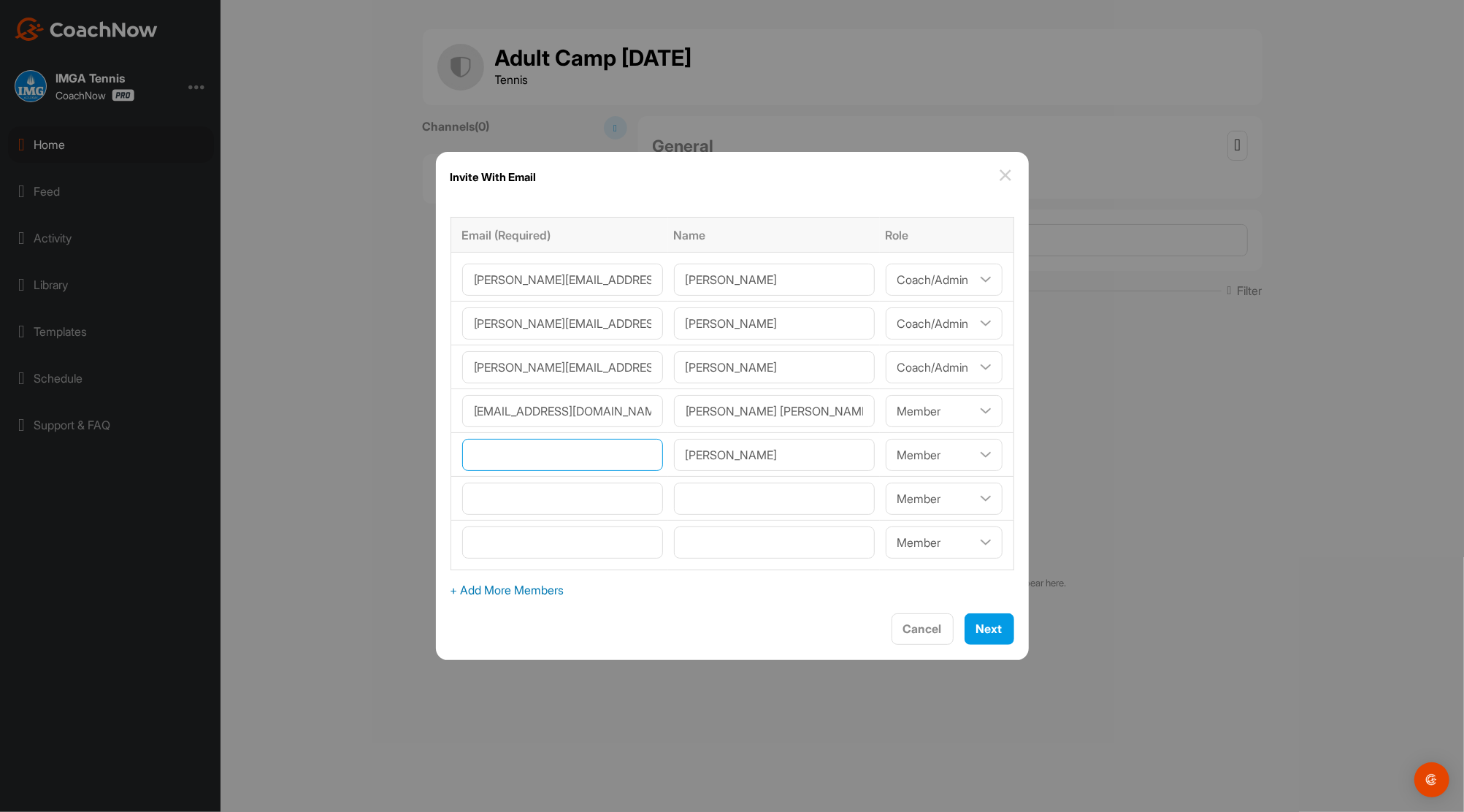
click at [563, 454] on input"] "email" at bounding box center [563, 455] width 201 height 32
click at [501, 451] on input"] "email" at bounding box center [563, 455] width 201 height 32
paste input"] "pku.wenhao@gmail.com"
type input"] "pku.wenhao@gmail.com"
click at [764, 497] on input"] "text" at bounding box center [775, 499] width 201 height 32
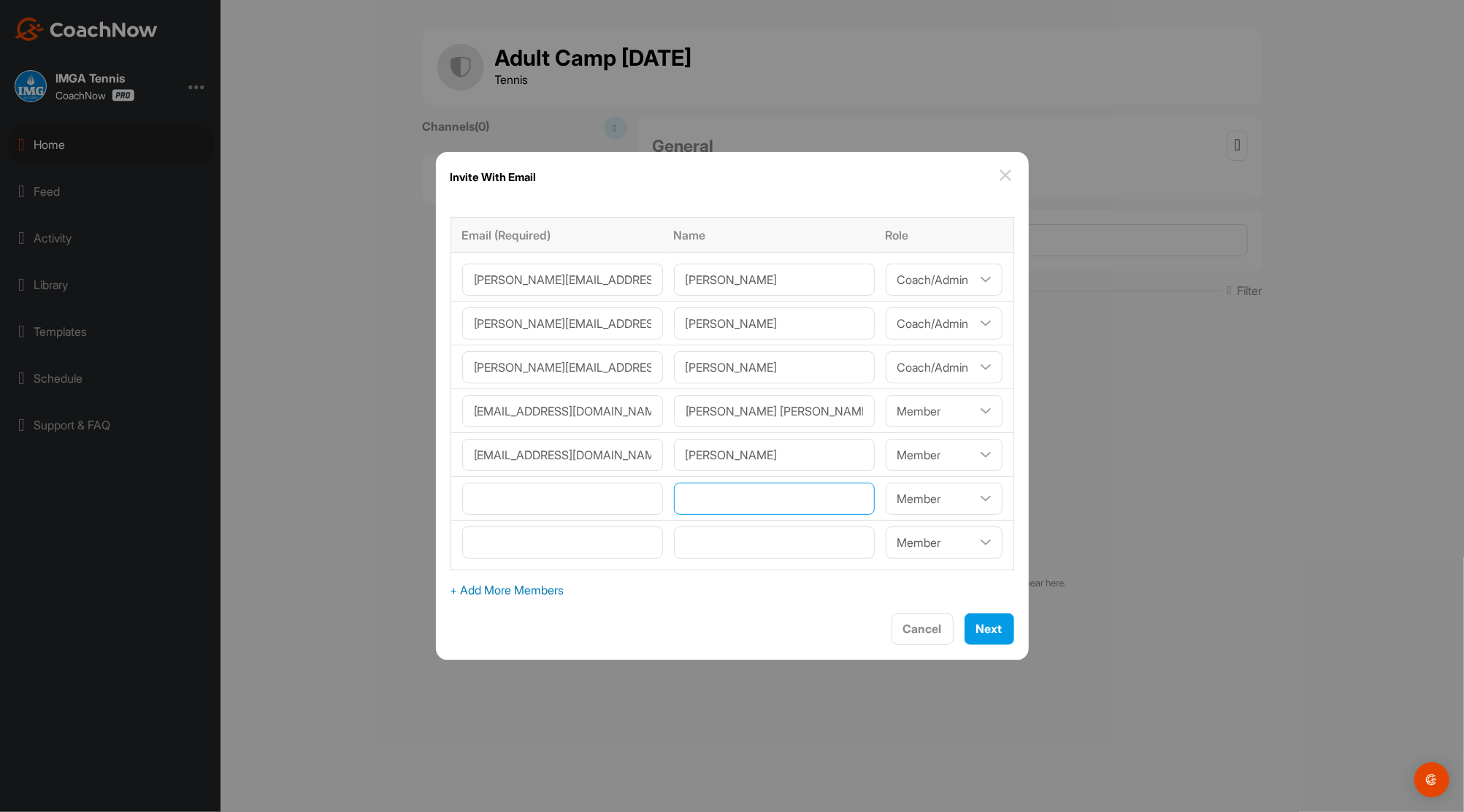
click at [724, 502] on input"] "text" at bounding box center [775, 499] width 201 height 32
type input"] "Maria Sebastian"
click at [533, 500] on input"] "email" at bounding box center [563, 499] width 201 height 32
click at [544, 499] on input"] "email" at bounding box center [563, 499] width 201 height 32
paste input"] "vsebastiandds@yahoo.com"
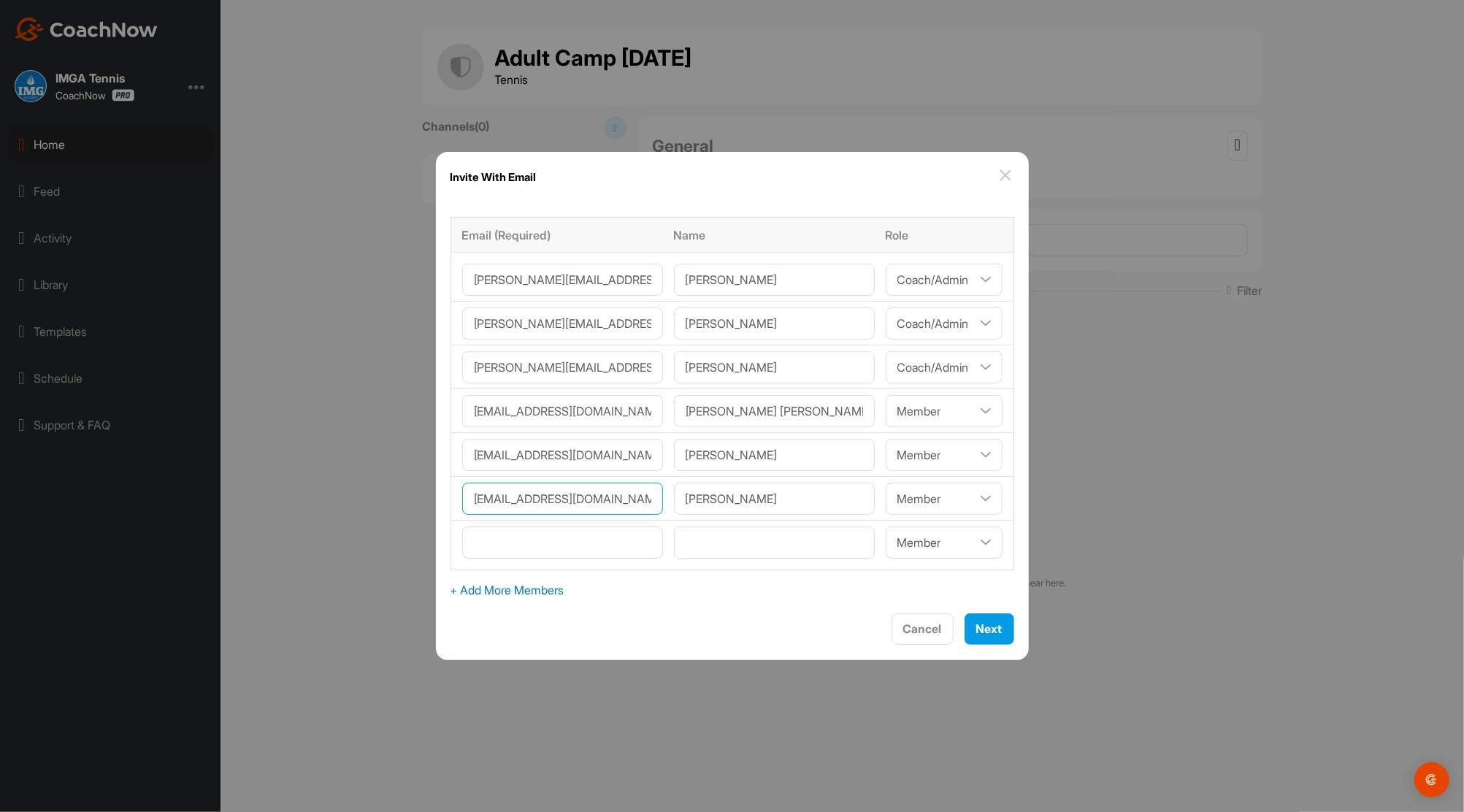
type input"] "vsebastiandds@yahoo.com"
click at [779, 540] on input"] "text" at bounding box center [775, 543] width 201 height 32
click at [701, 537] on input"] "text" at bounding box center [775, 543] width 201 height 32
type input"] "Cris Sebastian"
click at [517, 532] on input"] "email" at bounding box center [563, 543] width 201 height 32
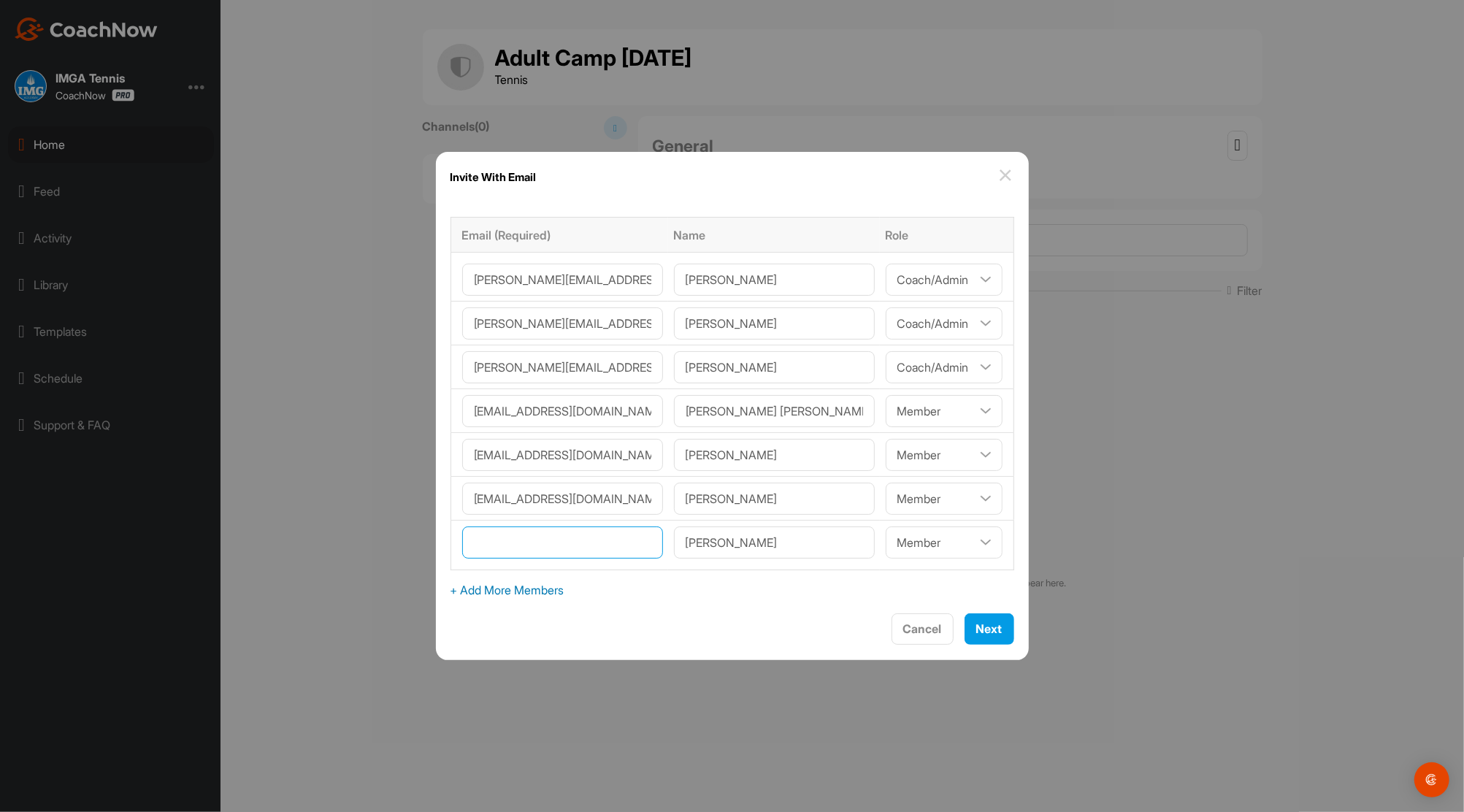
click at [518, 540] on input"] "email" at bounding box center [563, 543] width 201 height 32
paste input"] "vsebastiandds@yahoo.com"
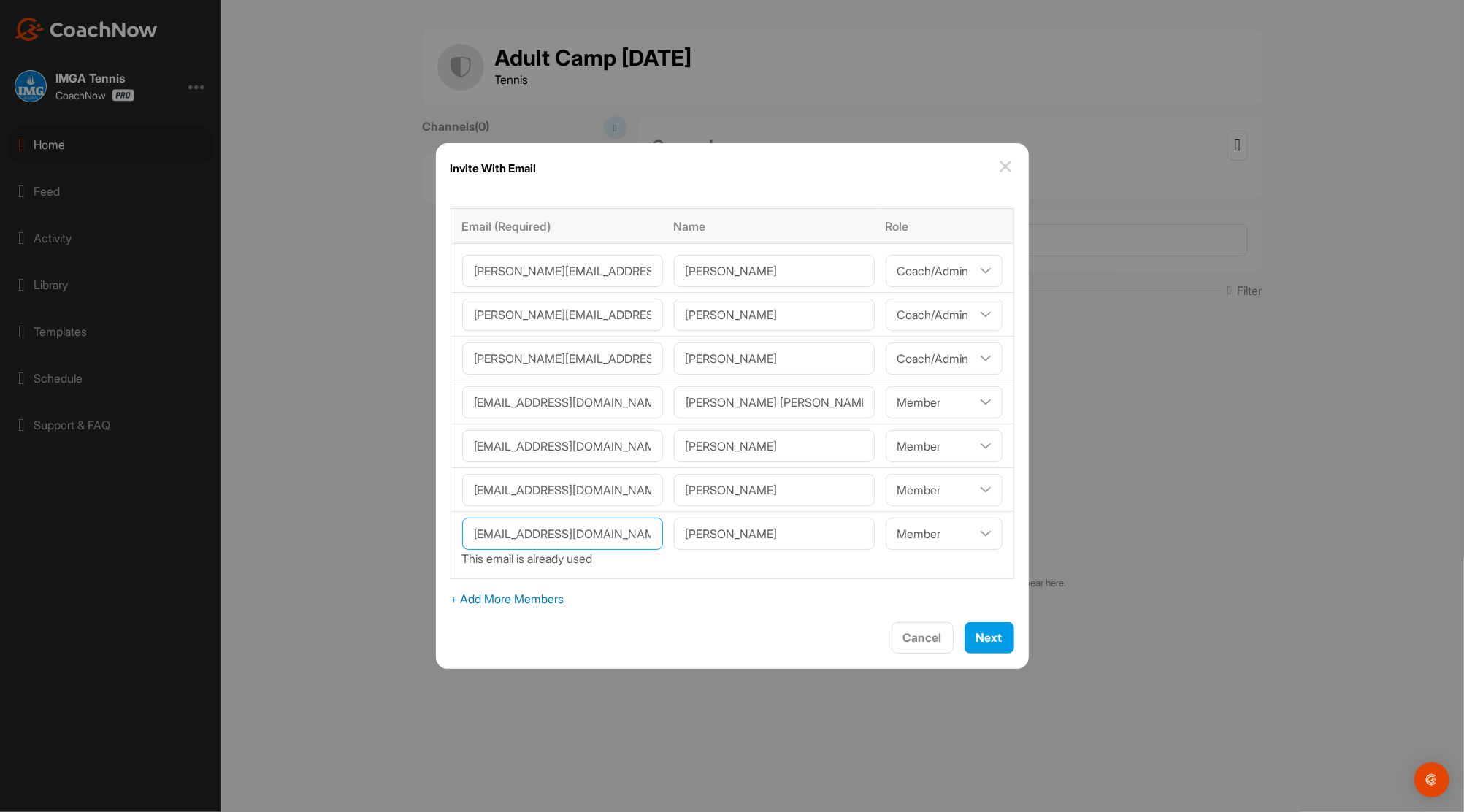
type input"] "vsebastiandds@yahoo.com"
click at [789, 485] on input"] "Maria Sebastian" at bounding box center [775, 490] width 201 height 32
type input"] "M"
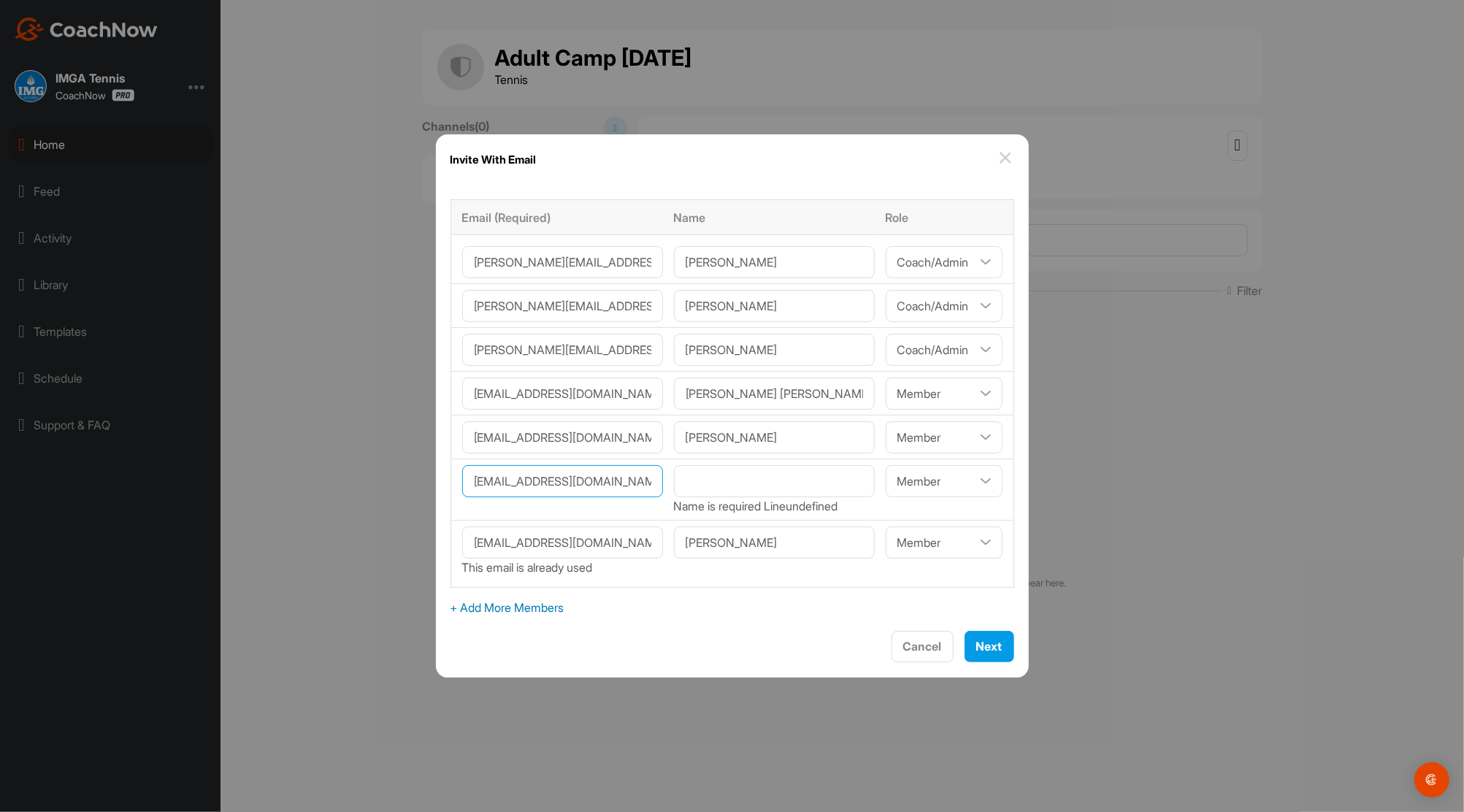
click at [649, 482] on input"] "vsebastiandds@yahoo.com" at bounding box center [563, 481] width 201 height 32
type input"] "v"
click at [707, 472] on input"] "text" at bounding box center [775, 481] width 201 height 32
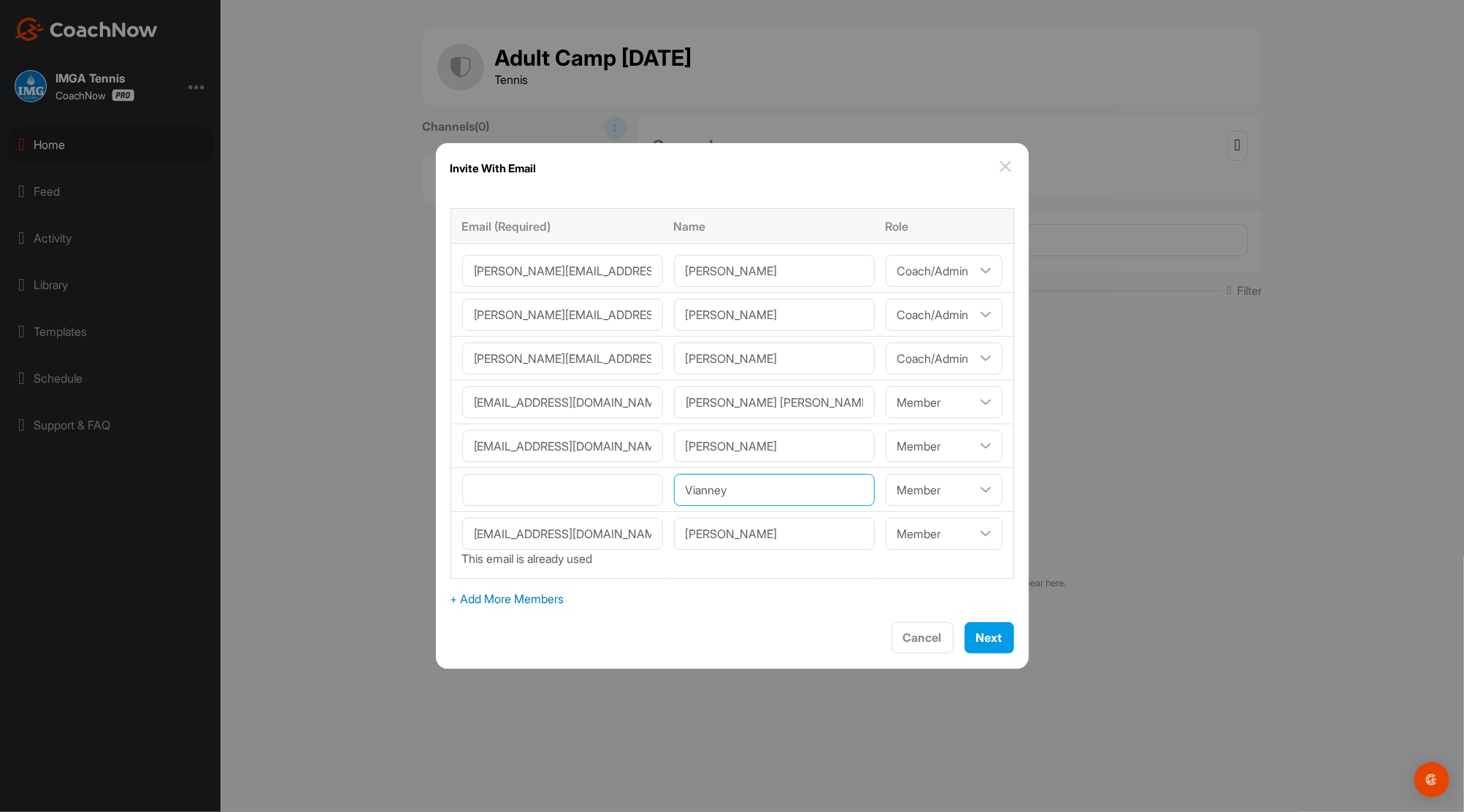
click at [749, 487] on input"] "Vianney" at bounding box center [775, 490] width 201 height 32
paste input"] "Garcia Tinajero"
type input"] "Vianney Garcia Tinajero"
click at [570, 487] on input"] "email" at bounding box center [563, 490] width 201 height 32
click at [497, 487] on input"] "email" at bounding box center [563, 490] width 201 height 32
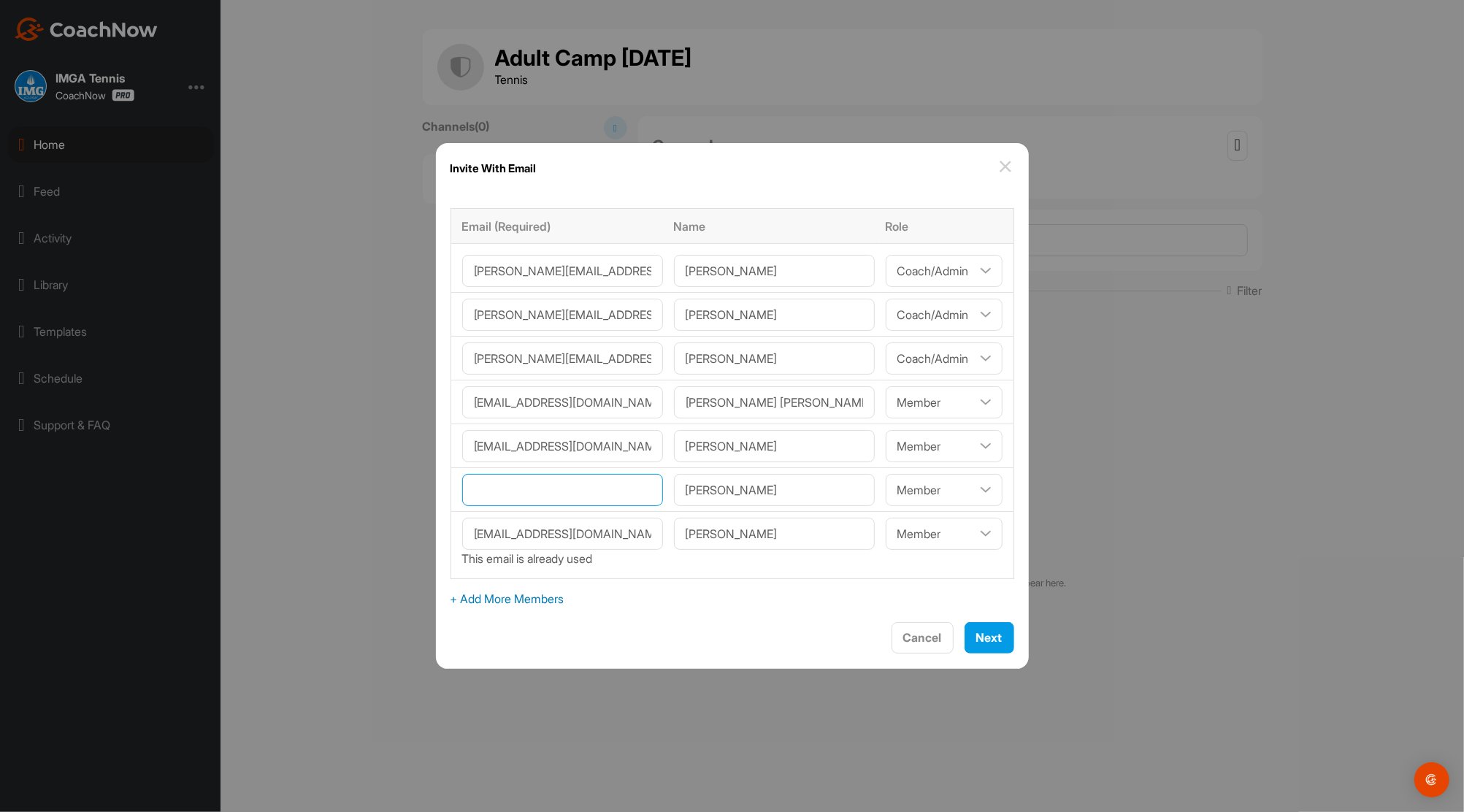
paste input"] "vianneygarcia@hotmail.com"
type input"] "vianneygarcia@hotmail.com"
click at [479, 602] on span "+ Add More Members" at bounding box center [732, 599] width 563 height 18
select select"] "player"
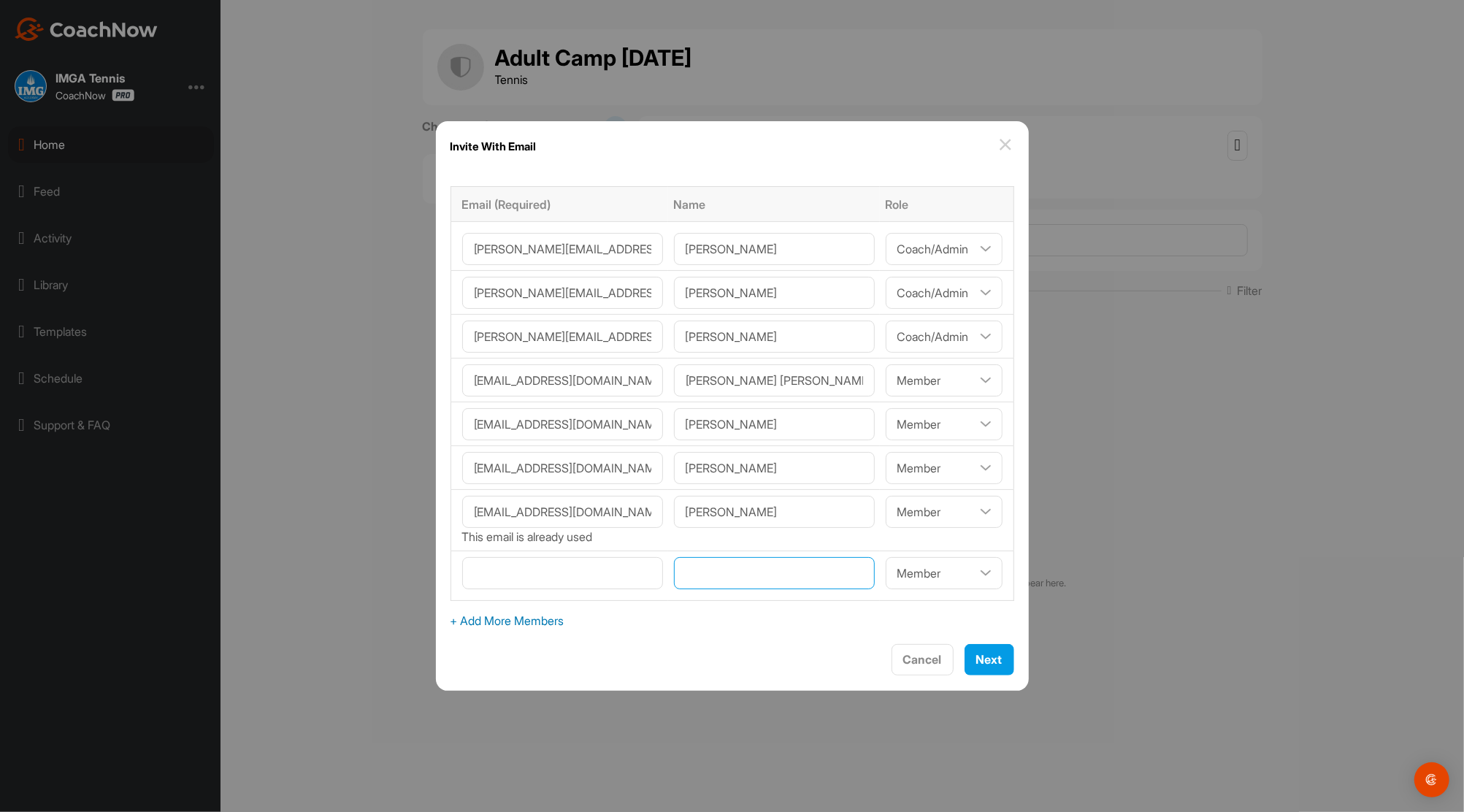
click at [714, 573] on input"] "text" at bounding box center [775, 573] width 201 height 32
click at [696, 565] on input"] "text" at bounding box center [775, 573] width 201 height 32
type input"] "i"
type input"] "Isabella Tadini"
click at [540, 576] on input"] "email" at bounding box center [563, 573] width 201 height 32
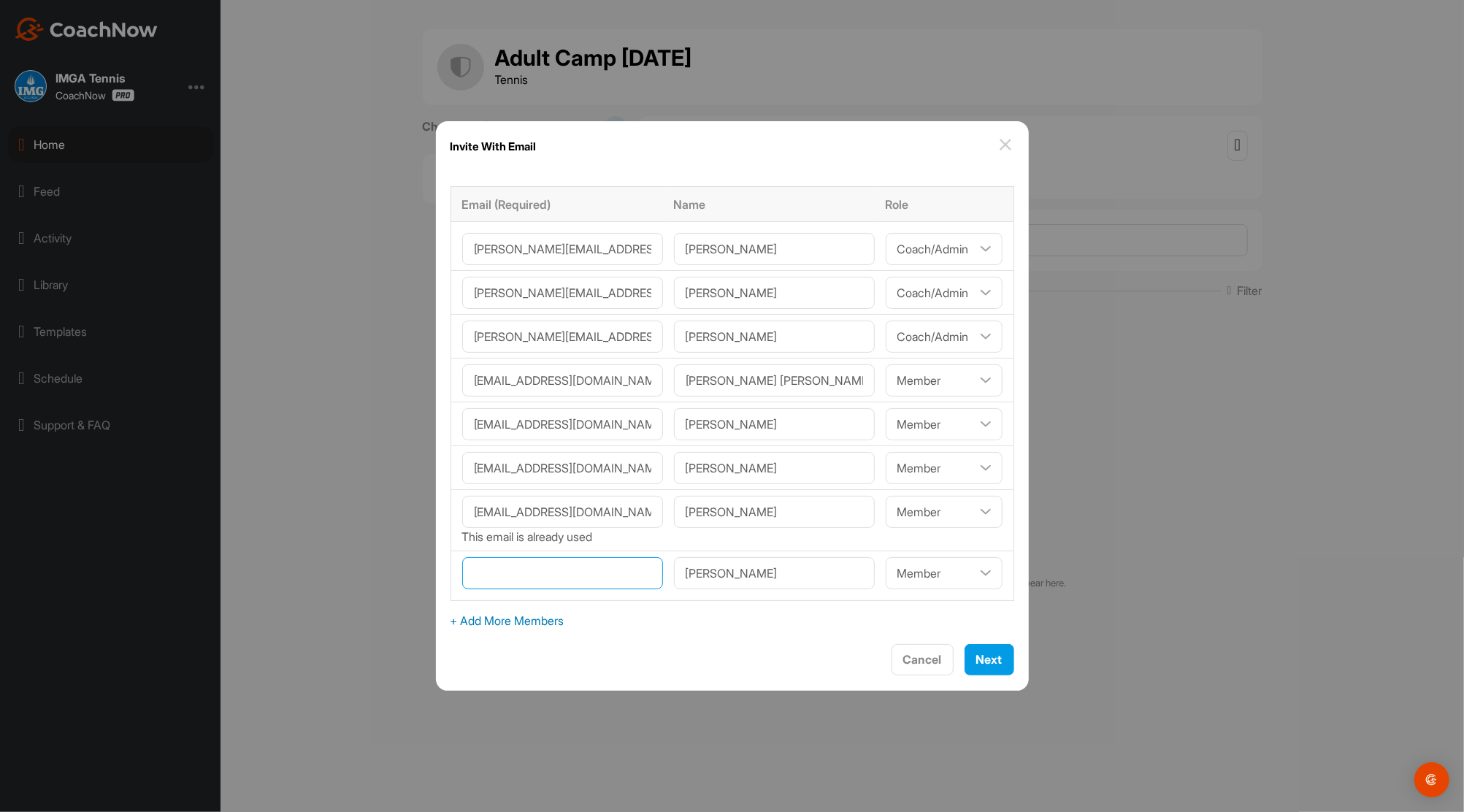
click at [522, 569] on input"] "email" at bounding box center [563, 573] width 201 height 32
paste input"] "tadini.isabella@gmail.com"
type input"] "tadini.isabella@gmail.com"
click at [502, 622] on span "+ Add More Members" at bounding box center [732, 620] width 563 height 18
select select"] "player"
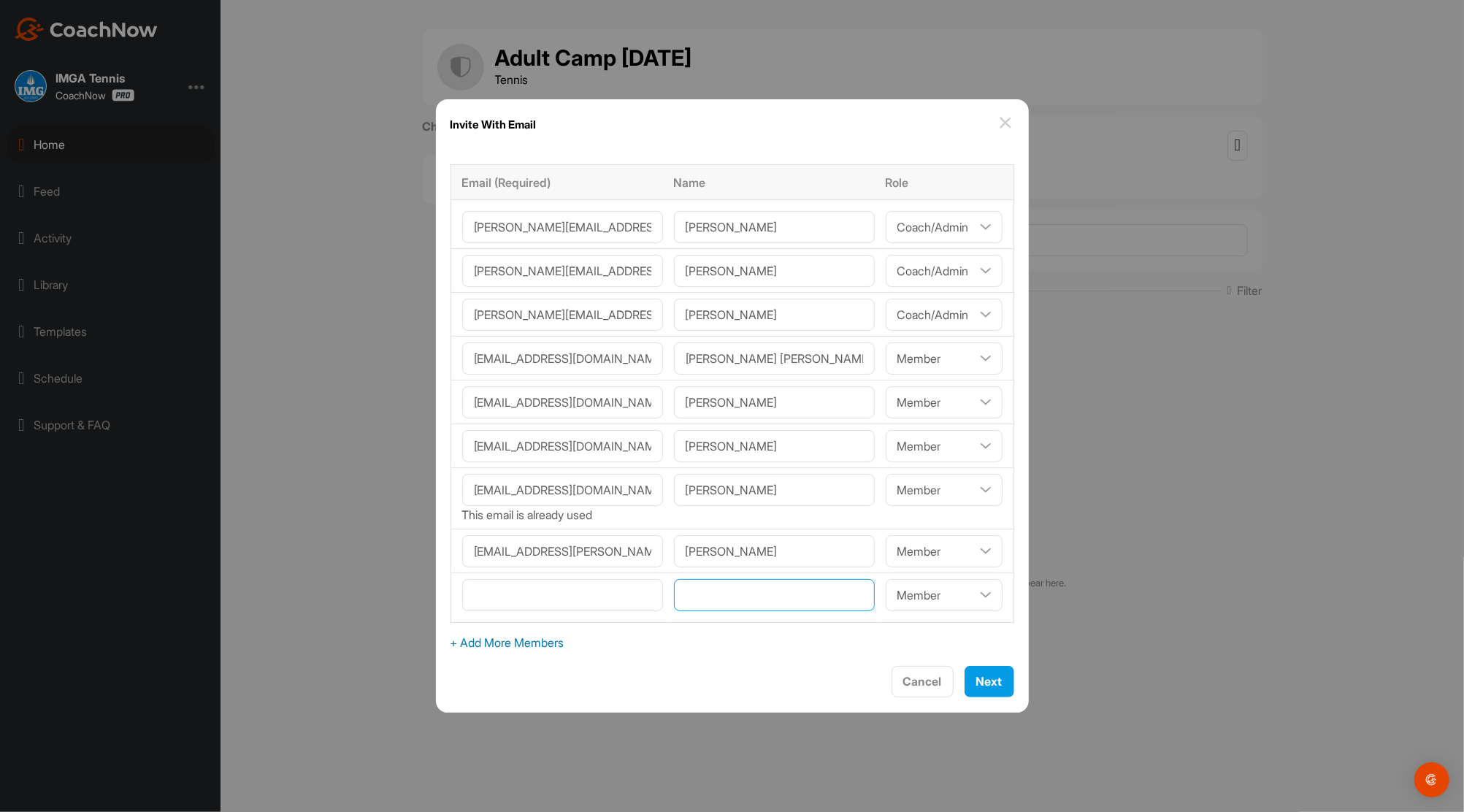
click at [717, 596] on input"] "text" at bounding box center [775, 595] width 201 height 32
type input"] "Christian Tadini"
click at [542, 592] on input"] "email" at bounding box center [563, 595] width 201 height 32
click at [504, 595] on input"] "email" at bounding box center [563, 595] width 201 height 32
paste input"] "chtadini@gmail.com"
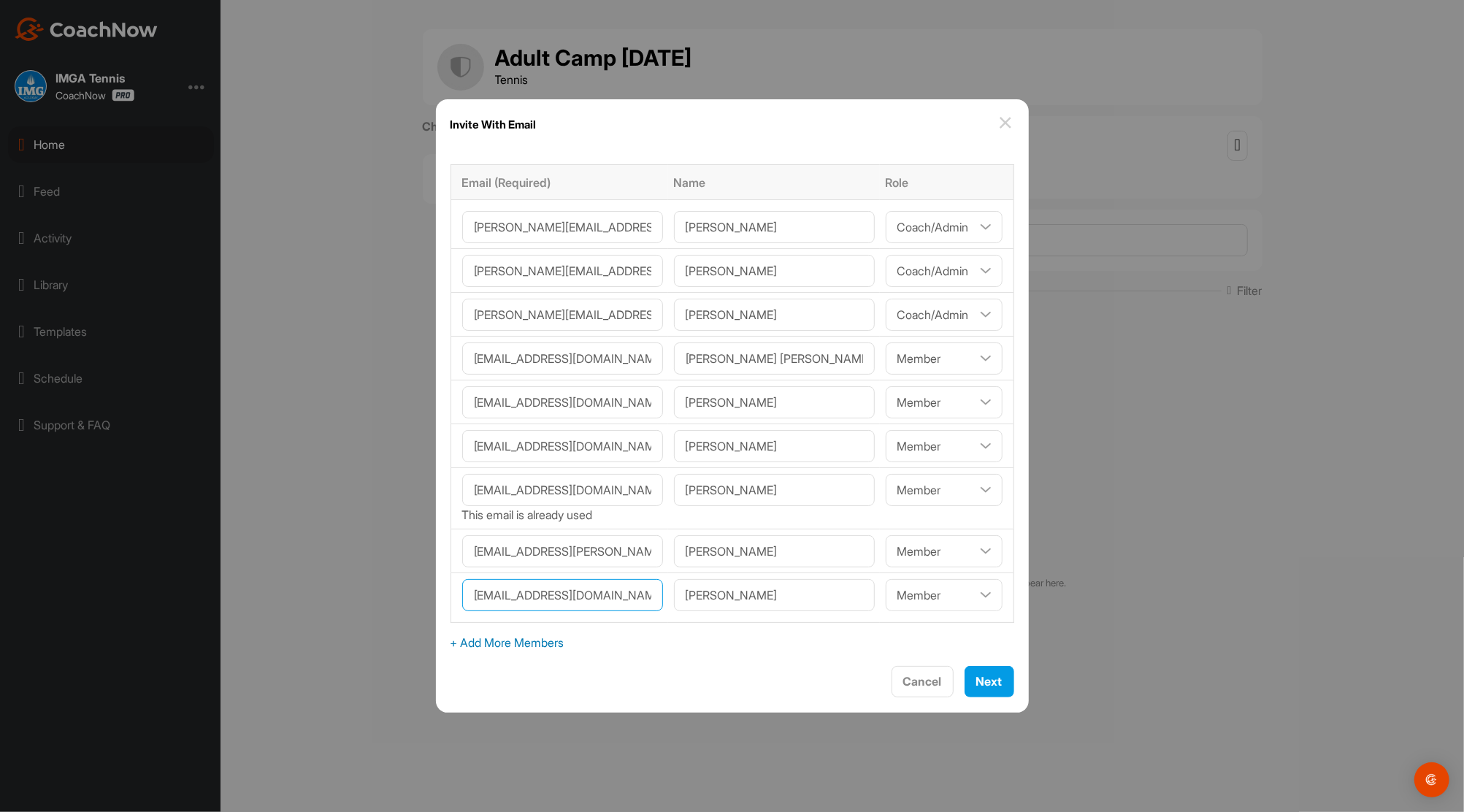
type input"] "chtadini@gmail.com"
click at [543, 373] on input"] "ll641817331@gmail.com" at bounding box center [563, 358] width 201 height 32
click at [624, 592] on input"] "chtadini@gmail.com" at bounding box center [563, 595] width 201 height 32
click at [977, 680] on span "Next" at bounding box center [990, 681] width 26 height 15
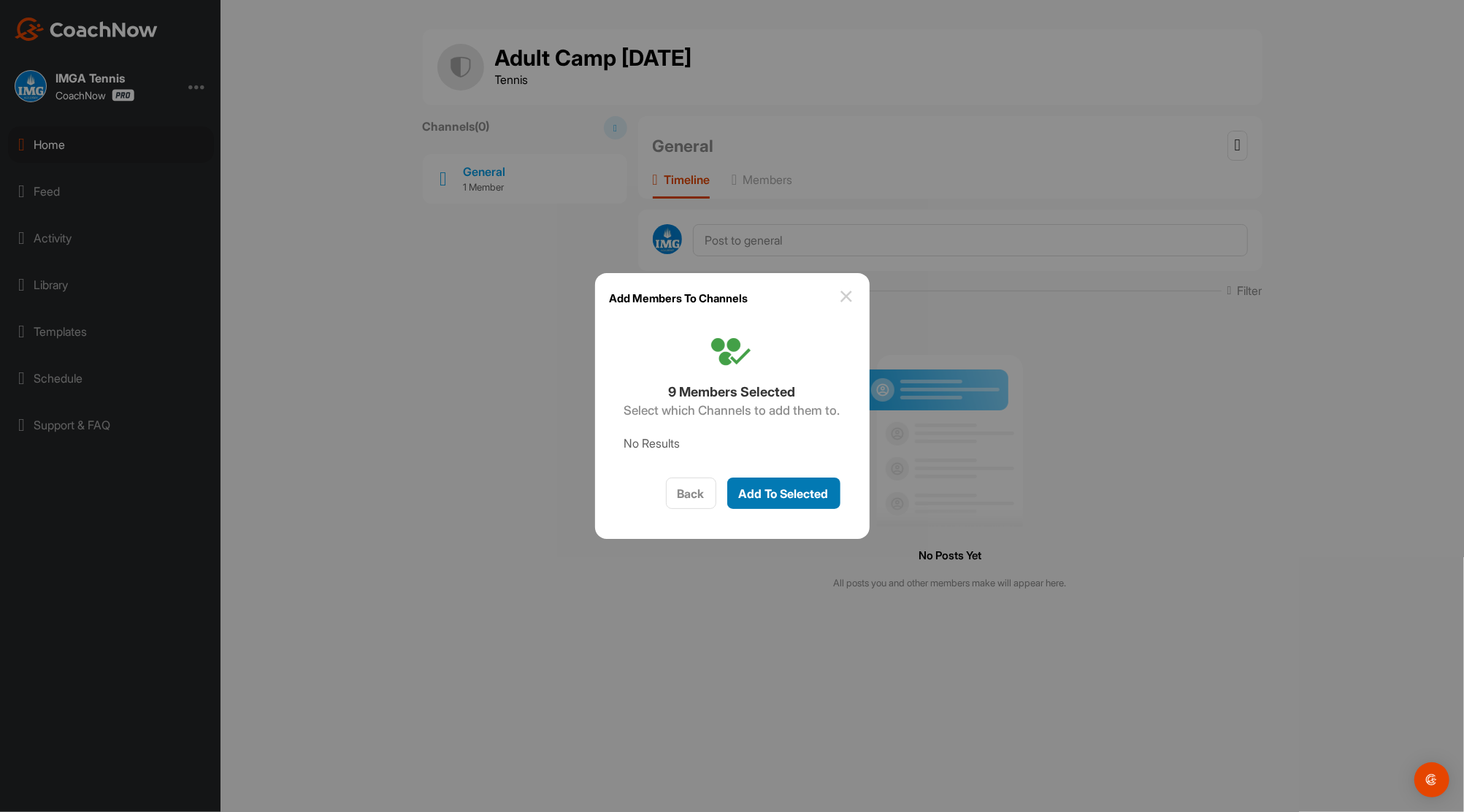
click at [795, 493] on span "Add To Selected" at bounding box center [784, 493] width 90 height 15
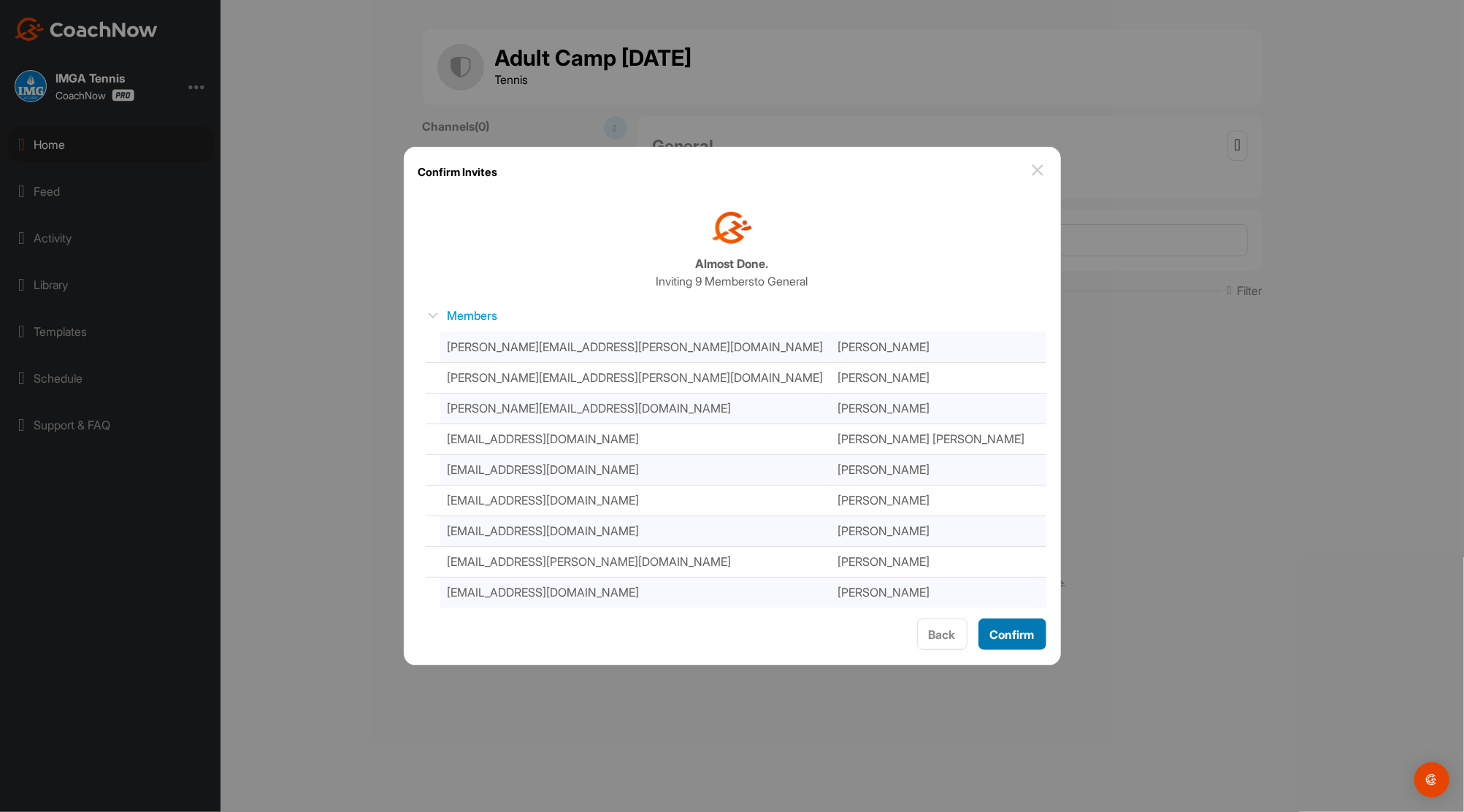
click at [1028, 639] on span "Confirm" at bounding box center [1013, 634] width 45 height 15
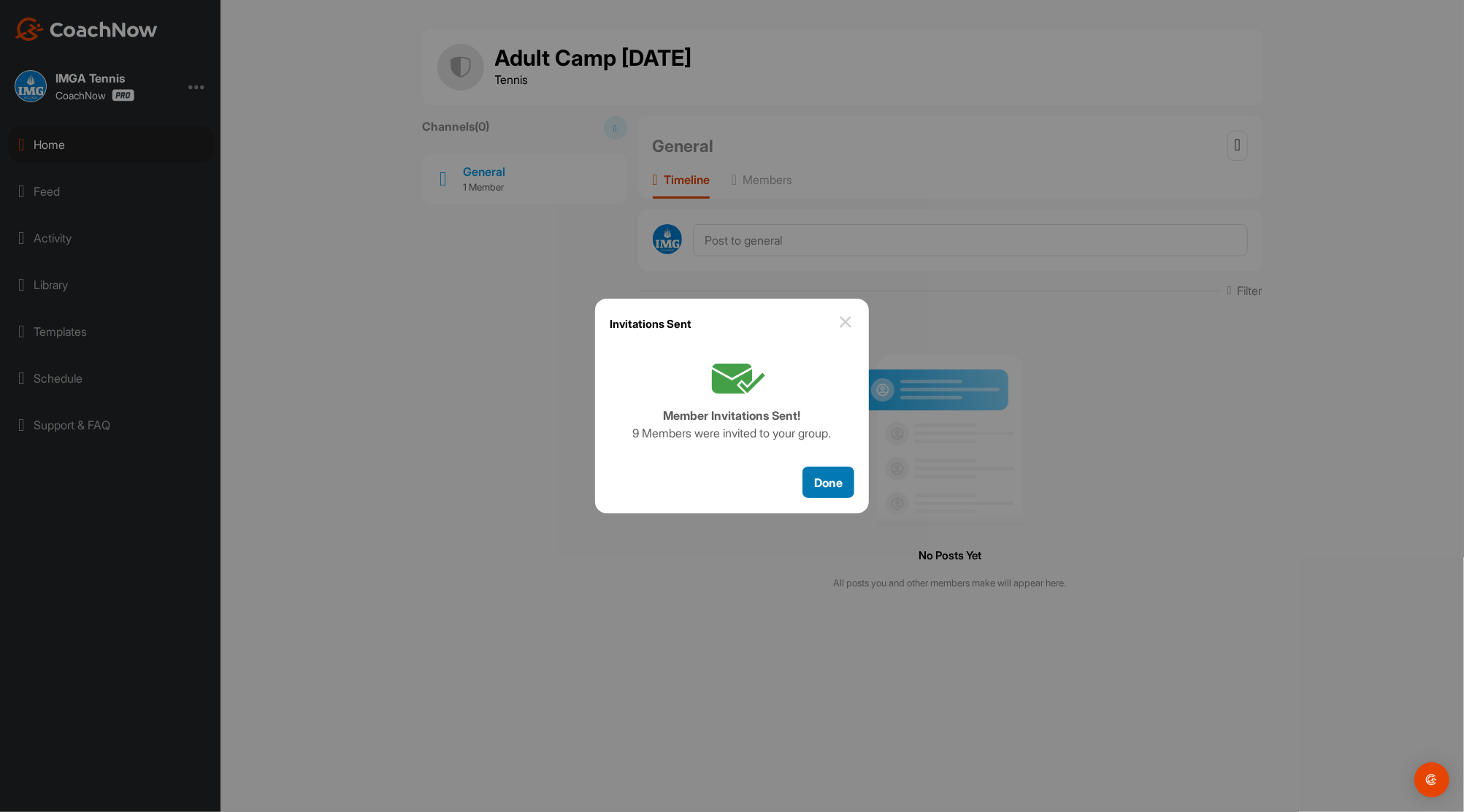
click at [835, 484] on span "Done" at bounding box center [828, 482] width 28 height 15
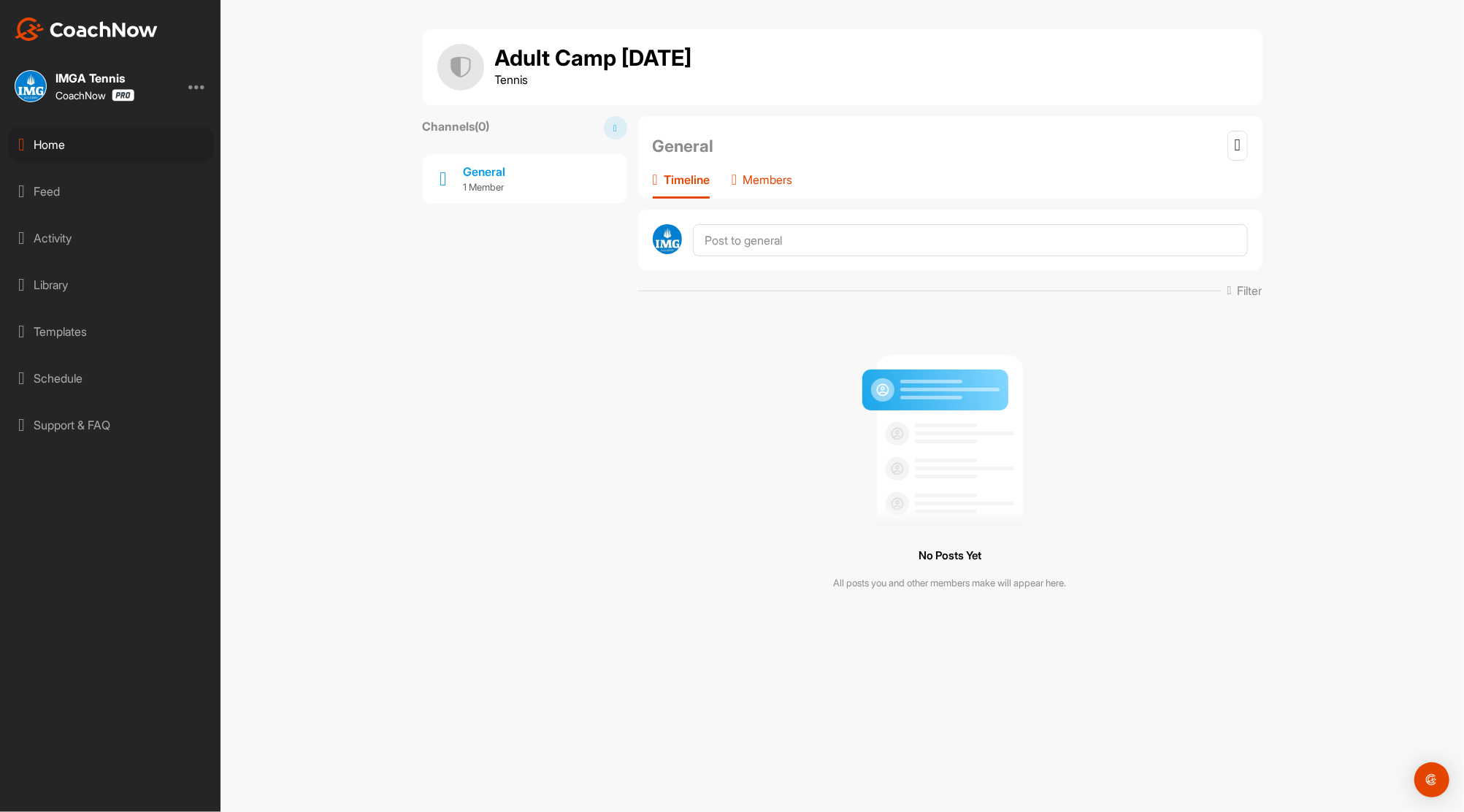
click at [792, 182] on p "Members" at bounding box center [767, 180] width 50 height 15
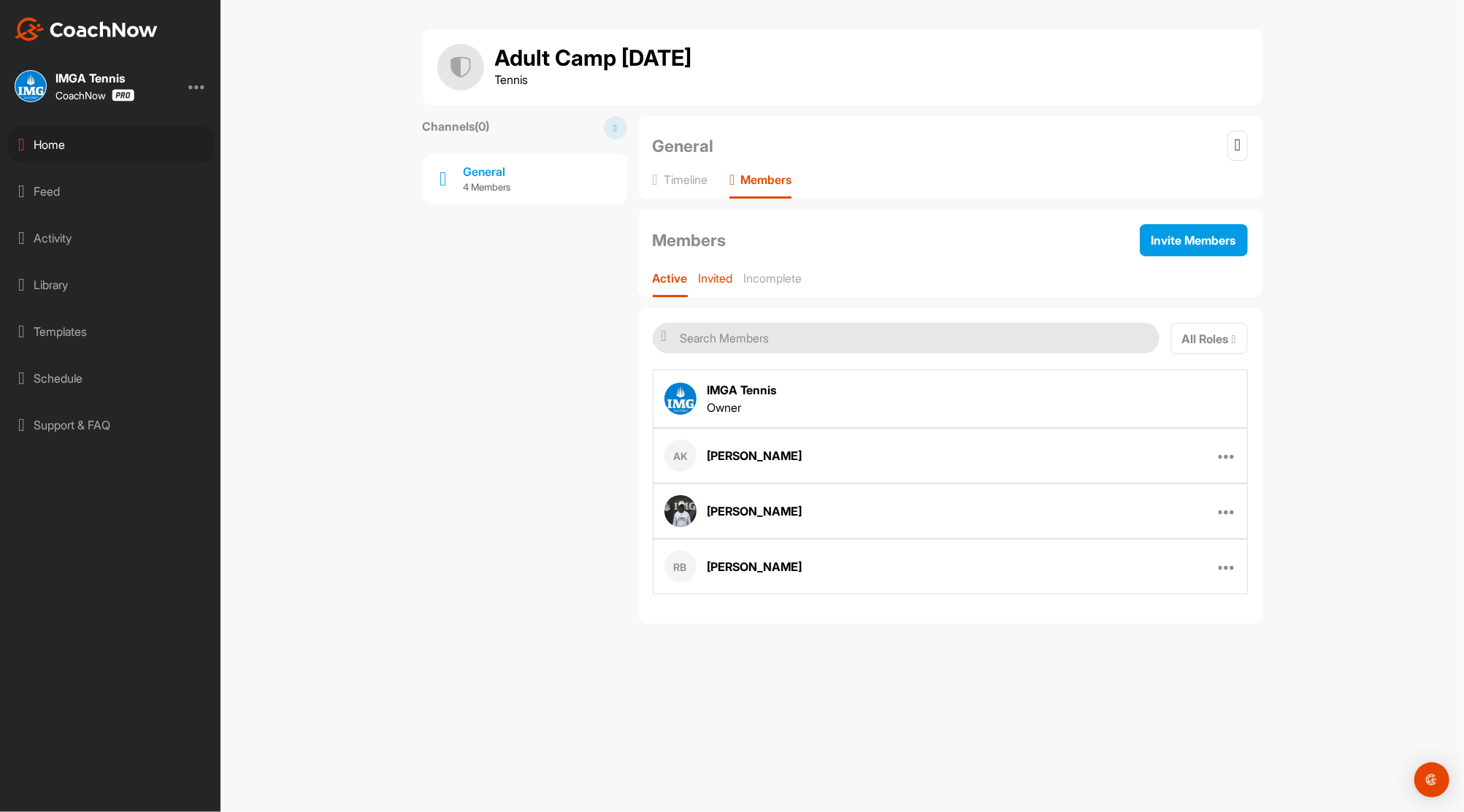
click at [720, 280] on p "Invited" at bounding box center [715, 278] width 35 height 15
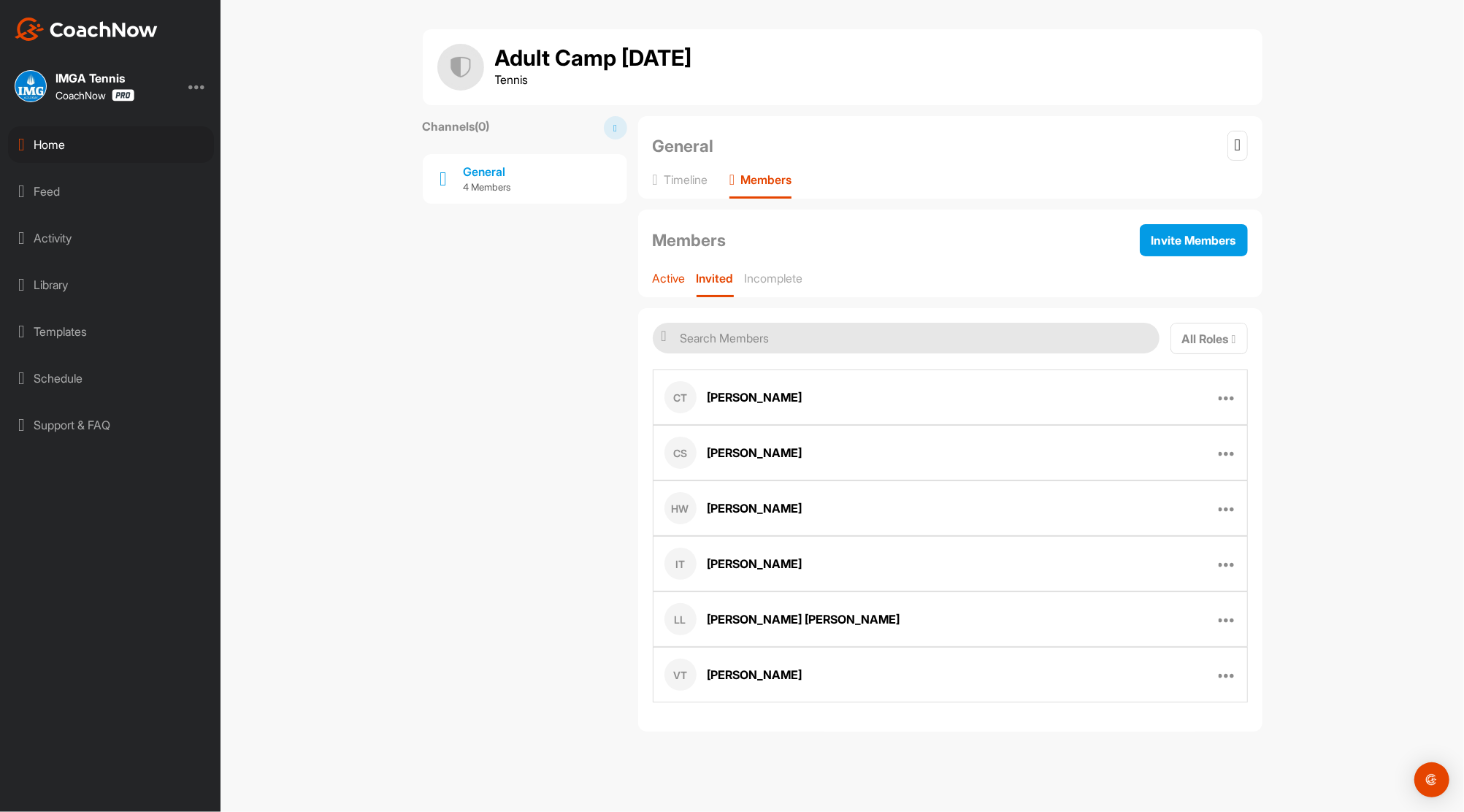
click at [682, 274] on p "Active" at bounding box center [669, 278] width 33 height 15
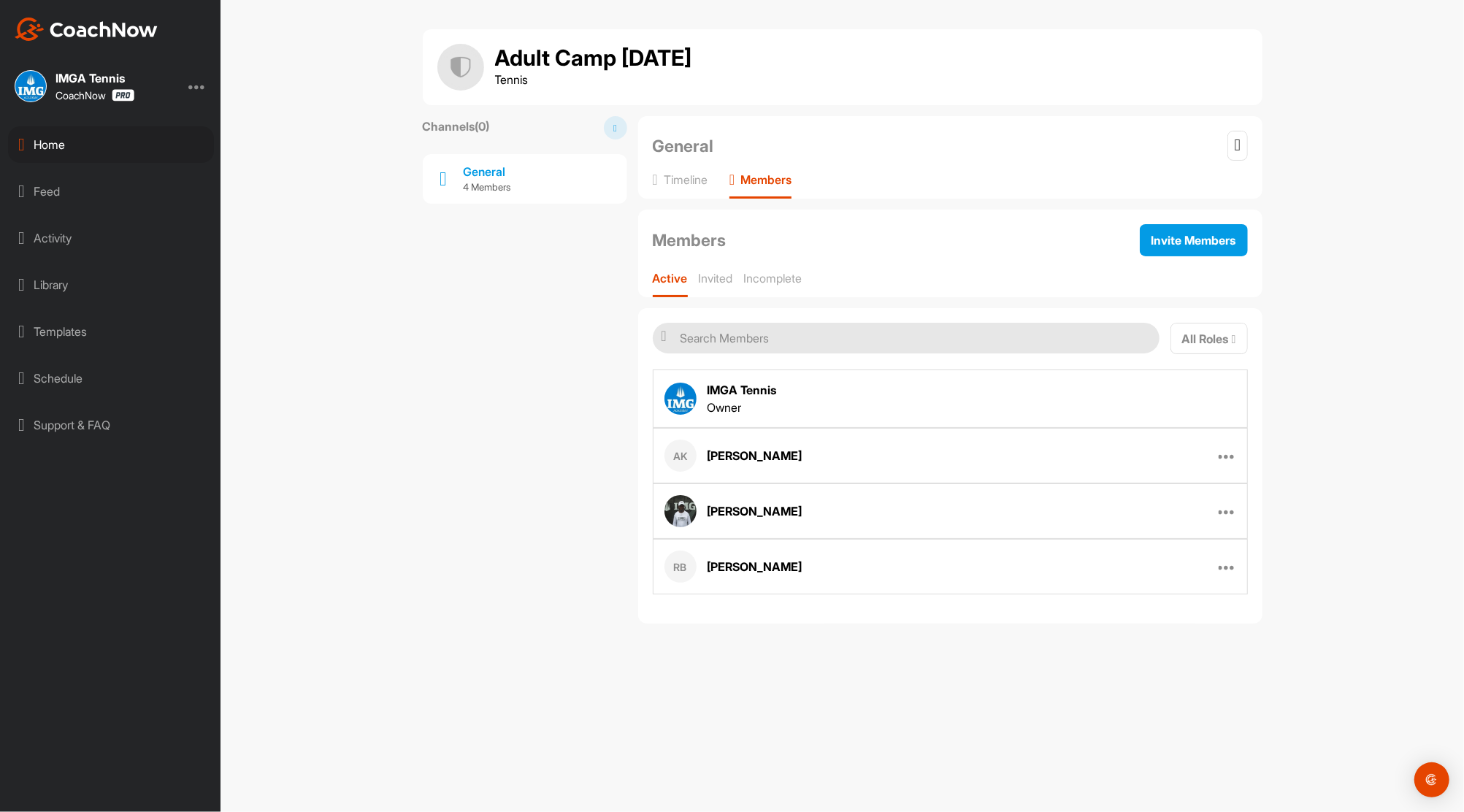
click at [68, 143] on div "Home" at bounding box center [111, 145] width 206 height 37
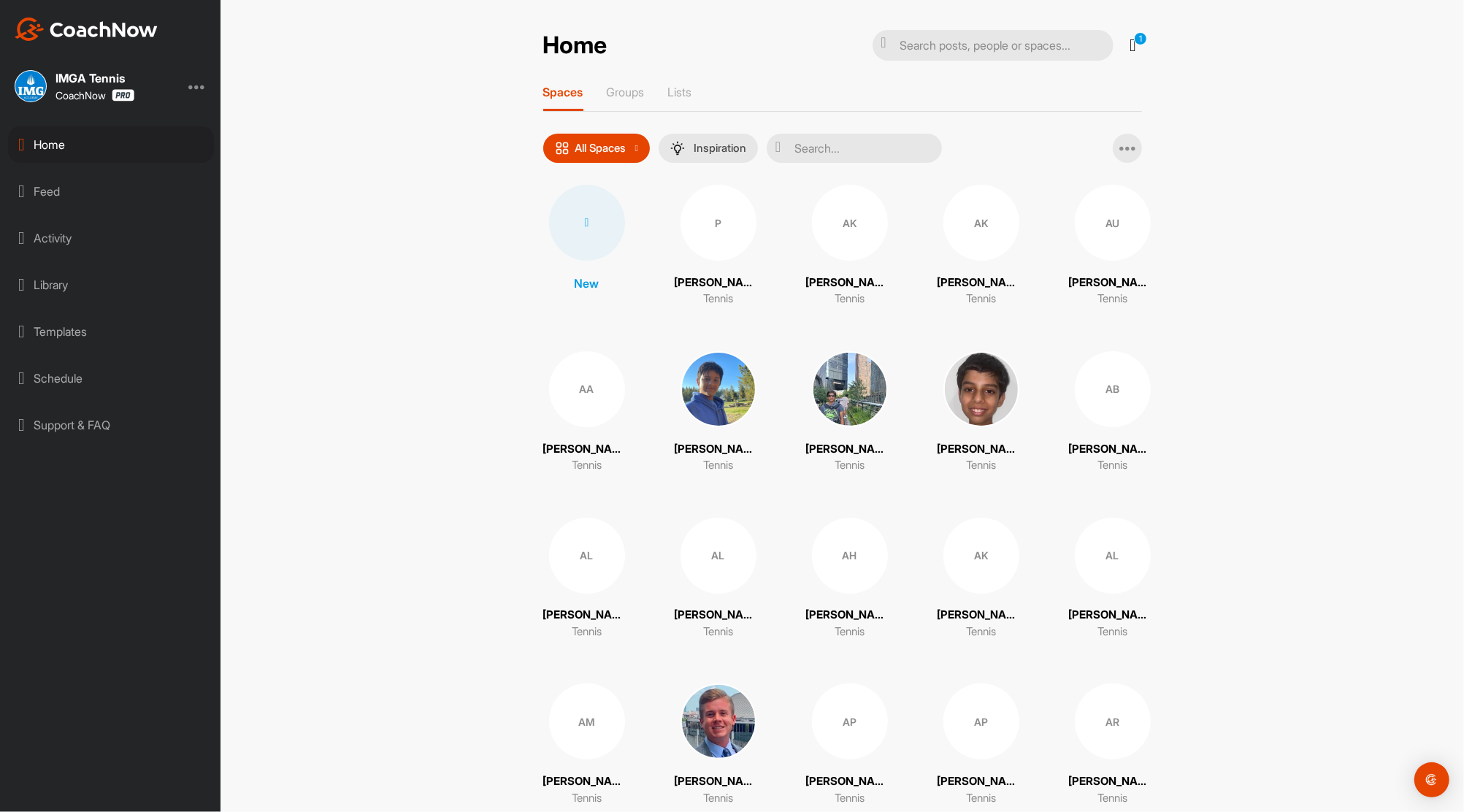
click at [1126, 49] on icon at bounding box center [1133, 45] width 18 height 18
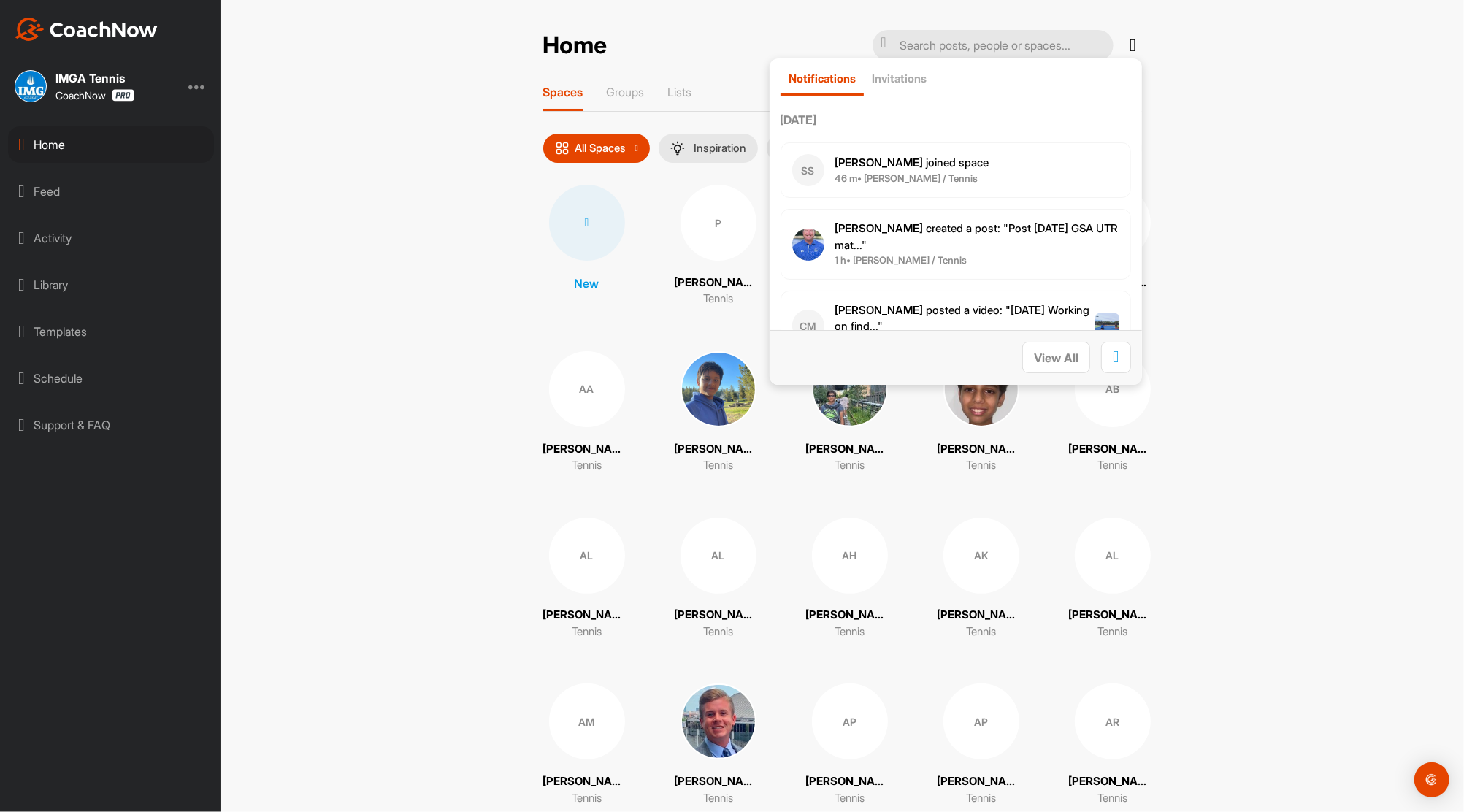
click at [937, 173] on b "46 m • Sophia S. / Tennis" at bounding box center [907, 178] width 143 height 12
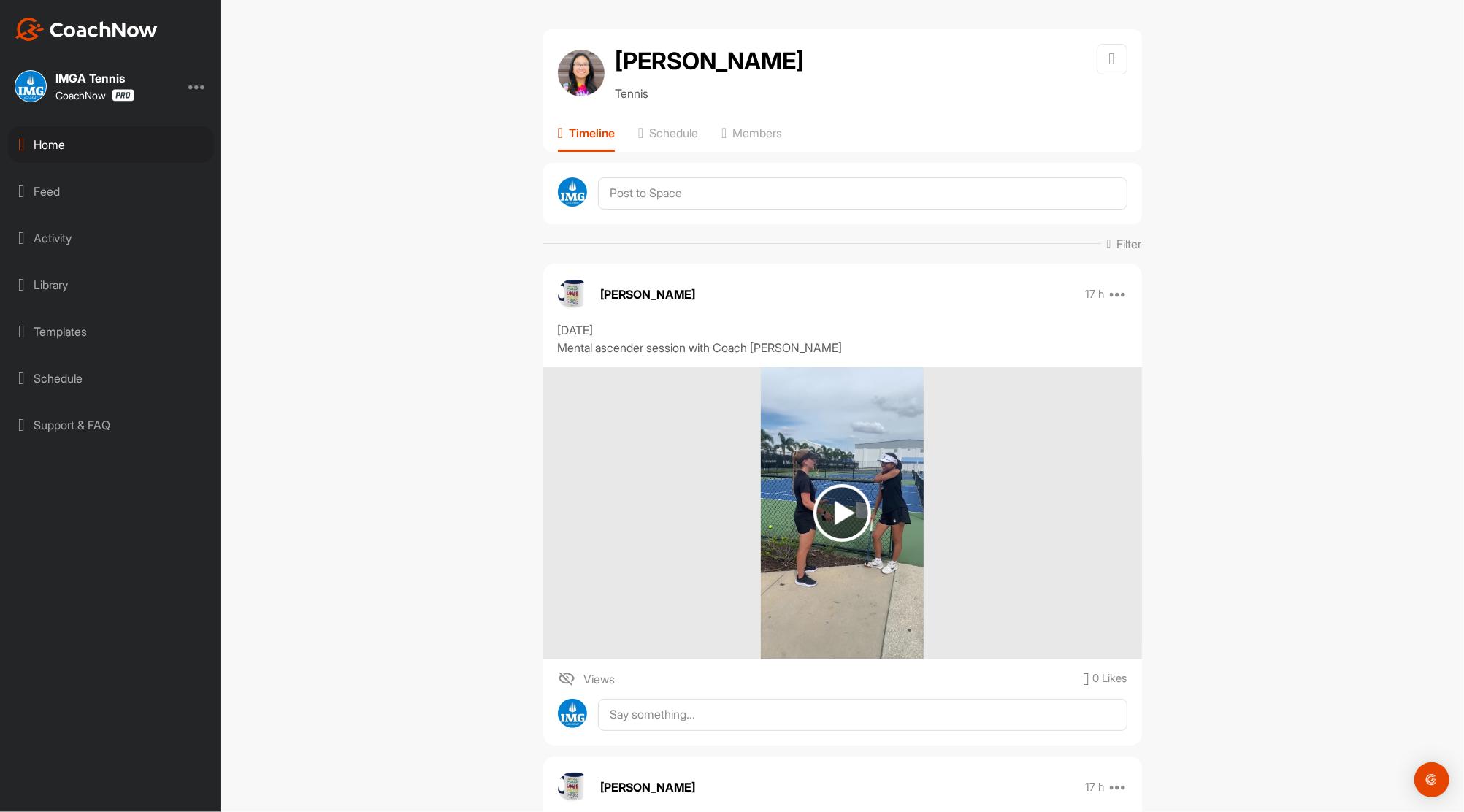
click at [52, 153] on div "Home" at bounding box center [111, 145] width 206 height 37
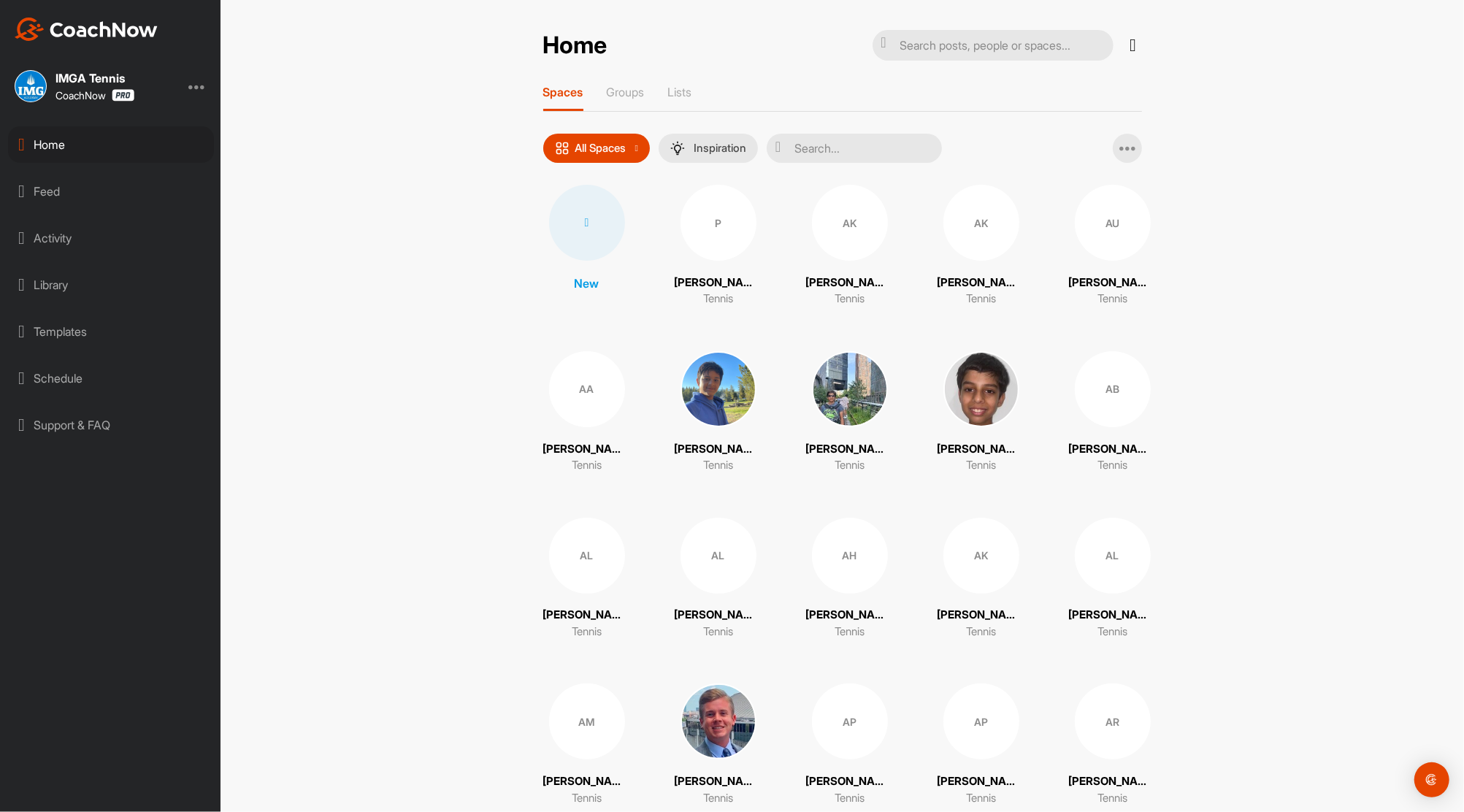
click at [1125, 45] on icon at bounding box center [1133, 45] width 18 height 18
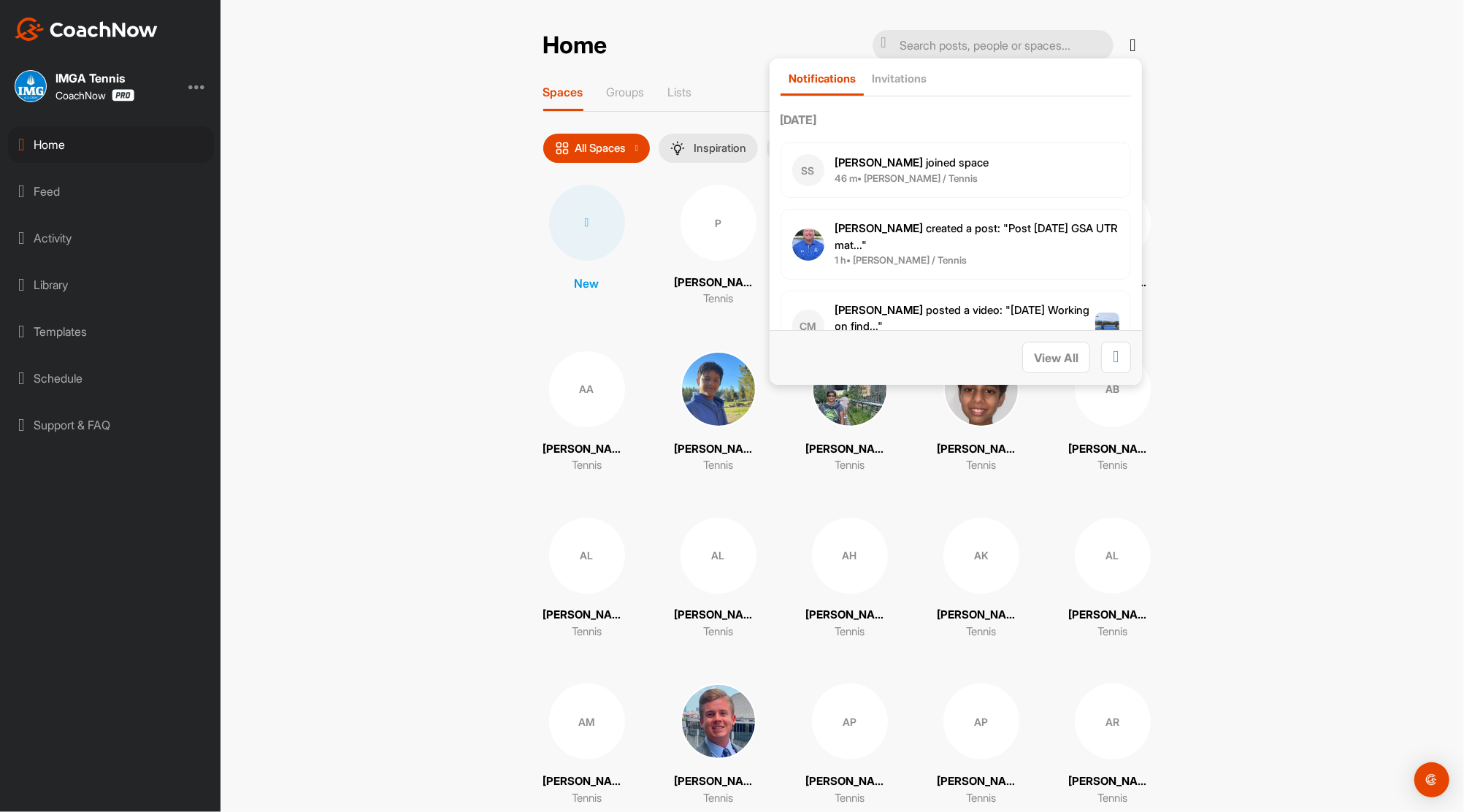
click at [966, 233] on span "Jakub G. created a post : "Post 9/23/2025 GSA UTR mat..."" at bounding box center [977, 236] width 283 height 31
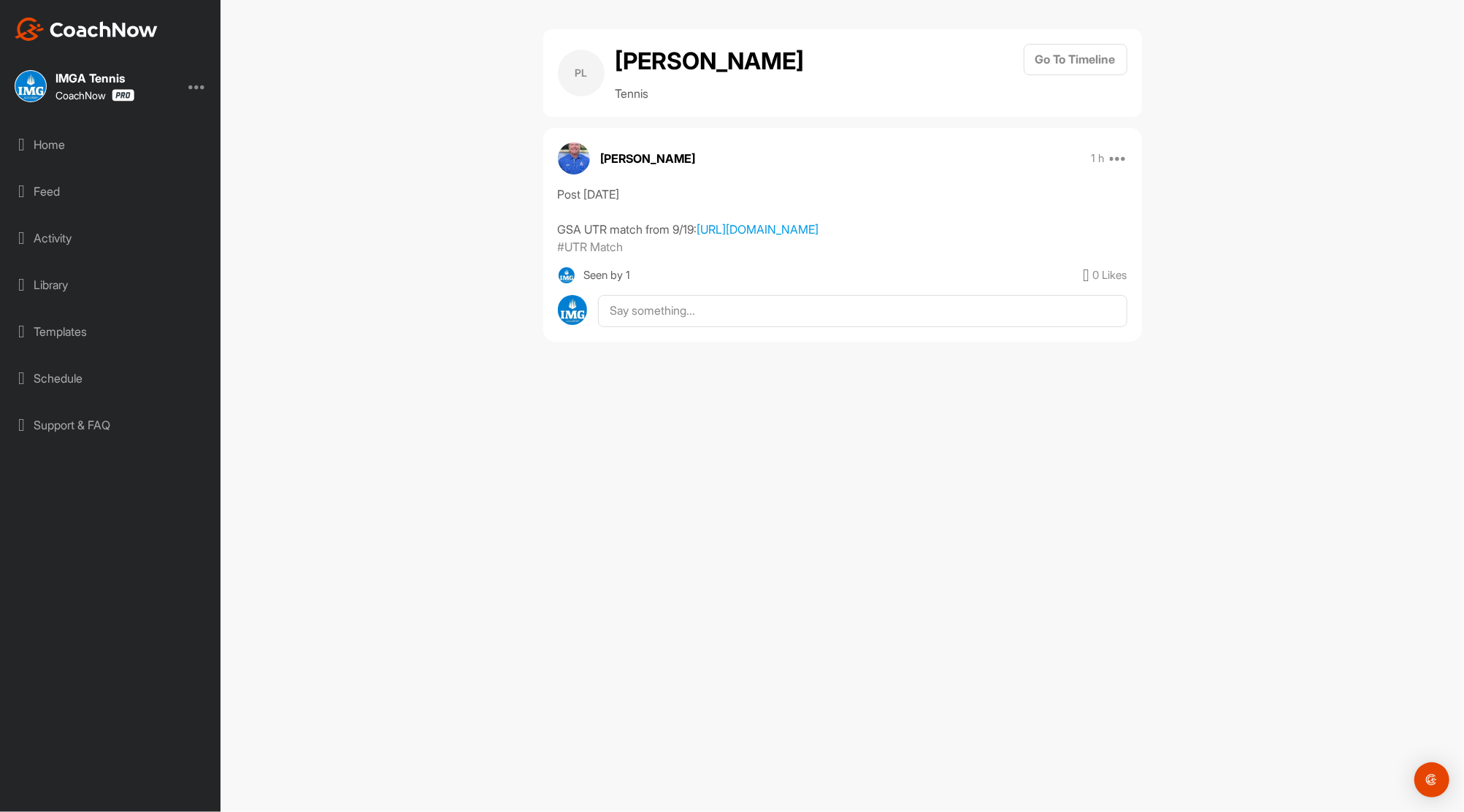
click at [52, 141] on div "Home" at bounding box center [111, 145] width 206 height 37
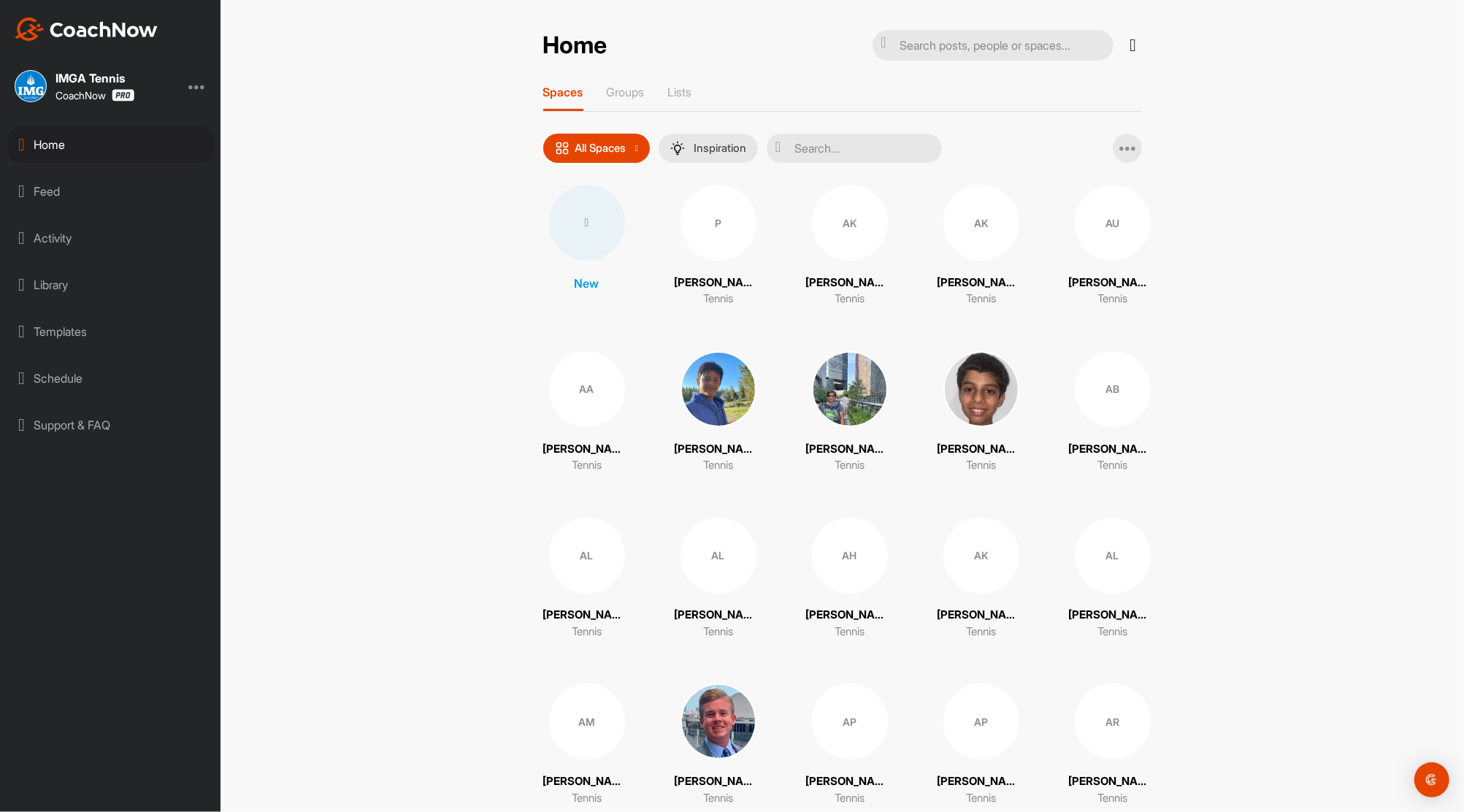
click at [848, 144] on input "text" at bounding box center [854, 148] width 175 height 29
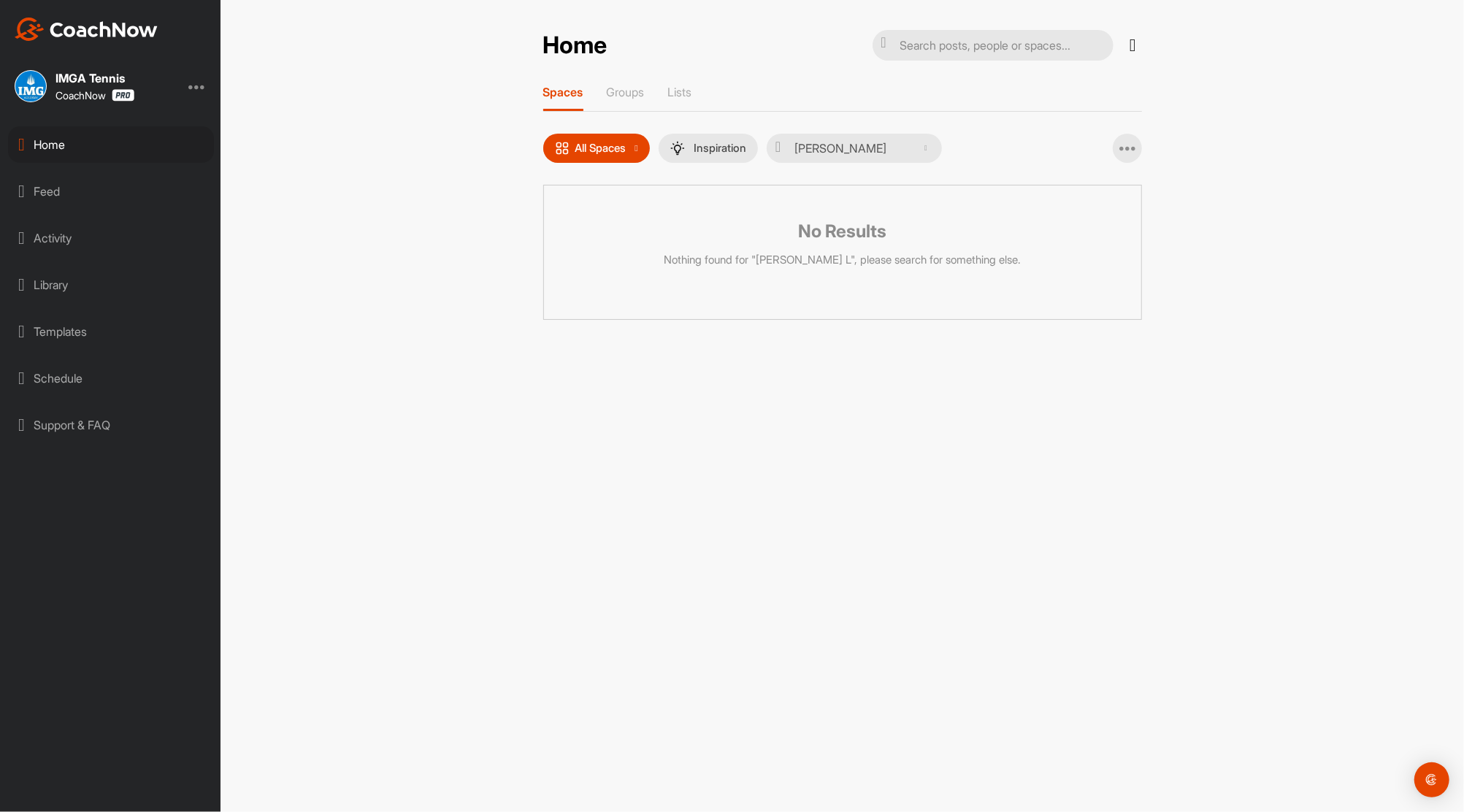
type input "[PERSON_NAME]"
click at [567, 94] on p "Spaces" at bounding box center [563, 91] width 40 height 15
click at [824, 150] on input "[PERSON_NAME]" at bounding box center [860, 148] width 175 height 29
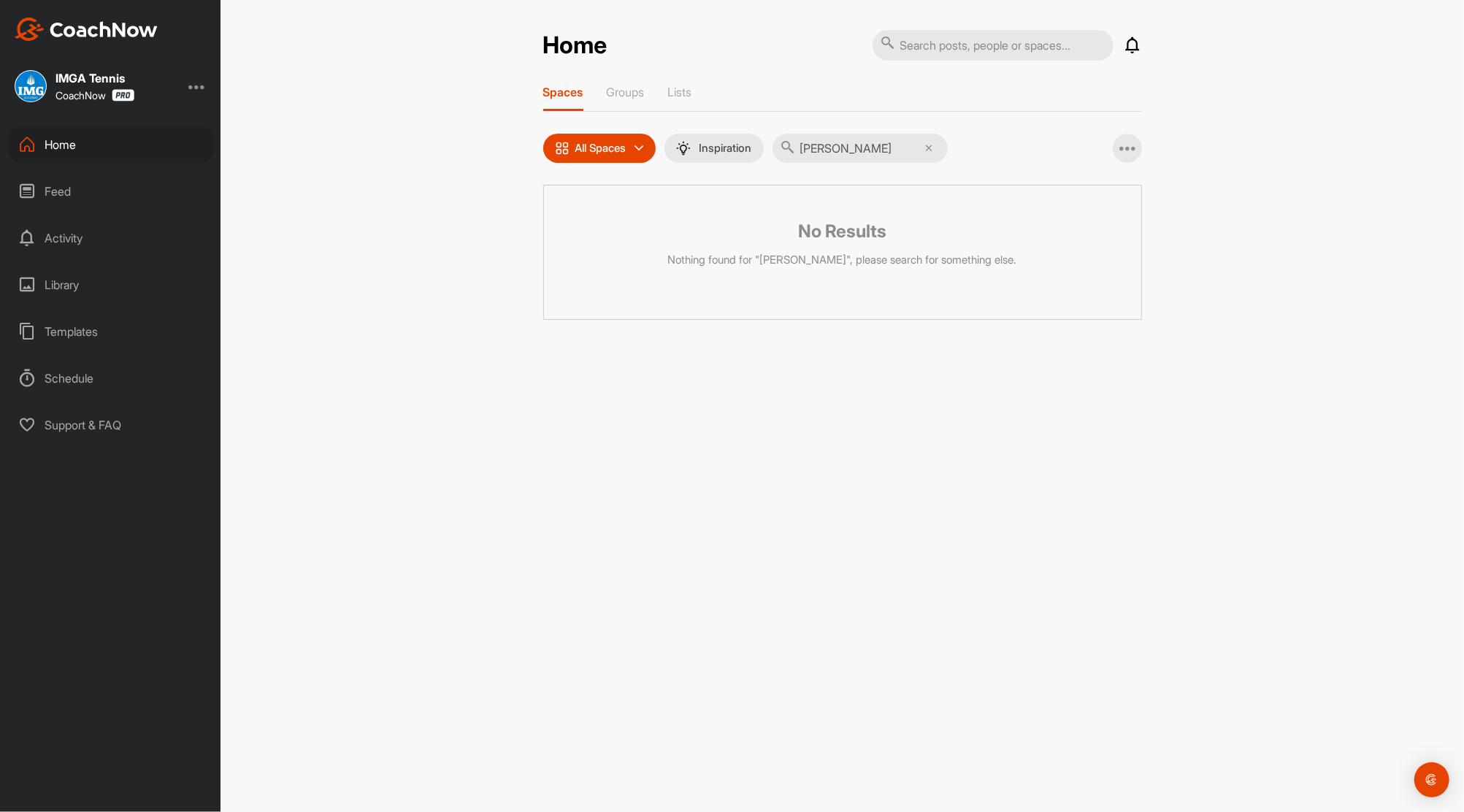
click at [824, 150] on input "[PERSON_NAME]" at bounding box center [860, 148] width 175 height 29
click at [620, 84] on p "Groups" at bounding box center [626, 91] width 38 height 15
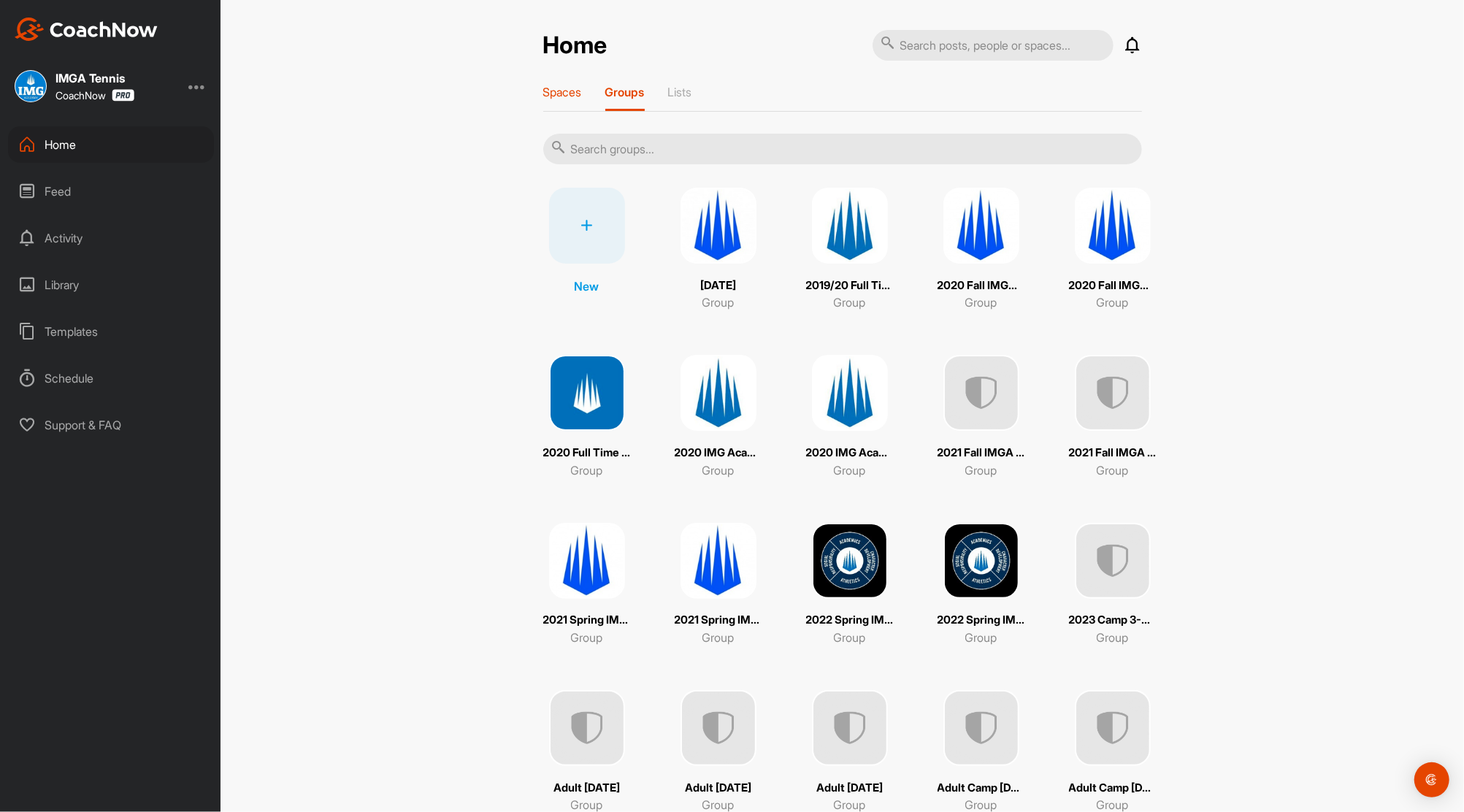
click at [555, 91] on p "Spaces" at bounding box center [563, 91] width 38 height 15
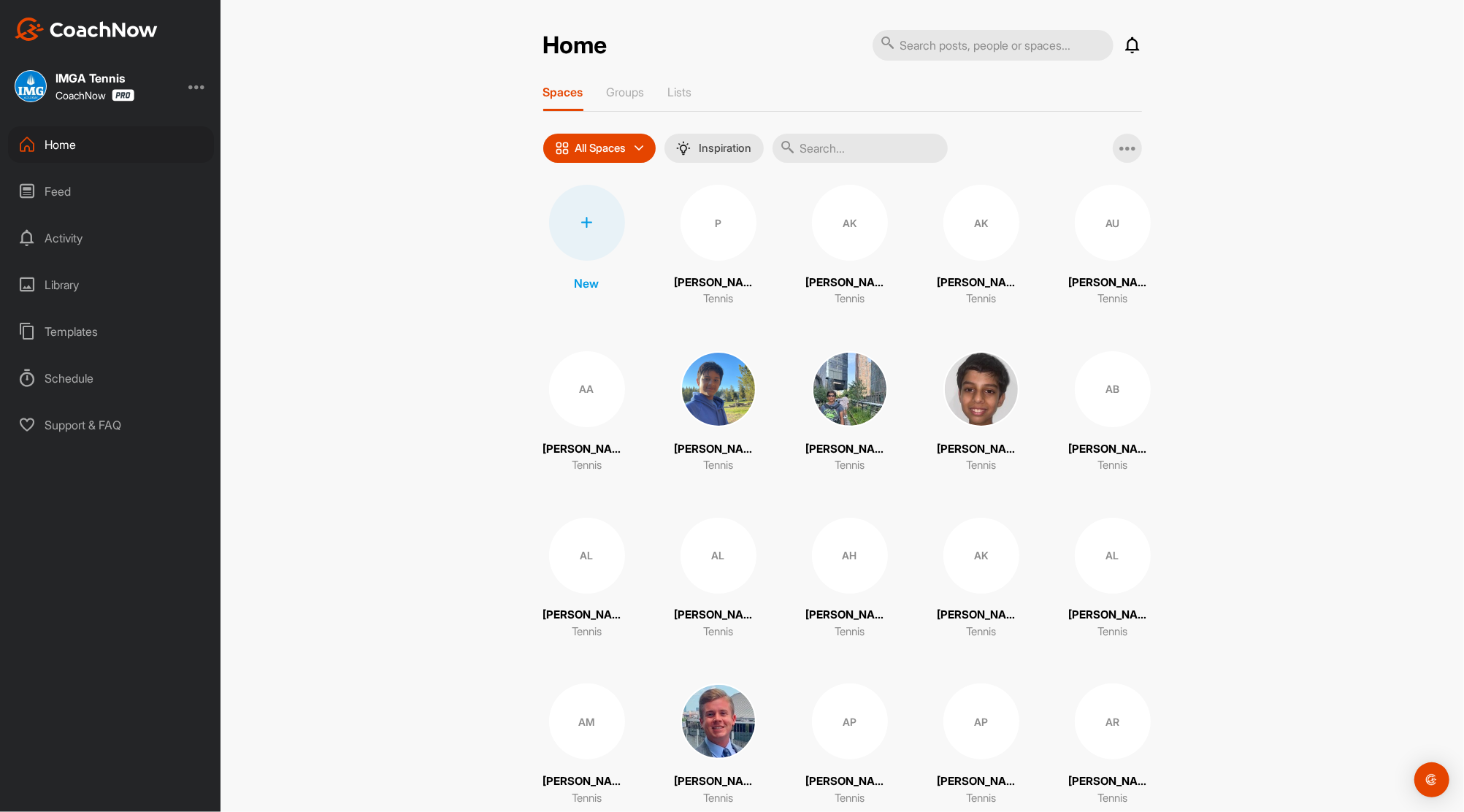
click at [565, 205] on div at bounding box center [587, 223] width 76 height 76
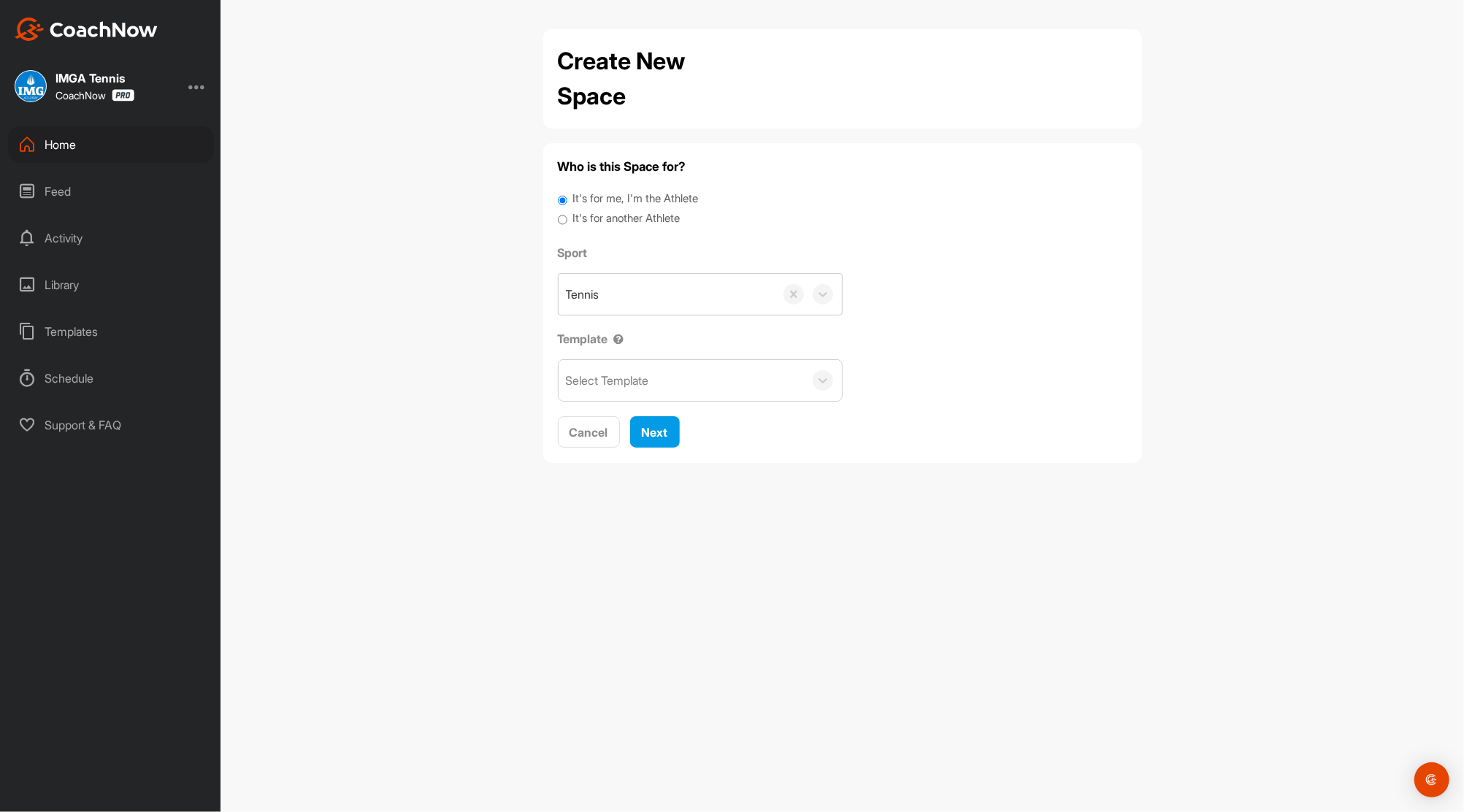
click at [564, 215] on input "It's for another Athlete" at bounding box center [563, 220] width 9 height 20
radio input "true"
click at [622, 290] on div "Search by name or email" at bounding box center [630, 294] width 127 height 18
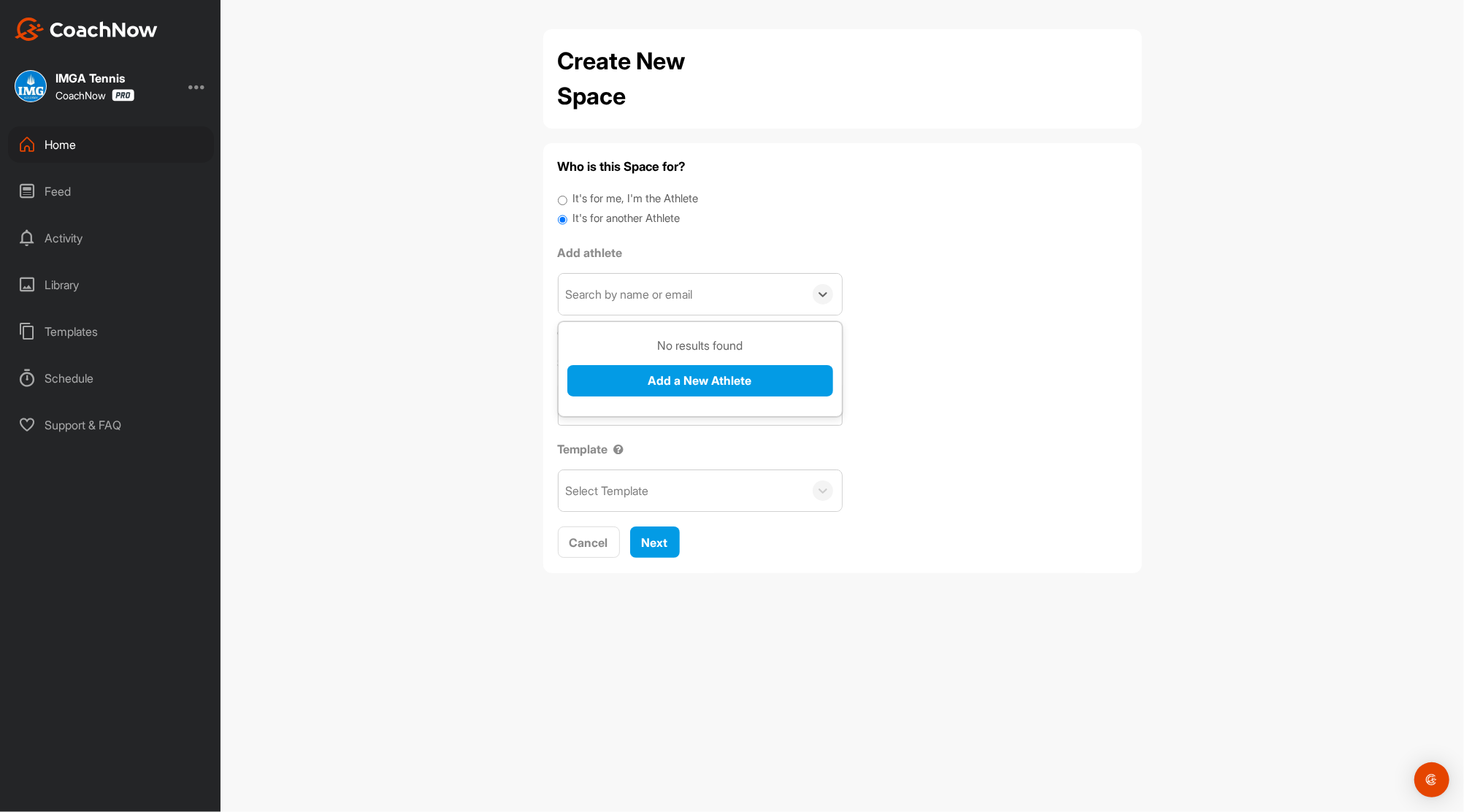
scroll to position [8, 0]
paste div
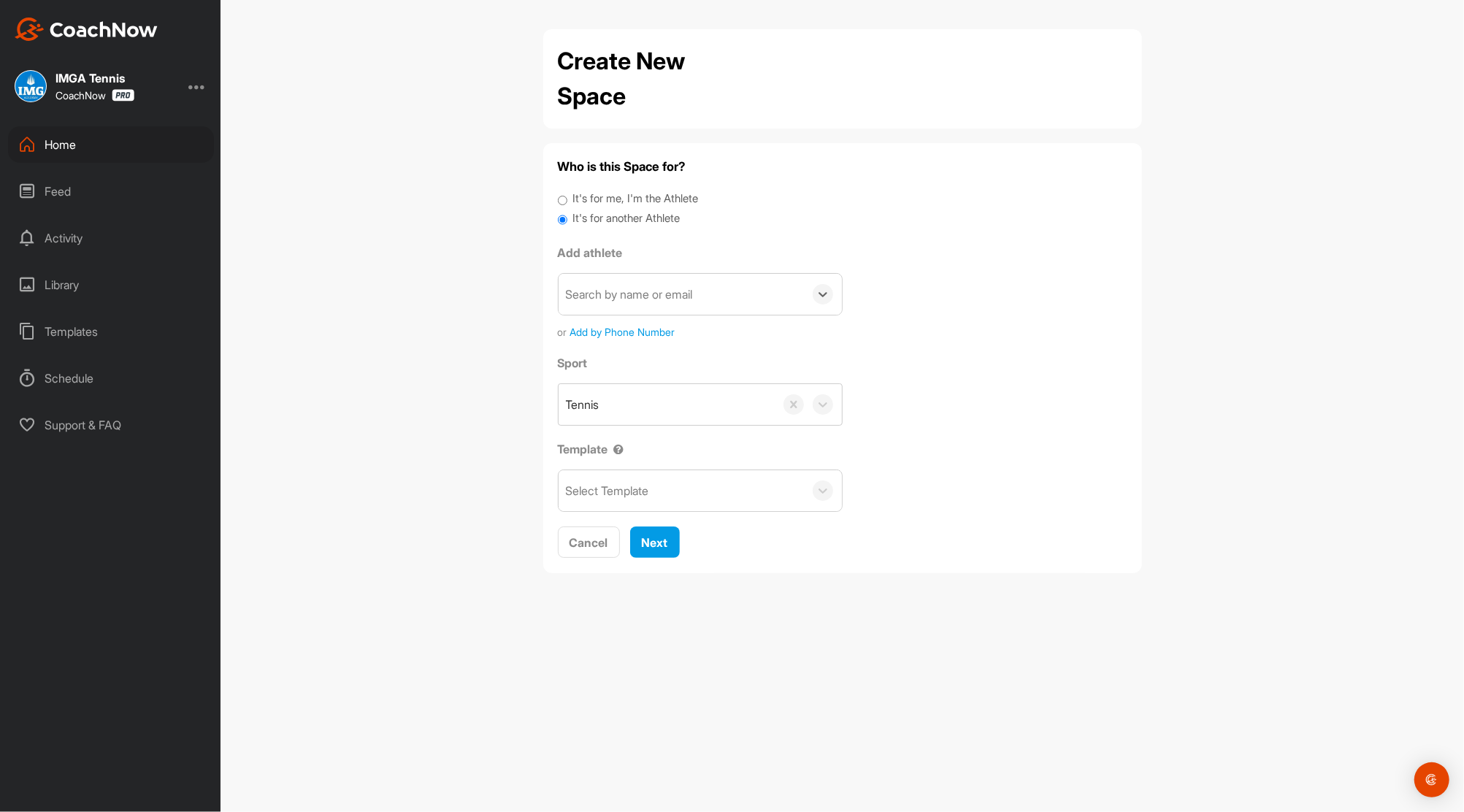
click at [702, 300] on div "Search by name or email" at bounding box center [682, 294] width 246 height 41
paste input "[PERSON_NAME]"
type input "[PERSON_NAME]"
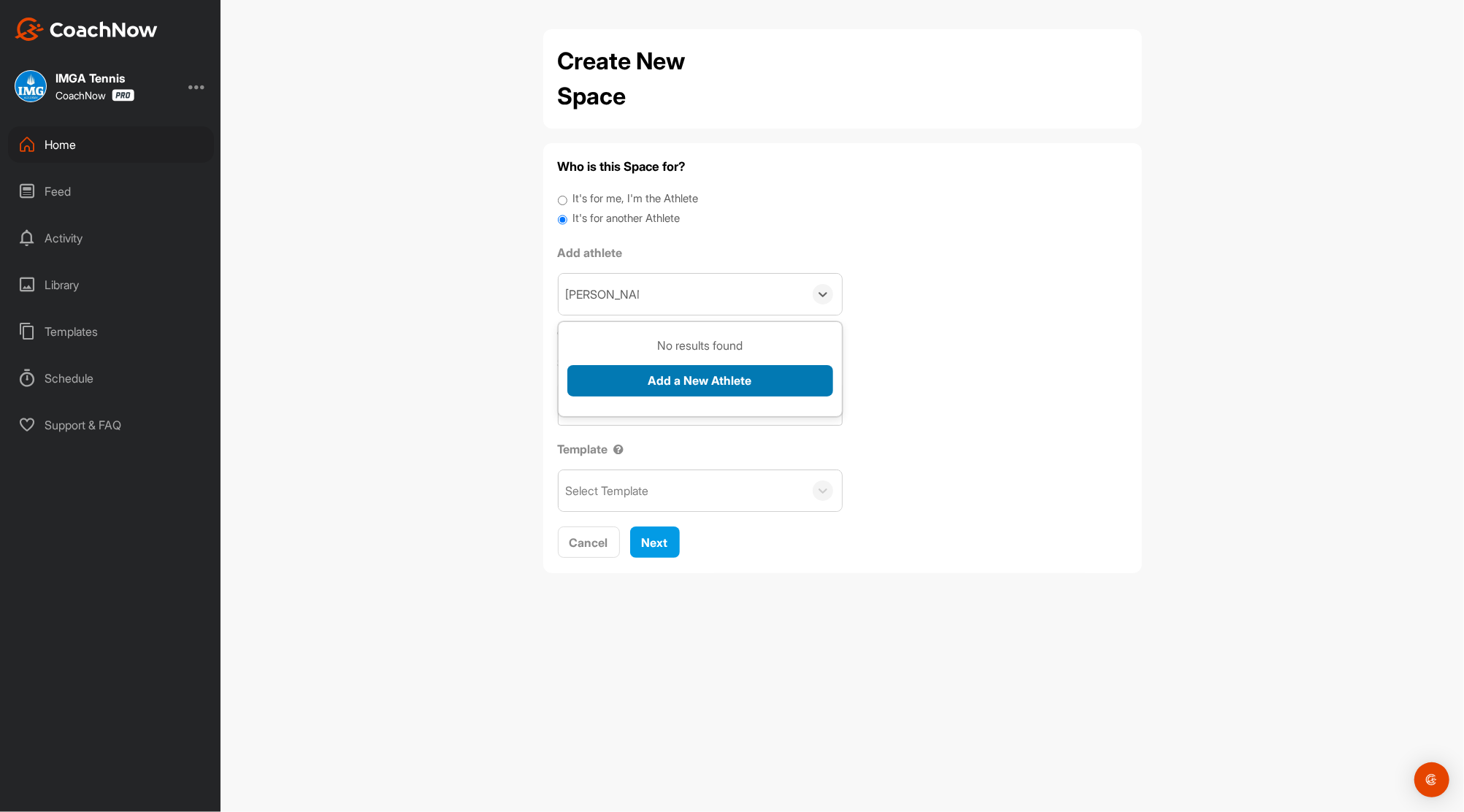
click at [654, 370] on button "Add a New Athlete" at bounding box center [700, 381] width 266 height 31
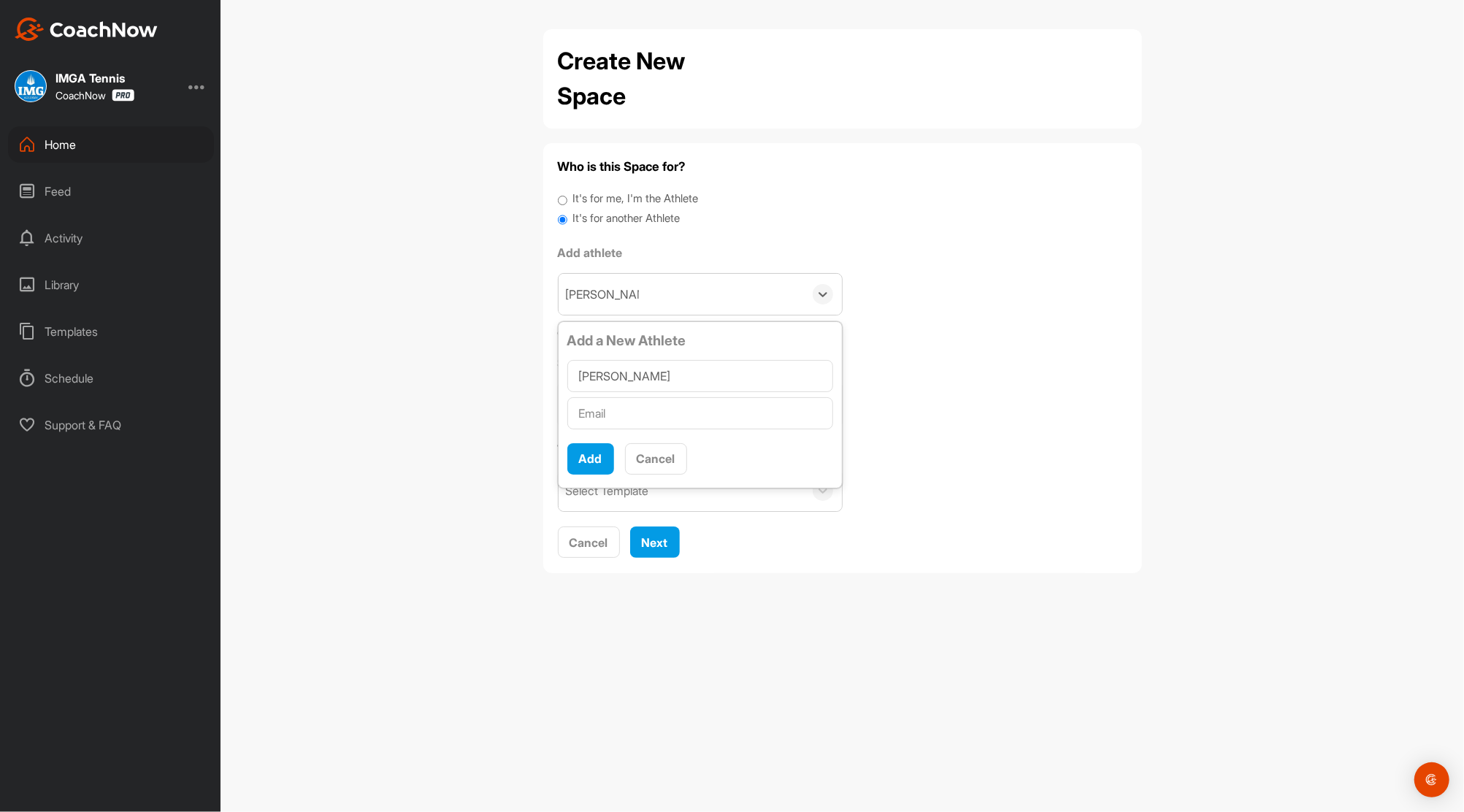
click at [617, 419] on input "text" at bounding box center [700, 414] width 266 height 32
click at [66, 137] on div "Home" at bounding box center [111, 145] width 206 height 37
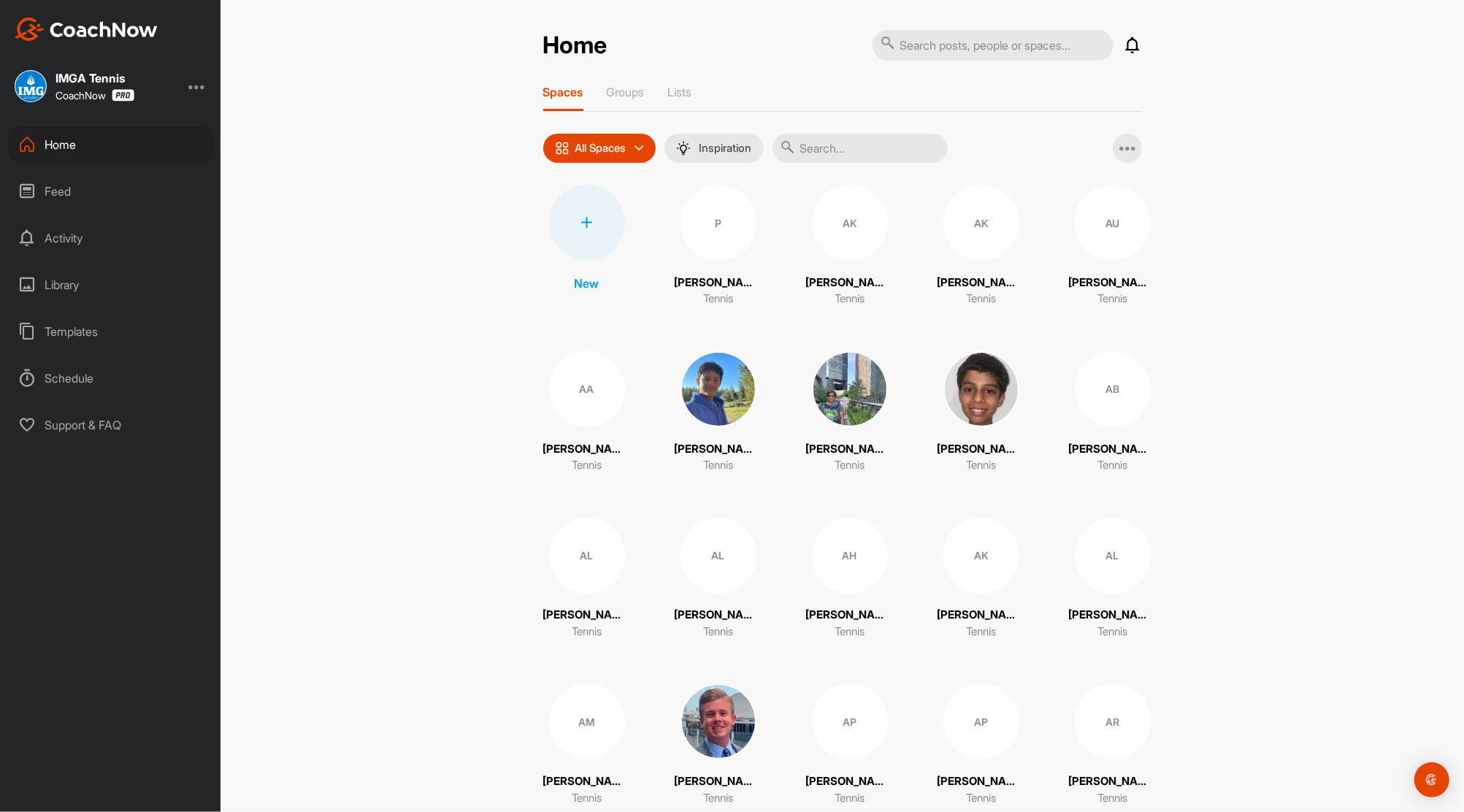
click at [52, 190] on div "Feed" at bounding box center [111, 191] width 206 height 37
